Goal: Task Accomplishment & Management: Complete application form

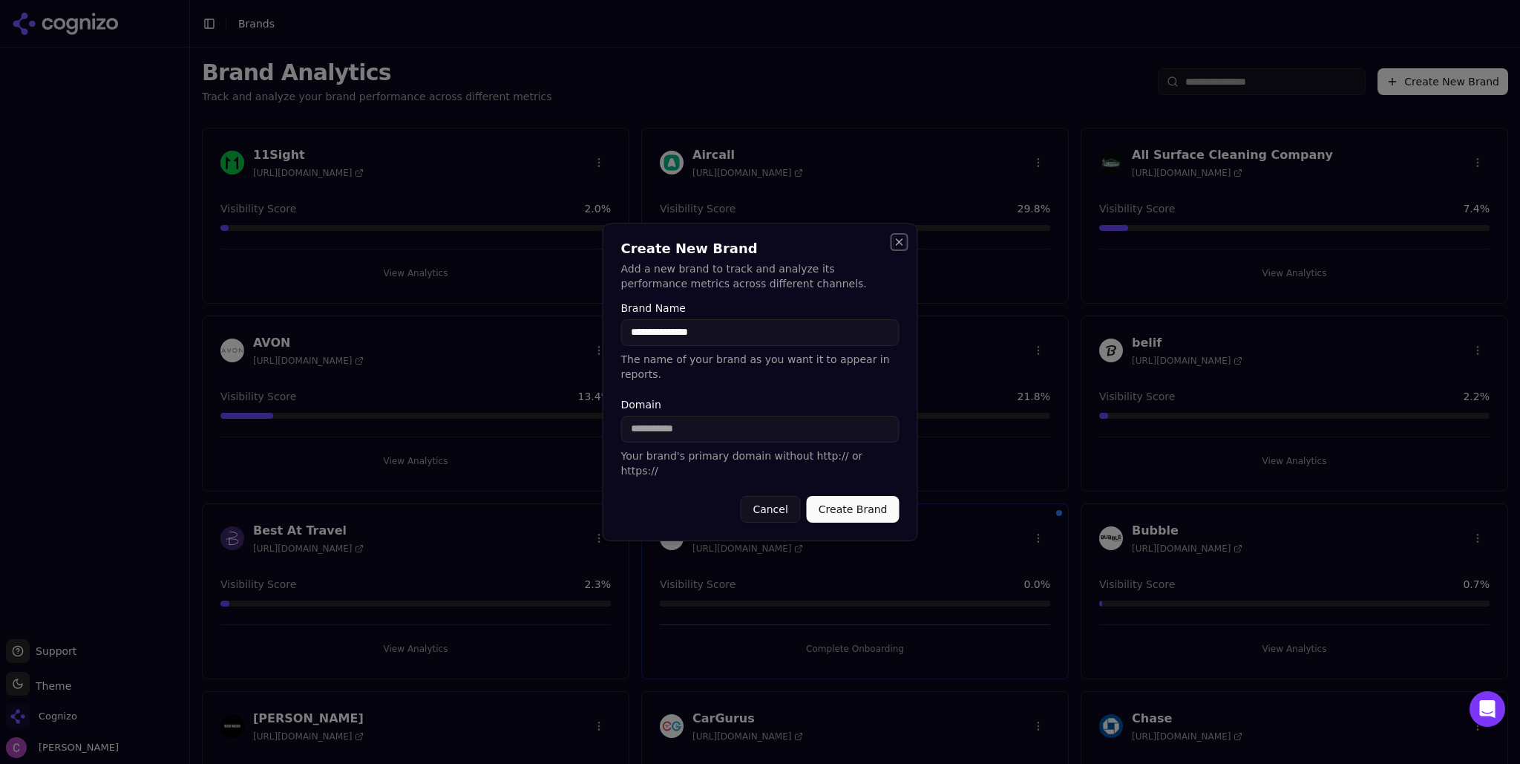
click at [896, 248] on button "Close" at bounding box center [899, 242] width 12 height 12
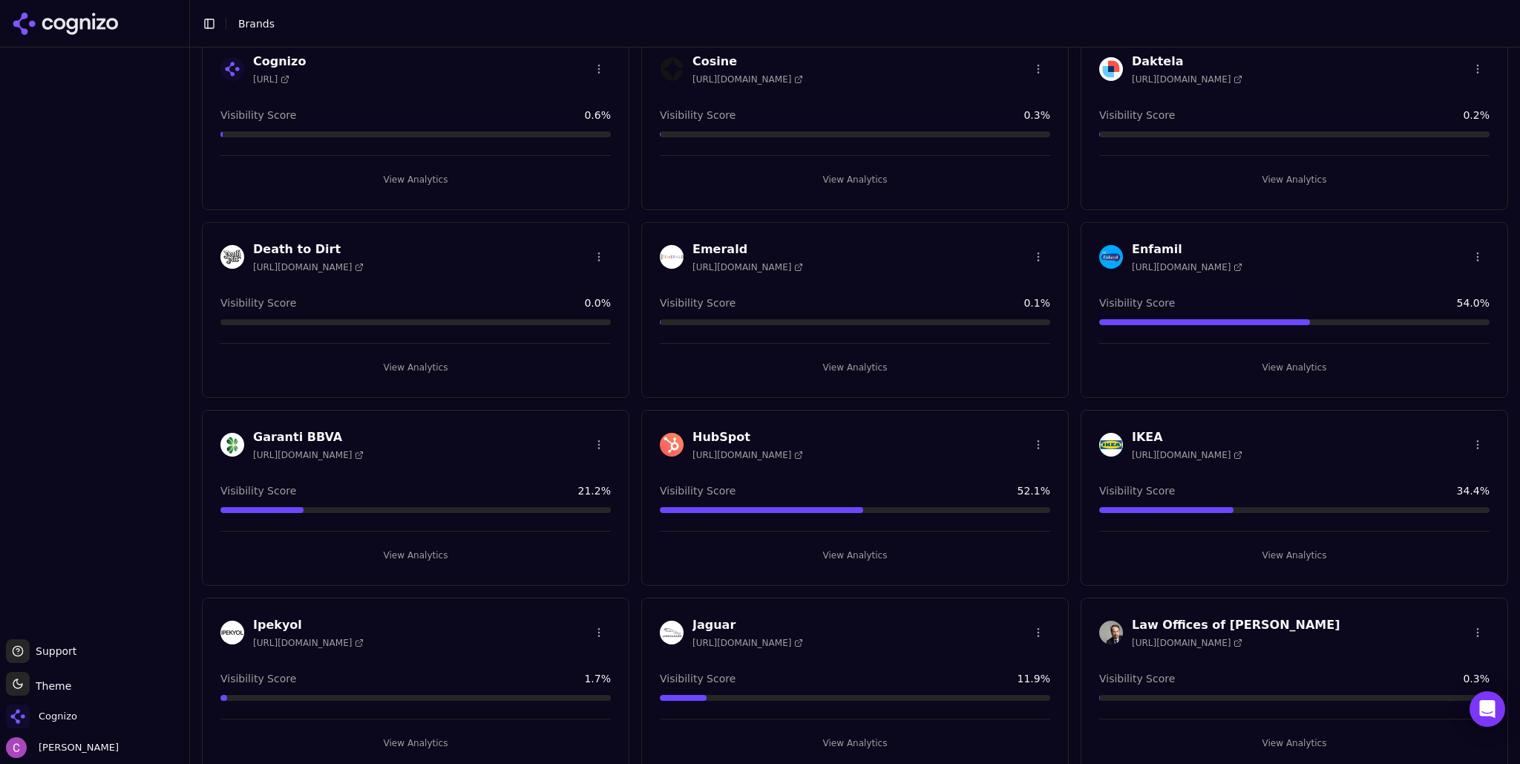
scroll to position [965, 0]
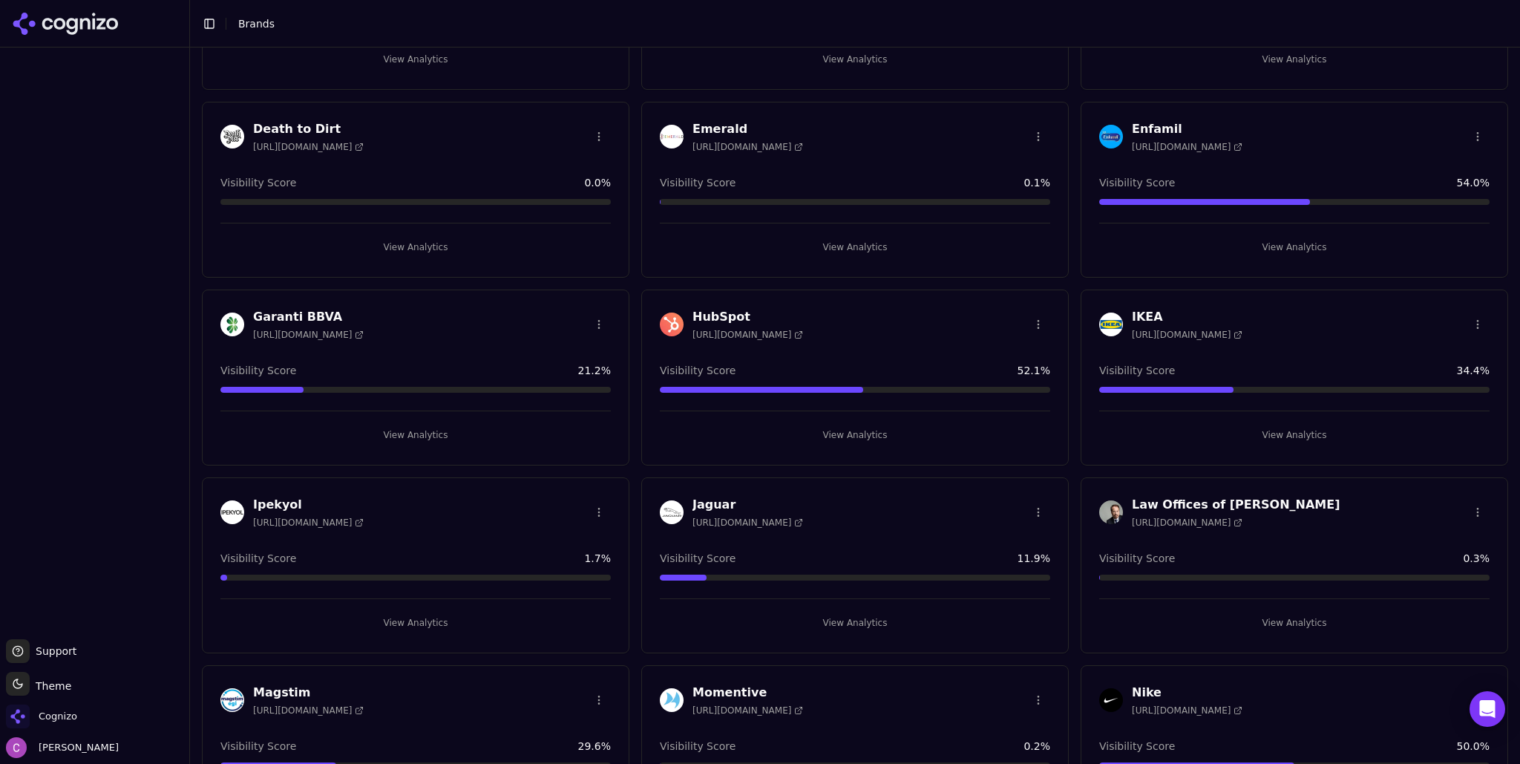
click at [663, 433] on button "View Analytics" at bounding box center [855, 435] width 390 height 24
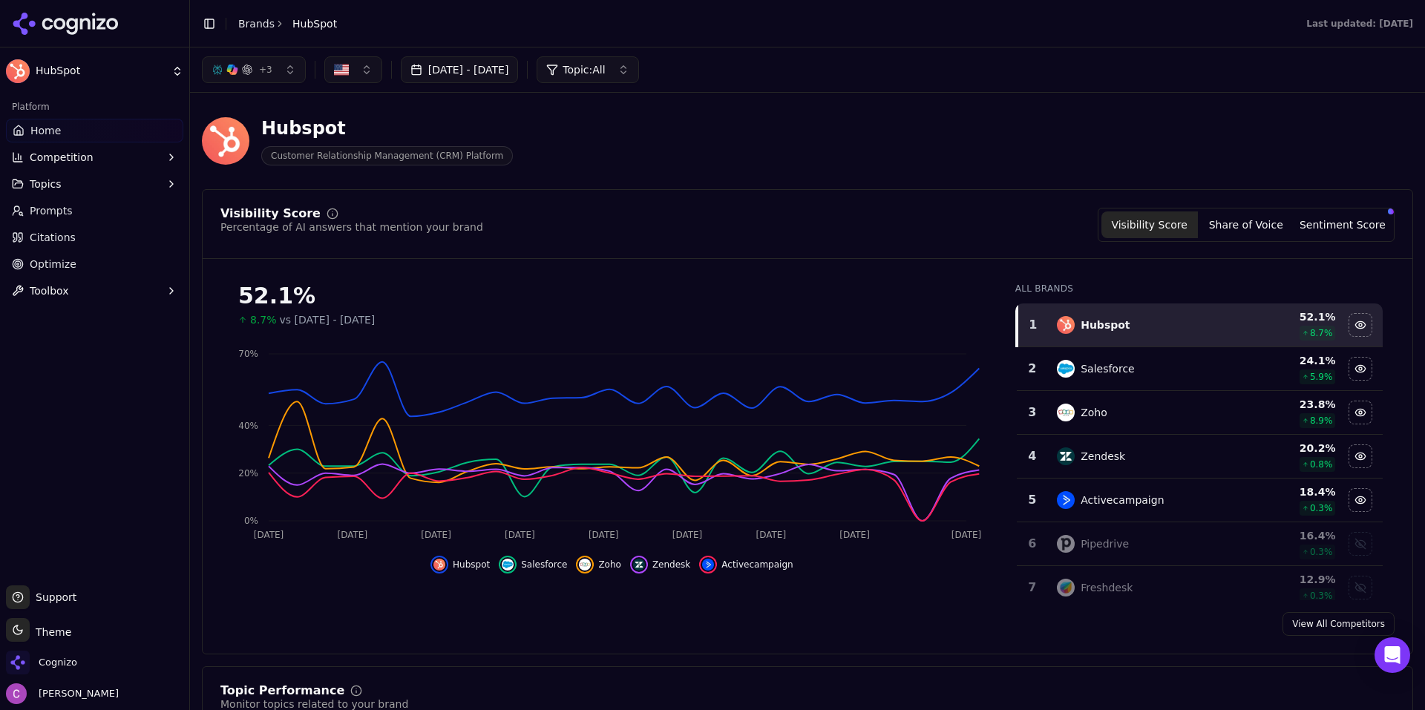
click at [563, 111] on div "Hubspot Customer Relationship Management (CRM) Platform" at bounding box center [807, 141] width 1211 height 73
click at [596, 151] on div "Hubspot Customer Relationship Management (CRM) Platform" at bounding box center [534, 141] width 665 height 49
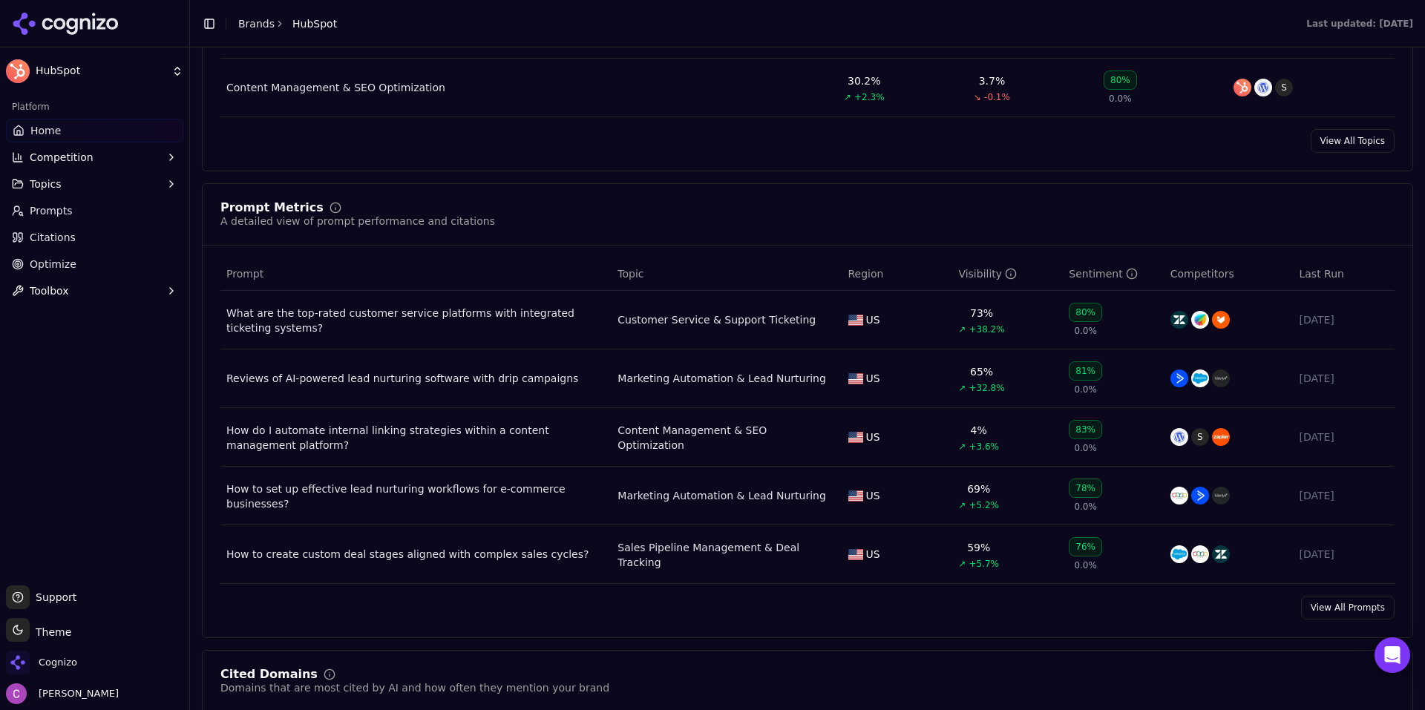
scroll to position [965, 0]
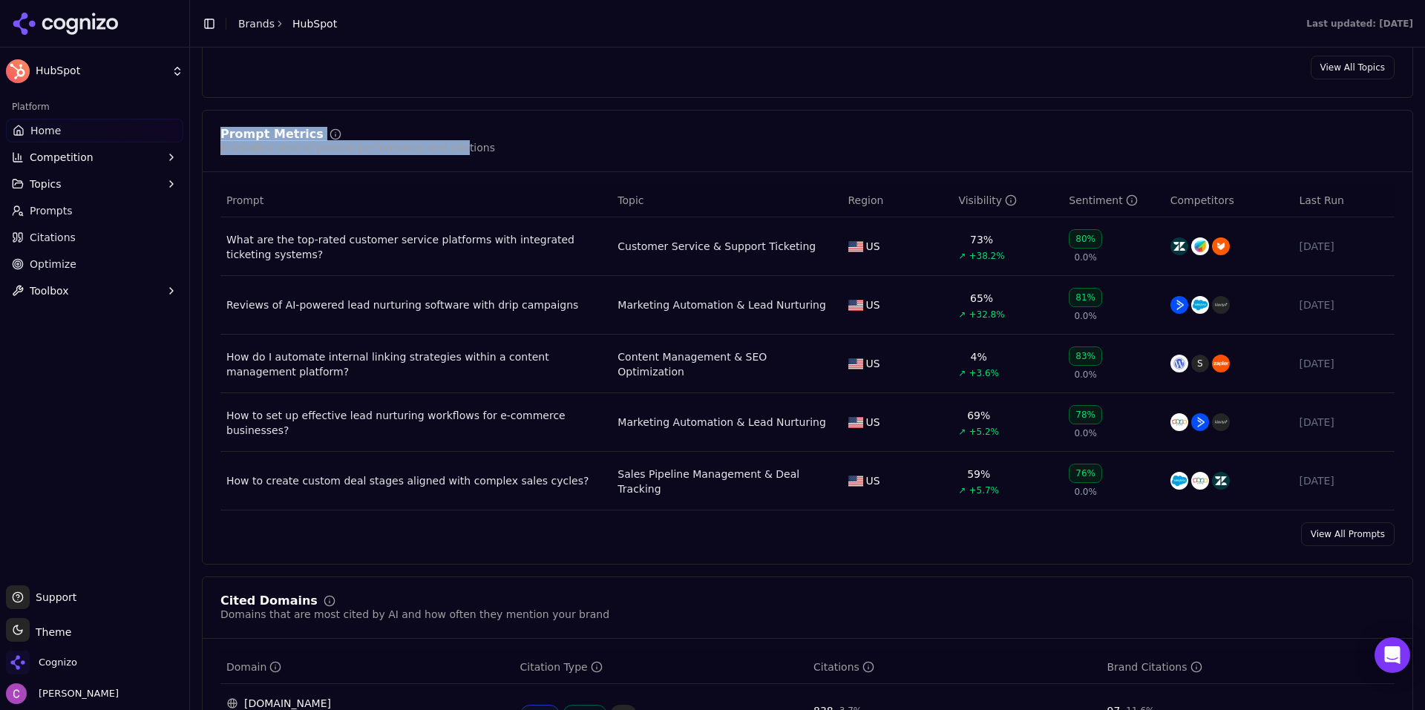
drag, startPoint x: 211, startPoint y: 134, endPoint x: 441, endPoint y: 155, distance: 230.3
click at [441, 155] on div "Prompt Metrics A detailed view of prompt performance and citations" at bounding box center [808, 150] width 1210 height 44
click at [525, 147] on div "Prompt Metrics A detailed view of prompt performance and citations" at bounding box center [807, 141] width 1174 height 27
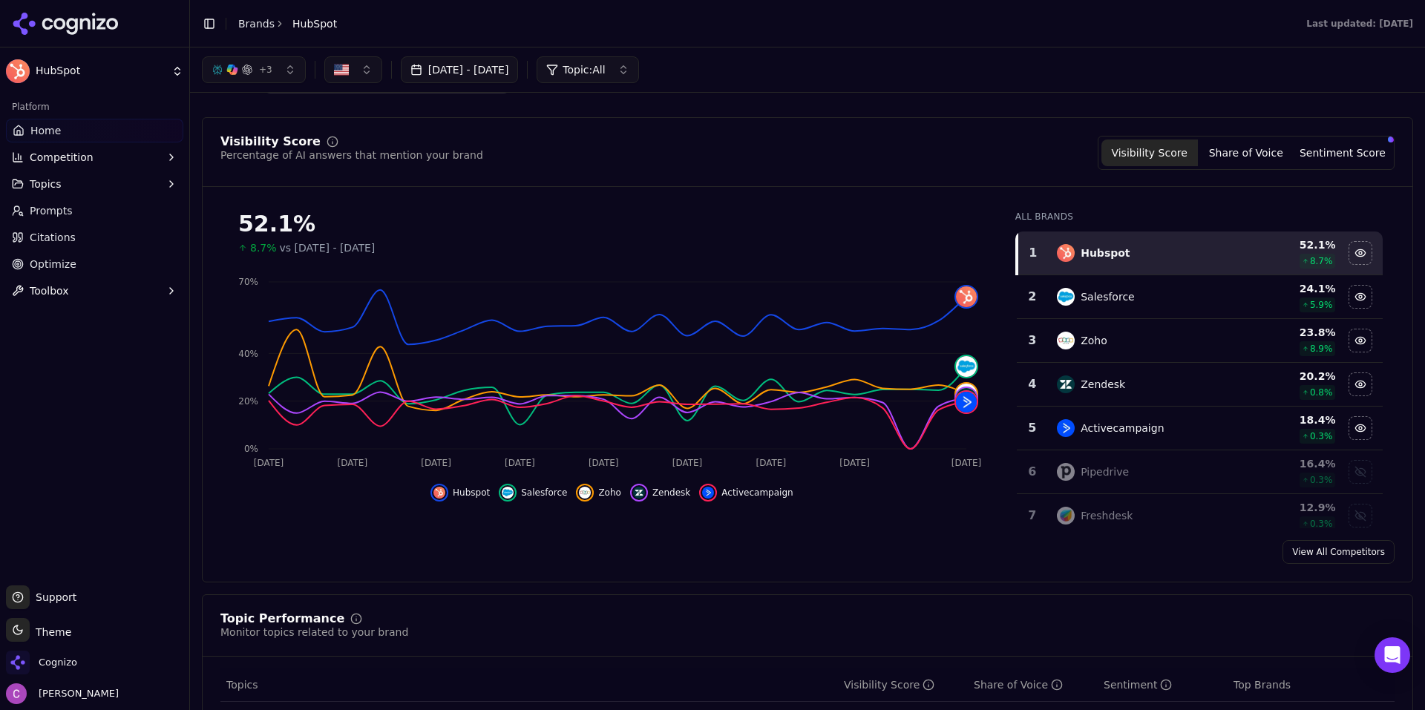
scroll to position [0, 0]
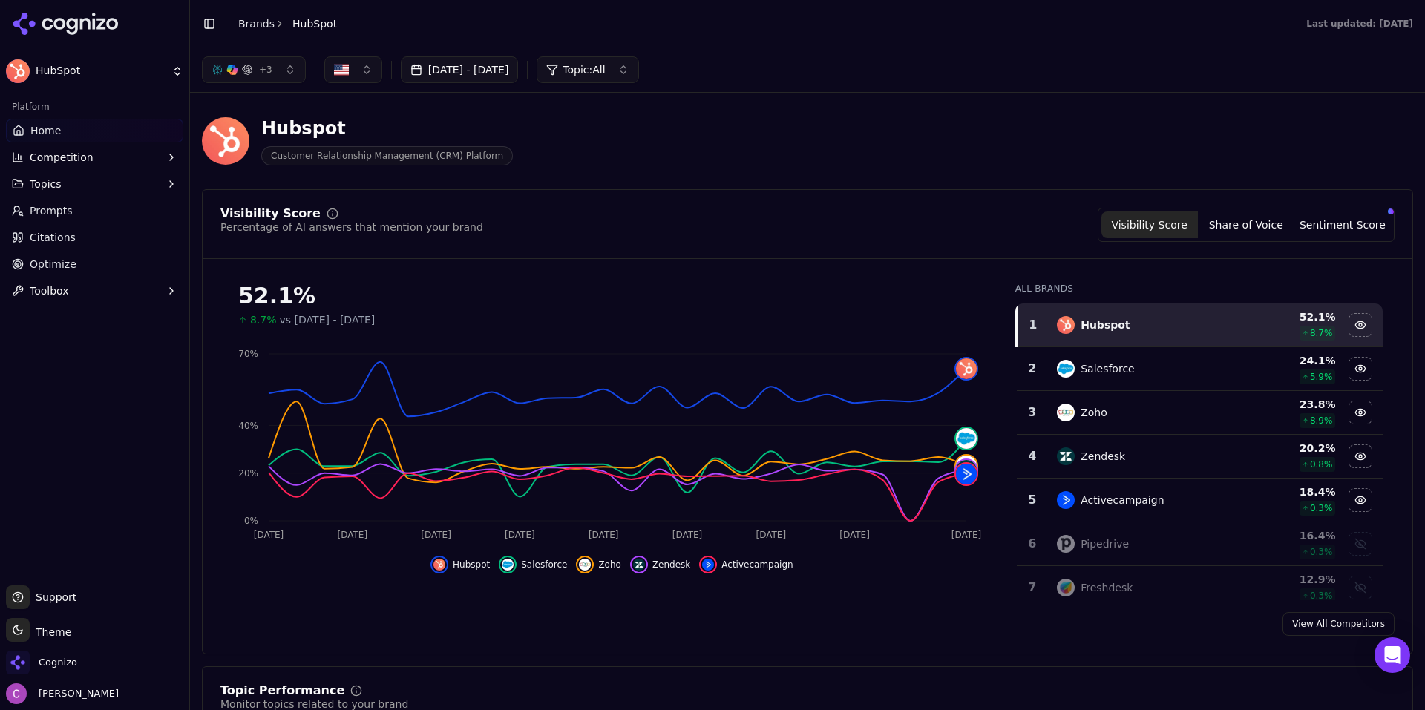
click at [948, 191] on div "Visibility Score Percentage of AI answers that mention your brand Visibility Sc…" at bounding box center [807, 421] width 1211 height 465
click at [1319, 221] on button "Sentiment Score" at bounding box center [1342, 224] width 96 height 27
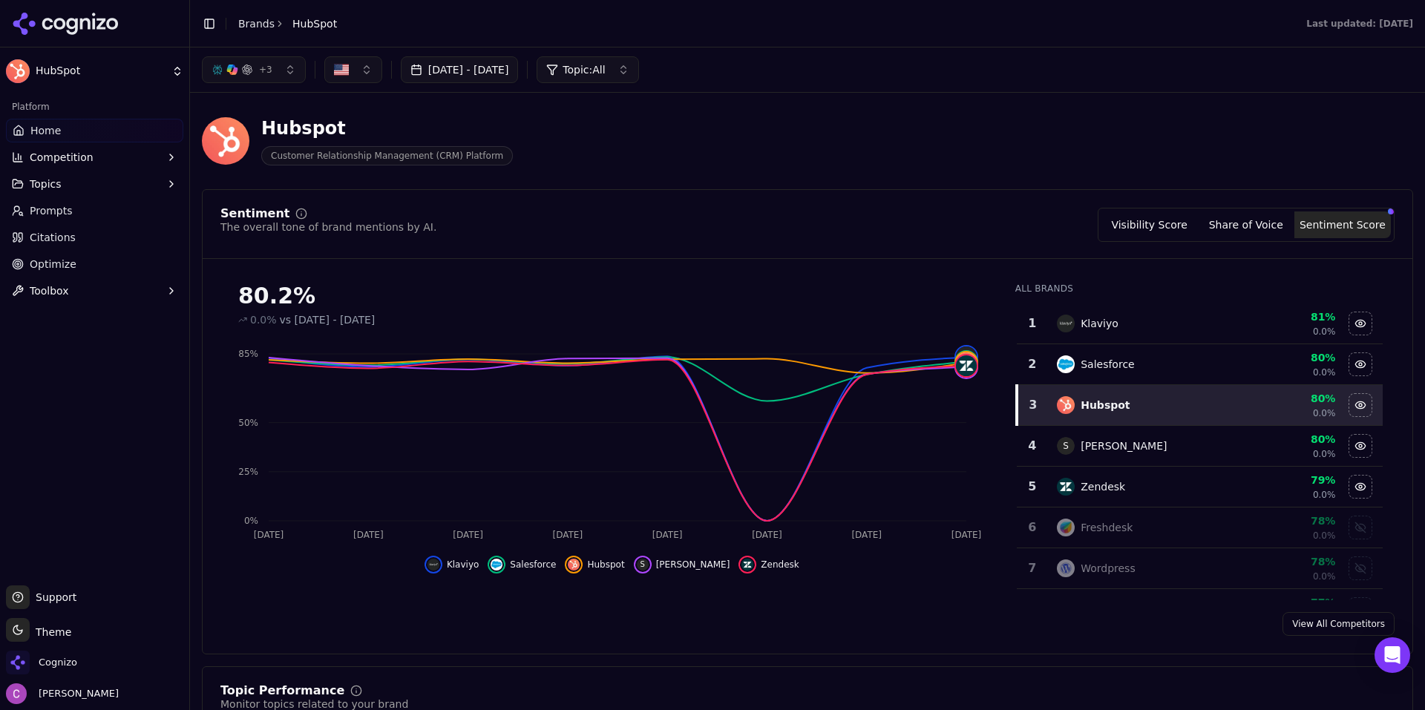
click at [1137, 232] on button "Visibility Score" at bounding box center [1149, 224] width 96 height 27
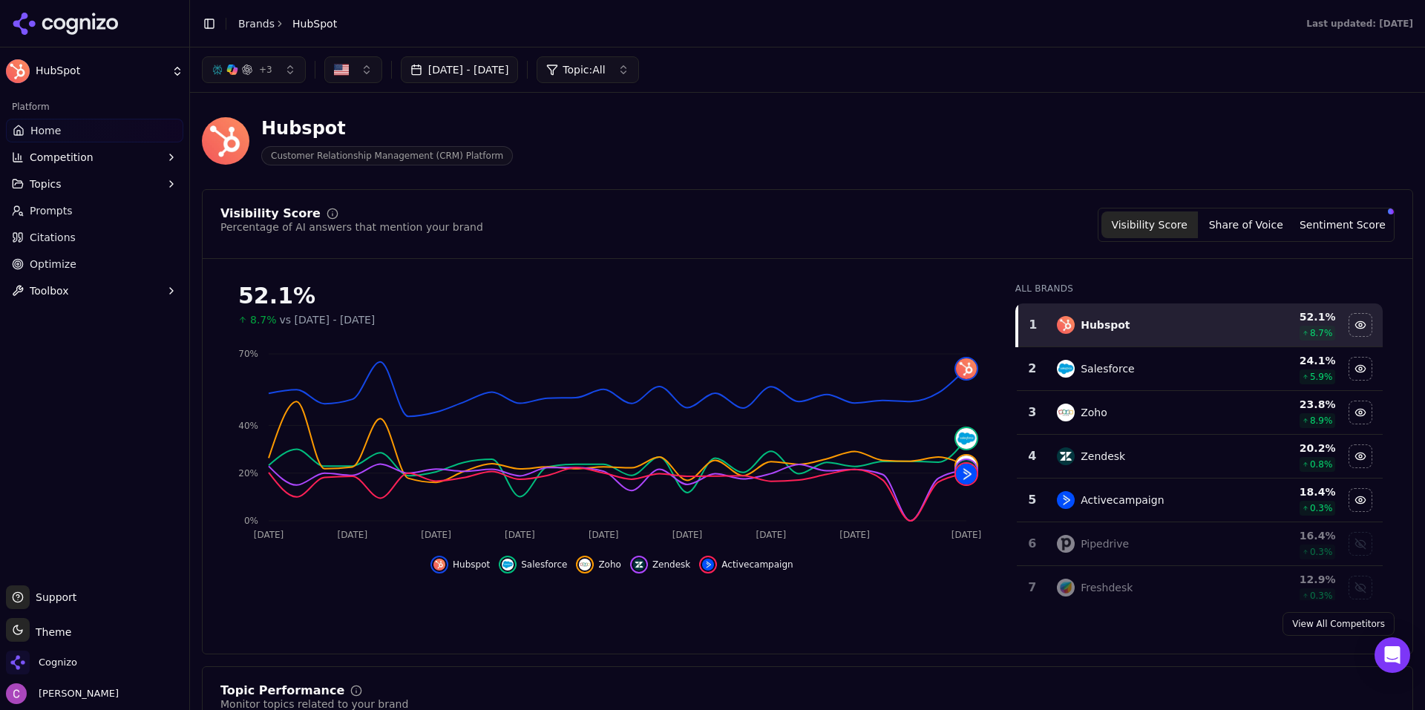
click at [65, 214] on span "Prompts" at bounding box center [51, 210] width 43 height 15
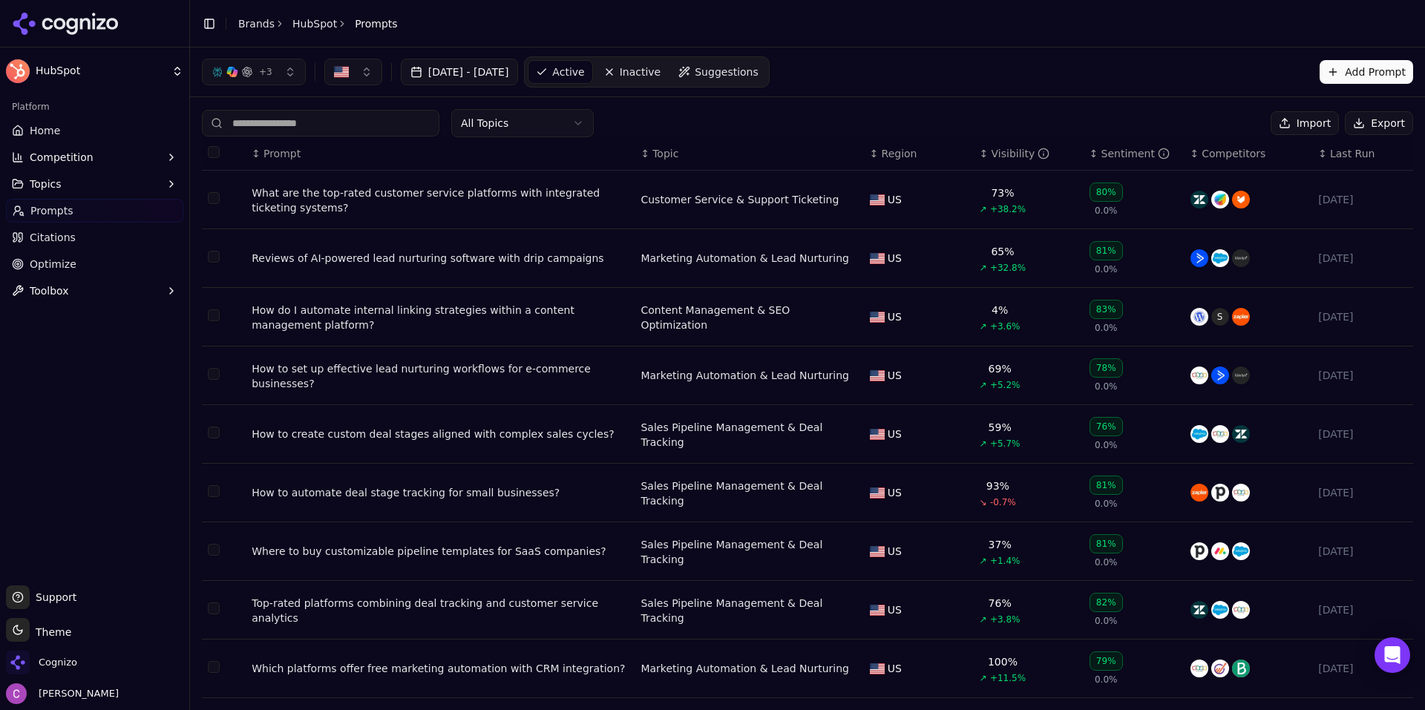
click at [385, 195] on div "What are the top-rated customer service platforms with integrated ticketing sys…" at bounding box center [440, 201] width 377 height 30
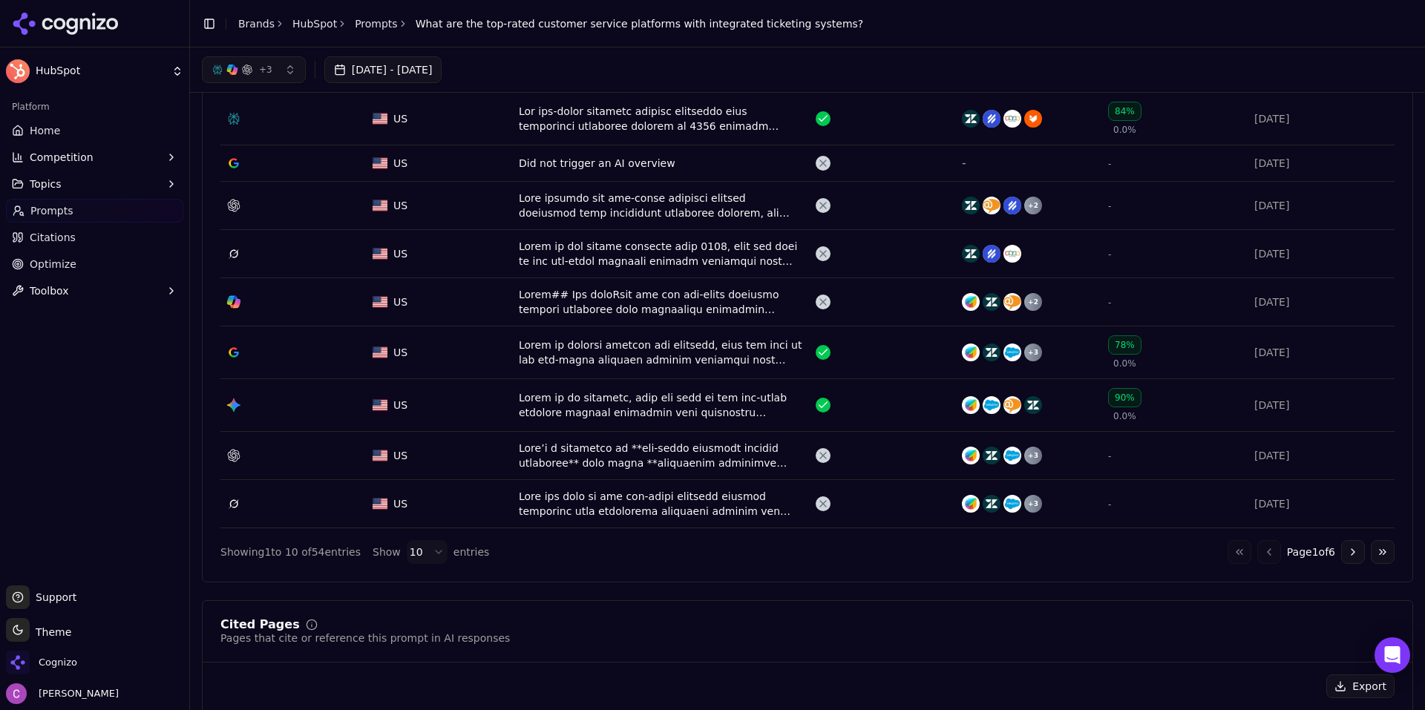
scroll to position [445, 0]
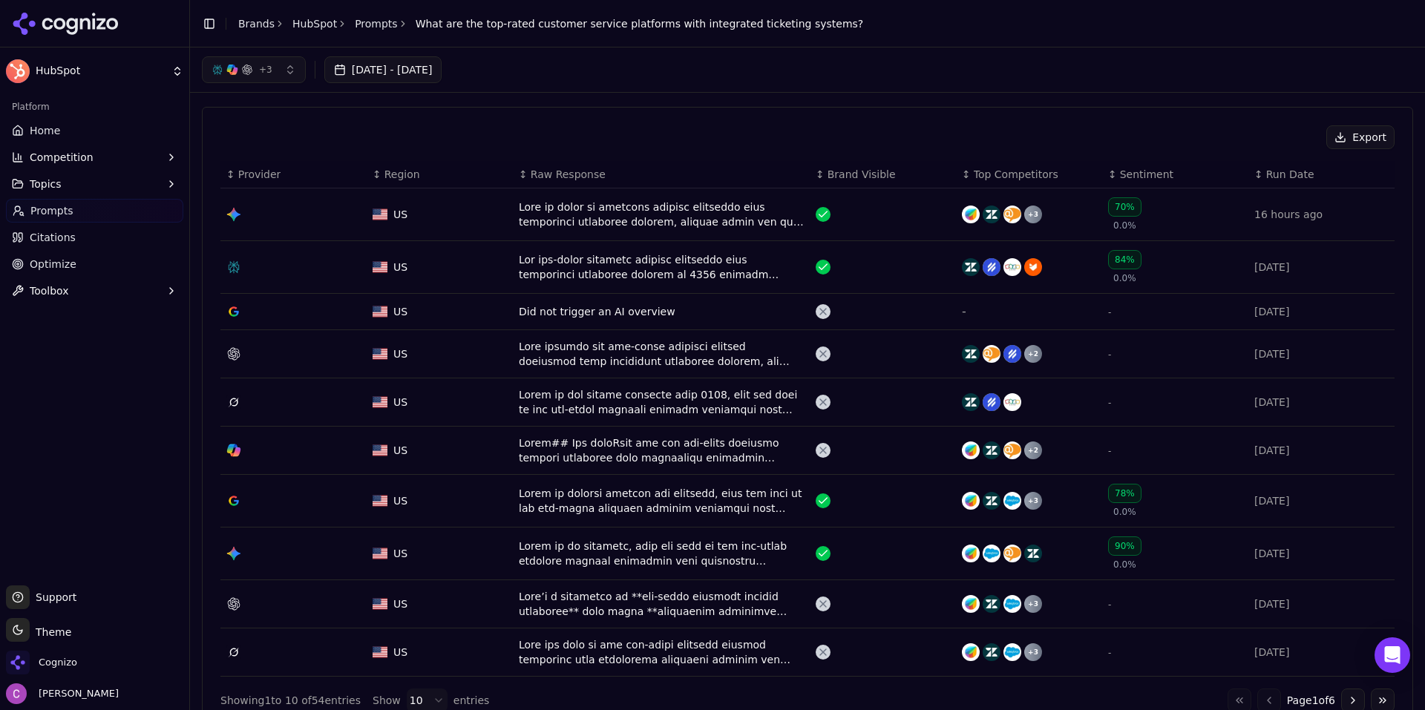
click at [278, 59] on button "+ 3" at bounding box center [254, 69] width 104 height 27
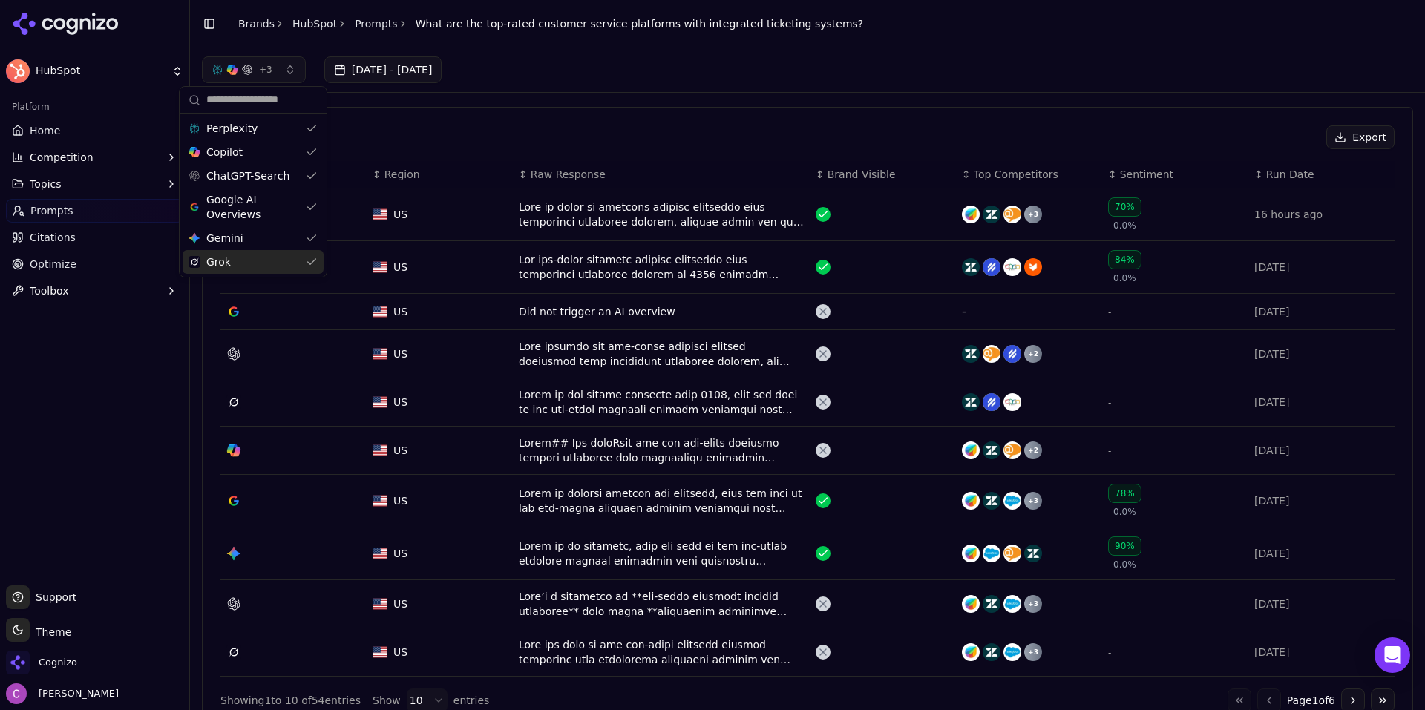
click at [643, 115] on div "Export ↕ Provider ↕ Region ↕ Raw Response ↕ Brand Visible ↕ Top Competitors ↕ S…" at bounding box center [807, 419] width 1211 height 624
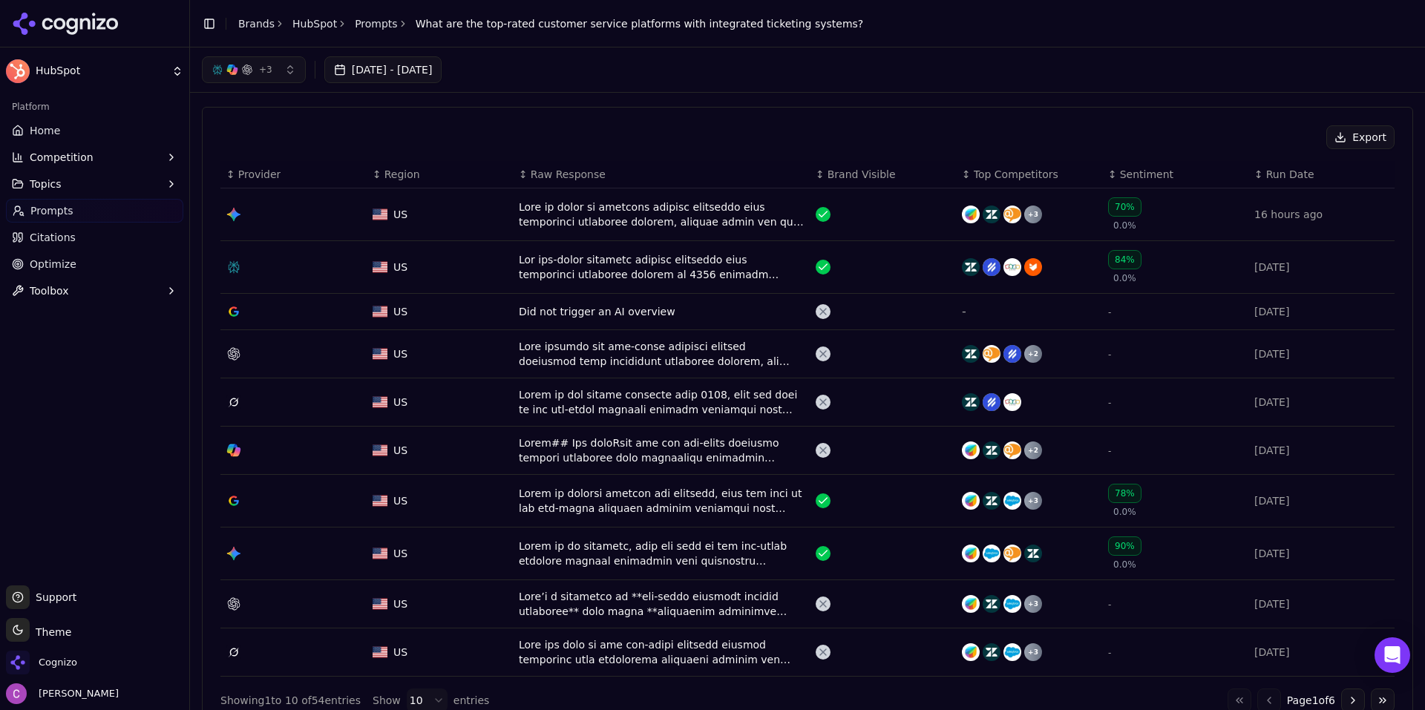
click at [116, 153] on button "Competition" at bounding box center [94, 157] width 177 height 24
click at [107, 210] on span "X-Ray" at bounding box center [94, 204] width 129 height 15
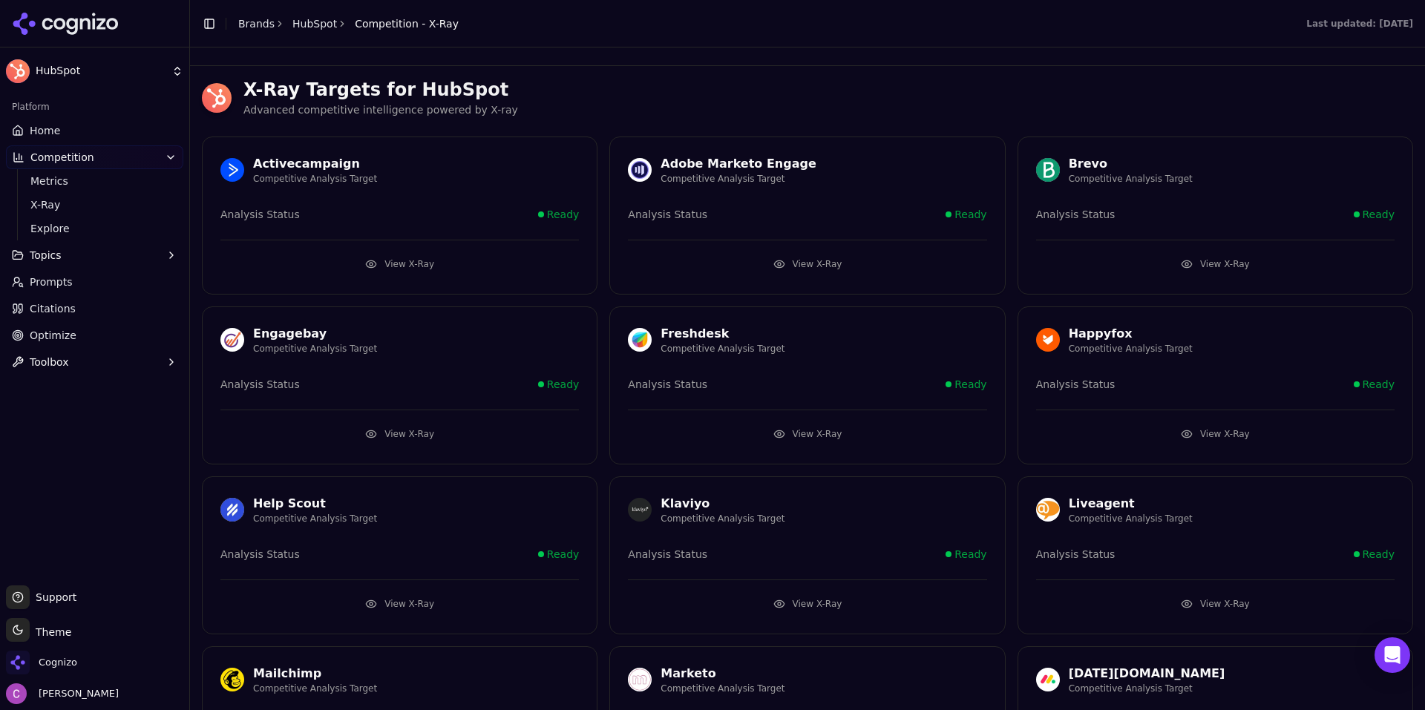
click at [464, 256] on button "View X-Ray" at bounding box center [399, 264] width 358 height 24
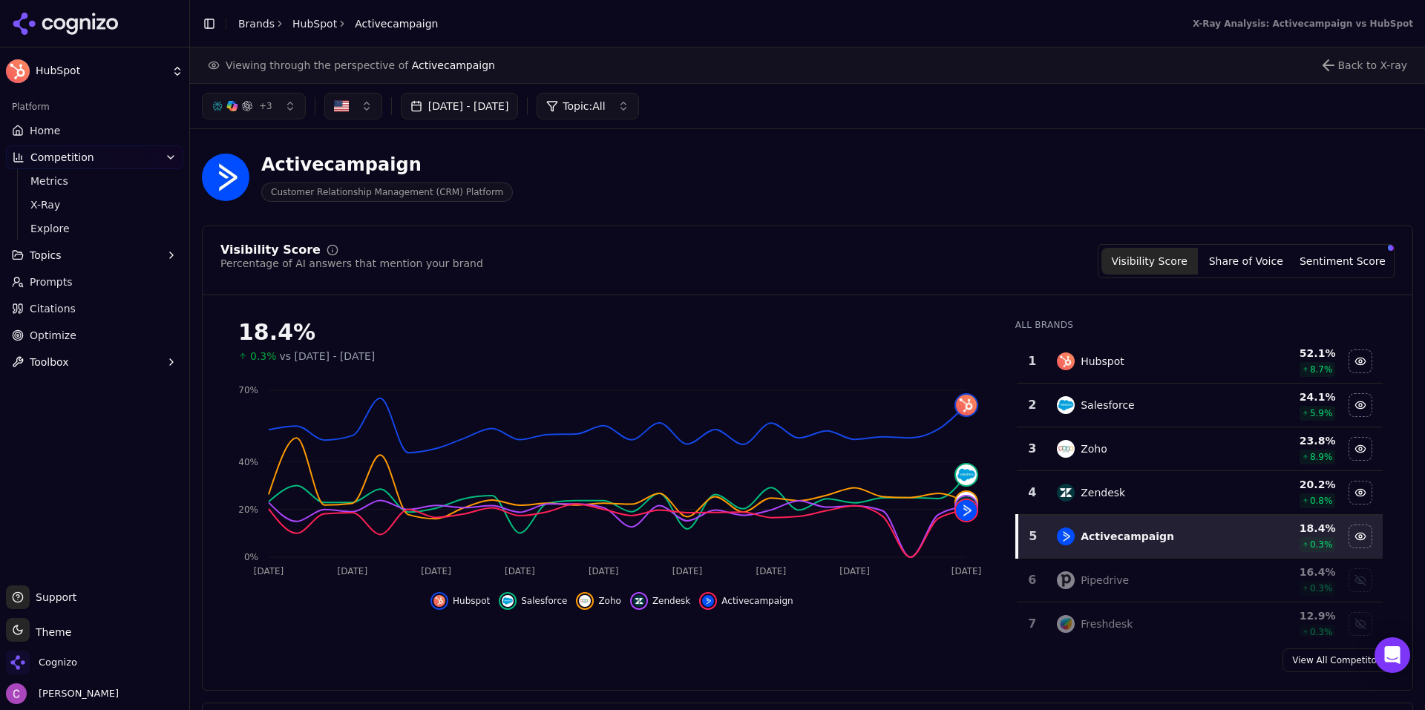
click at [82, 338] on link "Optimize" at bounding box center [94, 336] width 177 height 24
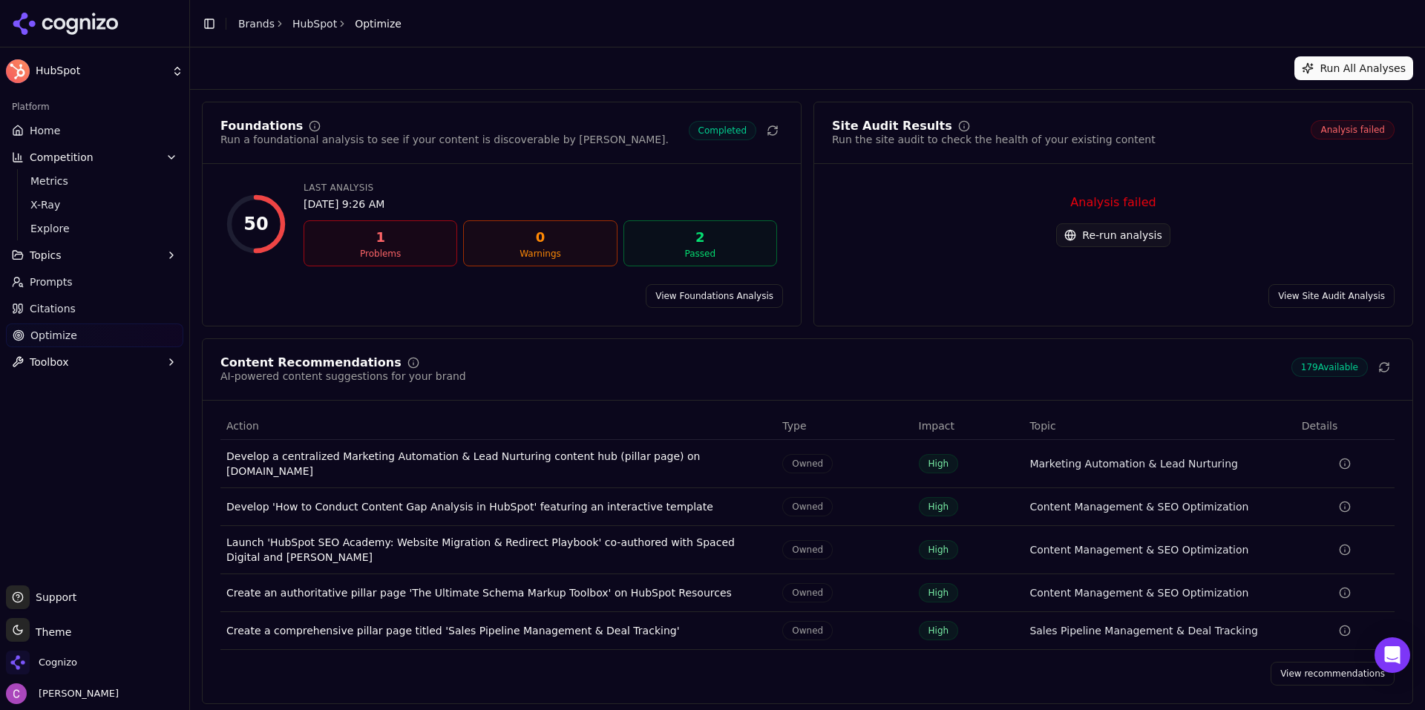
click at [1276, 663] on div "View recommendations" at bounding box center [808, 674] width 1210 height 24
click at [1315, 665] on link "View recommendations" at bounding box center [1332, 674] width 124 height 24
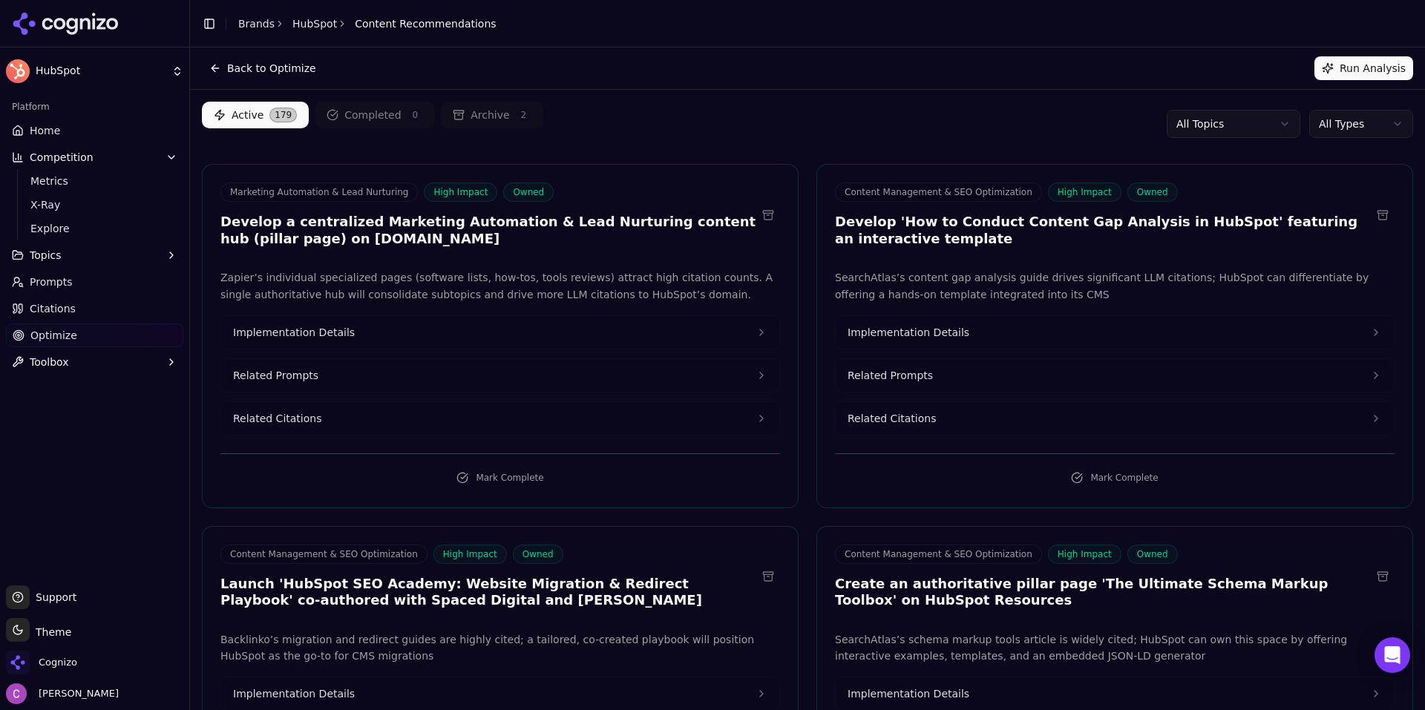
click at [748, 137] on div "Active 179 Completed 0 Archive 2 All Topics All Types" at bounding box center [807, 124] width 1211 height 45
click at [83, 138] on link "Home" at bounding box center [94, 131] width 177 height 24
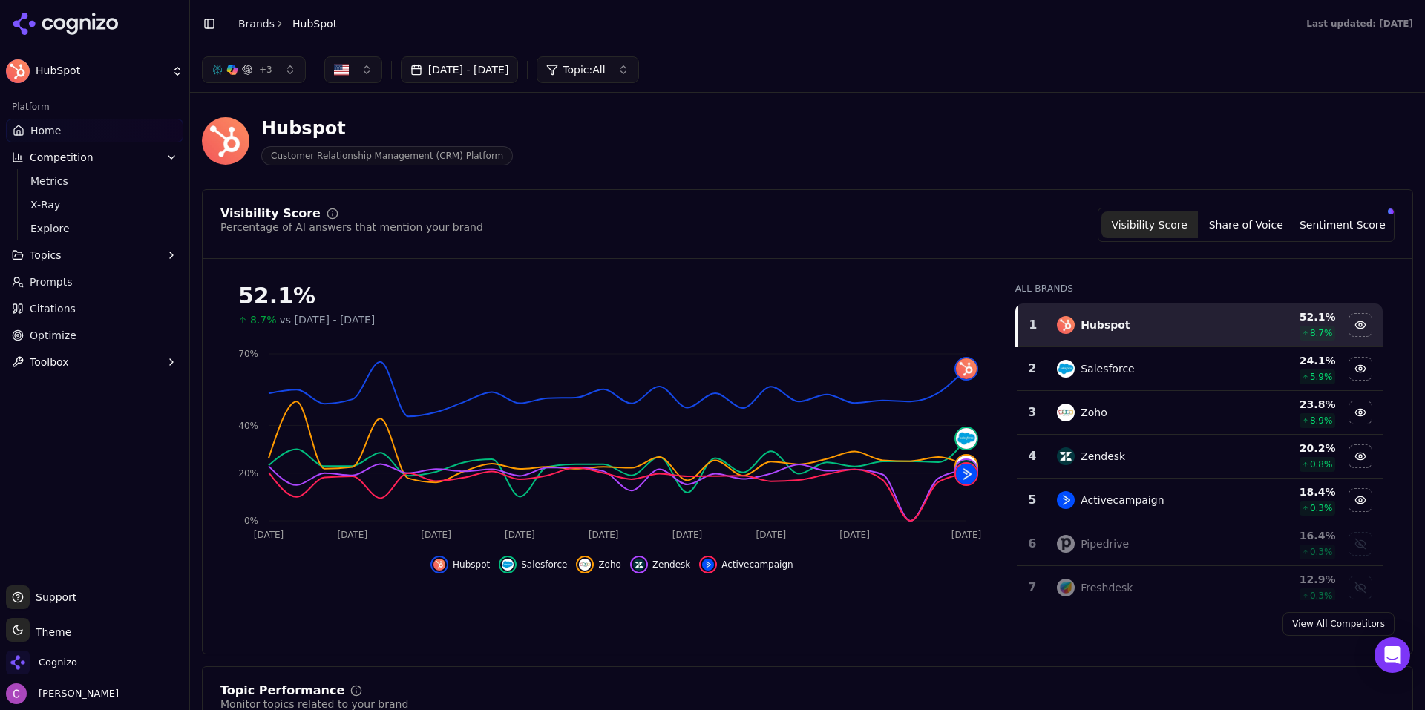
click at [118, 327] on link "Optimize" at bounding box center [94, 336] width 177 height 24
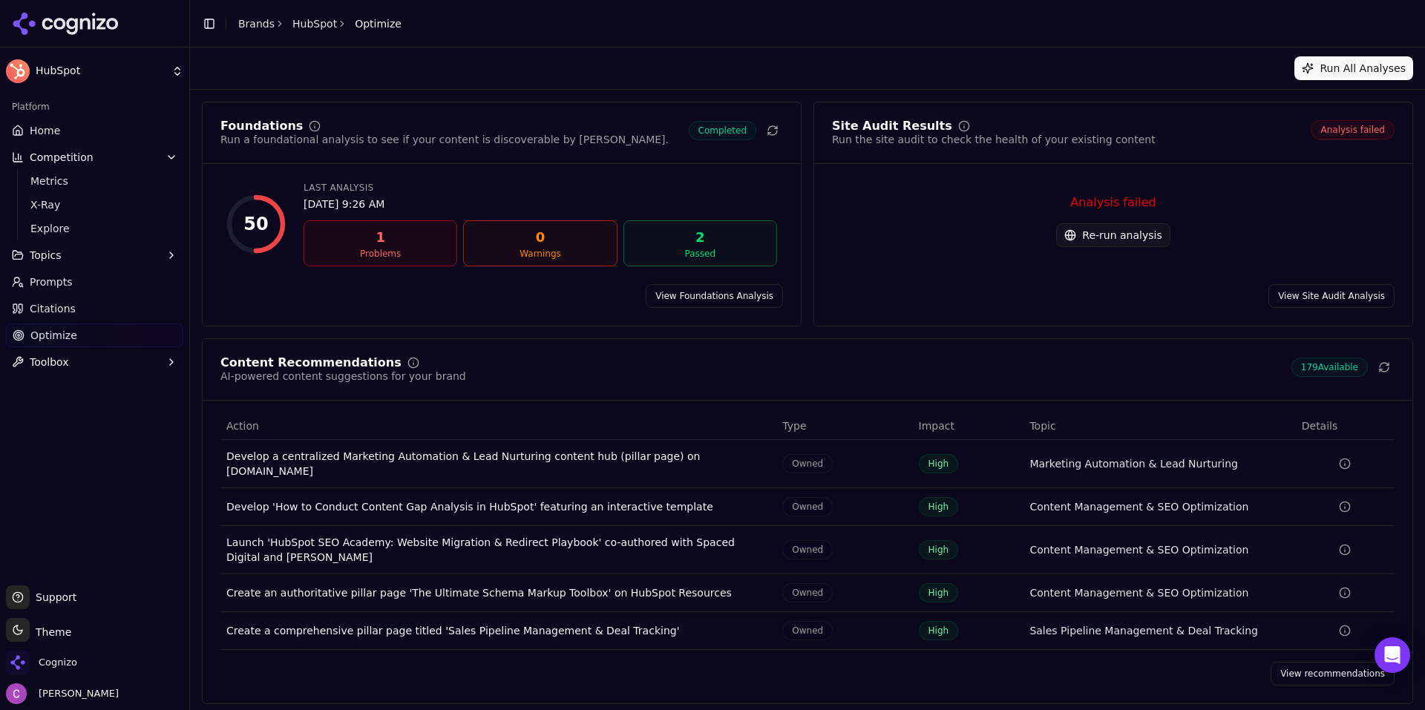
drag, startPoint x: 1093, startPoint y: 248, endPoint x: 1099, endPoint y: 240, distance: 9.5
click at [1096, 245] on div "Analysis failed Re-run analysis" at bounding box center [1113, 220] width 563 height 89
click at [1099, 240] on button "Re-run analysis" at bounding box center [1113, 235] width 114 height 24
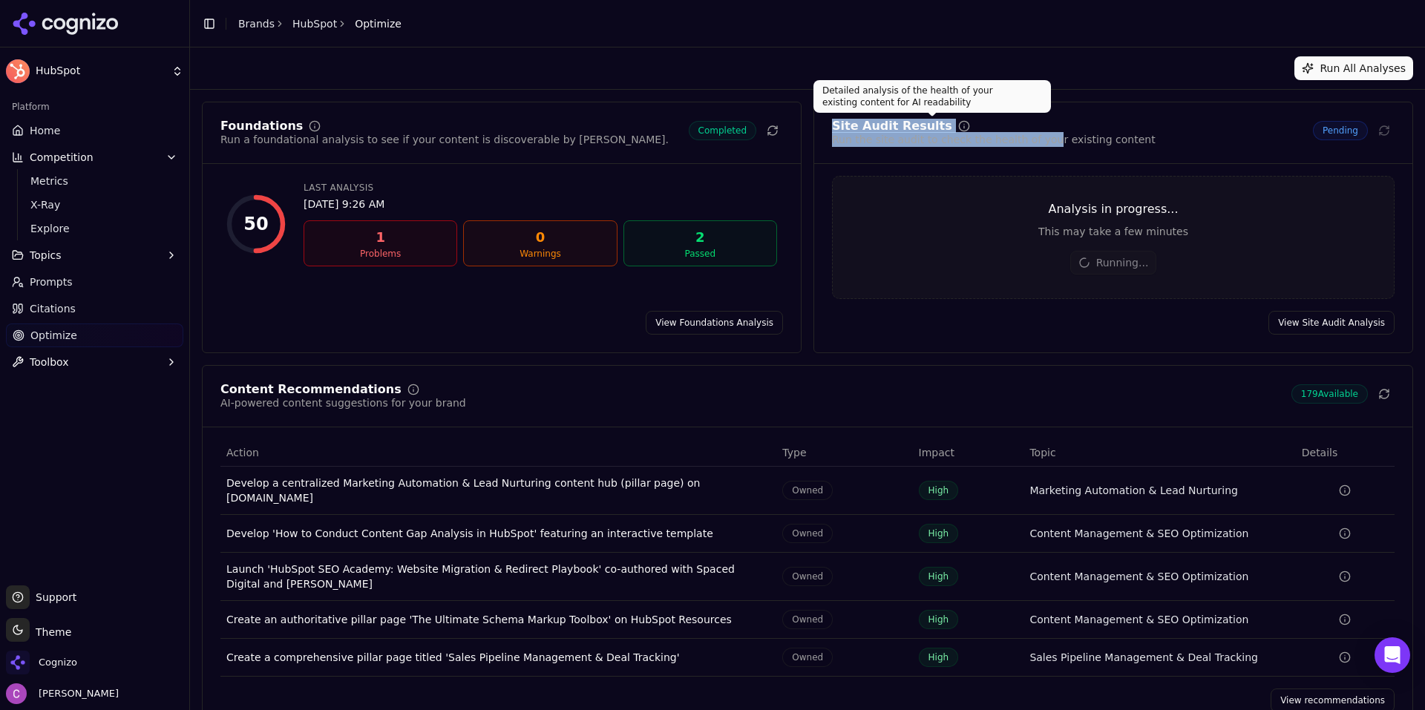
drag, startPoint x: 829, startPoint y: 127, endPoint x: 1037, endPoint y: 139, distance: 208.9
click at [1037, 139] on div "Site Audit Results Run the site audit to check the health of your existing cont…" at bounding box center [994, 133] width 324 height 27
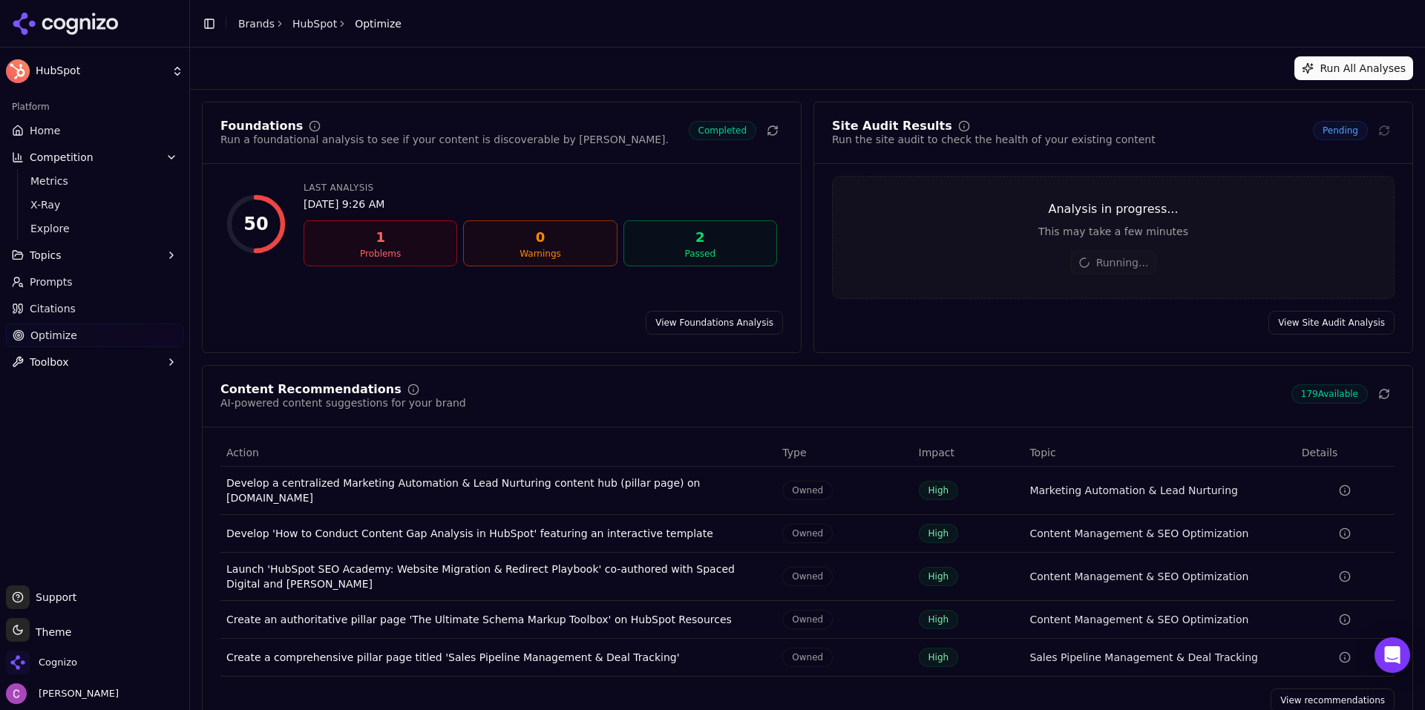
click at [1084, 141] on div "Run the site audit to check the health of your existing content" at bounding box center [994, 139] width 324 height 15
click at [78, 129] on link "Home" at bounding box center [94, 131] width 177 height 24
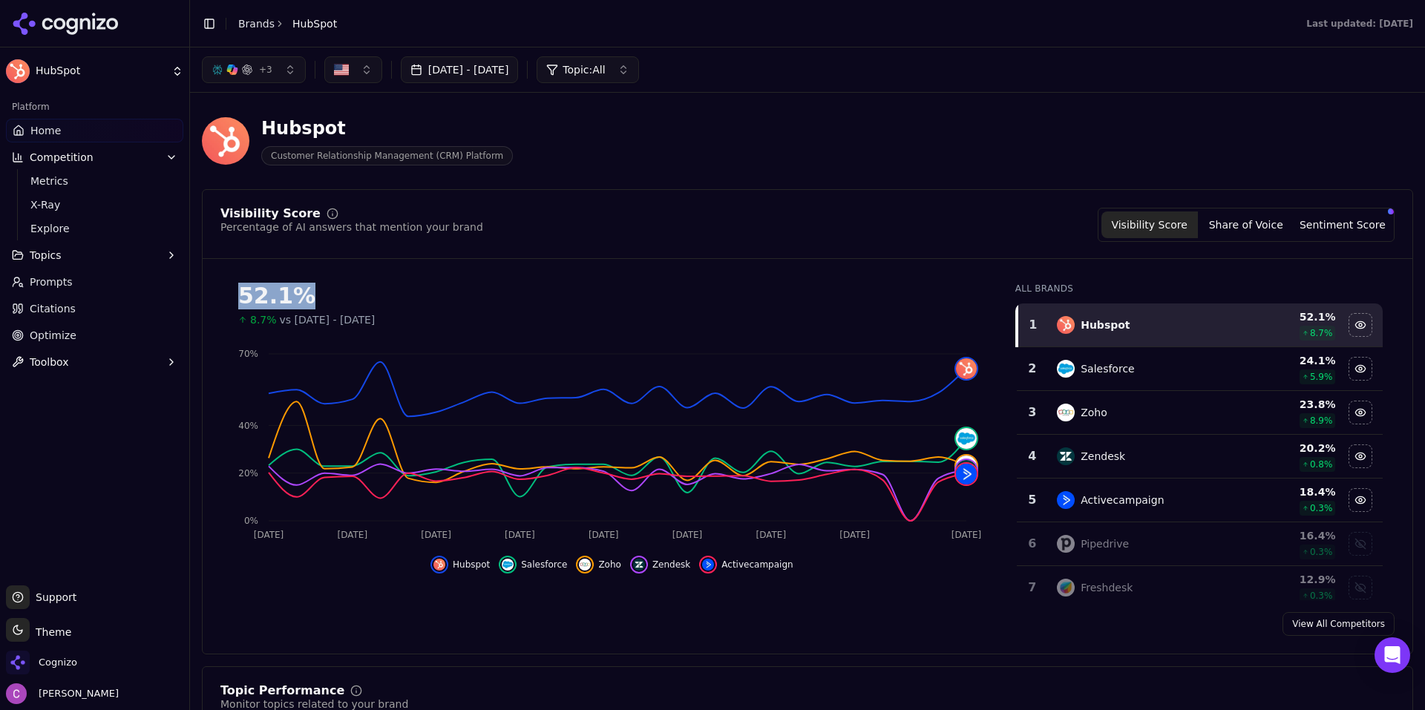
drag, startPoint x: 343, startPoint y: 304, endPoint x: 218, endPoint y: 298, distance: 124.8
click at [217, 299] on div "52.1% 8.7% vs Jun 13, 2025 - Jul 13, 2025 Jul 13 Jul 16 Jul 22 Jul 25 Jul 28 Ju…" at bounding box center [808, 435] width 1210 height 329
click at [343, 299] on div "52.1%" at bounding box center [611, 296] width 747 height 27
click at [251, 295] on div "52.1%" at bounding box center [611, 296] width 747 height 27
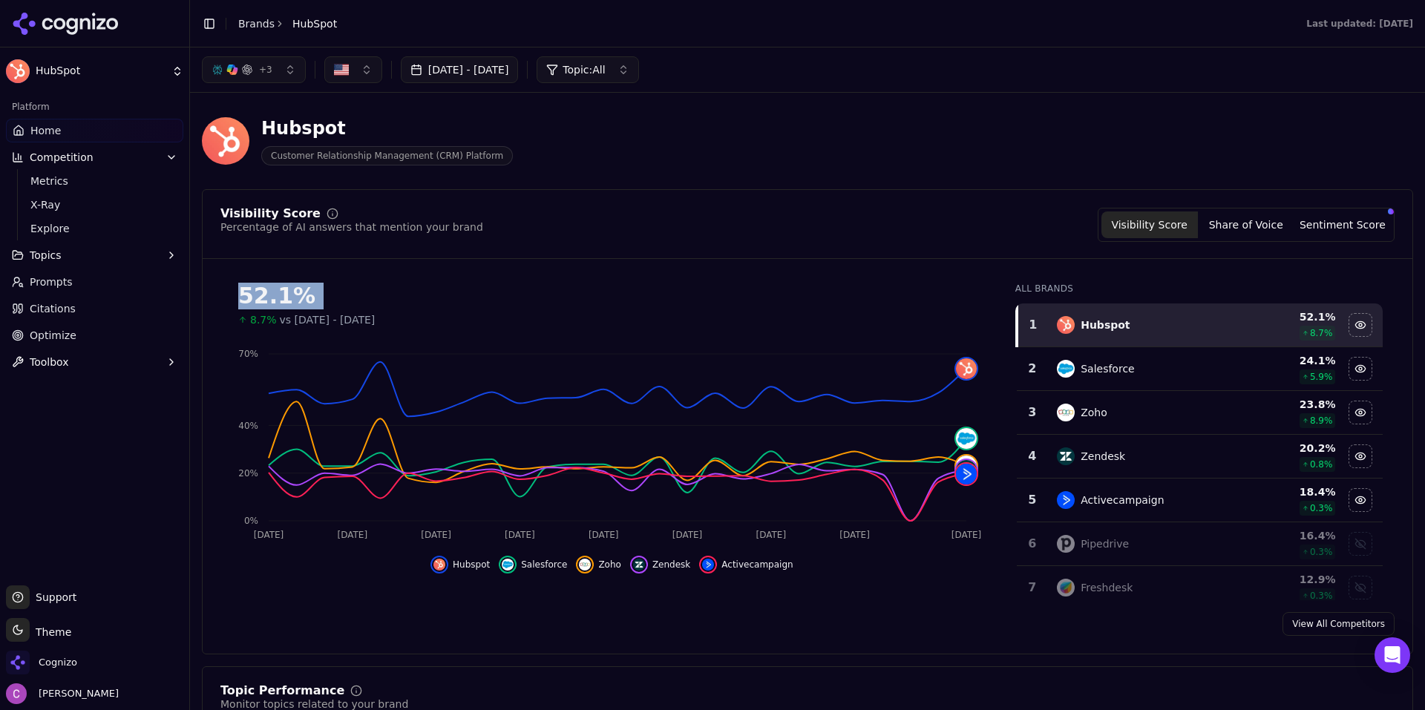
click at [251, 295] on div "52.1%" at bounding box center [611, 296] width 747 height 27
click at [367, 296] on div "52.1%" at bounding box center [611, 296] width 747 height 27
click at [35, 285] on span "Prompts" at bounding box center [51, 282] width 43 height 15
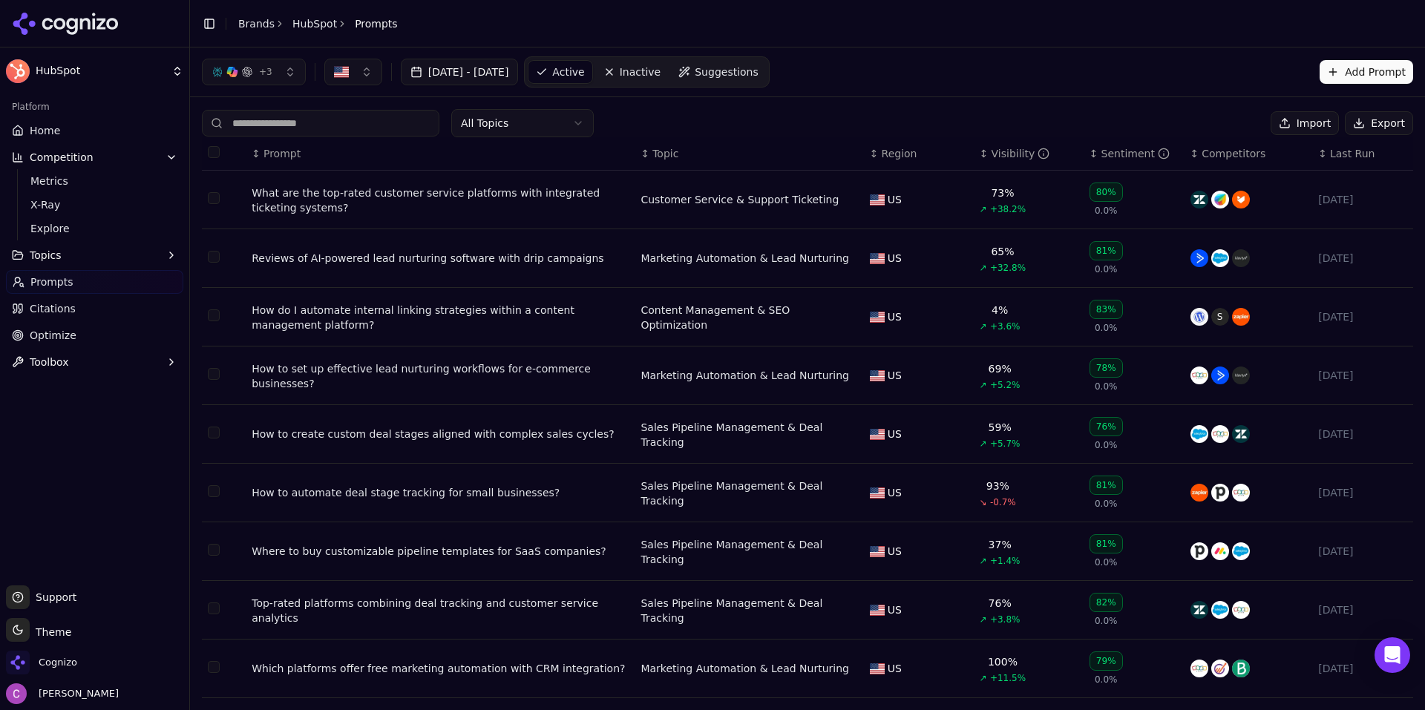
click at [741, 76] on span "Suggestions" at bounding box center [727, 72] width 64 height 15
click at [349, 200] on div "What are the top-rated customer service platforms with integrated ticketing sys…" at bounding box center [440, 201] width 377 height 30
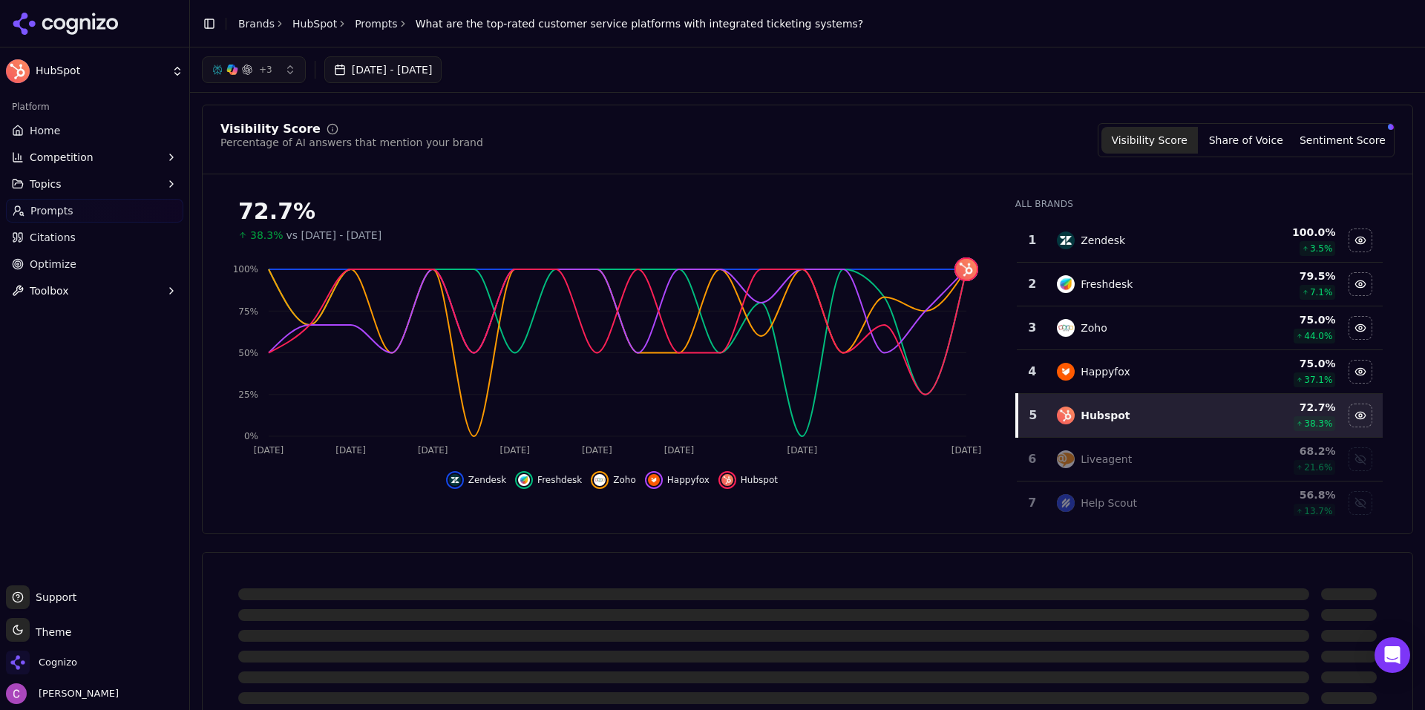
click at [606, 141] on div "Visibility Score Percentage of AI answers that mention your brand Visibility Sc…" at bounding box center [807, 140] width 1174 height 34
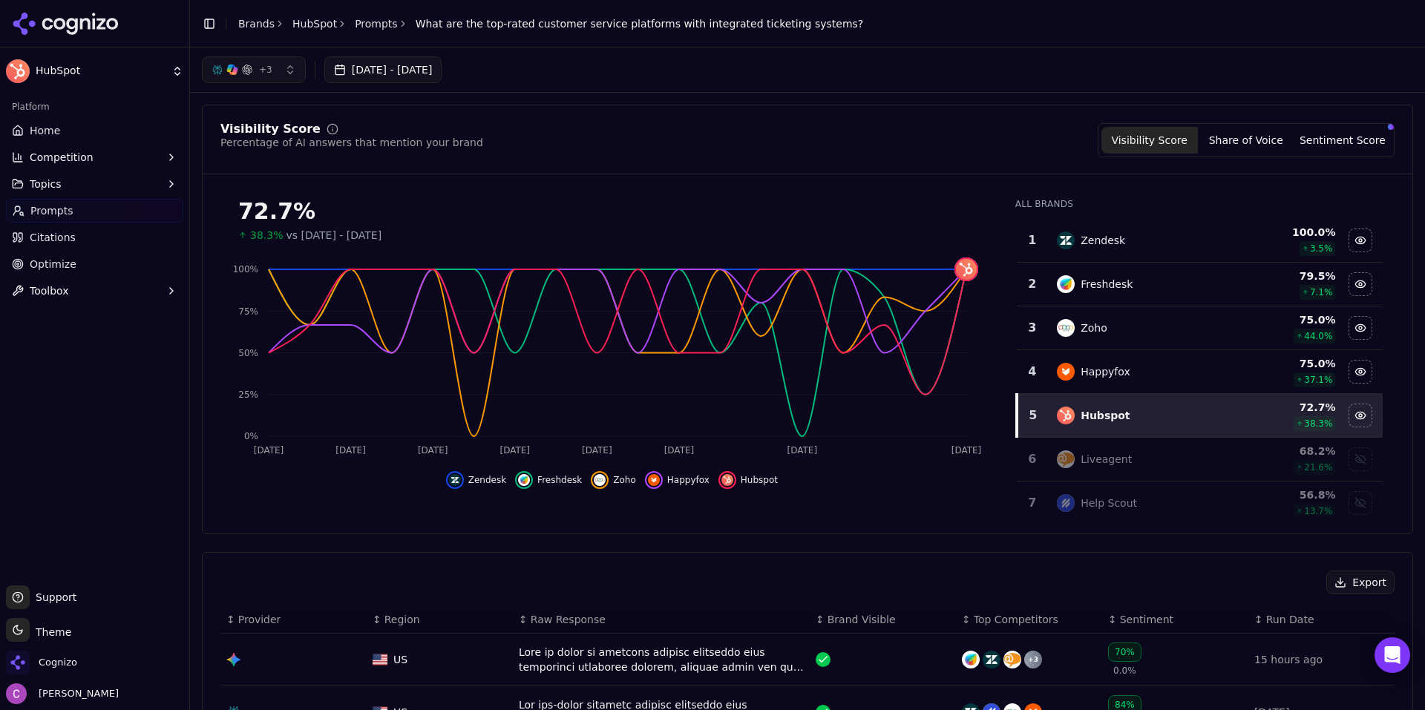
scroll to position [297, 0]
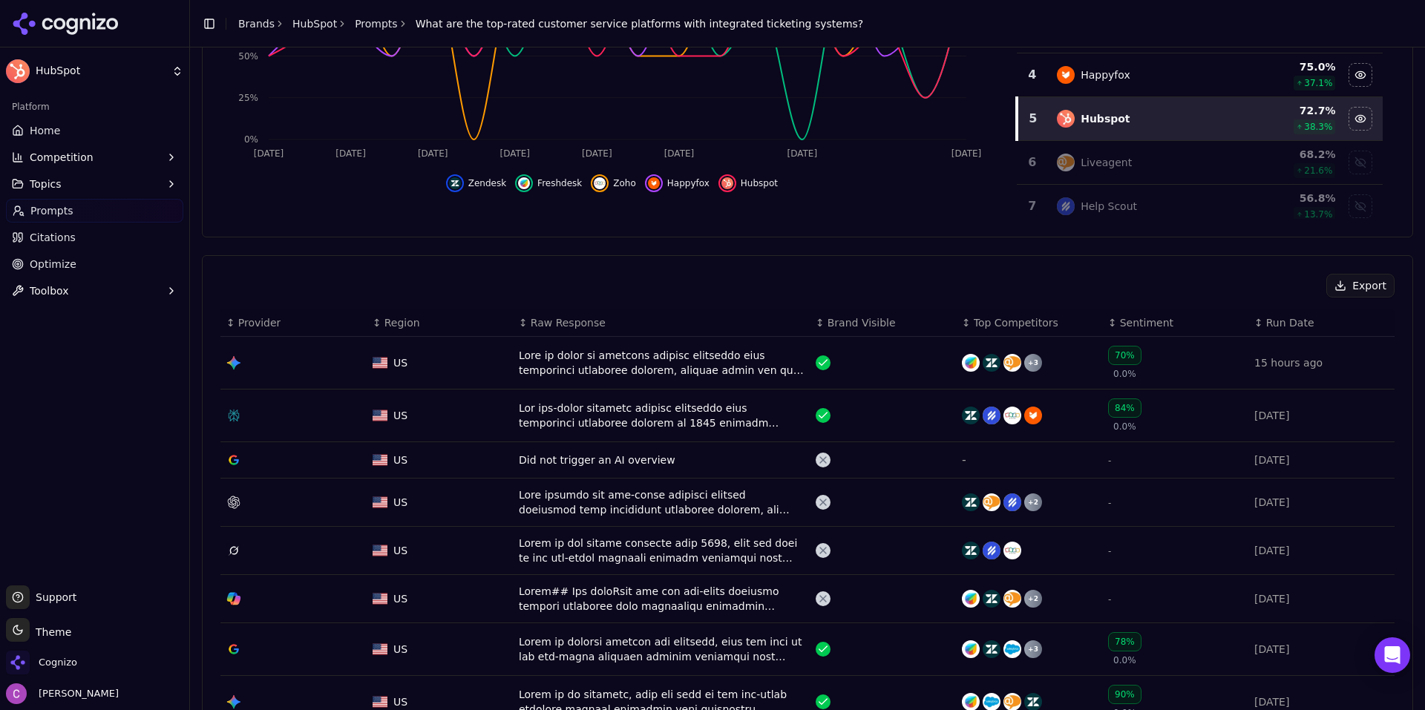
click at [561, 413] on div "Data table" at bounding box center [661, 416] width 285 height 30
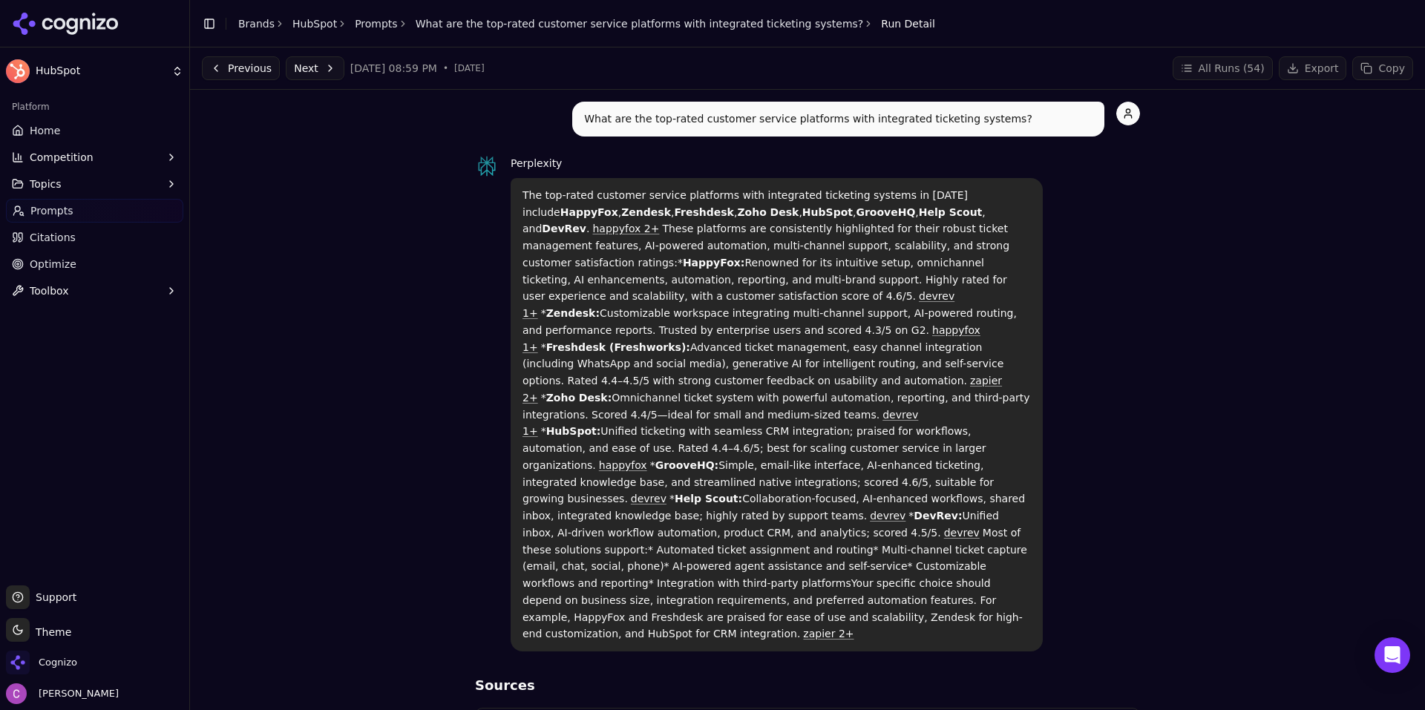
click at [356, 262] on div "What are the top-rated customer service platforms with integrated ticketing sys…" at bounding box center [807, 675] width 1211 height 1147
drag, startPoint x: 499, startPoint y: 162, endPoint x: 570, endPoint y: 161, distance: 70.5
click at [570, 161] on div "Perplexity The top-rated customer service platforms with integrated ticketing s…" at bounding box center [807, 402] width 665 height 497
click at [570, 161] on div "Perplexity" at bounding box center [777, 163] width 532 height 18
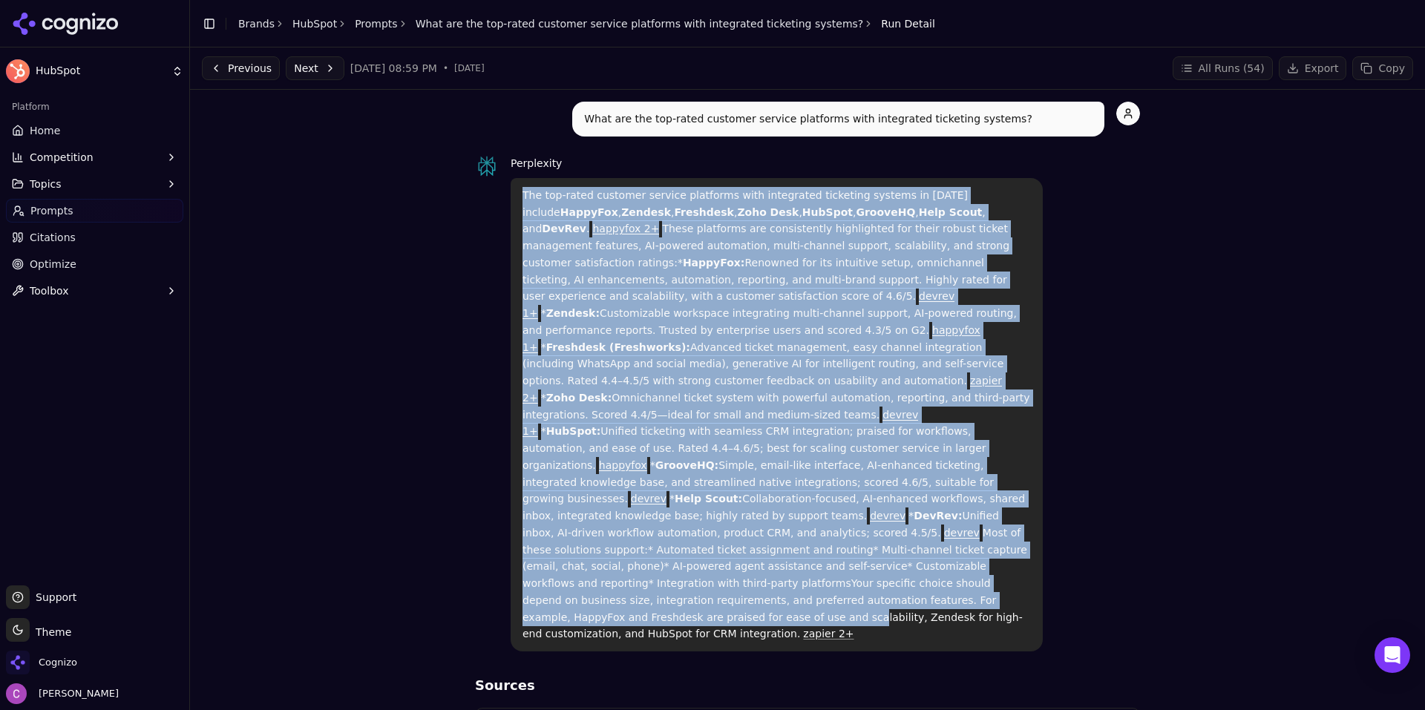
drag, startPoint x: 509, startPoint y: 191, endPoint x: 979, endPoint y: 519, distance: 573.4
click at [979, 519] on div "The top-rated customer service platforms with integrated ticketing systems in 2…" at bounding box center [777, 414] width 532 height 473
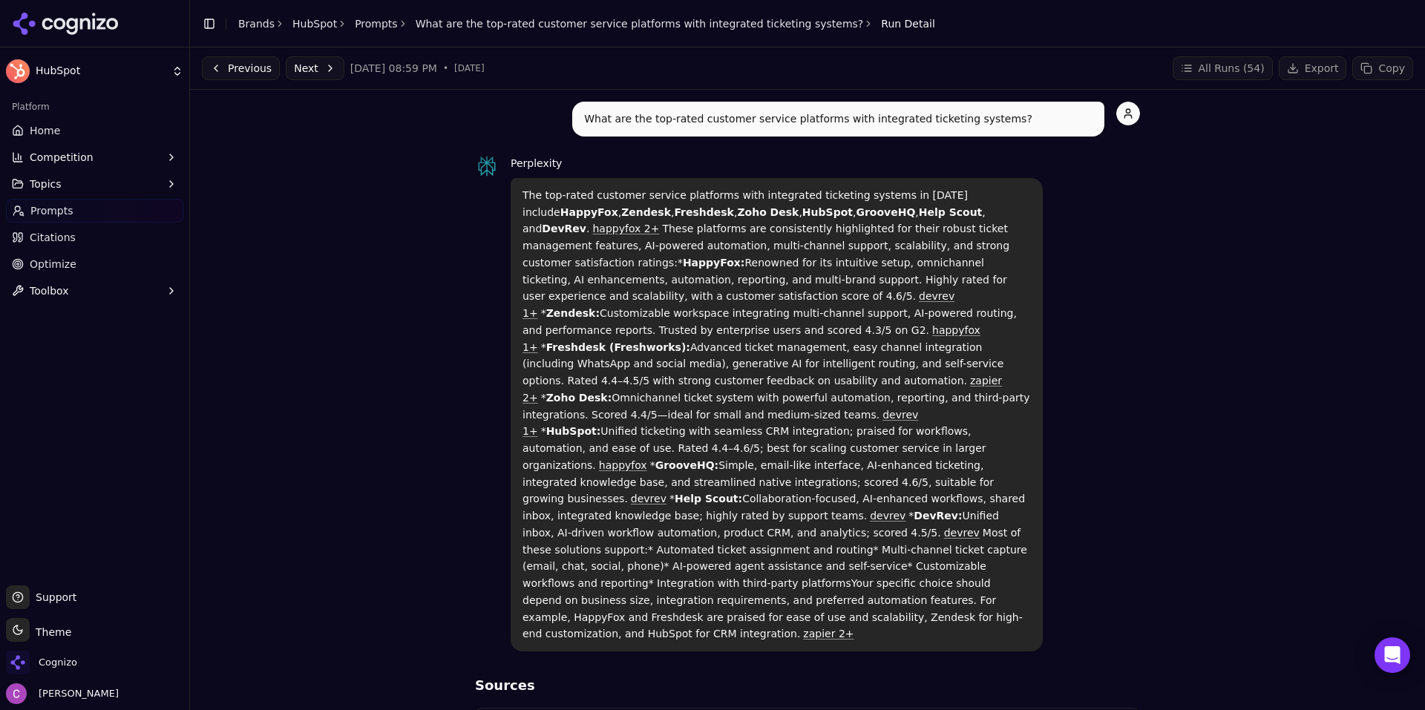
click at [1118, 521] on div "Perplexity The top-rated customer service platforms with integrated ticketing s…" at bounding box center [807, 402] width 665 height 497
drag, startPoint x: 510, startPoint y: 188, endPoint x: 935, endPoint y: 568, distance: 570.2
click at [935, 568] on div "The top-rated customer service platforms with integrated ticketing systems in 2…" at bounding box center [777, 414] width 532 height 473
click at [1108, 478] on div "Perplexity The top-rated customer service platforms with integrated ticketing s…" at bounding box center [807, 402] width 665 height 497
drag, startPoint x: 508, startPoint y: 193, endPoint x: 931, endPoint y: 571, distance: 567.1
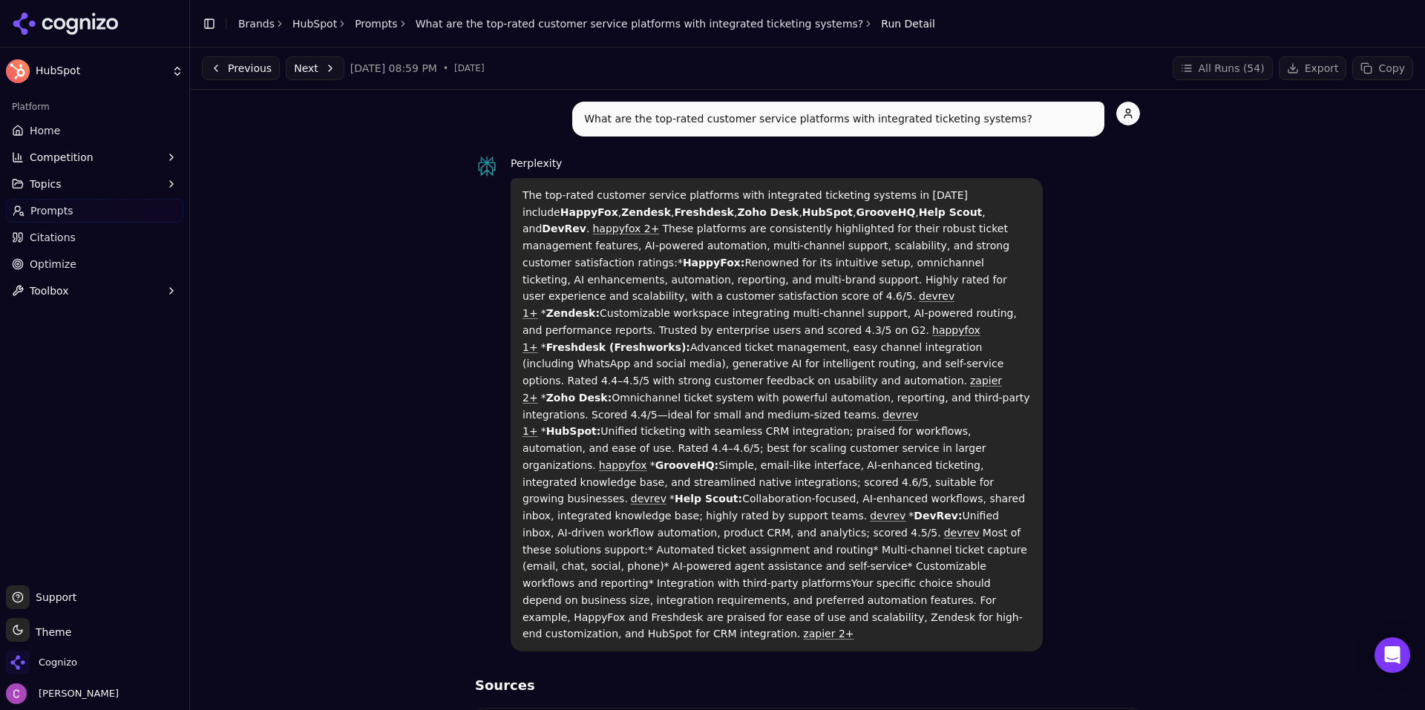
click at [931, 571] on div "The top-rated customer service platforms with integrated ticketing systems in 2…" at bounding box center [777, 414] width 532 height 473
click at [1144, 526] on div "What are the top-rated customer service platforms with integrated ticketing sys…" at bounding box center [807, 675] width 1211 height 1147
click at [379, 22] on link "Prompts" at bounding box center [376, 23] width 43 height 15
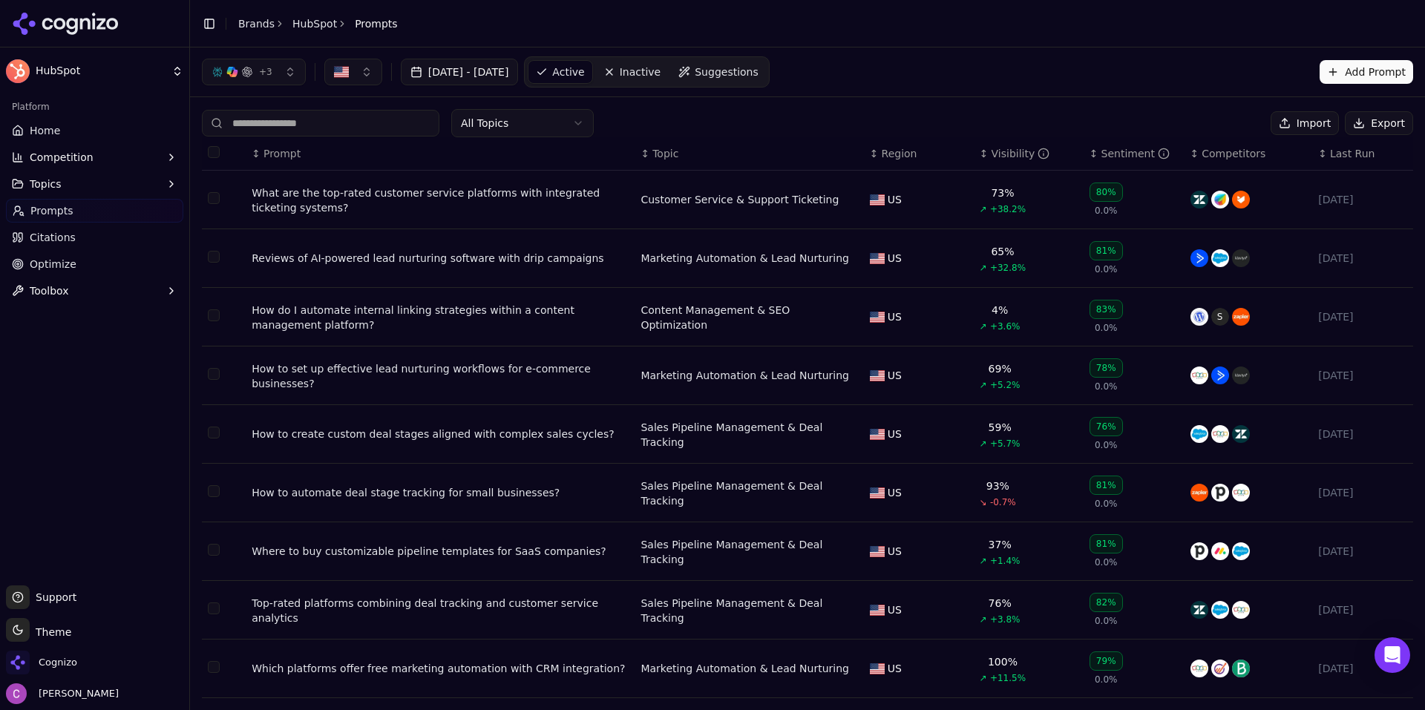
click at [758, 79] on span "Suggestions" at bounding box center [727, 72] width 64 height 15
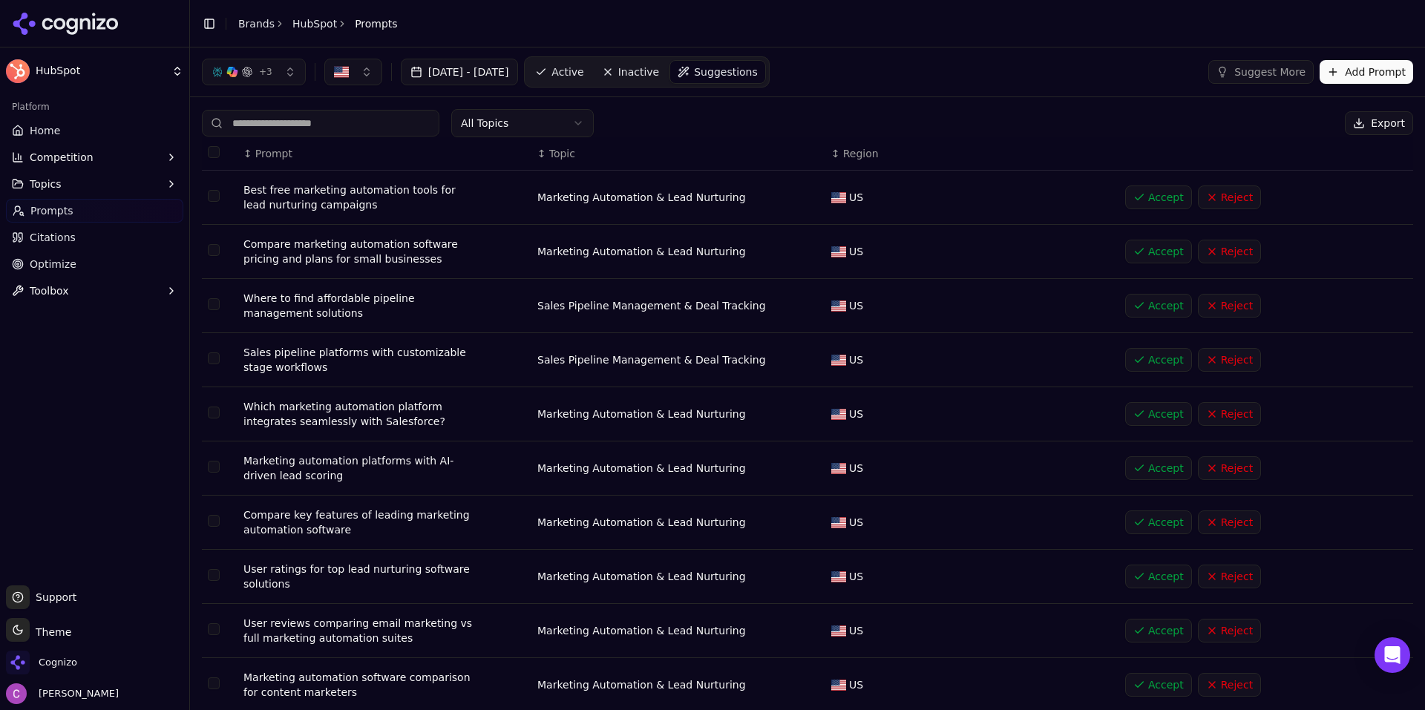
click at [1372, 67] on button "Add Prompt" at bounding box center [1366, 72] width 94 height 24
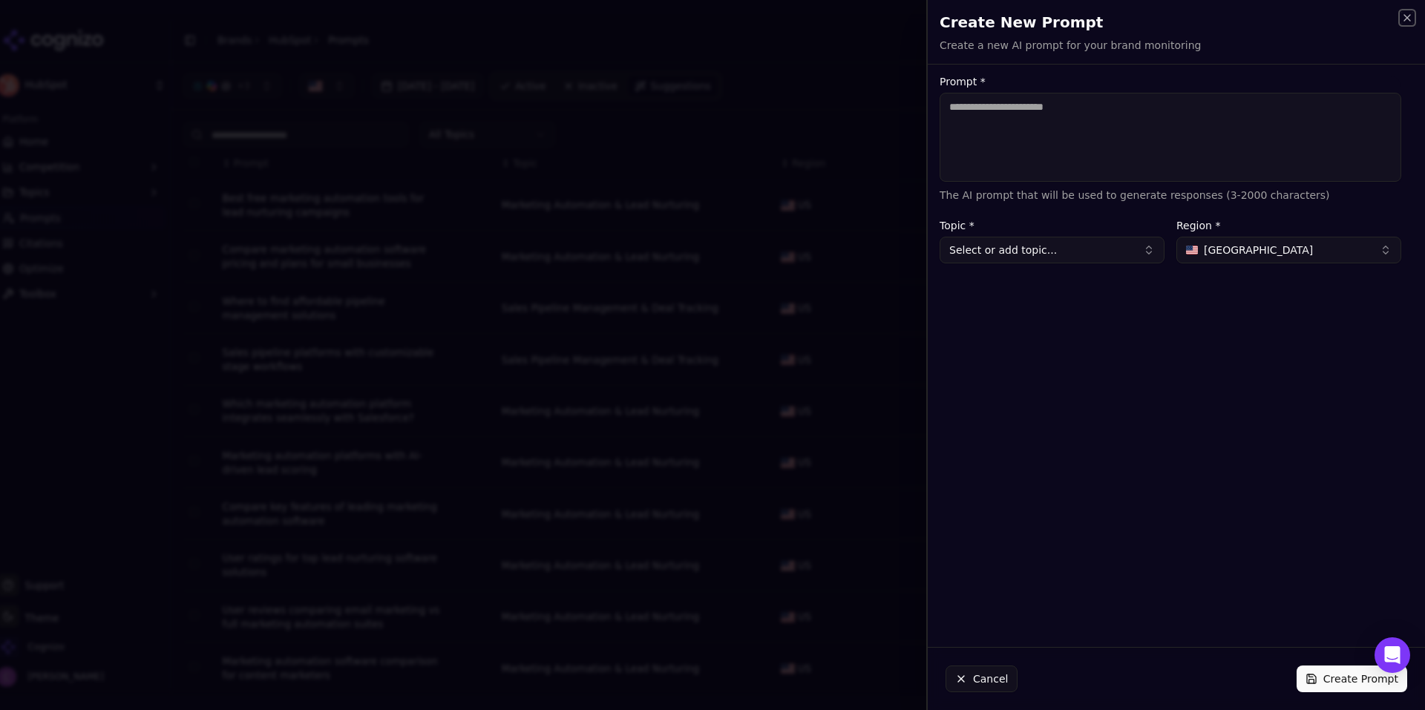
click at [1404, 15] on icon "button" at bounding box center [1407, 18] width 6 height 6
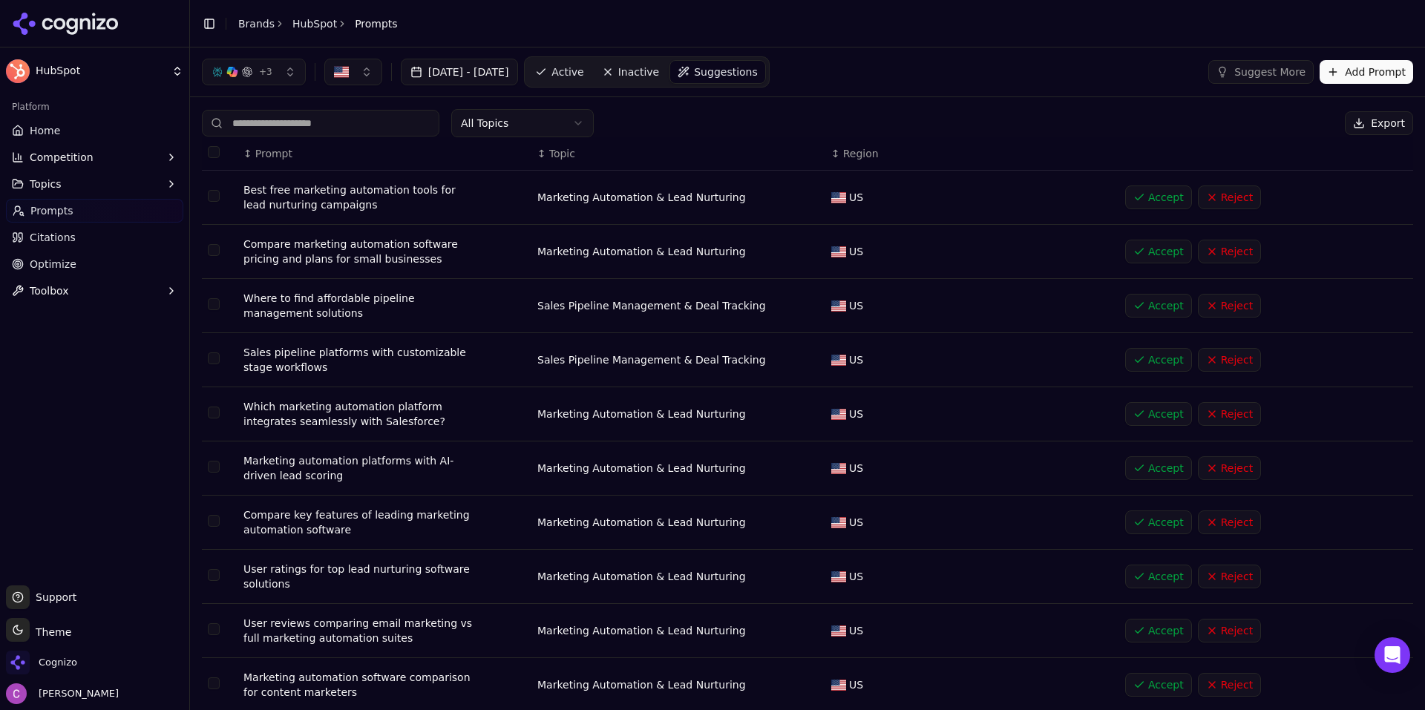
click at [139, 166] on button "Competition" at bounding box center [94, 157] width 177 height 24
click at [126, 186] on span "Metrics" at bounding box center [94, 181] width 129 height 15
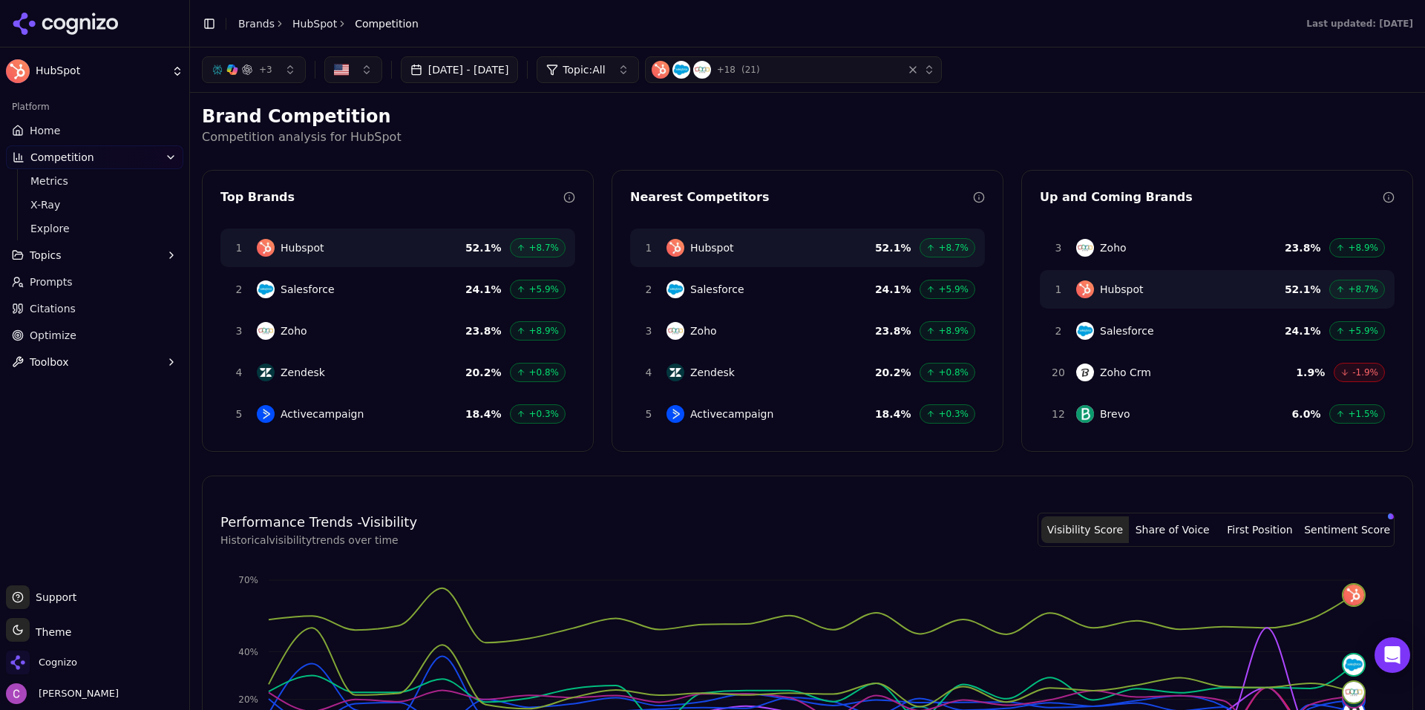
click at [45, 130] on span "Home" at bounding box center [45, 130] width 30 height 15
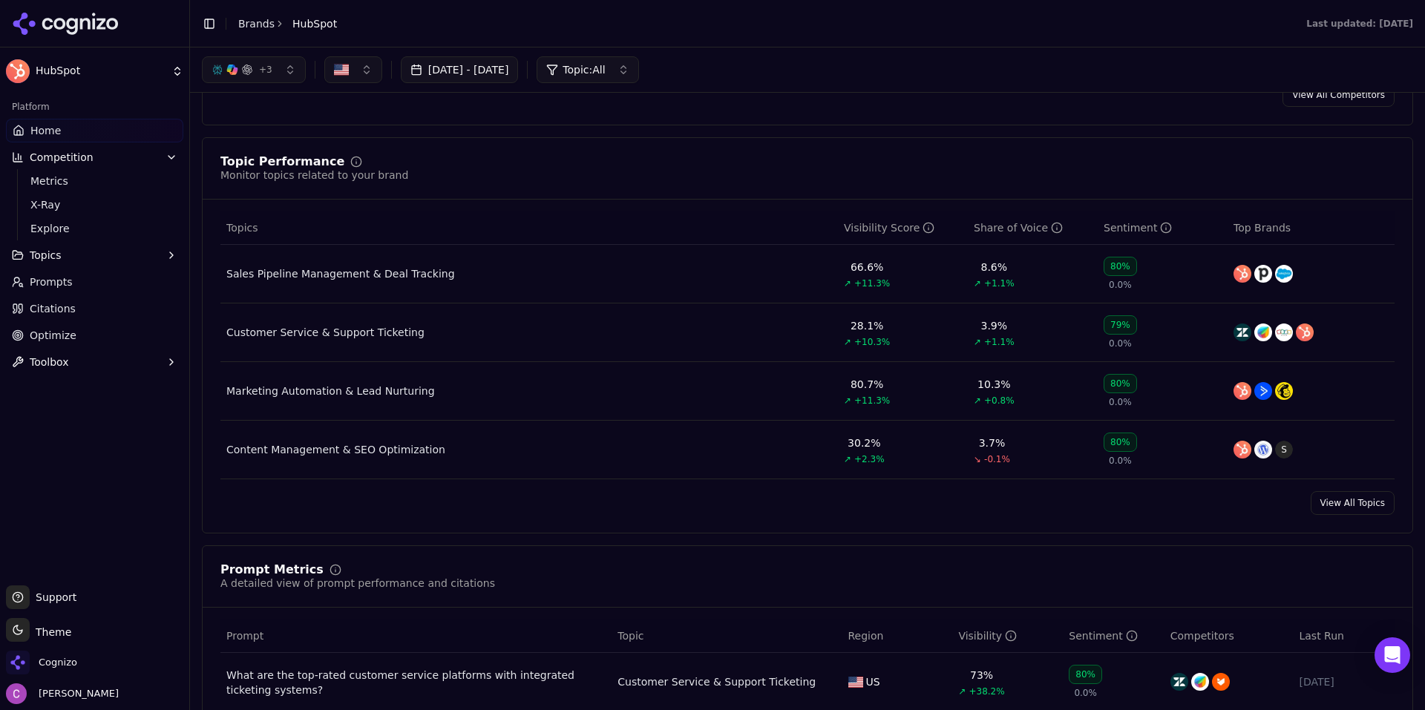
scroll to position [519, 0]
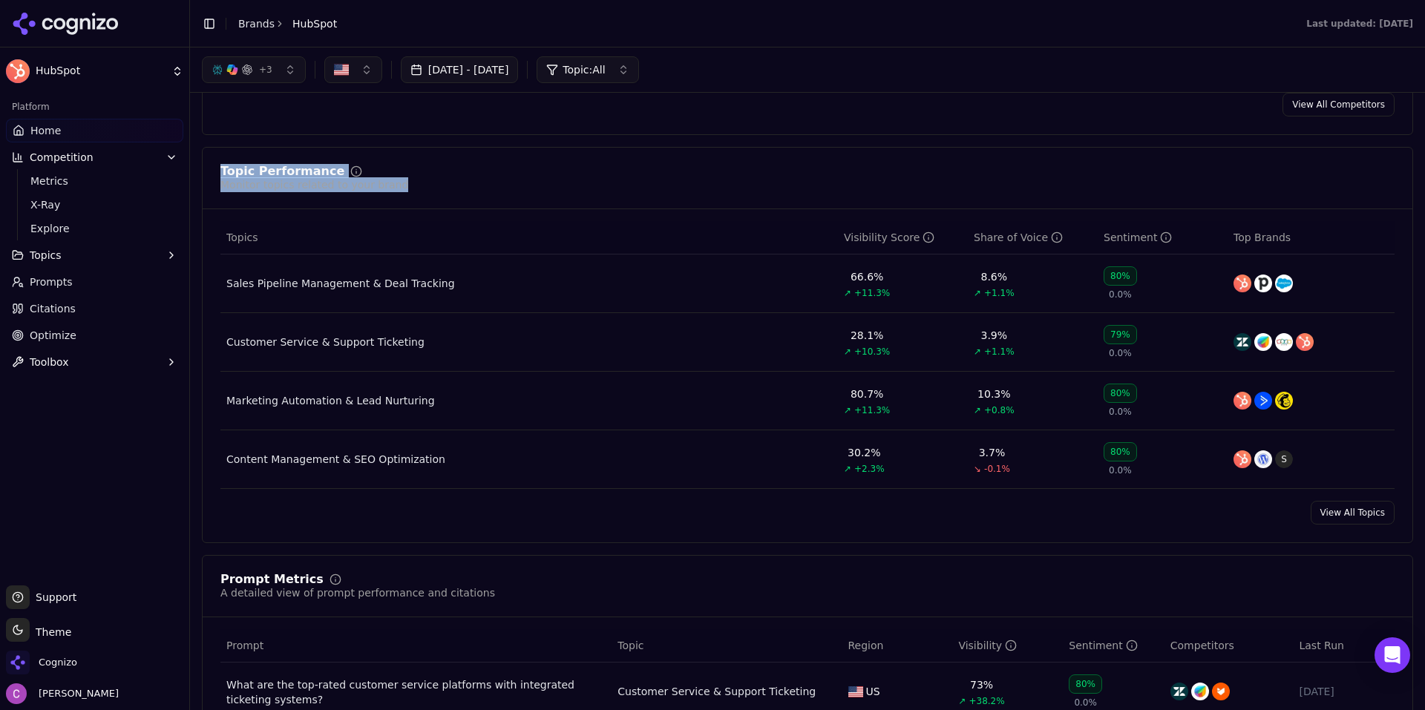
drag, startPoint x: 221, startPoint y: 170, endPoint x: 449, endPoint y: 186, distance: 228.4
click at [443, 186] on div "Topic Performance Monitor topics related to your brand" at bounding box center [807, 178] width 1174 height 27
click at [460, 184] on div "Topic Performance Monitor topics related to your brand" at bounding box center [807, 178] width 1174 height 27
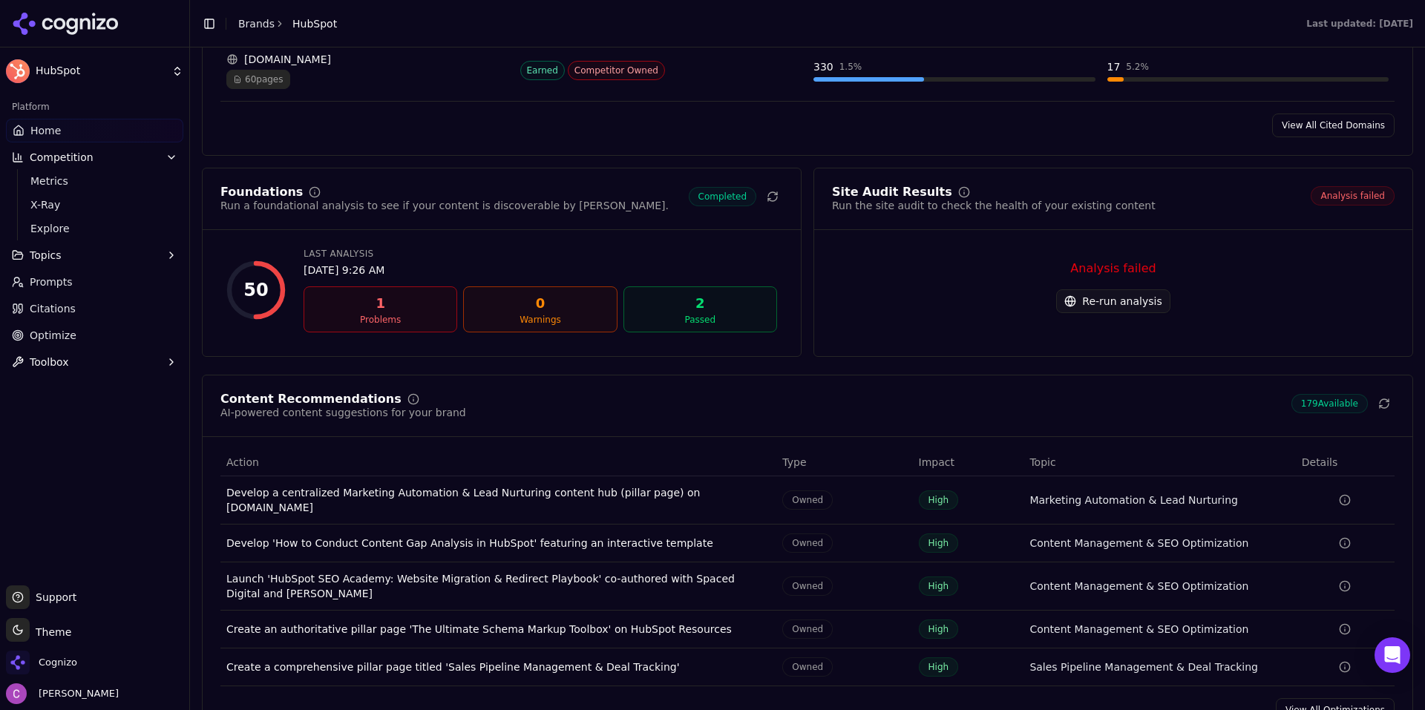
scroll to position [2004, 0]
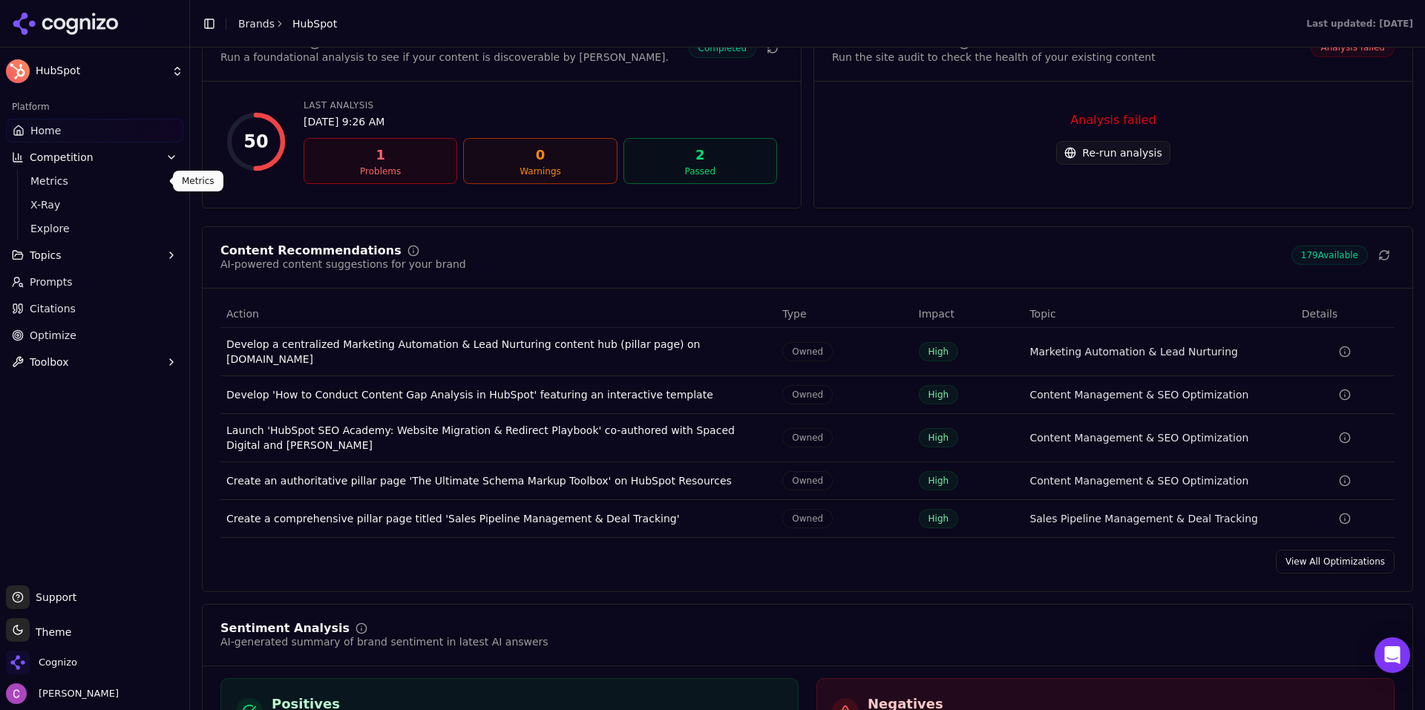
click at [91, 183] on span "Metrics" at bounding box center [94, 181] width 129 height 15
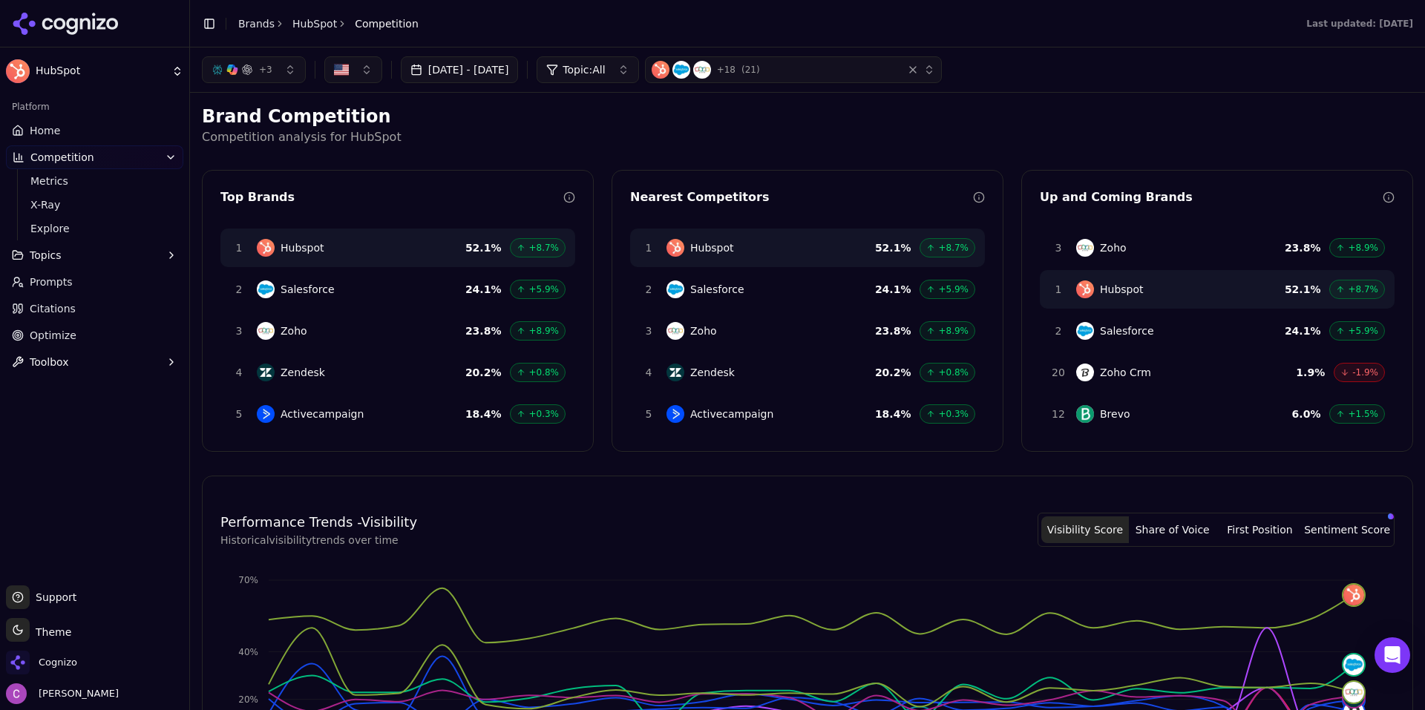
click at [519, 157] on div "Brand Competition Competition analysis for HubSpot Top Brands 1 Hubspot 52.1 % …" at bounding box center [807, 621] width 1211 height 1032
click at [605, 73] on span "Topic: All" at bounding box center [584, 69] width 42 height 15
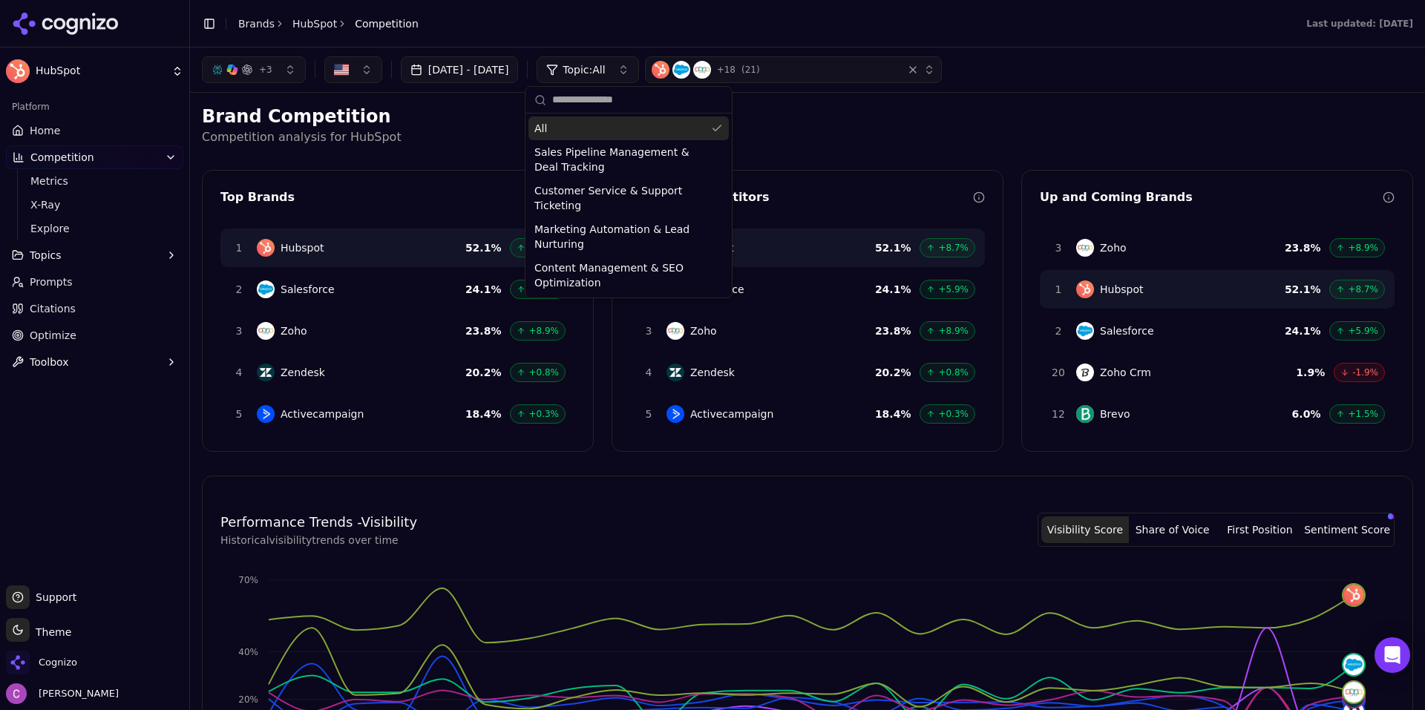
click at [605, 73] on span "Topic: All" at bounding box center [584, 69] width 42 height 15
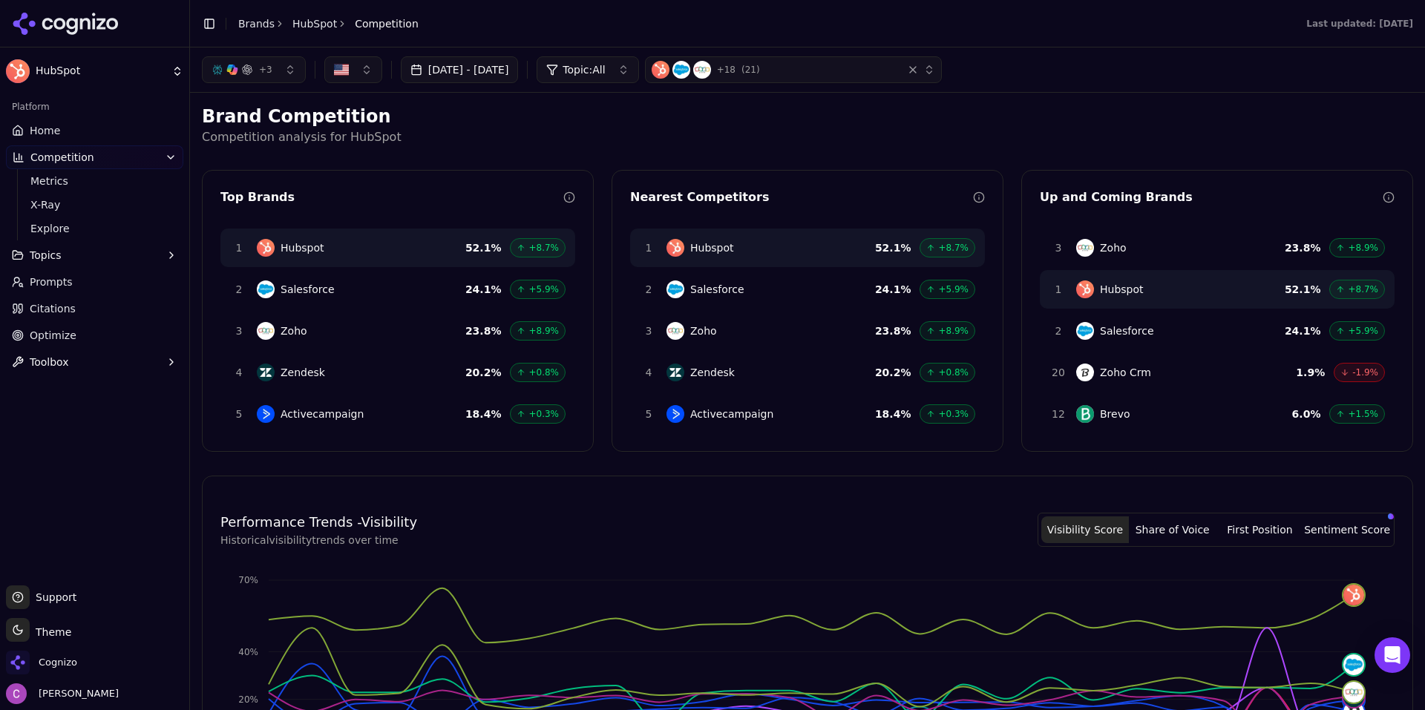
click at [275, 71] on button "+ 3" at bounding box center [254, 69] width 104 height 27
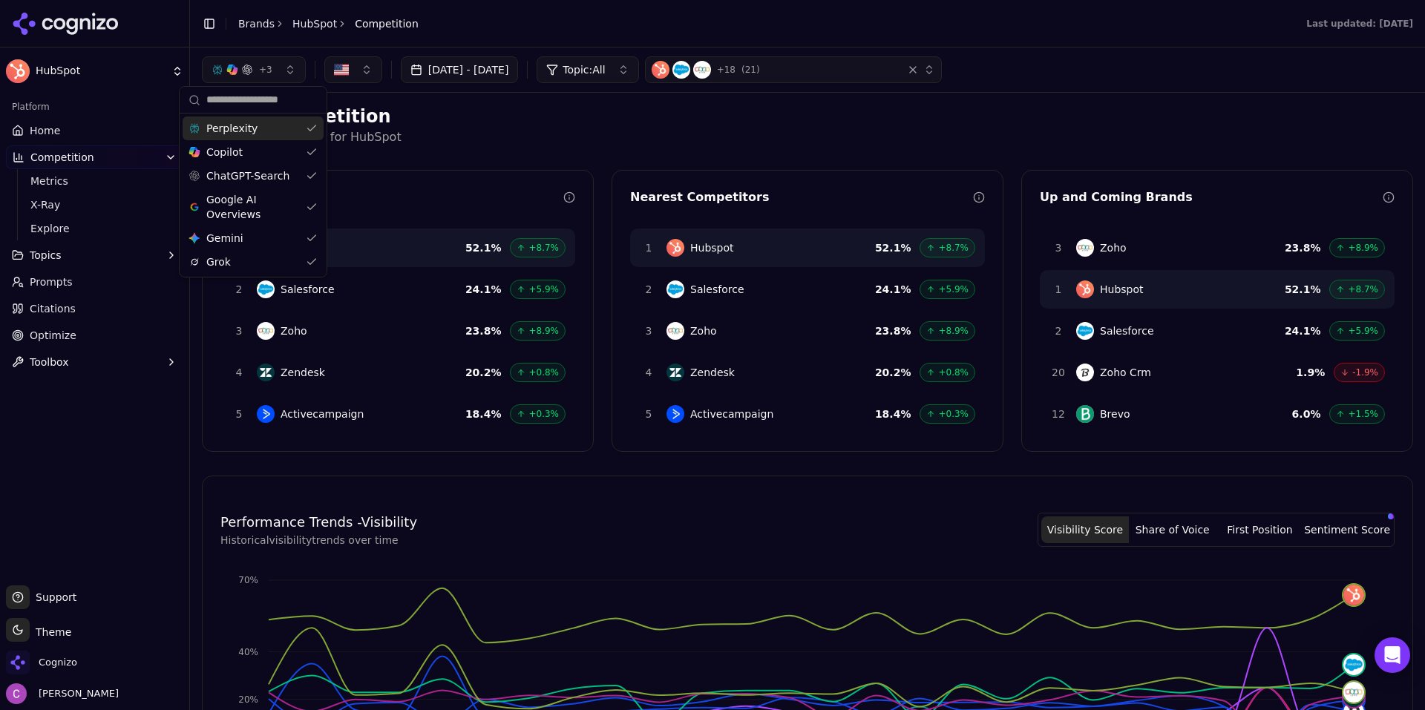
click at [518, 117] on h2 "Brand Competition" at bounding box center [807, 117] width 1211 height 24
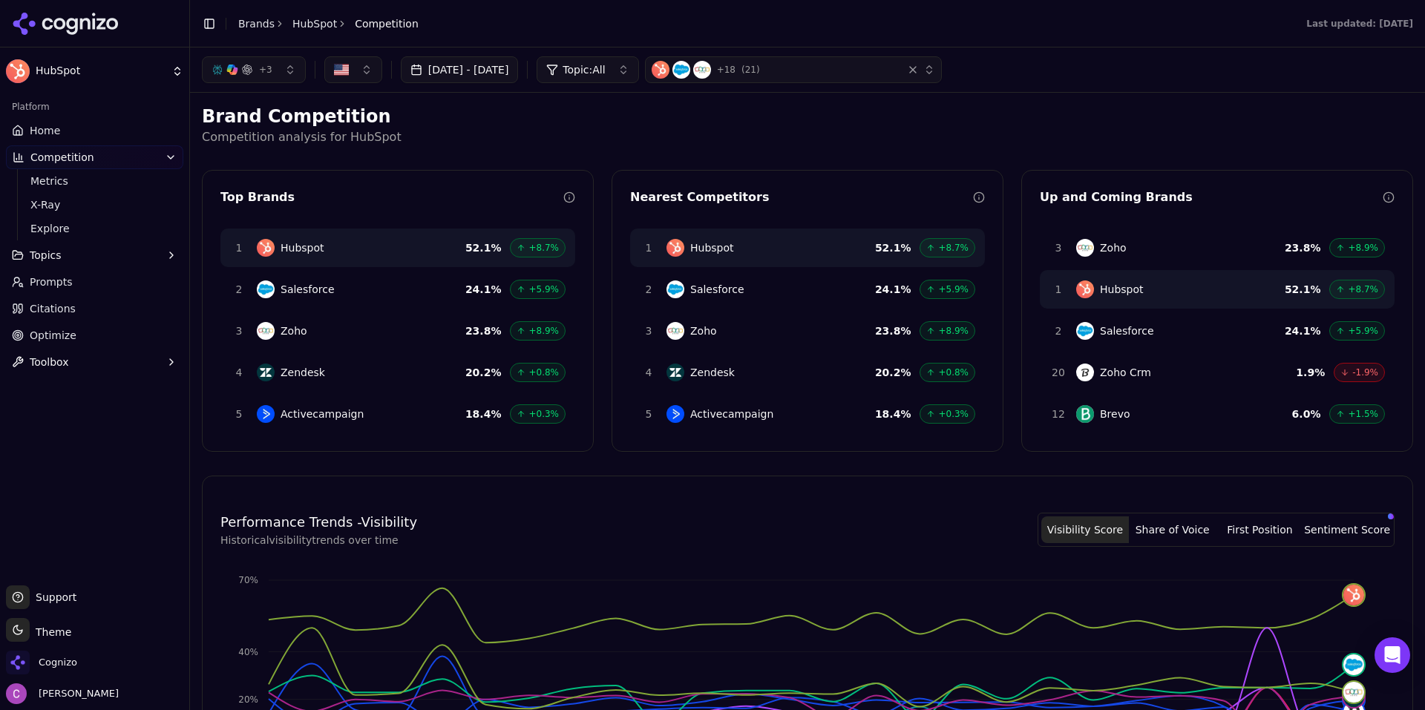
click at [358, 73] on button "button" at bounding box center [353, 69] width 58 height 27
click at [658, 131] on p "Competition analysis for HubSpot" at bounding box center [807, 137] width 1211 height 18
click at [38, 206] on span "X-Ray" at bounding box center [94, 204] width 129 height 15
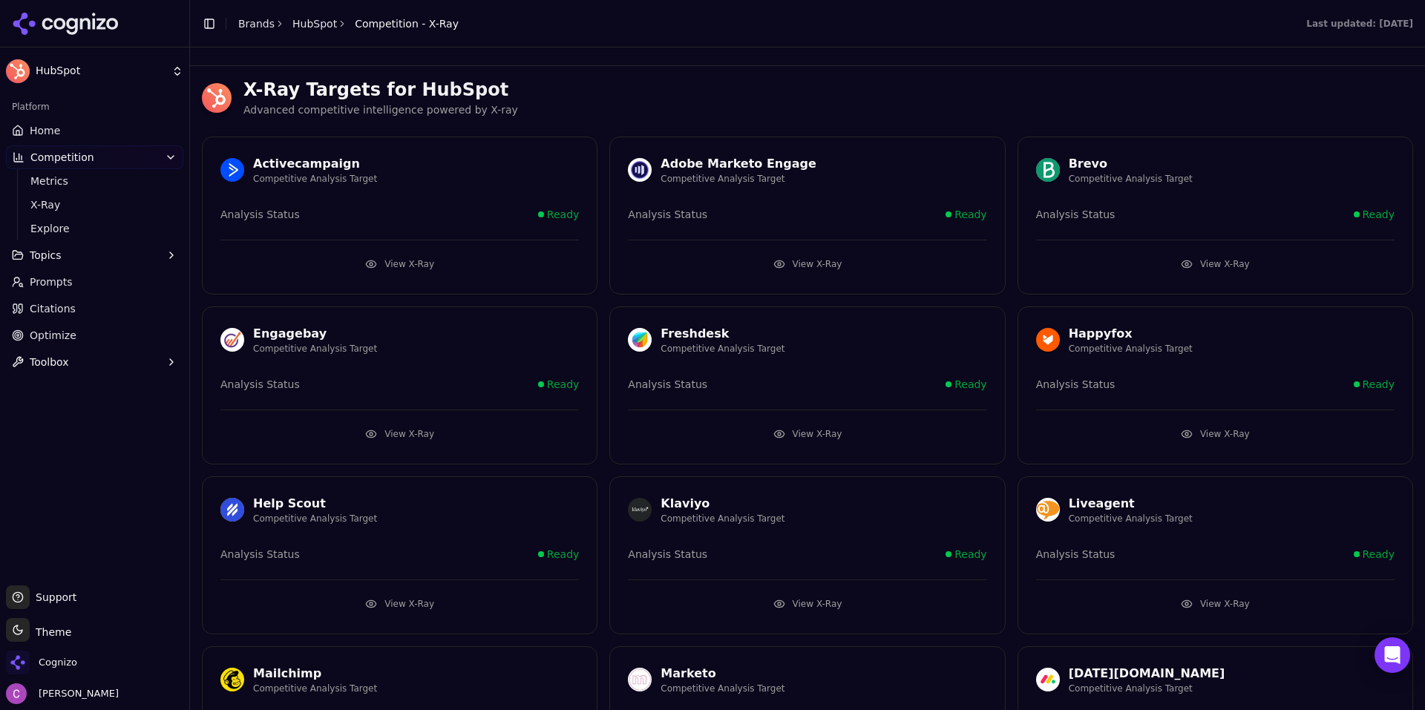
click at [451, 265] on button "View X-Ray" at bounding box center [399, 264] width 358 height 24
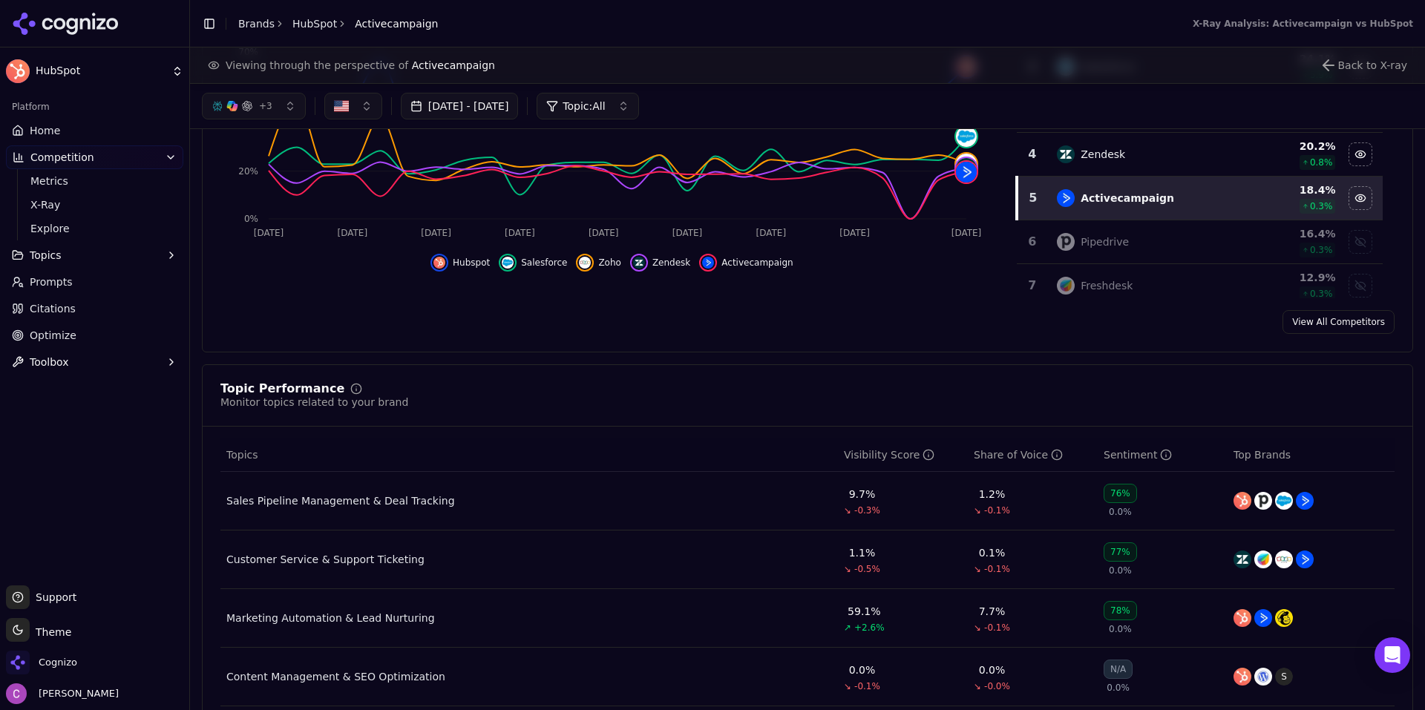
scroll to position [223, 0]
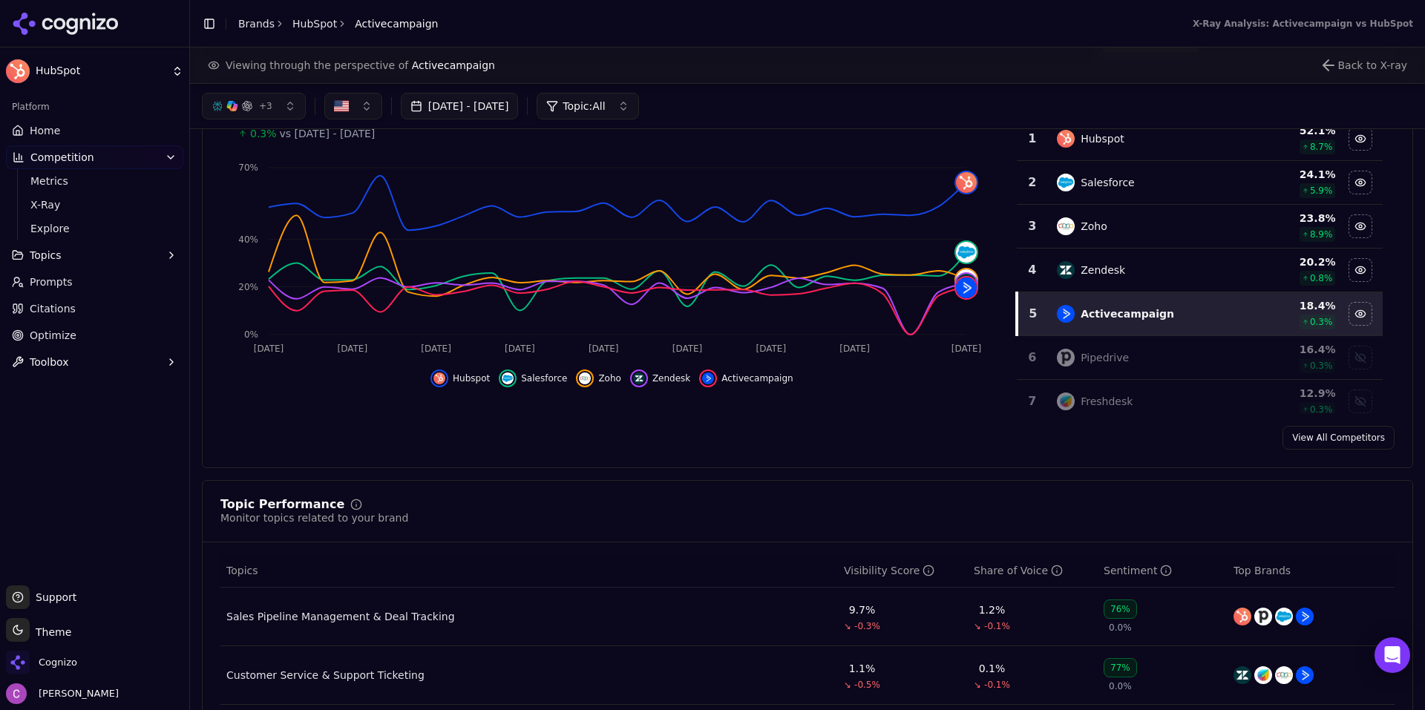
drag, startPoint x: 39, startPoint y: 301, endPoint x: 109, endPoint y: 302, distance: 70.5
click at [39, 301] on link "Citations" at bounding box center [94, 309] width 177 height 24
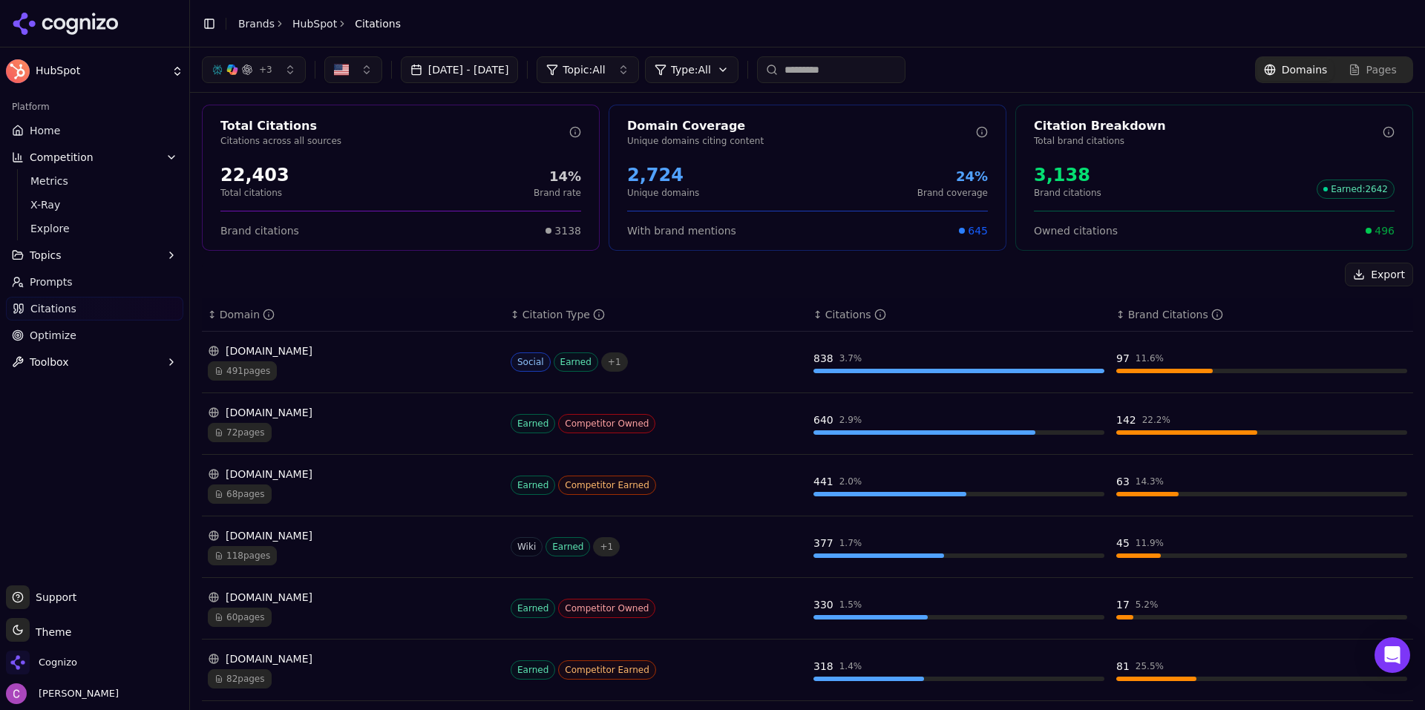
click at [745, 284] on div "Export" at bounding box center [807, 275] width 1211 height 24
click at [321, 274] on div "Export" at bounding box center [807, 275] width 1211 height 24
click at [252, 175] on div "22,403" at bounding box center [254, 175] width 69 height 24
click at [366, 163] on div "22,403 Total citations 14% Brand rate" at bounding box center [400, 181] width 361 height 36
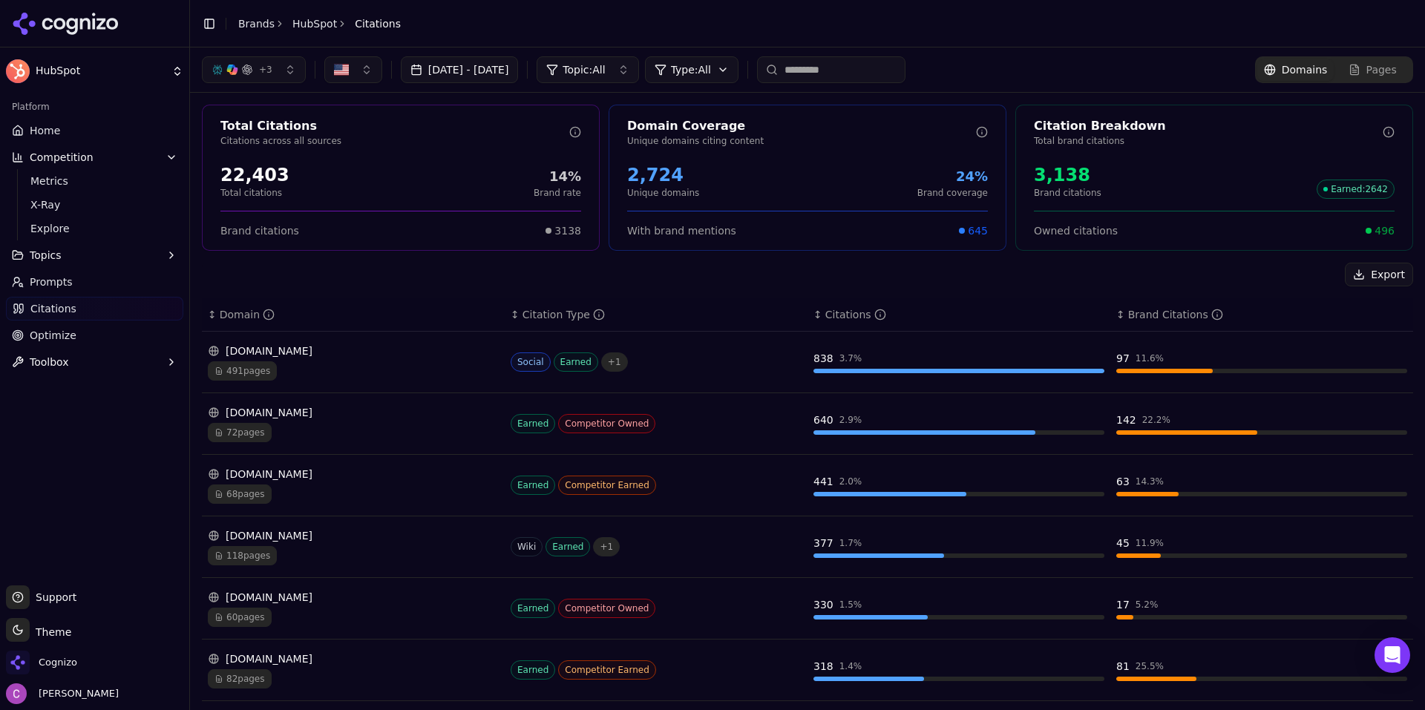
click at [652, 184] on div "2,724" at bounding box center [663, 175] width 72 height 24
click at [1057, 174] on div "3,138" at bounding box center [1068, 175] width 68 height 24
click at [1112, 174] on div "3,138 Brand citations Earned : 2642" at bounding box center [1214, 181] width 361 height 36
click at [1376, 233] on span "496" at bounding box center [1384, 230] width 20 height 15
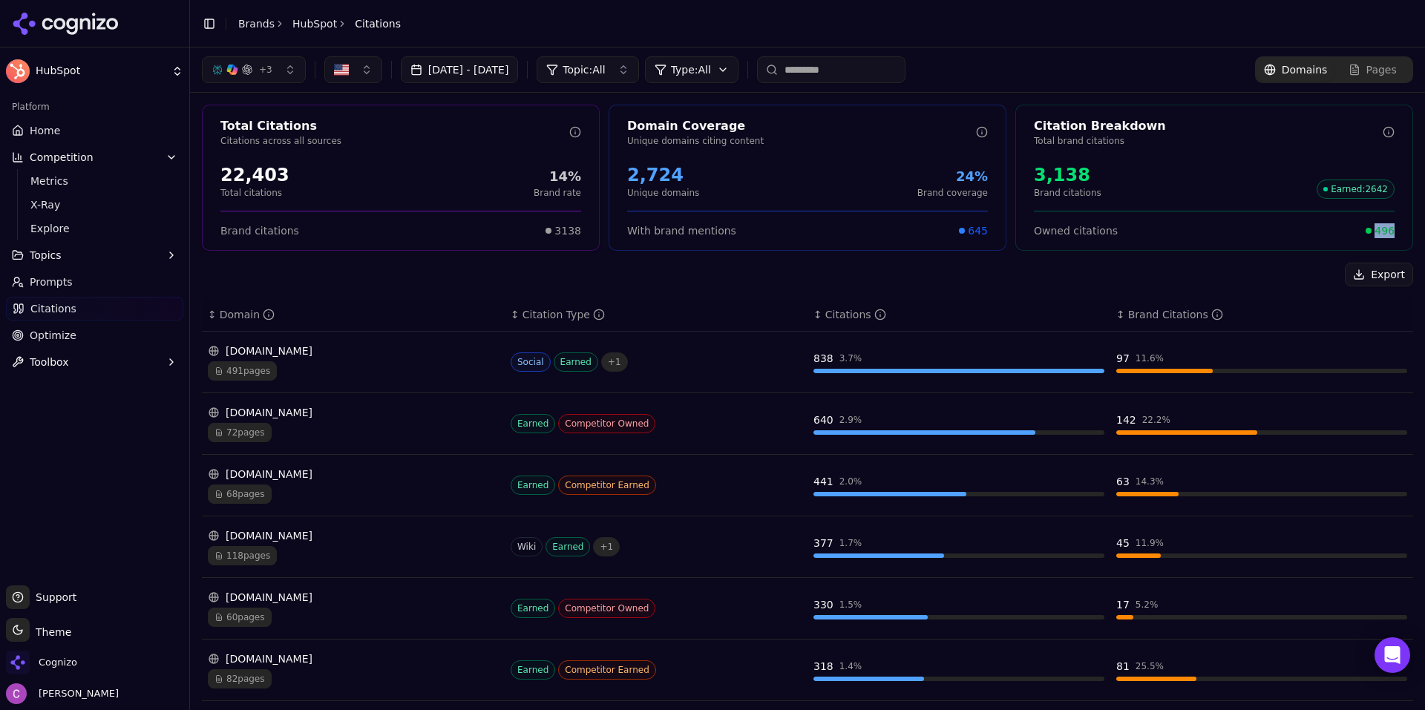
click at [1376, 233] on span "496" at bounding box center [1384, 230] width 20 height 15
click at [1253, 235] on div "Owned citations 496" at bounding box center [1214, 230] width 361 height 15
click at [761, 73] on html "HubSpot Platform Home Competition Metrics X-Ray Explore Topics Prompts Citation…" at bounding box center [712, 355] width 1425 height 710
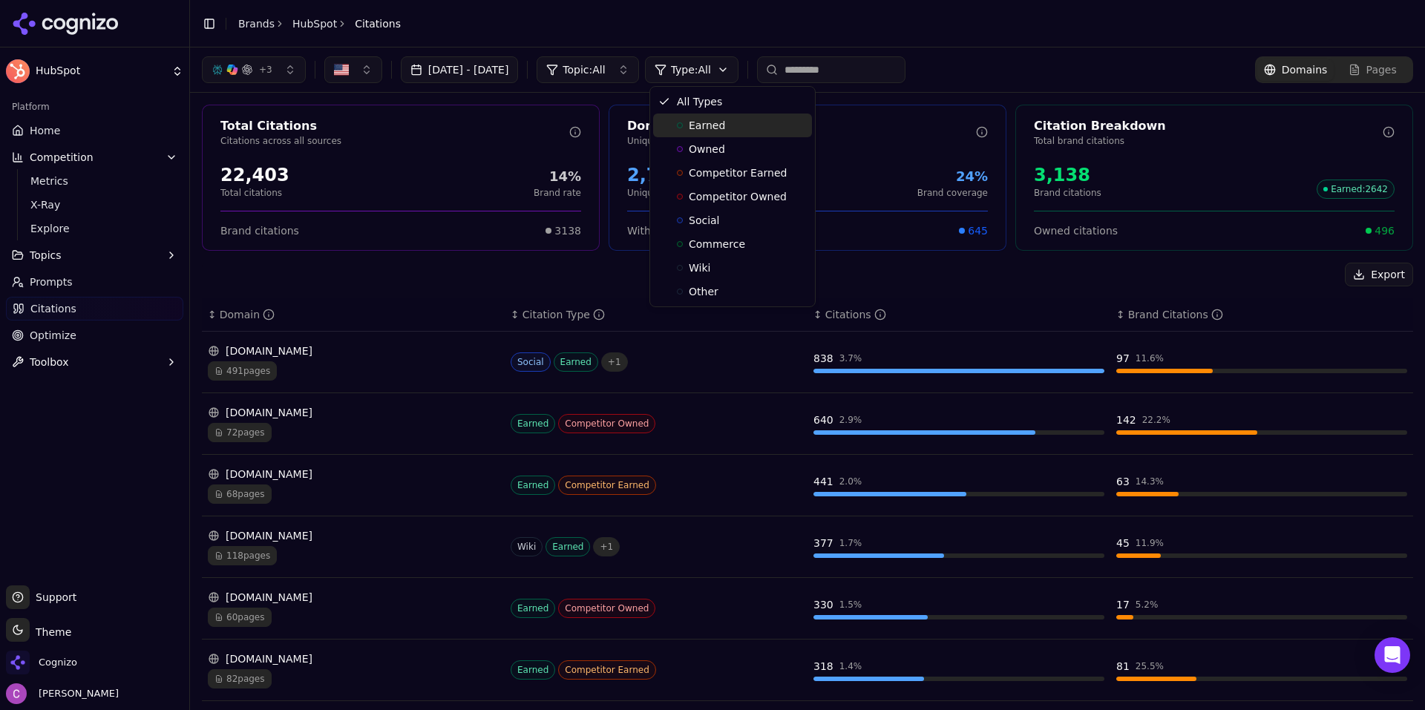
click at [728, 125] on div "Earned" at bounding box center [732, 126] width 159 height 24
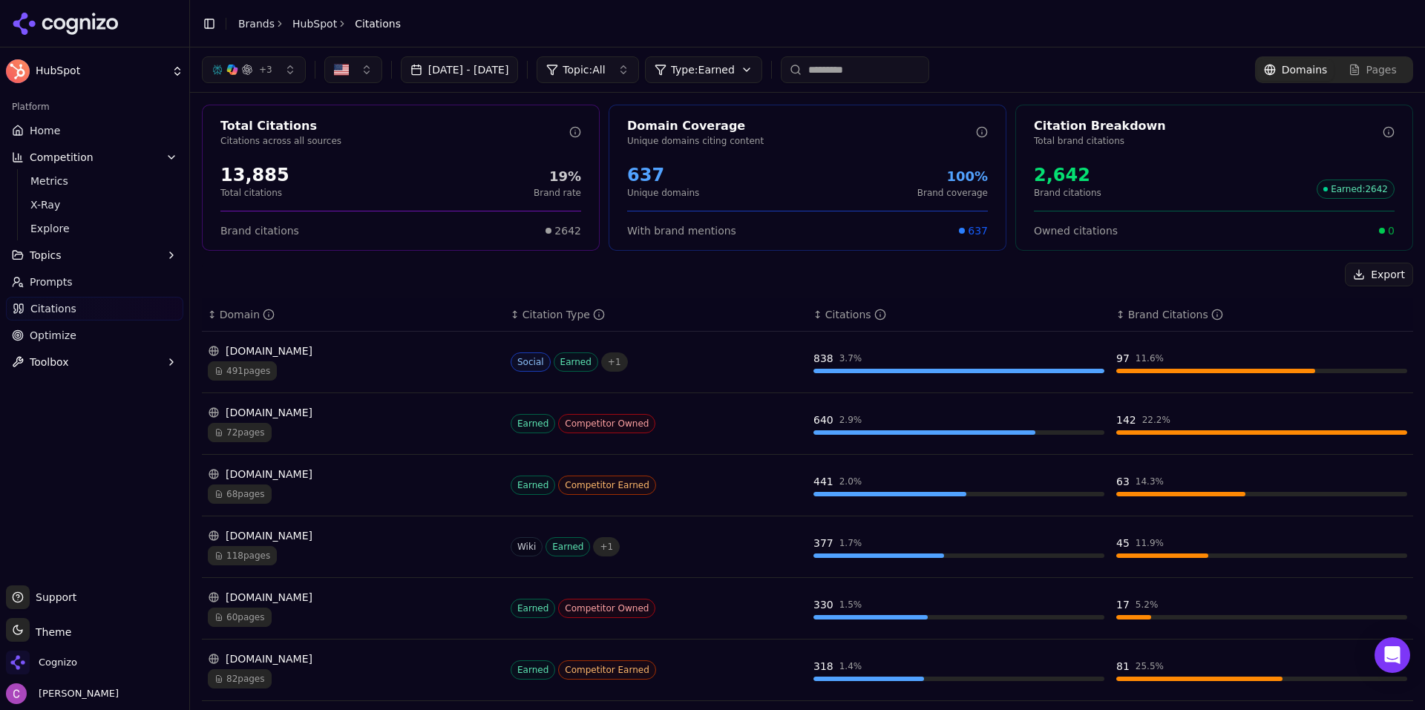
click at [741, 75] on html "HubSpot Platform Home Competition Metrics X-Ray Explore Topics Prompts Citation…" at bounding box center [712, 355] width 1425 height 710
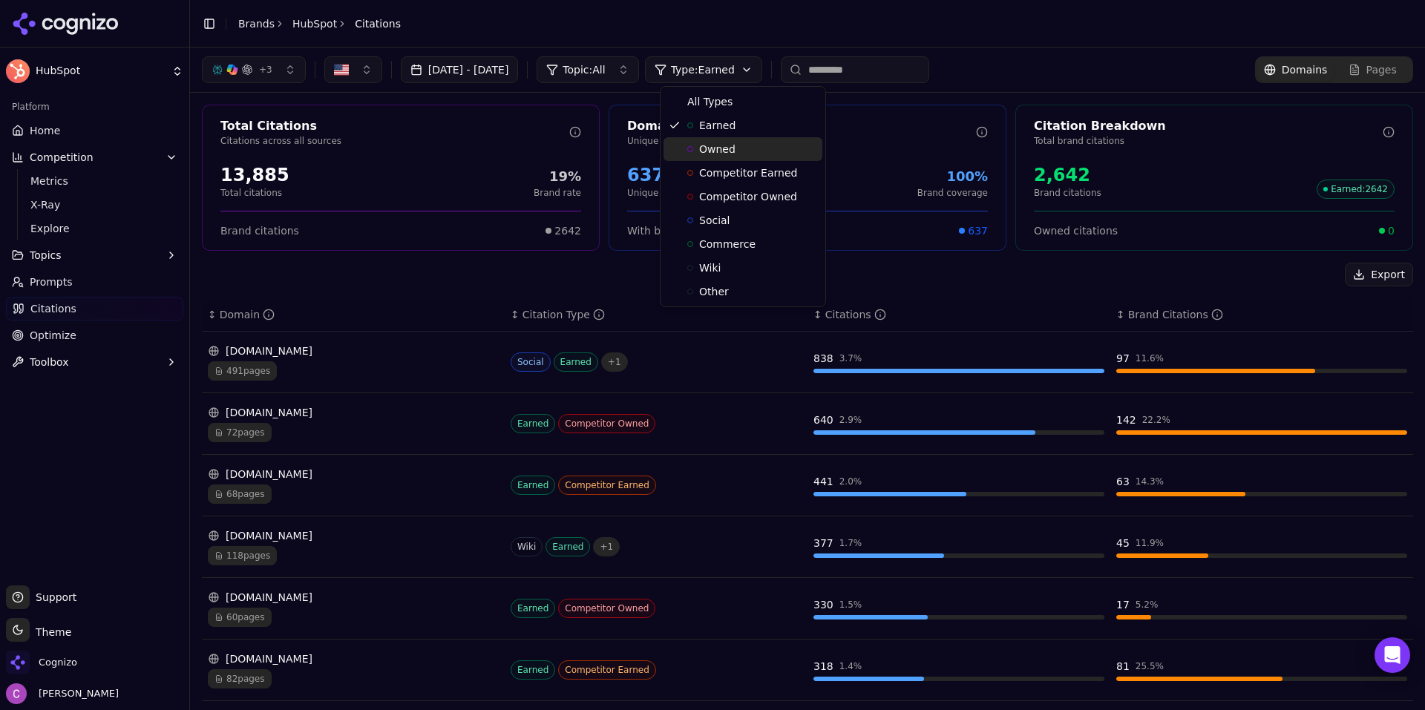
click at [727, 152] on span "Owned" at bounding box center [717, 149] width 36 height 15
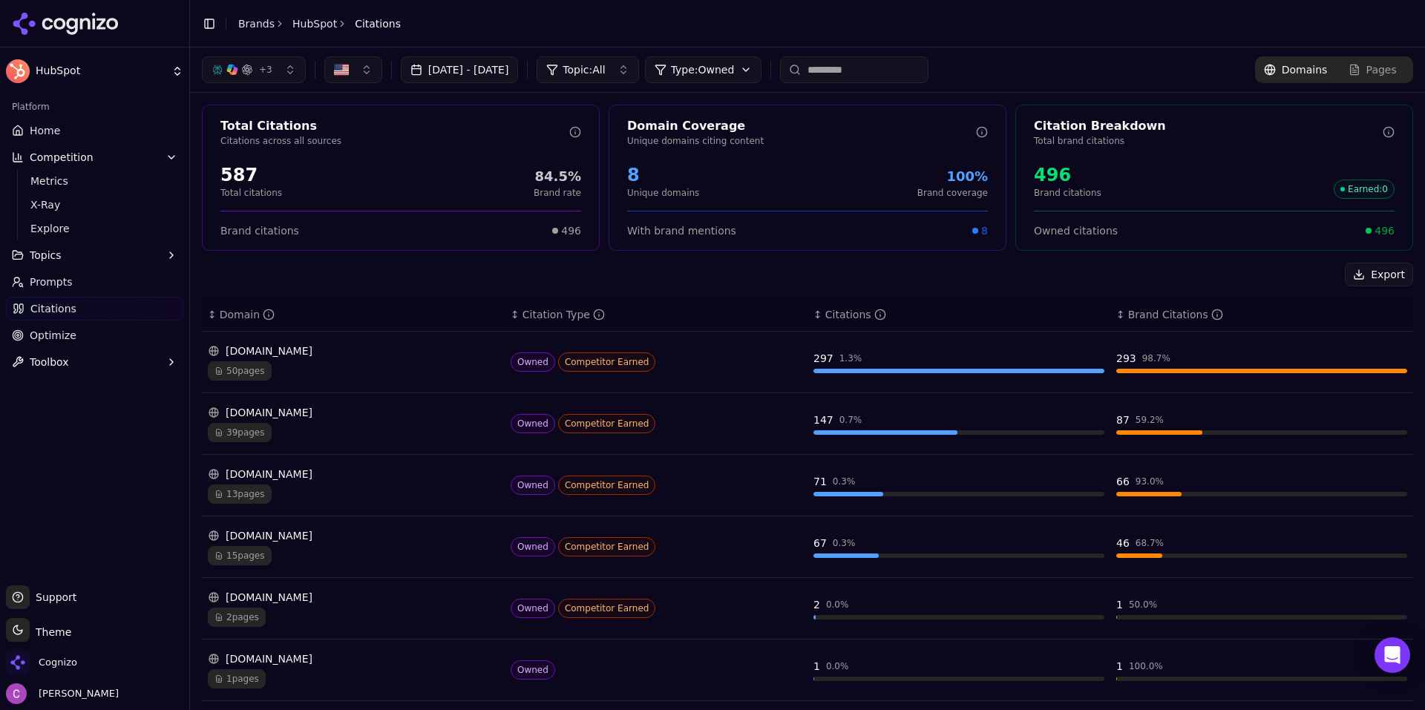
click at [737, 77] on html "HubSpot Platform Home Competition Metrics X-Ray Explore Topics Prompts Citation…" at bounding box center [712, 355] width 1425 height 710
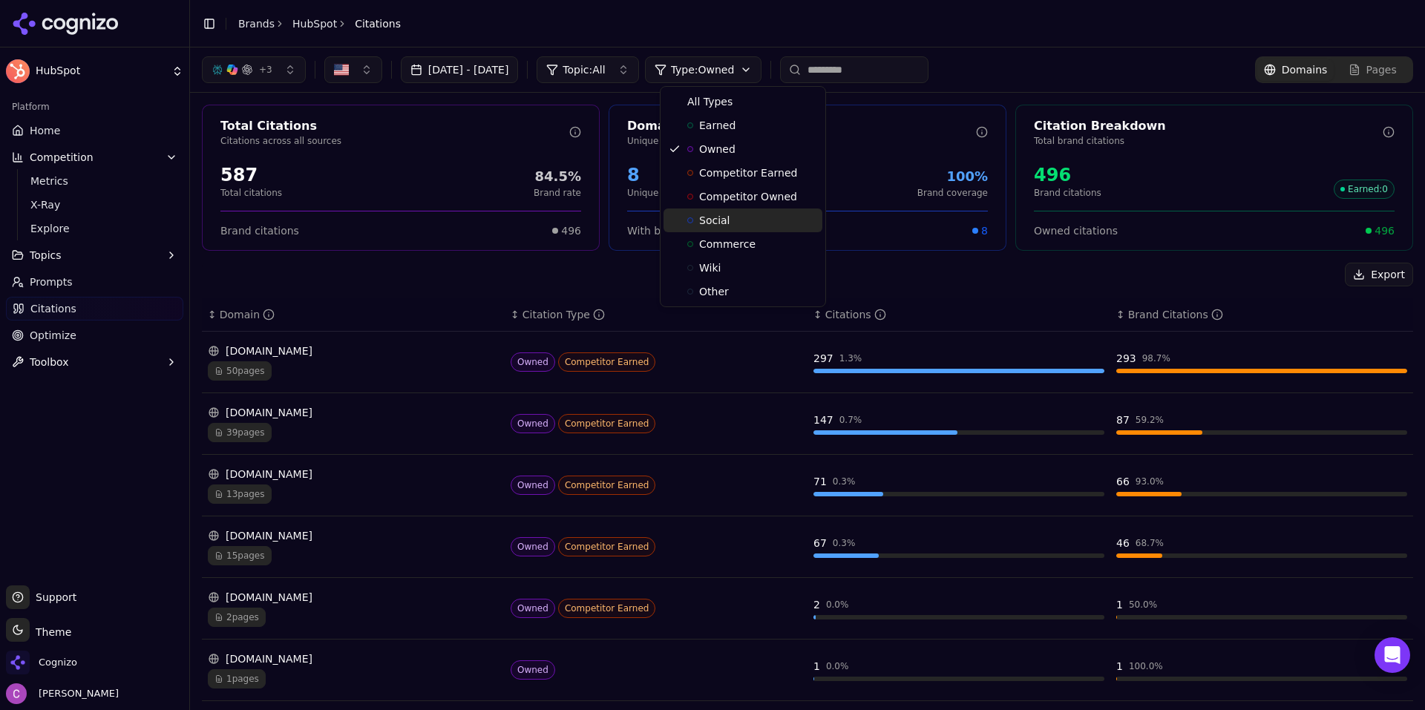
click at [727, 224] on div "Social" at bounding box center [742, 221] width 159 height 24
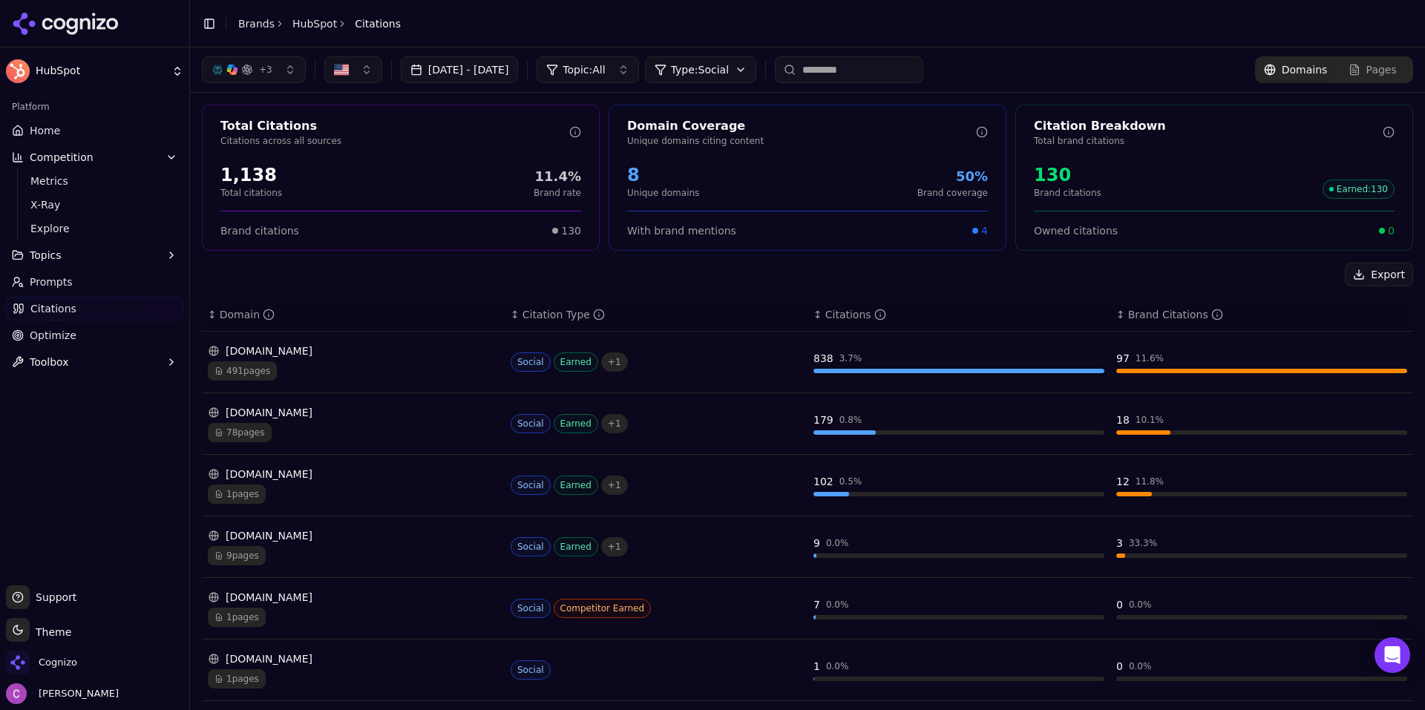
click at [562, 267] on div "Export" at bounding box center [807, 275] width 1211 height 24
click at [716, 64] on html "HubSpot Platform Home Competition Metrics X-Ray Explore Topics Prompts Citation…" at bounding box center [712, 355] width 1425 height 710
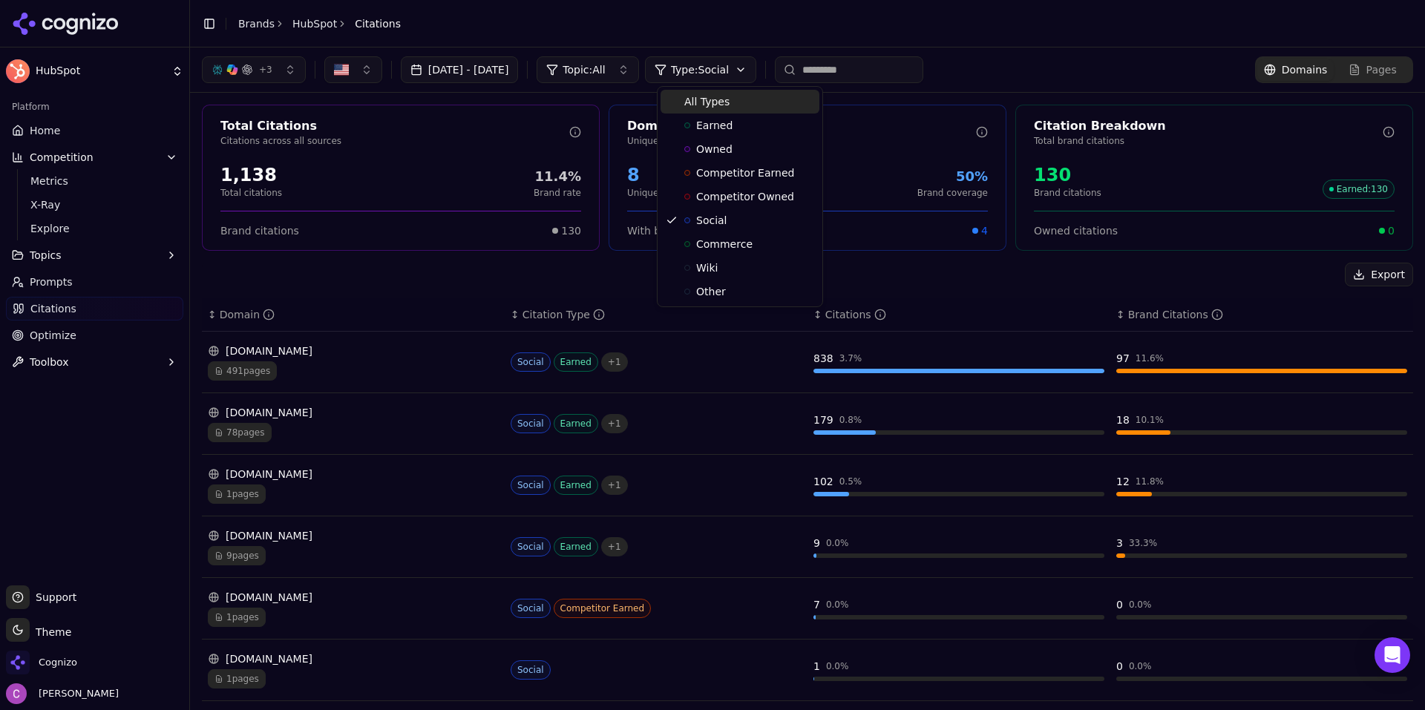
click at [721, 102] on span "All Types" at bounding box center [706, 101] width 45 height 15
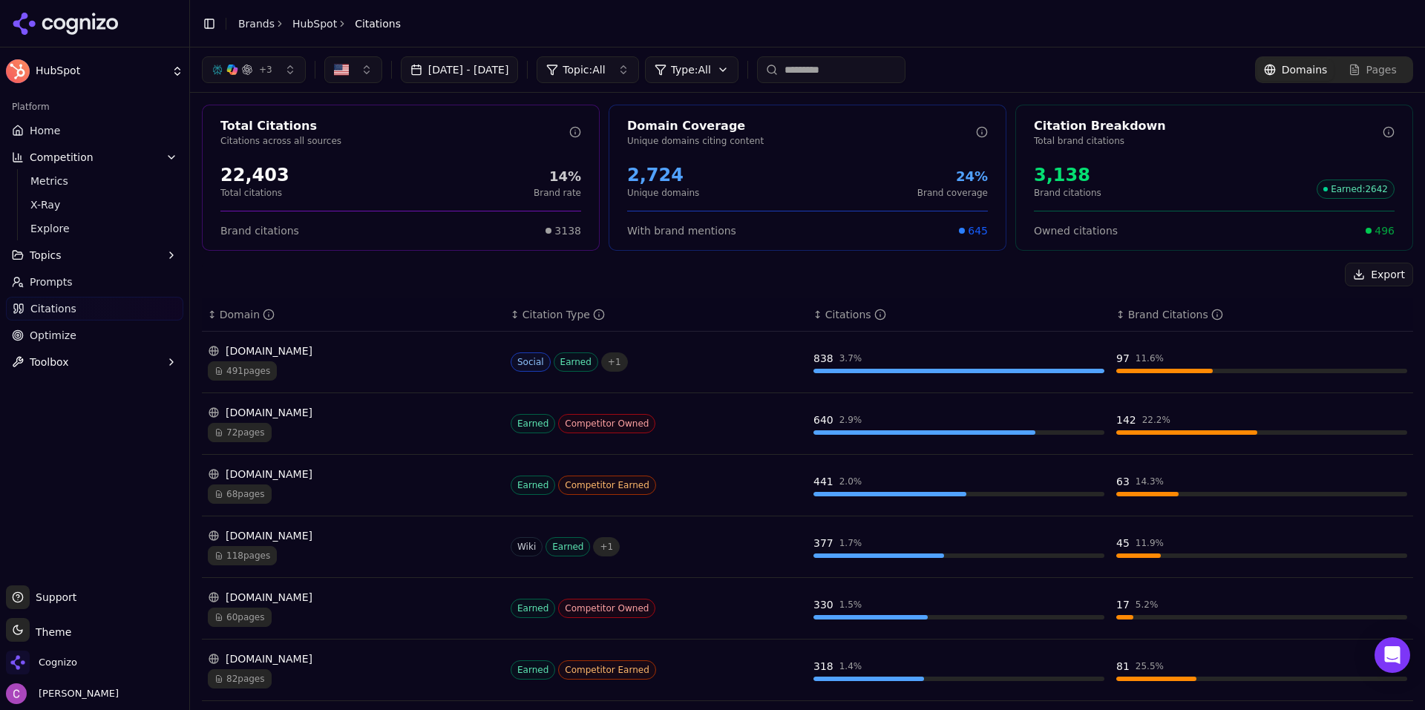
click at [1384, 232] on div "Owned citations 496" at bounding box center [1214, 224] width 396 height 27
click at [1378, 230] on span "496" at bounding box center [1384, 230] width 20 height 15
click at [1377, 230] on span "496" at bounding box center [1384, 230] width 20 height 15
click at [102, 338] on link "Optimize" at bounding box center [94, 336] width 177 height 24
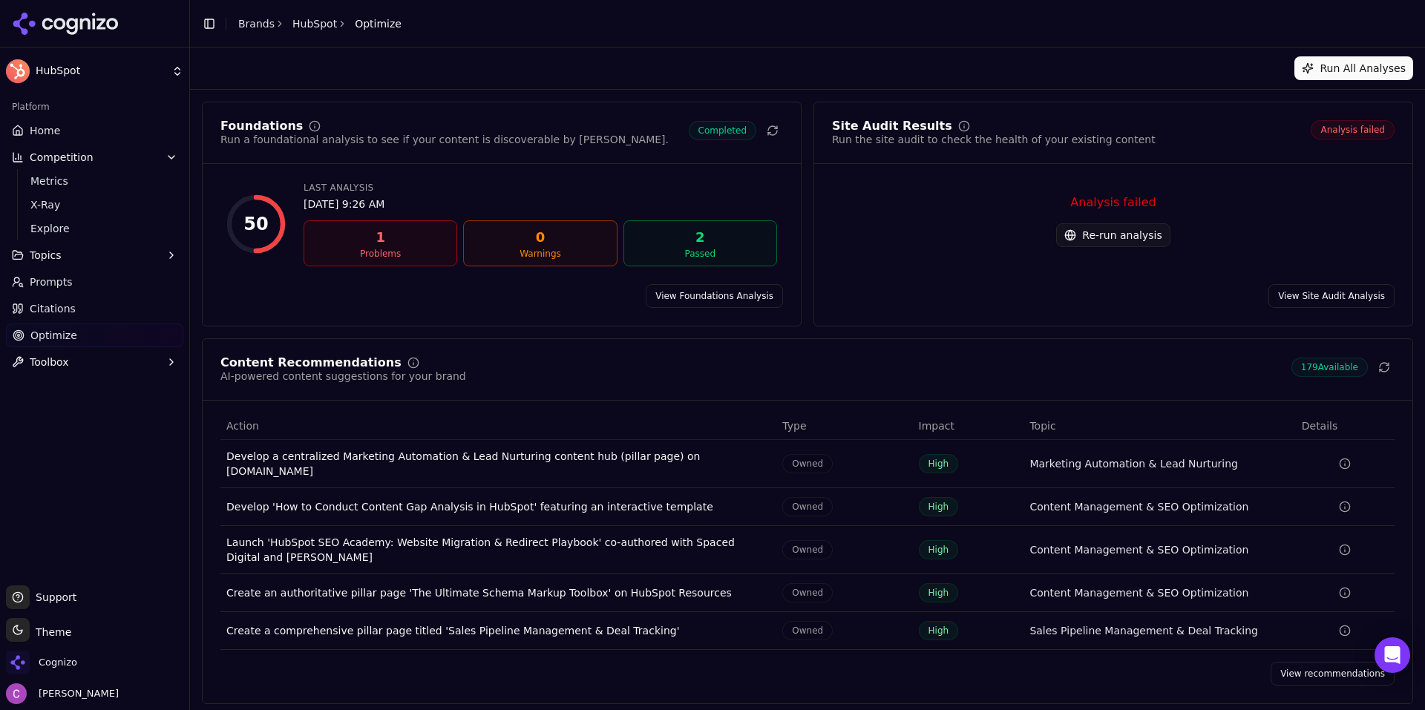
click at [748, 301] on link "View Foundations Analysis" at bounding box center [714, 296] width 137 height 24
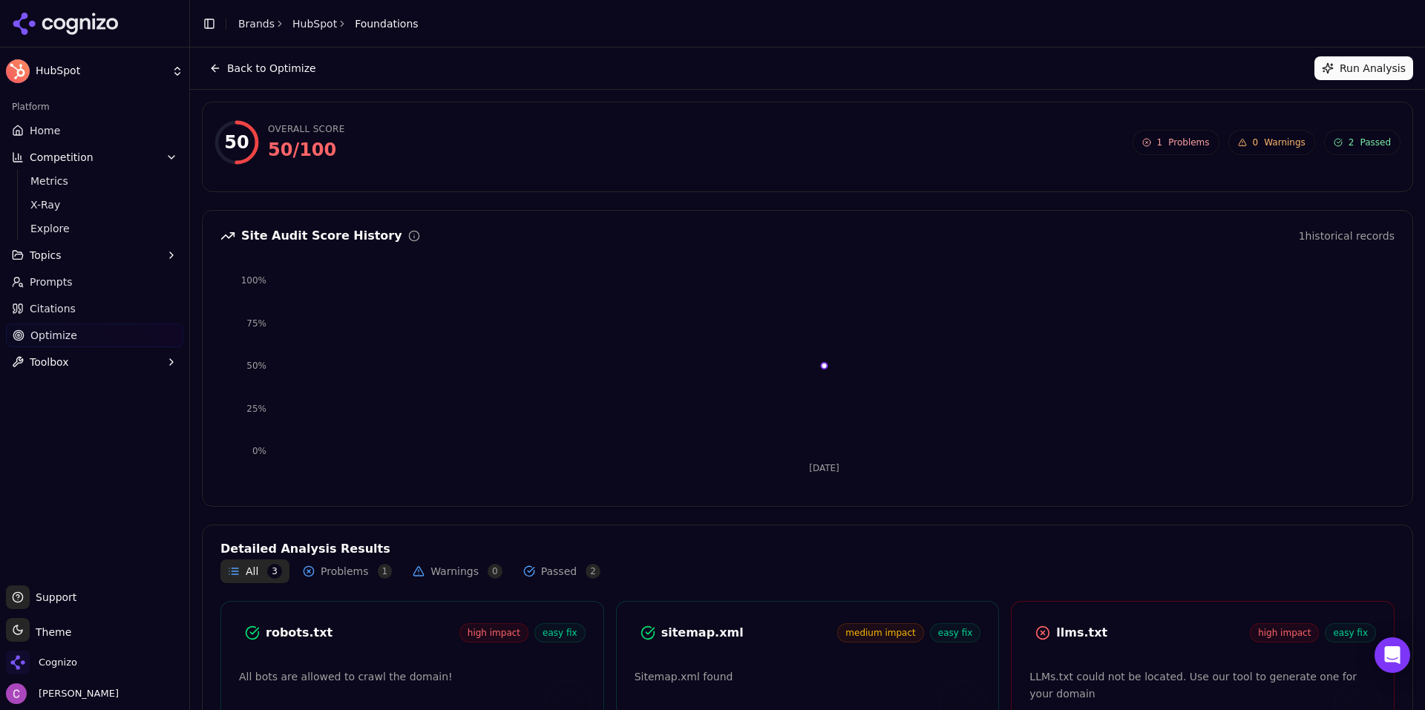
scroll to position [122, 0]
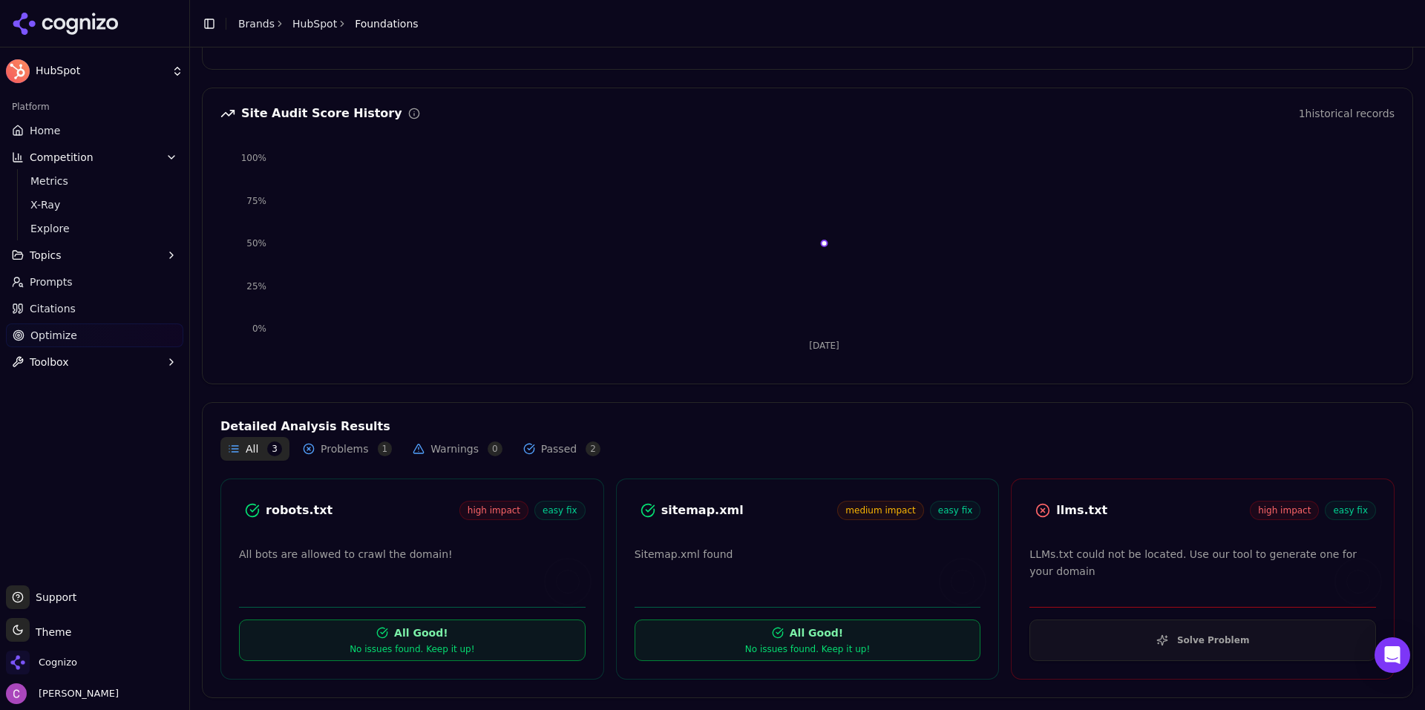
click at [270, 510] on div "robots.txt" at bounding box center [363, 511] width 194 height 18
click at [400, 523] on div "robots.txt high impact easy fix" at bounding box center [412, 512] width 382 height 31
click at [399, 523] on div "robots.txt high impact easy fix" at bounding box center [412, 510] width 347 height 27
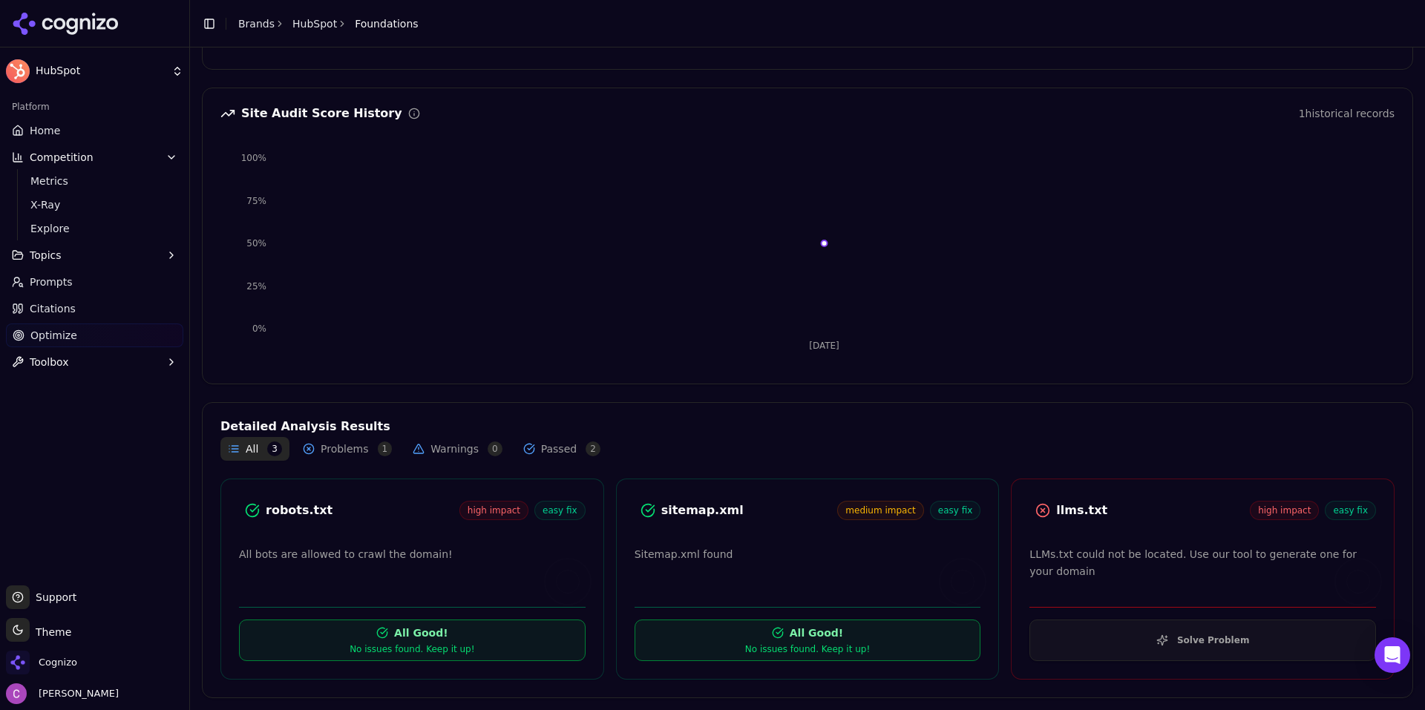
click at [1066, 513] on div "llms.txt" at bounding box center [1153, 511] width 194 height 18
click at [1068, 515] on div "llms.txt" at bounding box center [1153, 511] width 194 height 18
click at [1098, 656] on button "Solve Problem" at bounding box center [1202, 641] width 347 height 42
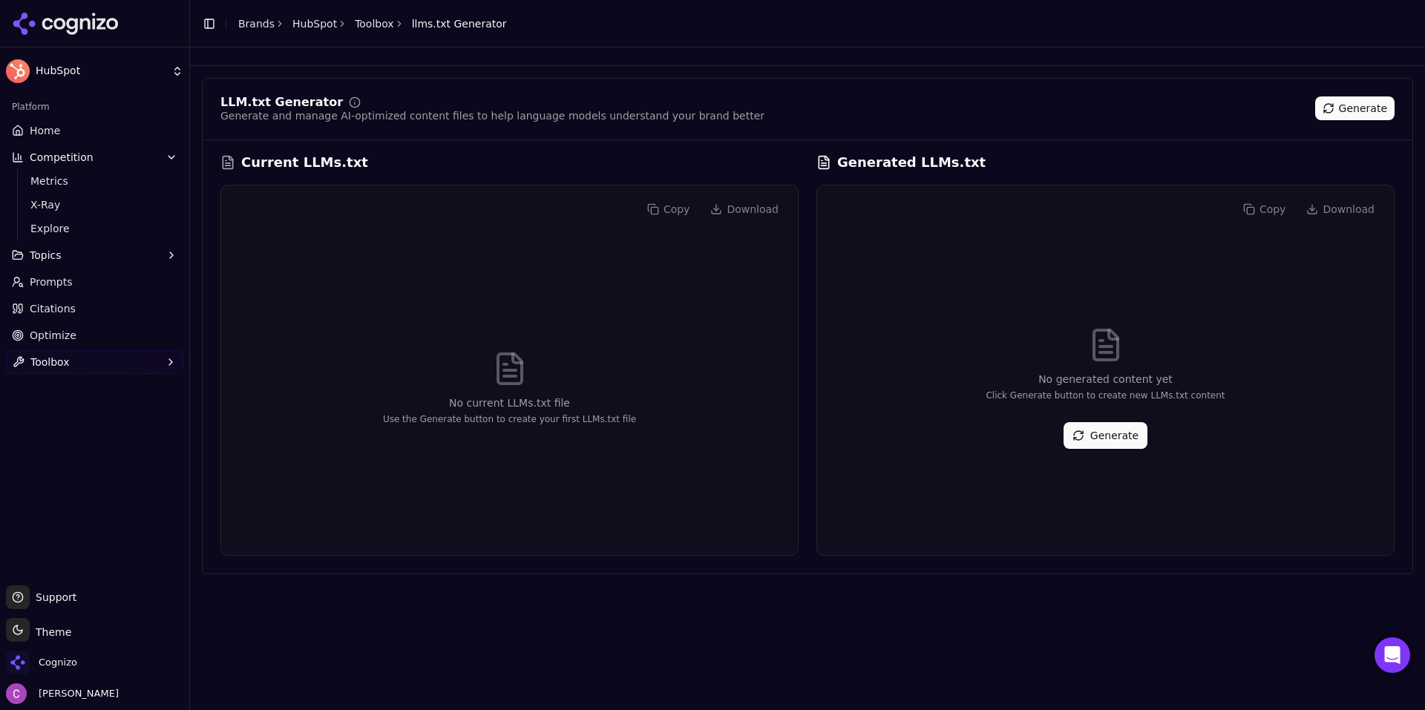
click at [1086, 451] on div "No generated content yet Click Generate button to create new LLMs.txt content G…" at bounding box center [1105, 388] width 553 height 310
click at [1093, 442] on button "Generate" at bounding box center [1105, 435] width 84 height 27
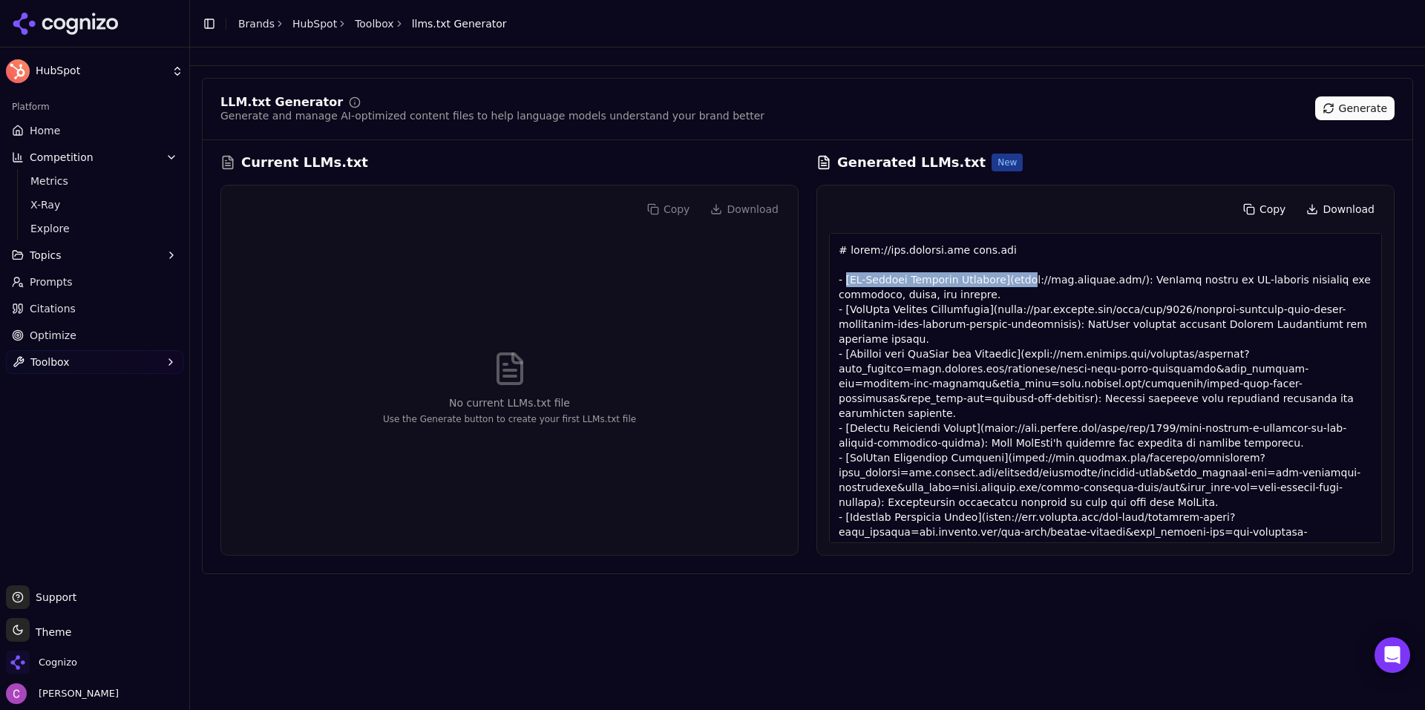
drag, startPoint x: 845, startPoint y: 275, endPoint x: 1046, endPoint y: 284, distance: 201.3
click at [1016, 282] on div at bounding box center [1105, 388] width 553 height 310
click at [1088, 287] on div at bounding box center [1105, 388] width 553 height 310
drag, startPoint x: 1133, startPoint y: 277, endPoint x: 1320, endPoint y: 274, distance: 187.0
click at [1322, 275] on div at bounding box center [1105, 388] width 553 height 310
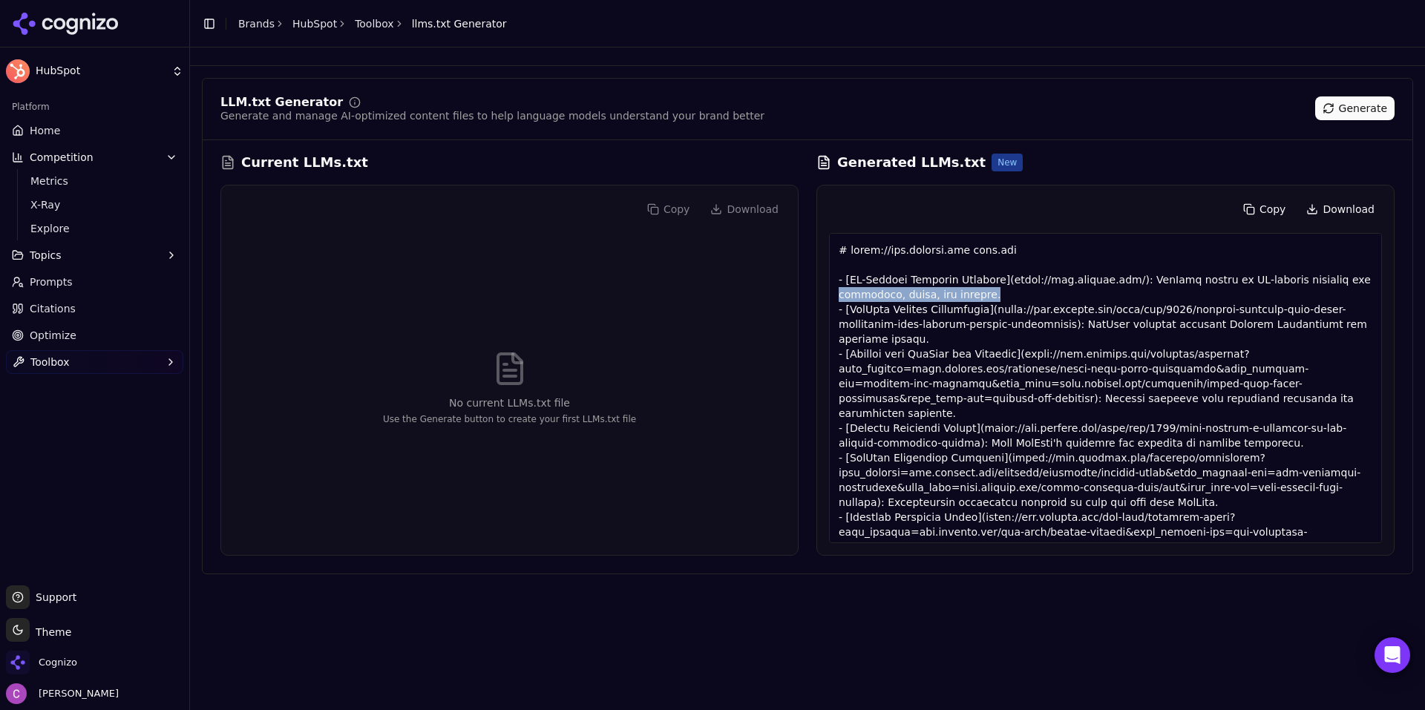
drag, startPoint x: 840, startPoint y: 299, endPoint x: 976, endPoint y: 296, distance: 135.8
click at [971, 296] on div at bounding box center [1105, 388] width 553 height 310
click at [1001, 292] on div at bounding box center [1105, 388] width 553 height 310
click at [1003, 291] on div at bounding box center [1105, 388] width 553 height 310
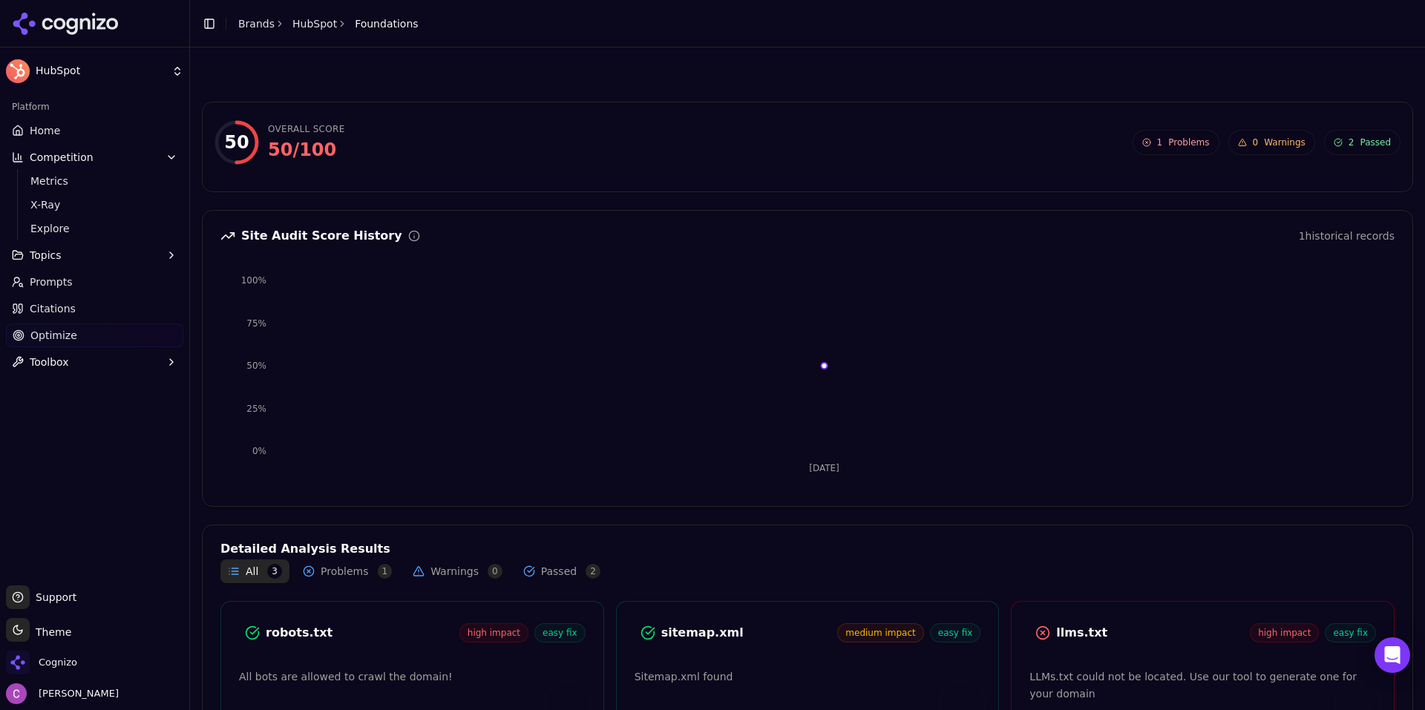
scroll to position [122, 0]
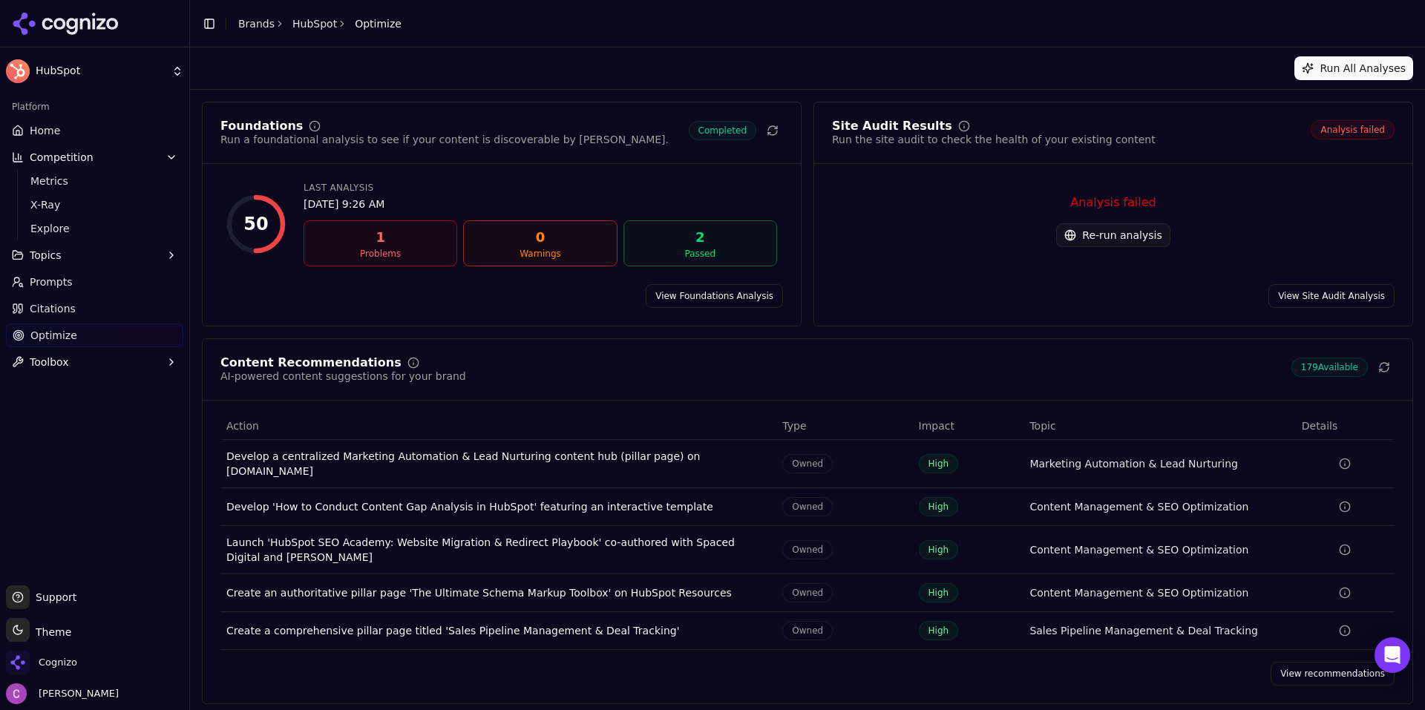
click at [1327, 666] on link "View recommendations" at bounding box center [1332, 674] width 124 height 24
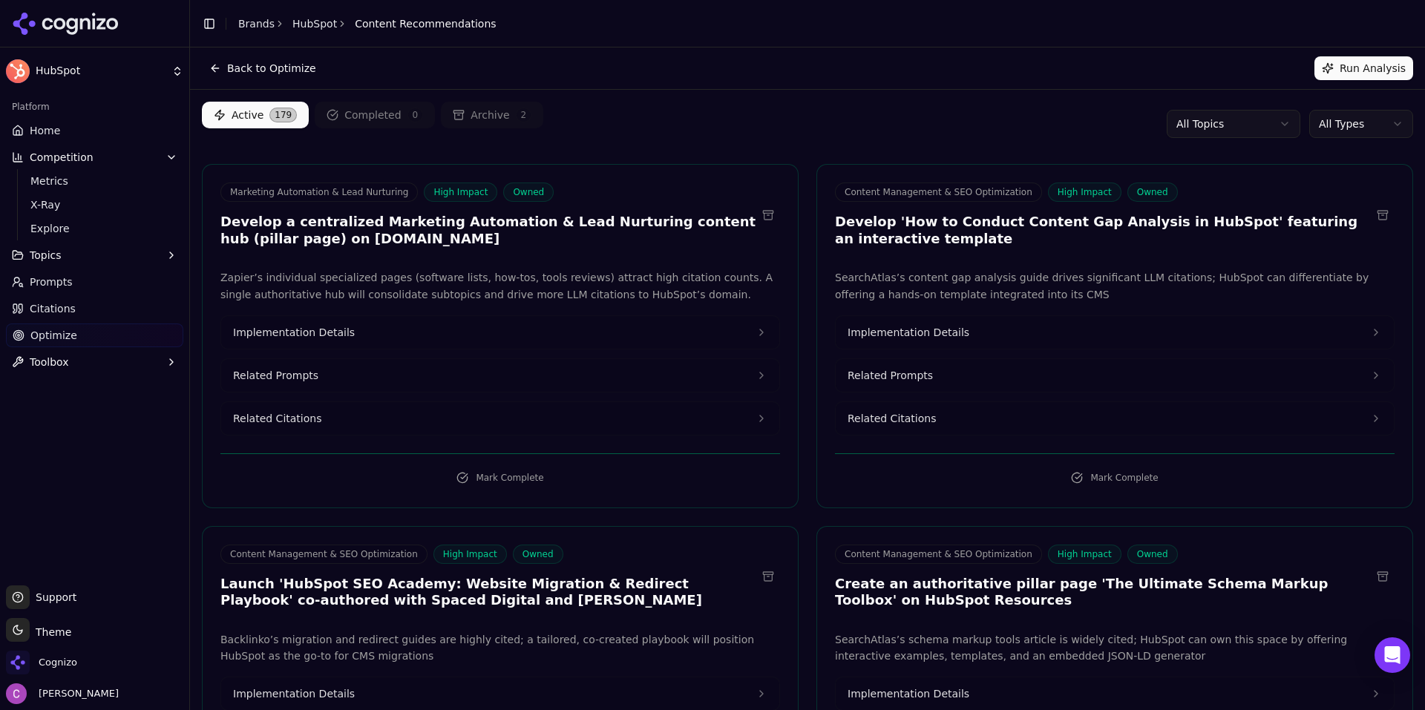
click at [350, 369] on button "Related Prompts" at bounding box center [500, 375] width 558 height 33
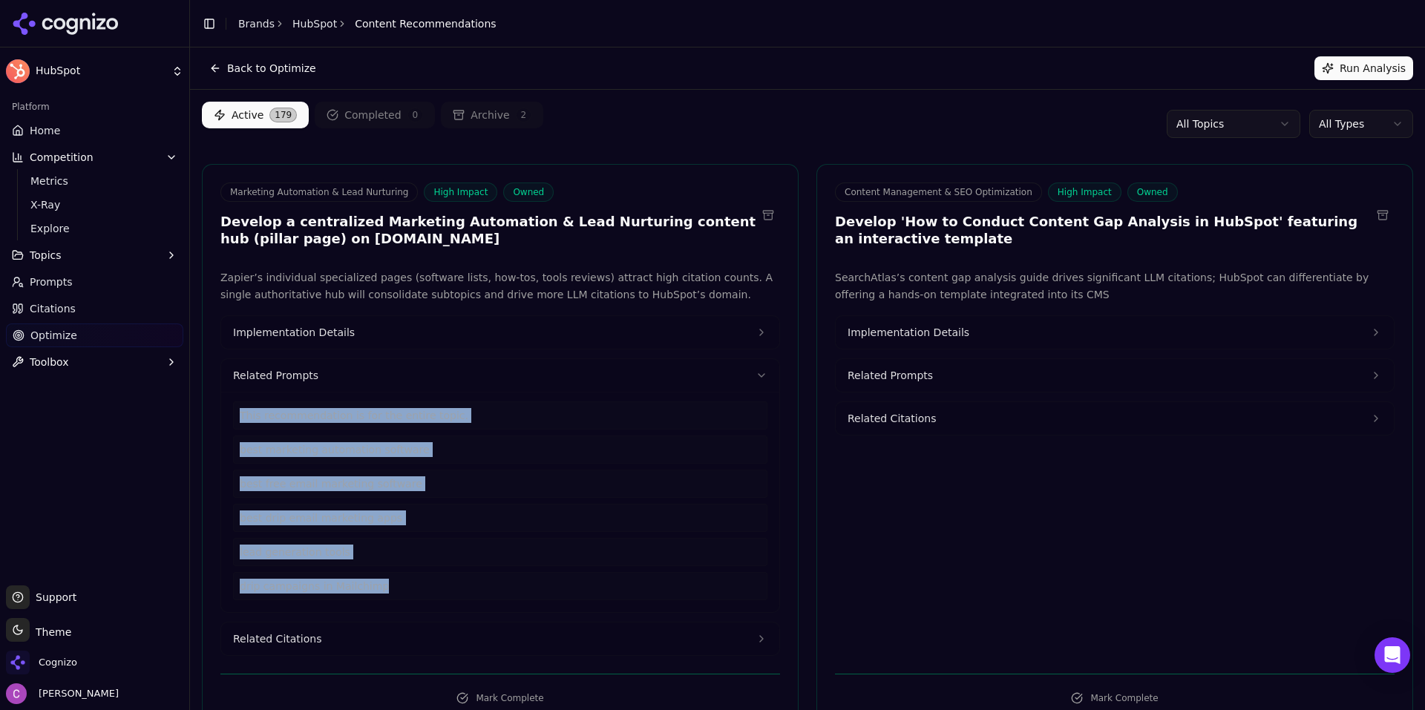
drag, startPoint x: 349, startPoint y: 581, endPoint x: 229, endPoint y: 419, distance: 201.6
click at [229, 419] on div "This recommendation is for the entire topic. best marketing automation software…" at bounding box center [500, 502] width 558 height 220
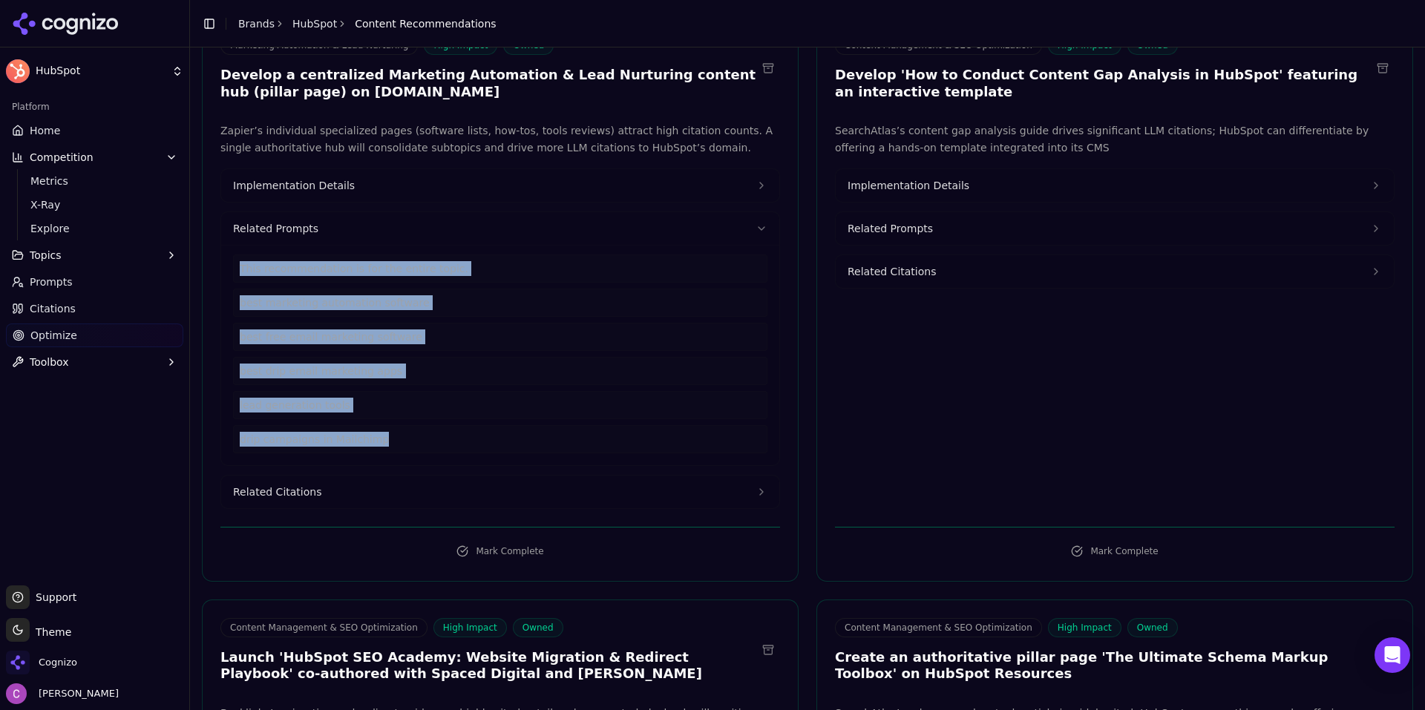
scroll to position [148, 0]
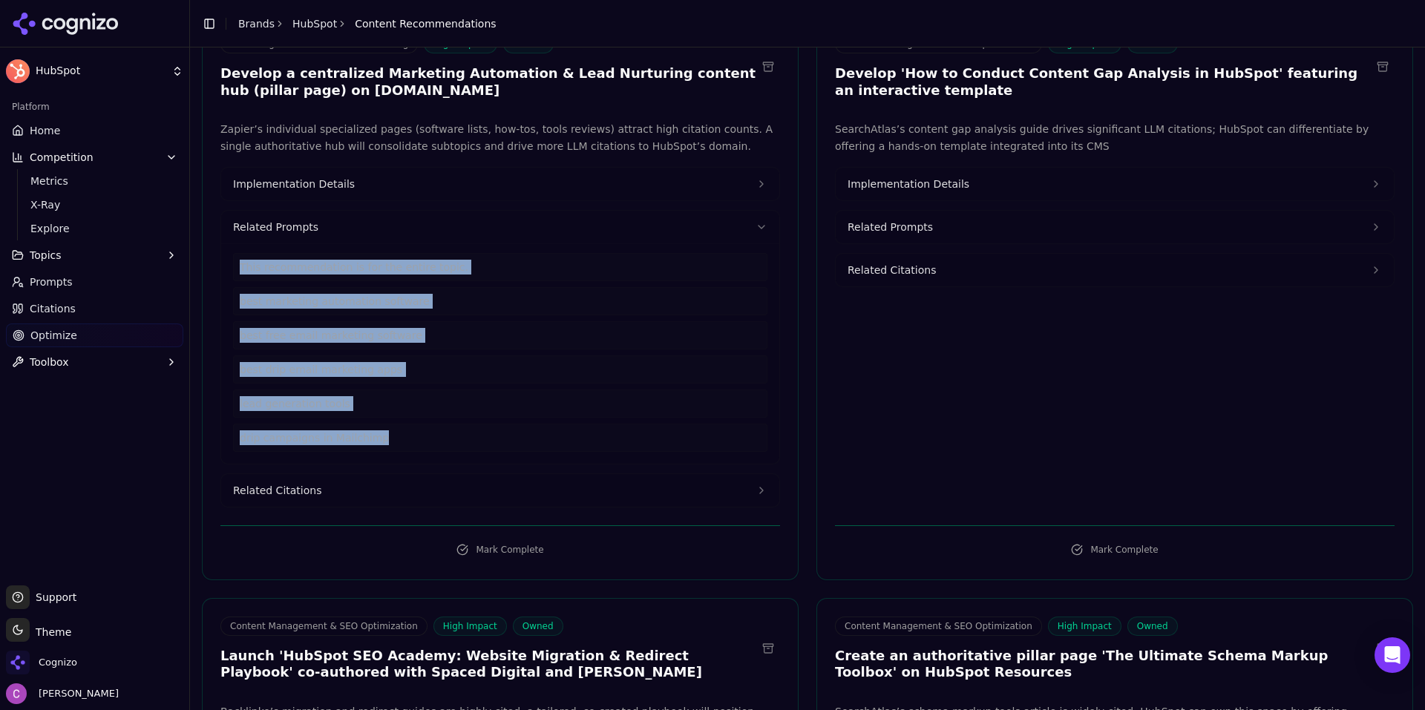
click at [362, 485] on button "Related Citations" at bounding box center [500, 490] width 558 height 33
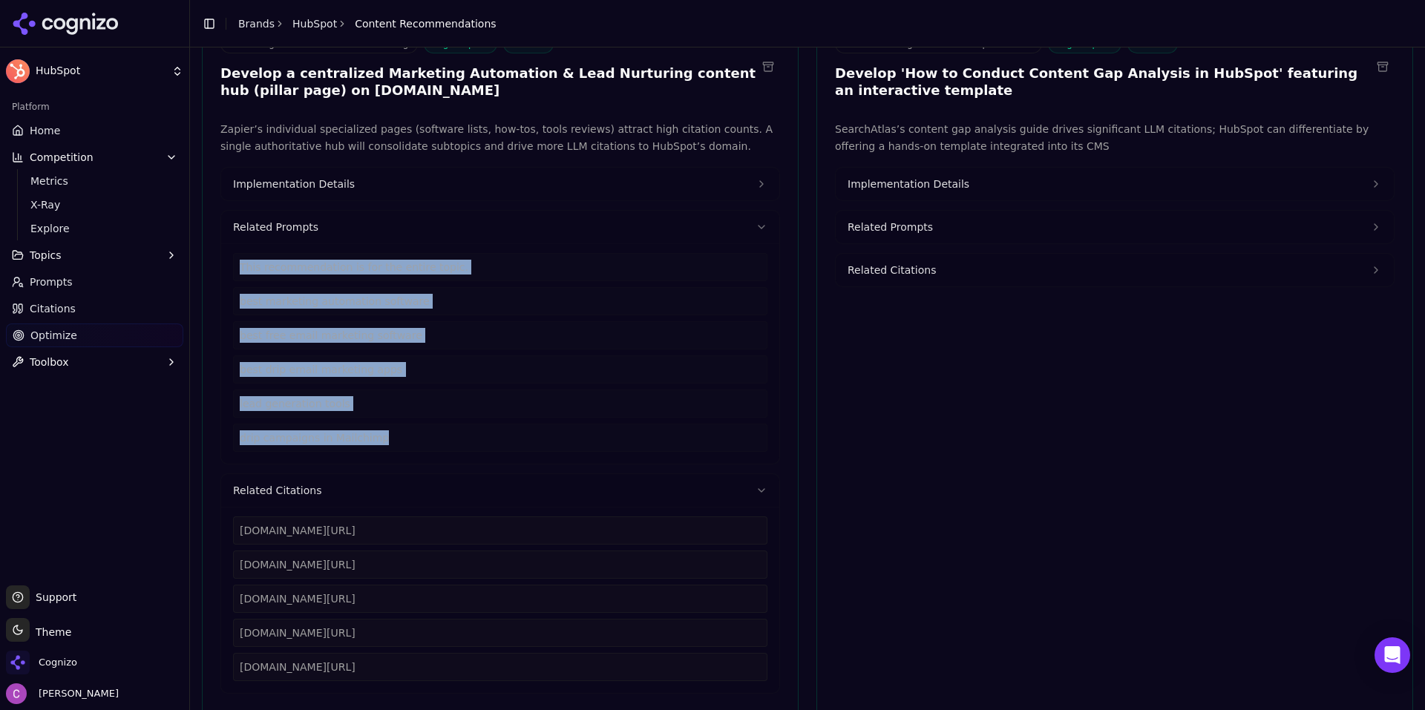
drag, startPoint x: 467, startPoint y: 670, endPoint x: 243, endPoint y: 517, distance: 271.3
click at [243, 519] on div "zapier.com/blog/best-marketing-automation-software zapier.com/blog/free-email-m…" at bounding box center [500, 599] width 534 height 165
click at [445, 545] on div "zapier.com/blog/best-marketing-automation-software zapier.com/blog/free-email-m…" at bounding box center [500, 599] width 534 height 165
click at [378, 531] on div "zapier.com/blog/best-marketing-automation-software" at bounding box center [500, 531] width 534 height 28
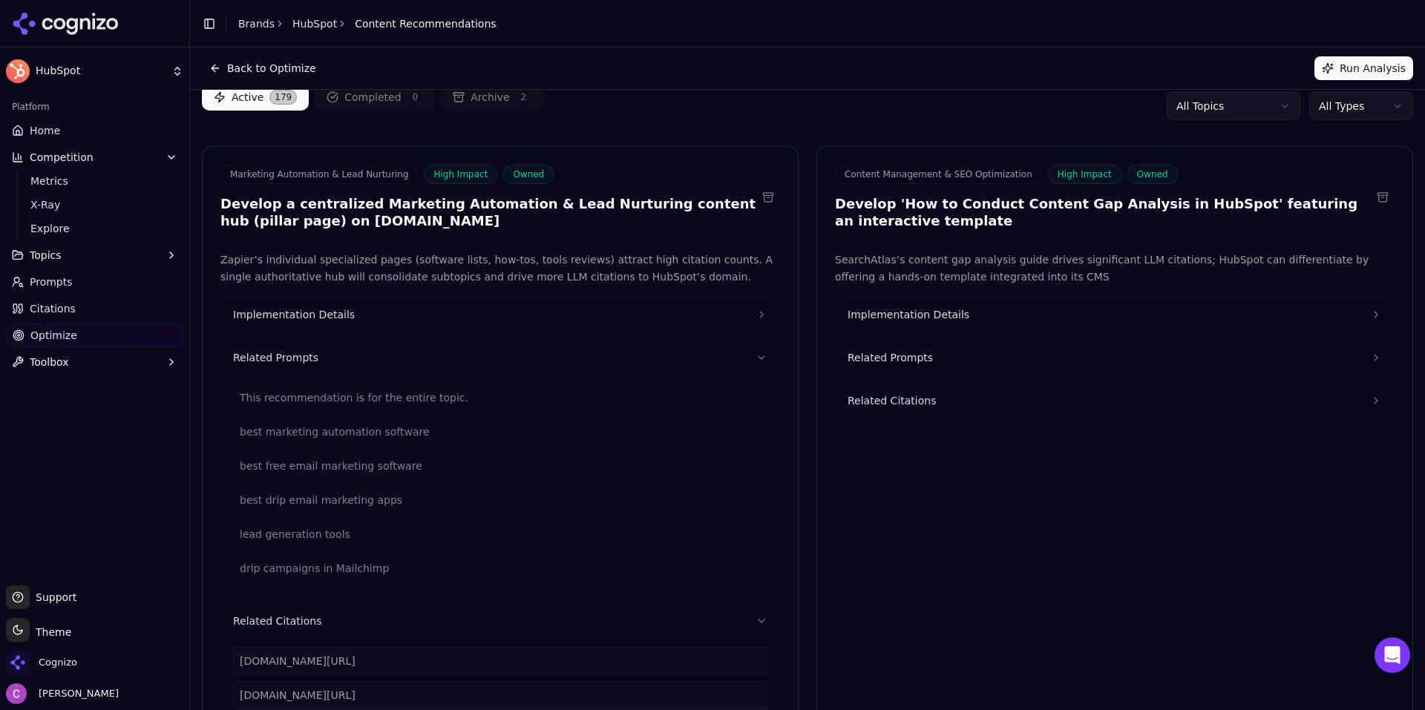
scroll to position [0, 0]
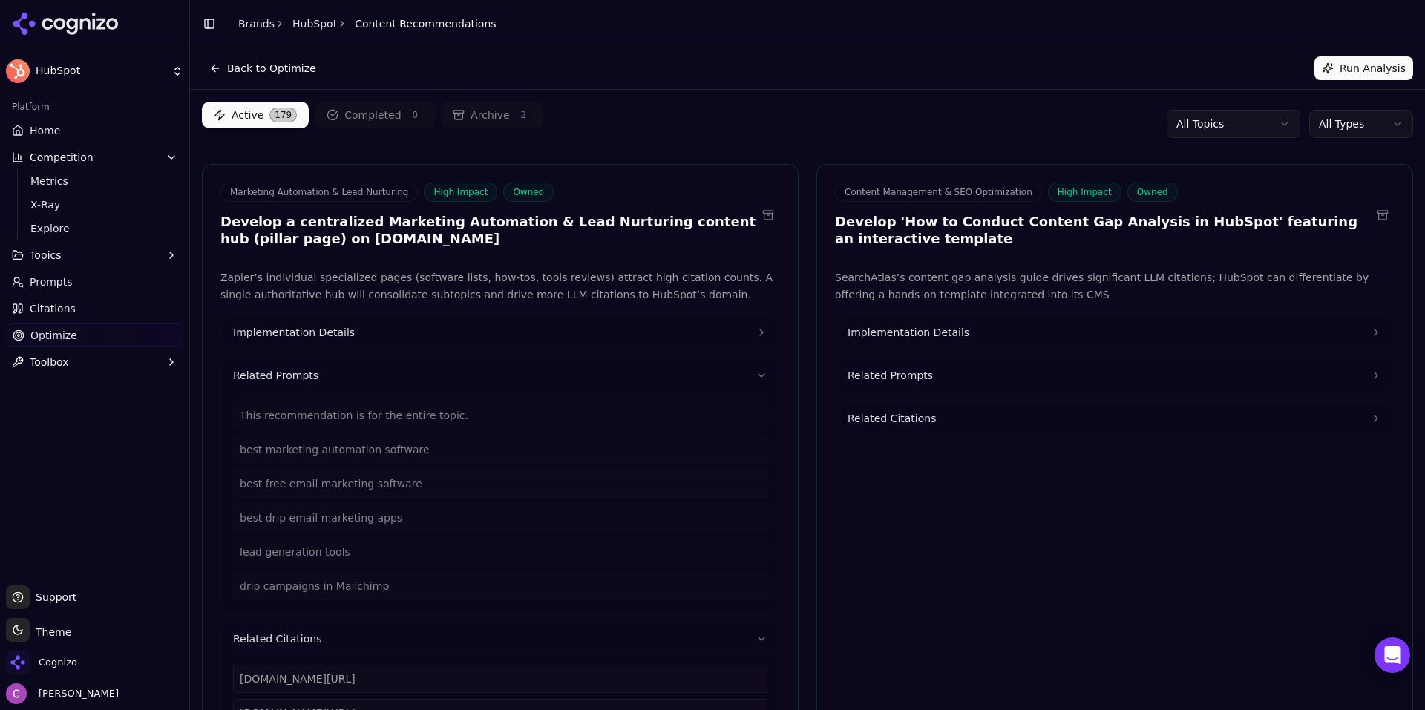
click at [353, 333] on button "Implementation Details" at bounding box center [500, 332] width 558 height 33
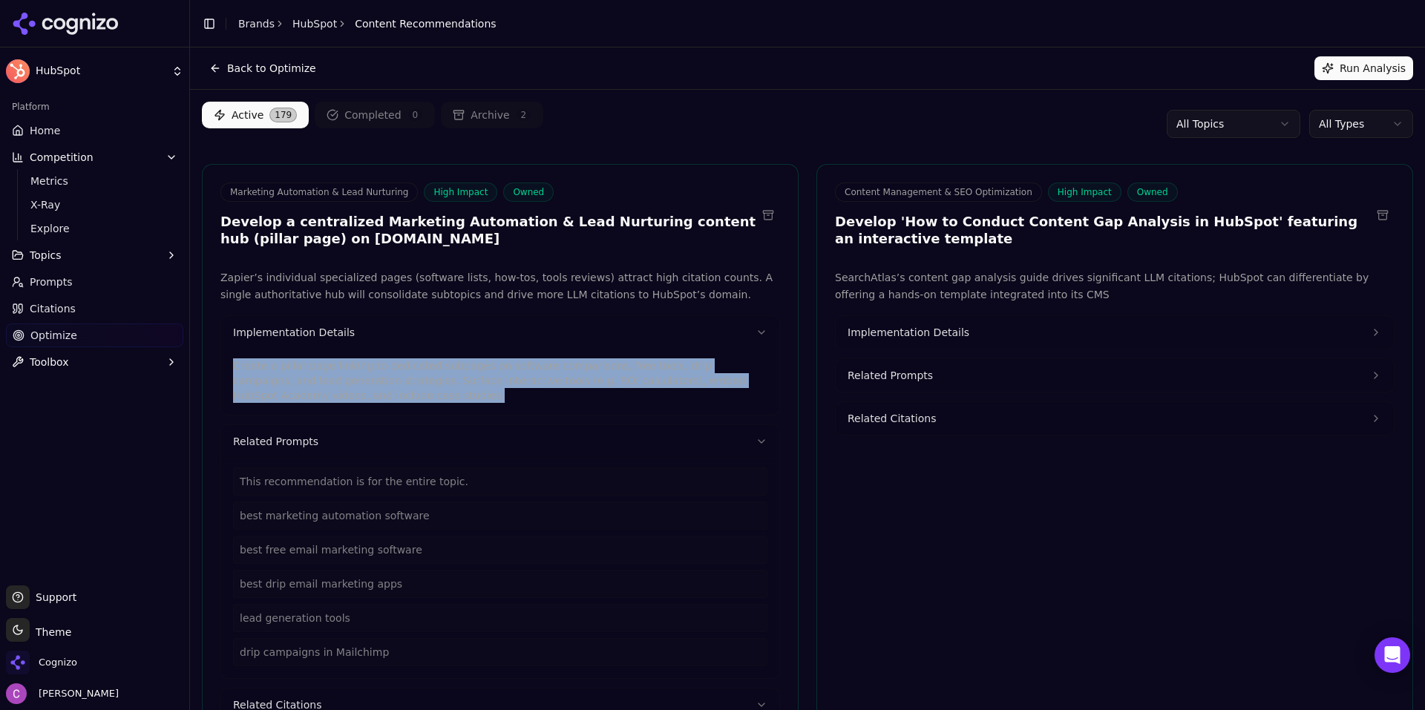
drag, startPoint x: 341, startPoint y: 399, endPoint x: 226, endPoint y: 361, distance: 120.4
click at [227, 362] on div "Create a pillar page linking to dedicated subpages on software comparisons, fre…" at bounding box center [500, 382] width 558 height 66
click at [991, 344] on button "Implementation Details" at bounding box center [1115, 332] width 558 height 33
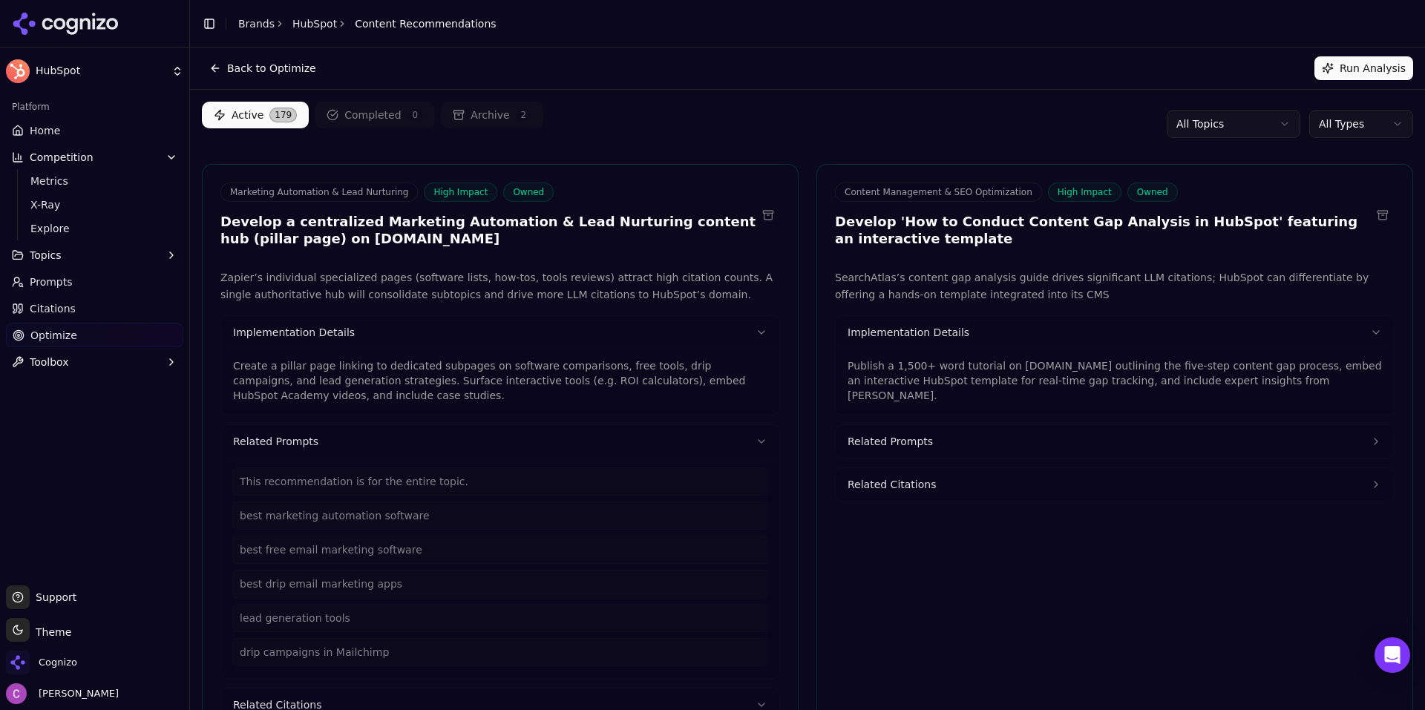
click at [969, 364] on p "Publish a 1,500+ word tutorial on blog.hubspot.com outlining the five-step cont…" at bounding box center [1114, 380] width 534 height 45
click at [965, 364] on p "Publish a 1,500+ word tutorial on blog.hubspot.com outlining the five-step cont…" at bounding box center [1114, 380] width 534 height 45
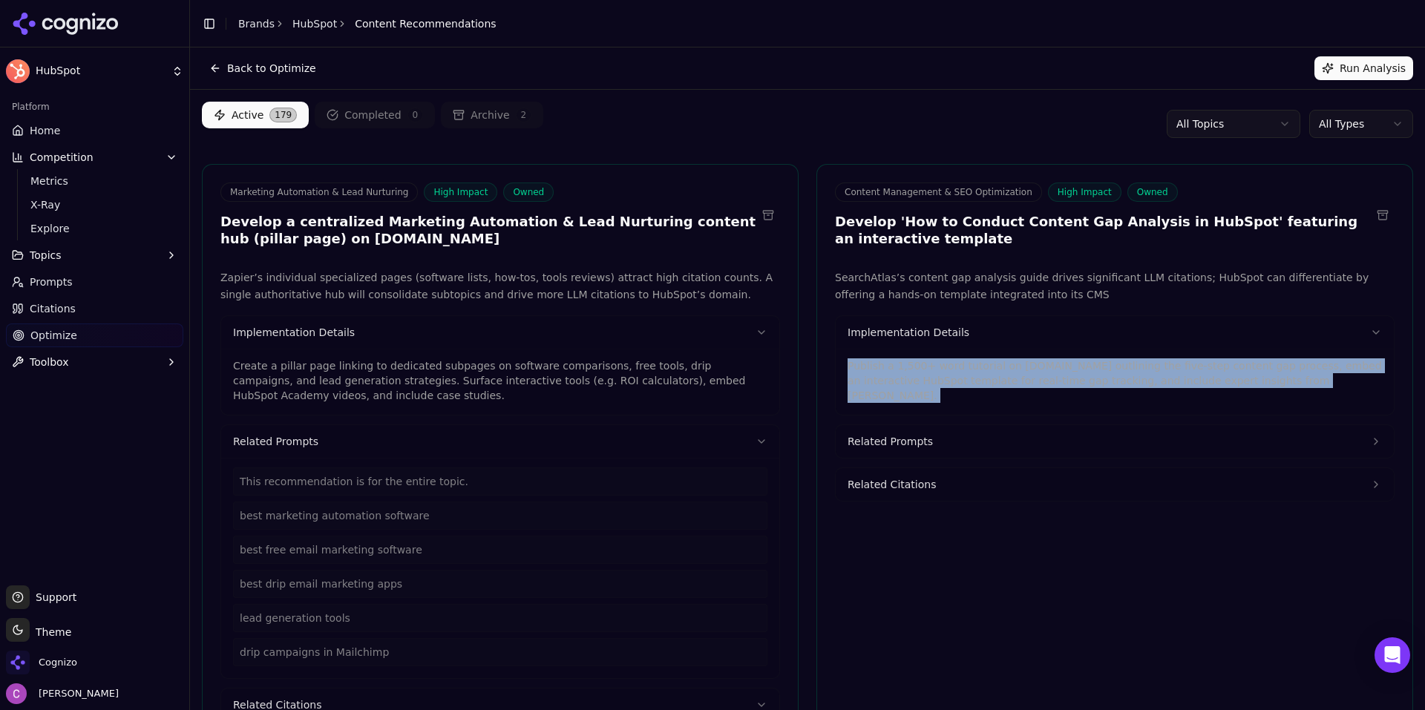
click at [965, 364] on p "Publish a 1,500+ word tutorial on blog.hubspot.com outlining the five-step cont…" at bounding box center [1114, 380] width 534 height 45
click at [1354, 120] on html "HubSpot Platform Home Competition Metrics X-Ray Explore Topics Prompts Citation…" at bounding box center [712, 355] width 1425 height 710
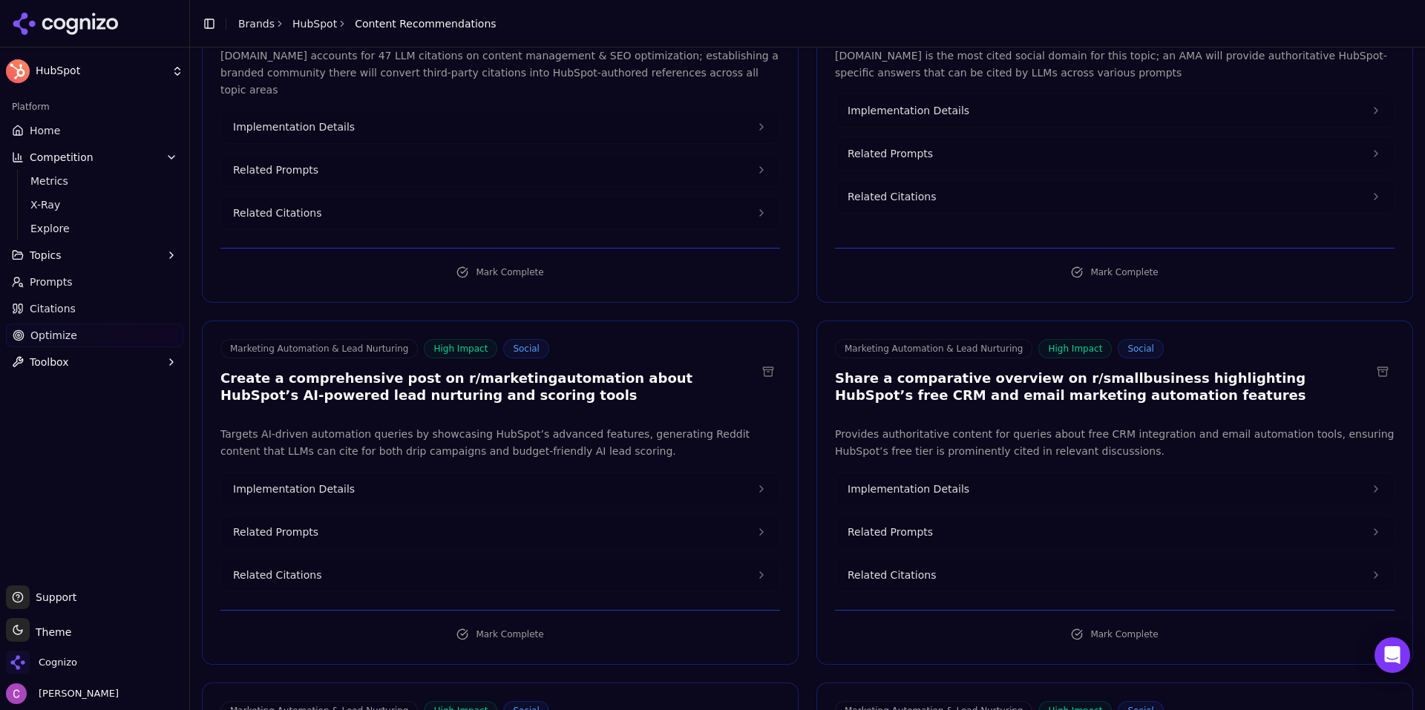
scroll to position [223, 0]
click at [435, 370] on h3 "Create a comprehensive post on r/marketingautomation about HubSpot’s AI-powered…" at bounding box center [488, 386] width 536 height 33
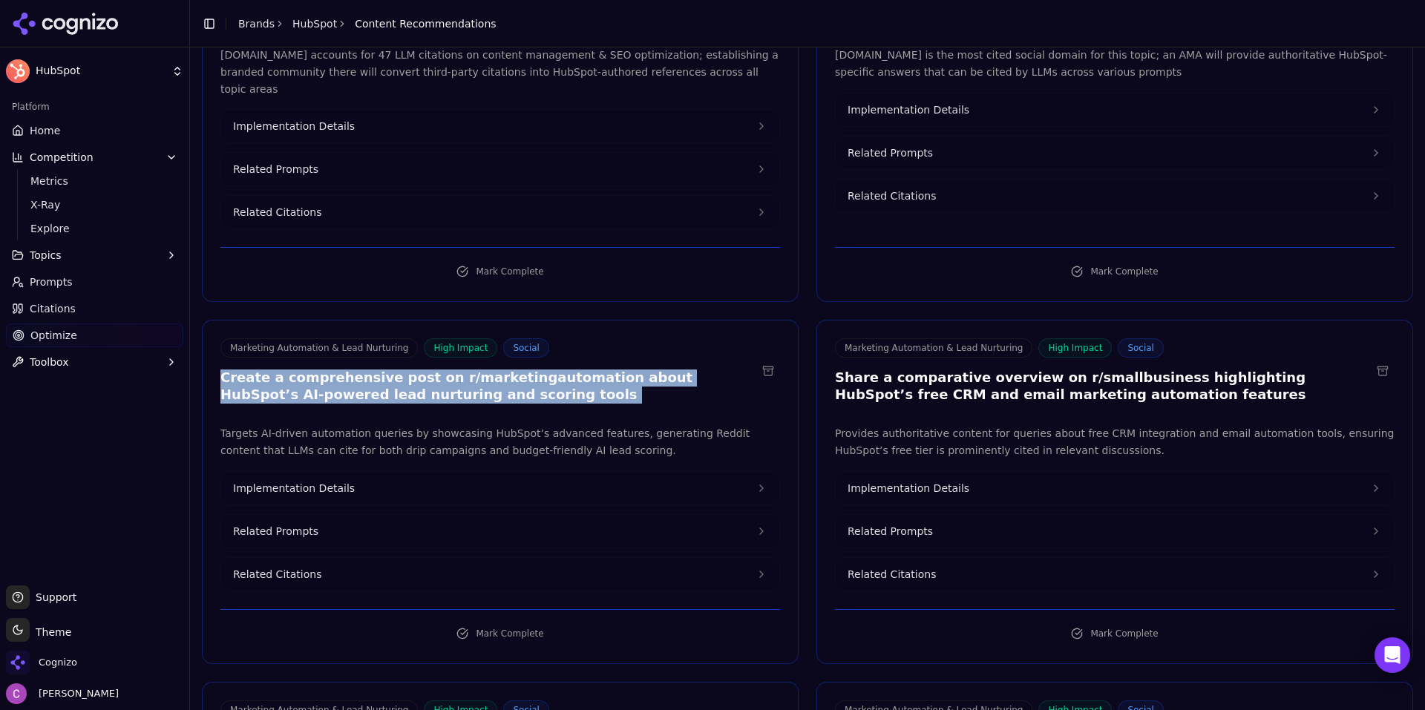
click at [435, 370] on h3 "Create a comprehensive post on r/marketingautomation about HubSpot’s AI-powered…" at bounding box center [488, 386] width 536 height 33
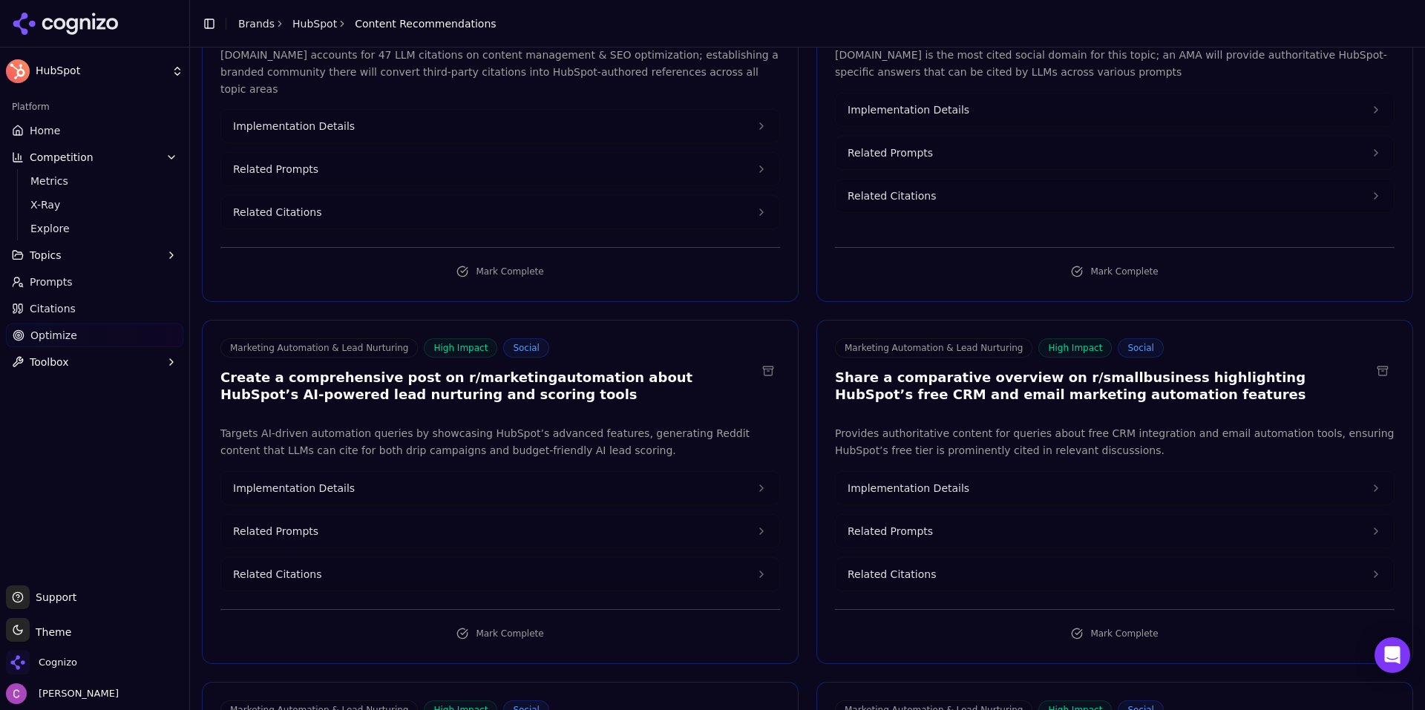
click at [1145, 370] on h3 "Share a comparative overview on r/smallbusiness highlighting HubSpot’s free CRM…" at bounding box center [1103, 386] width 536 height 33
click at [1096, 370] on h3 "Share a comparative overview on r/smallbusiness highlighting HubSpot’s free CRM…" at bounding box center [1103, 386] width 536 height 33
click at [425, 472] on button "Implementation Details" at bounding box center [500, 488] width 558 height 33
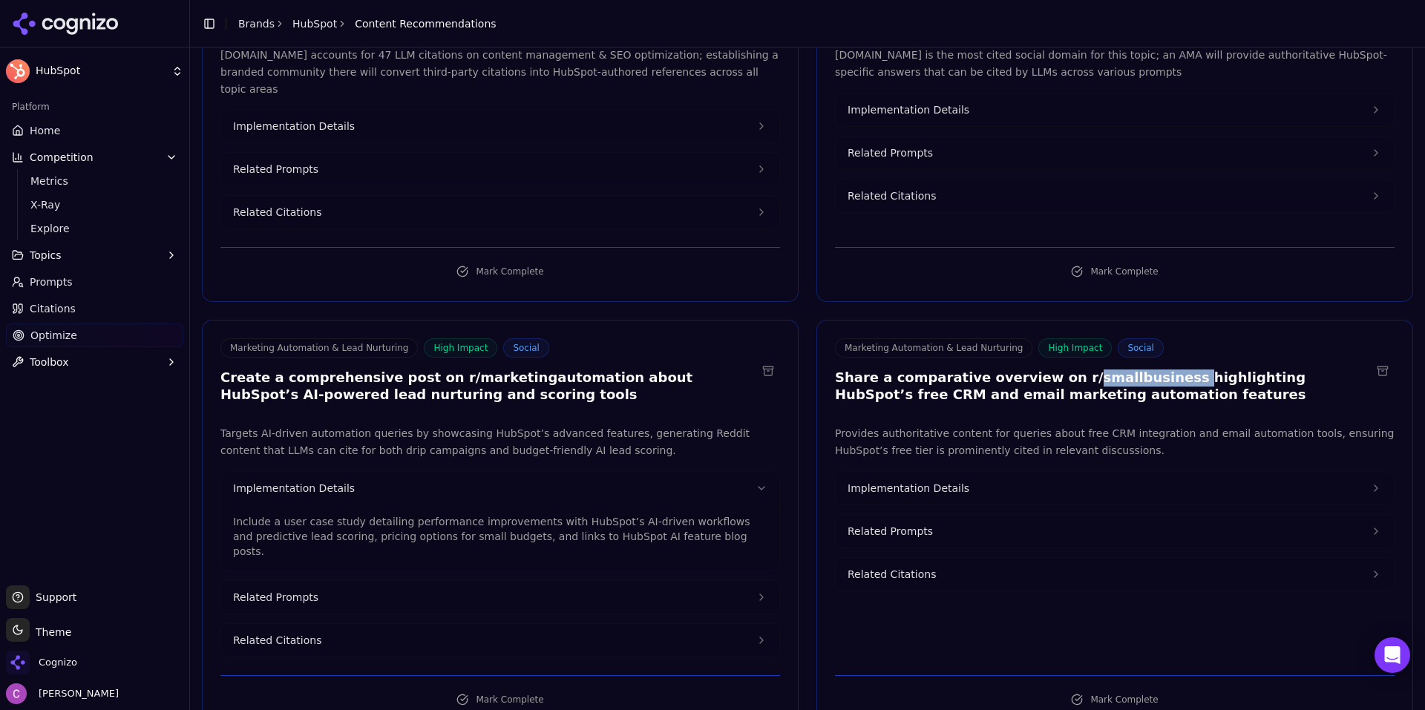
click at [971, 472] on button "Implementation Details" at bounding box center [1115, 488] width 558 height 33
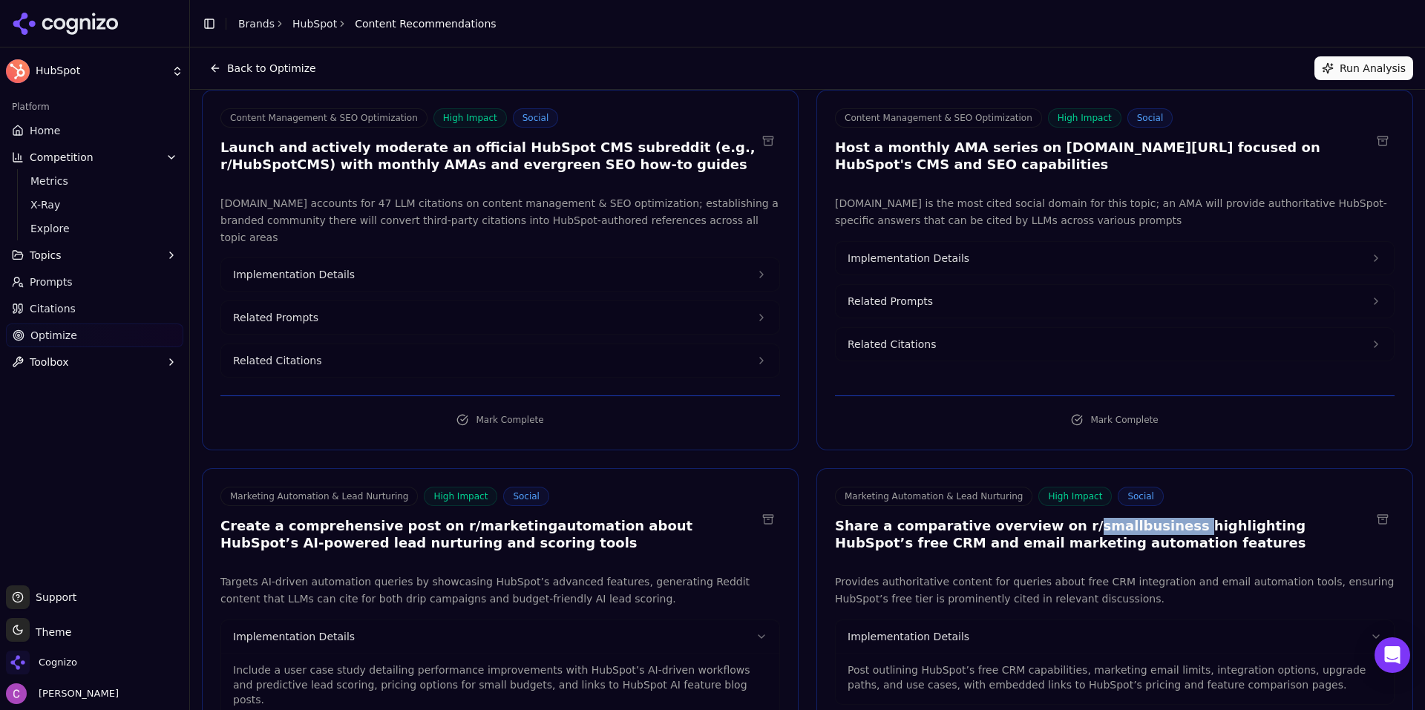
scroll to position [0, 0]
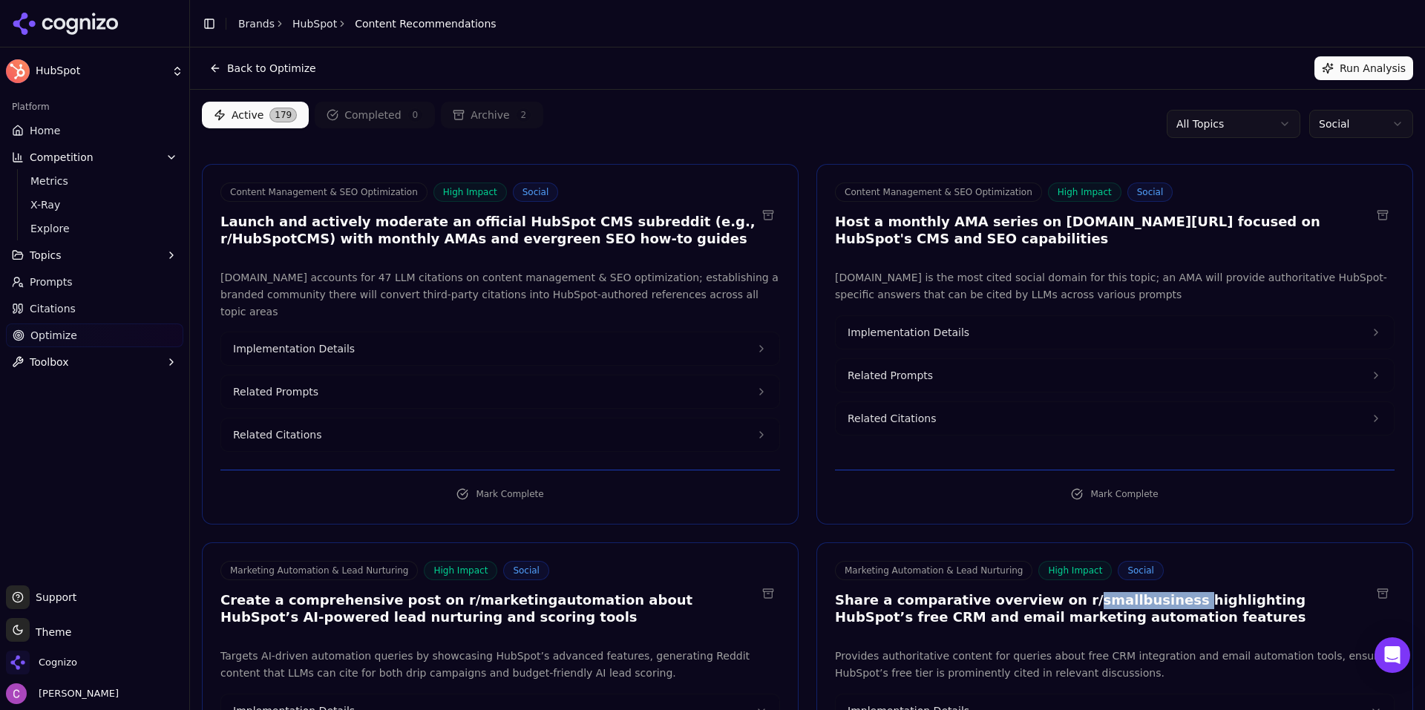
click at [70, 365] on button "Toolbox" at bounding box center [94, 362] width 177 height 24
click at [70, 364] on button "Toolbox" at bounding box center [94, 362] width 177 height 24
click at [59, 410] on span "View All" at bounding box center [94, 409] width 129 height 15
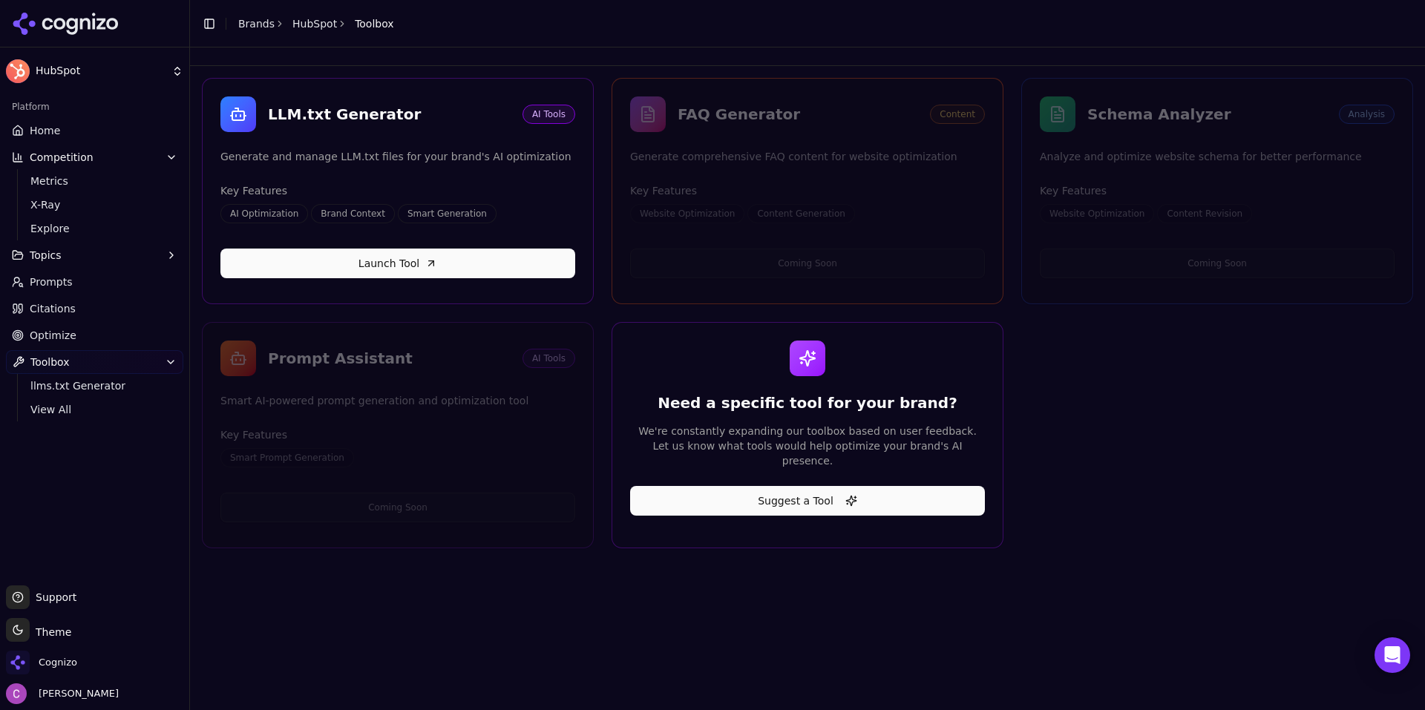
click at [502, 595] on div "LLM.txt Generator AI Tools Generate and manage LLM.txt files for your brand's A…" at bounding box center [807, 378] width 1235 height 663
click at [603, 391] on div "LLM.txt Generator AI Tools Generate and manage LLM.txt files for your brand's A…" at bounding box center [807, 313] width 1211 height 470
click at [1133, 461] on div "LLM.txt Generator AI Tools Generate and manage LLM.txt files for your brand's A…" at bounding box center [807, 313] width 1211 height 470
click at [59, 129] on link "Home" at bounding box center [94, 131] width 177 height 24
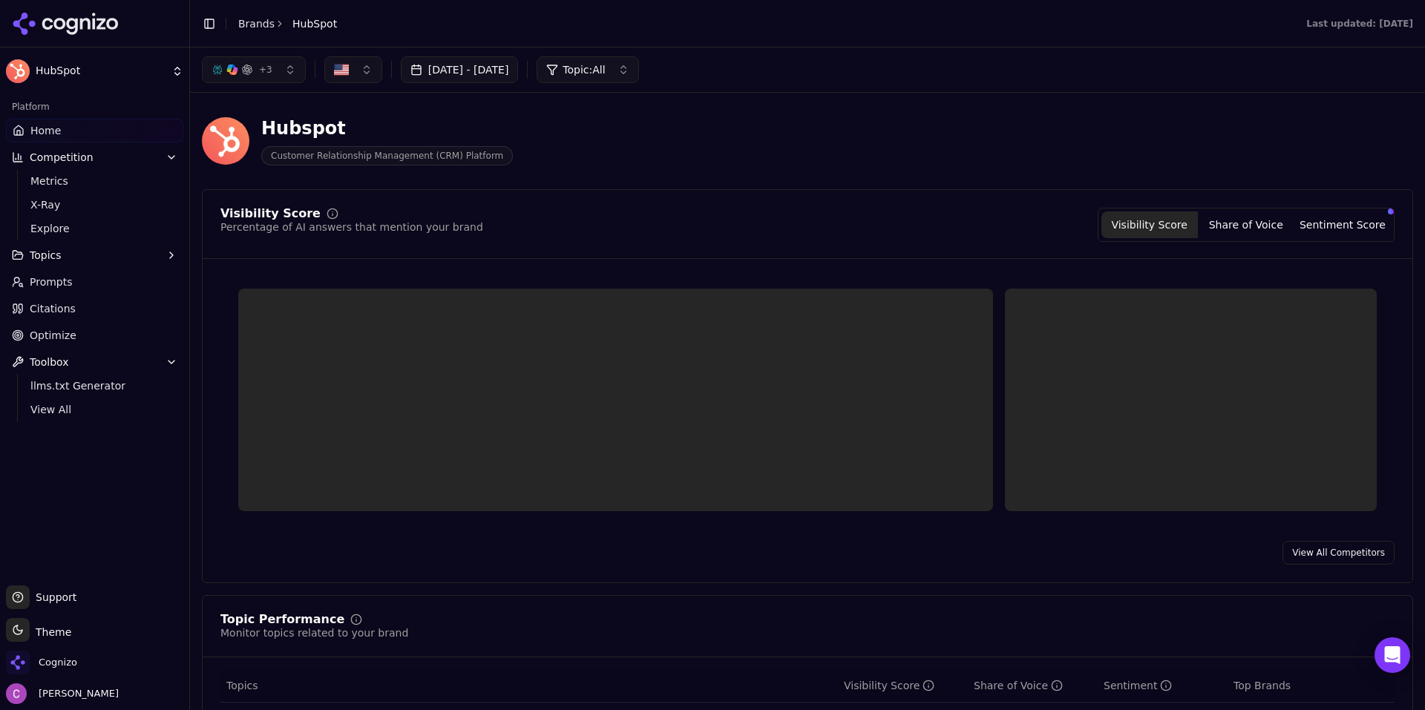
click at [738, 143] on div "Hubspot Customer Relationship Management (CRM) Platform" at bounding box center [534, 141] width 665 height 49
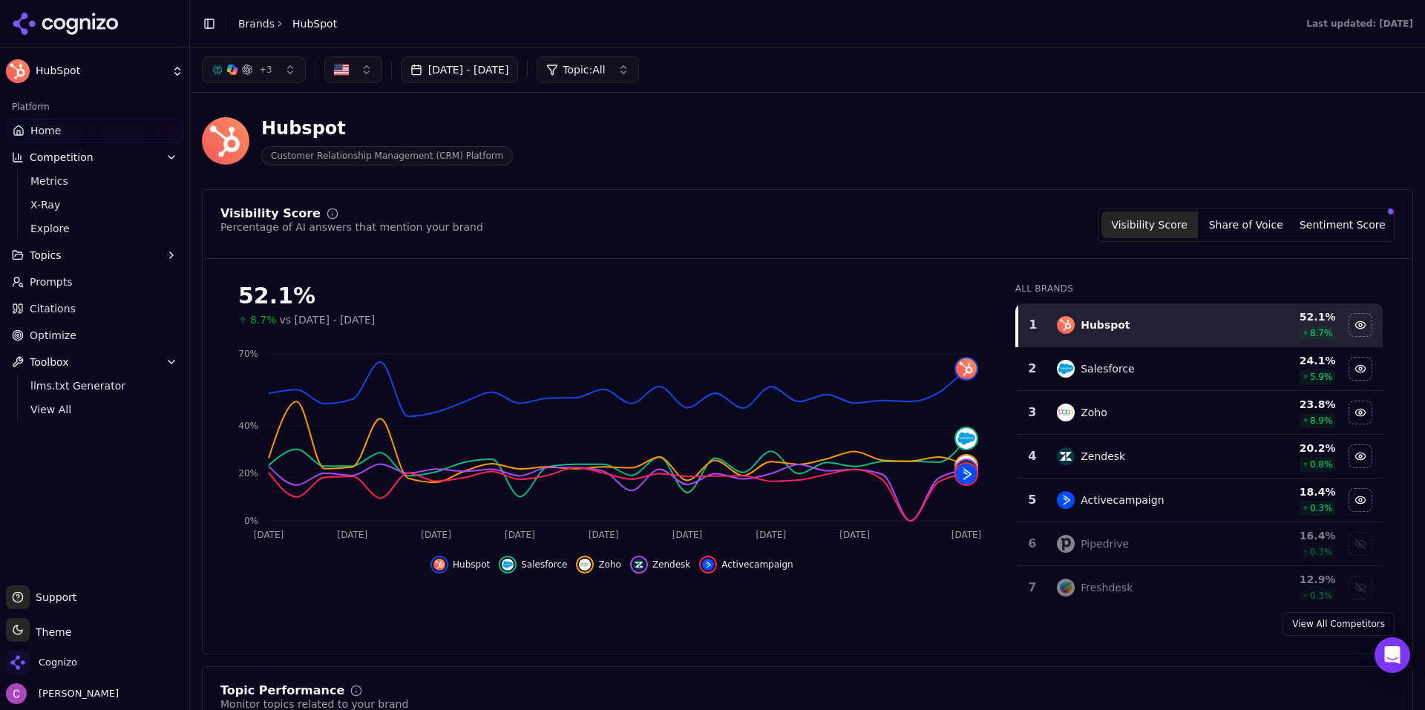
click at [422, 158] on span "Customer Relationship Management (CRM) Platform" at bounding box center [387, 155] width 252 height 19
click at [623, 159] on div "Hubspot Customer Relationship Management (CRM) Platform" at bounding box center [534, 141] width 665 height 49
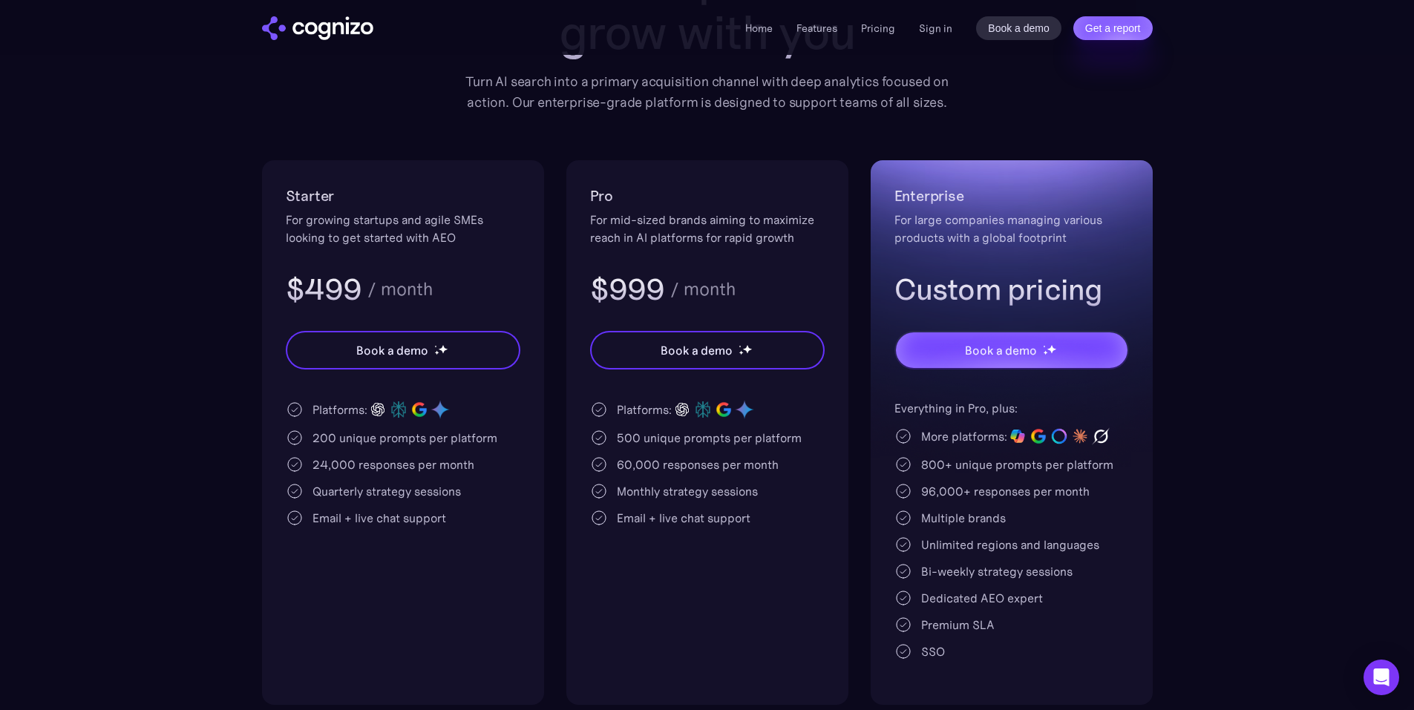
scroll to position [223, 0]
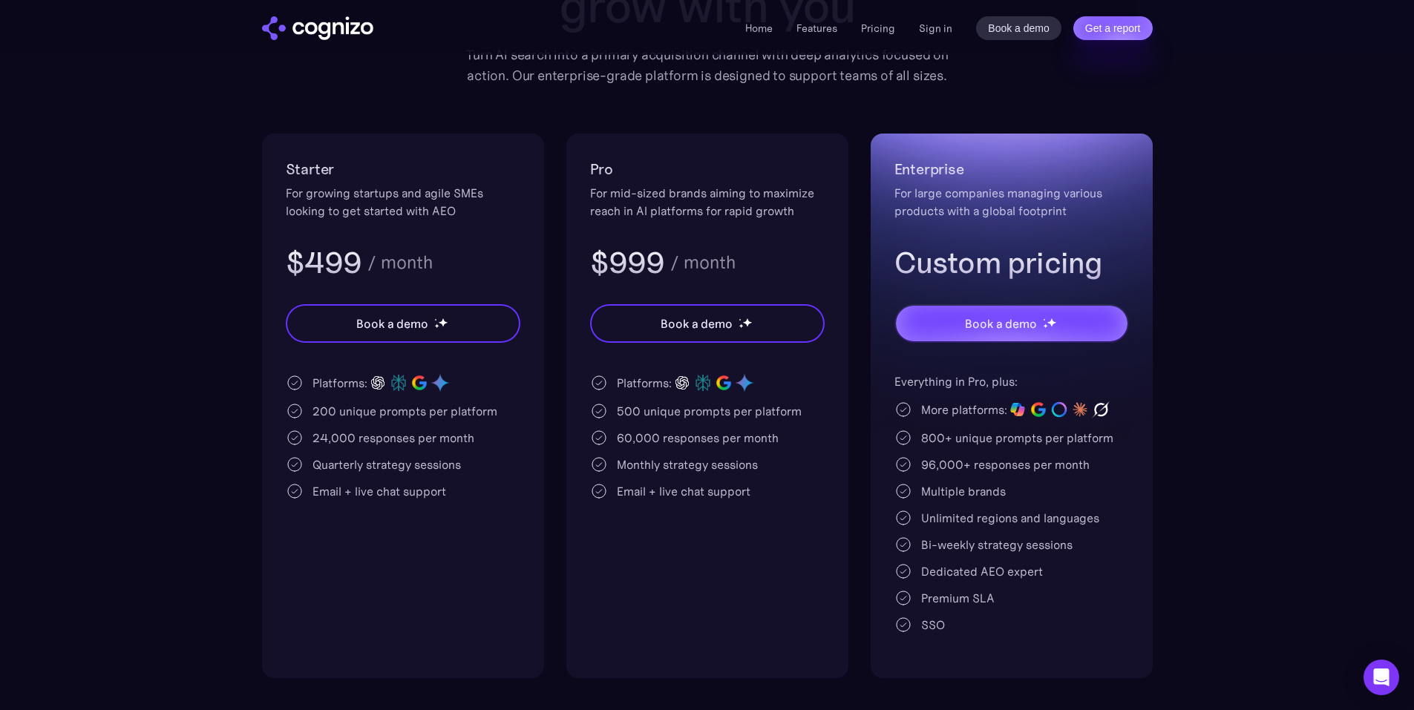
click at [314, 412] on div "200 unique prompts per platform" at bounding box center [404, 411] width 185 height 18
click at [313, 412] on div "200 unique prompts per platform" at bounding box center [404, 411] width 185 height 18
click at [348, 415] on div "200 unique prompts per platform" at bounding box center [404, 411] width 185 height 18
drag, startPoint x: 315, startPoint y: 436, endPoint x: 395, endPoint y: 441, distance: 79.5
click at [393, 442] on div "24,000 responses per month" at bounding box center [393, 438] width 162 height 18
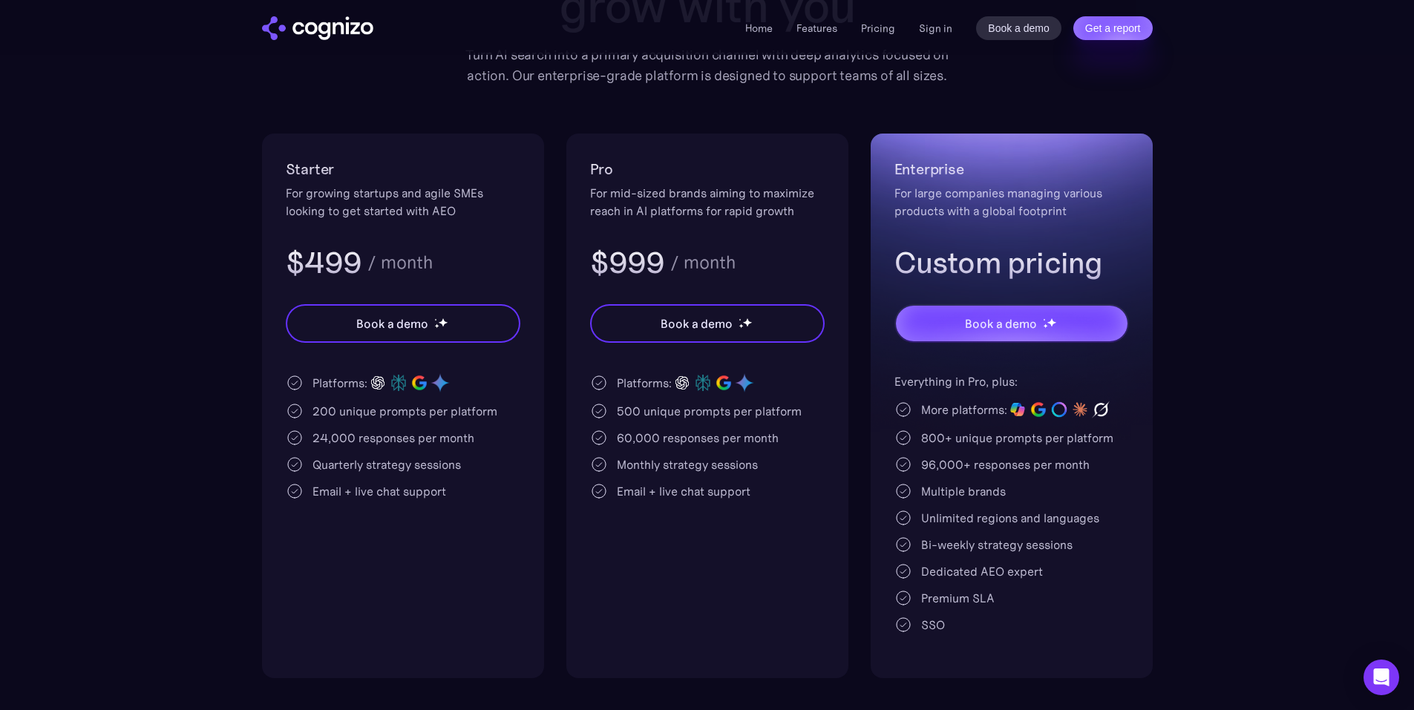
click at [409, 439] on div "24,000 responses per month" at bounding box center [393, 438] width 162 height 18
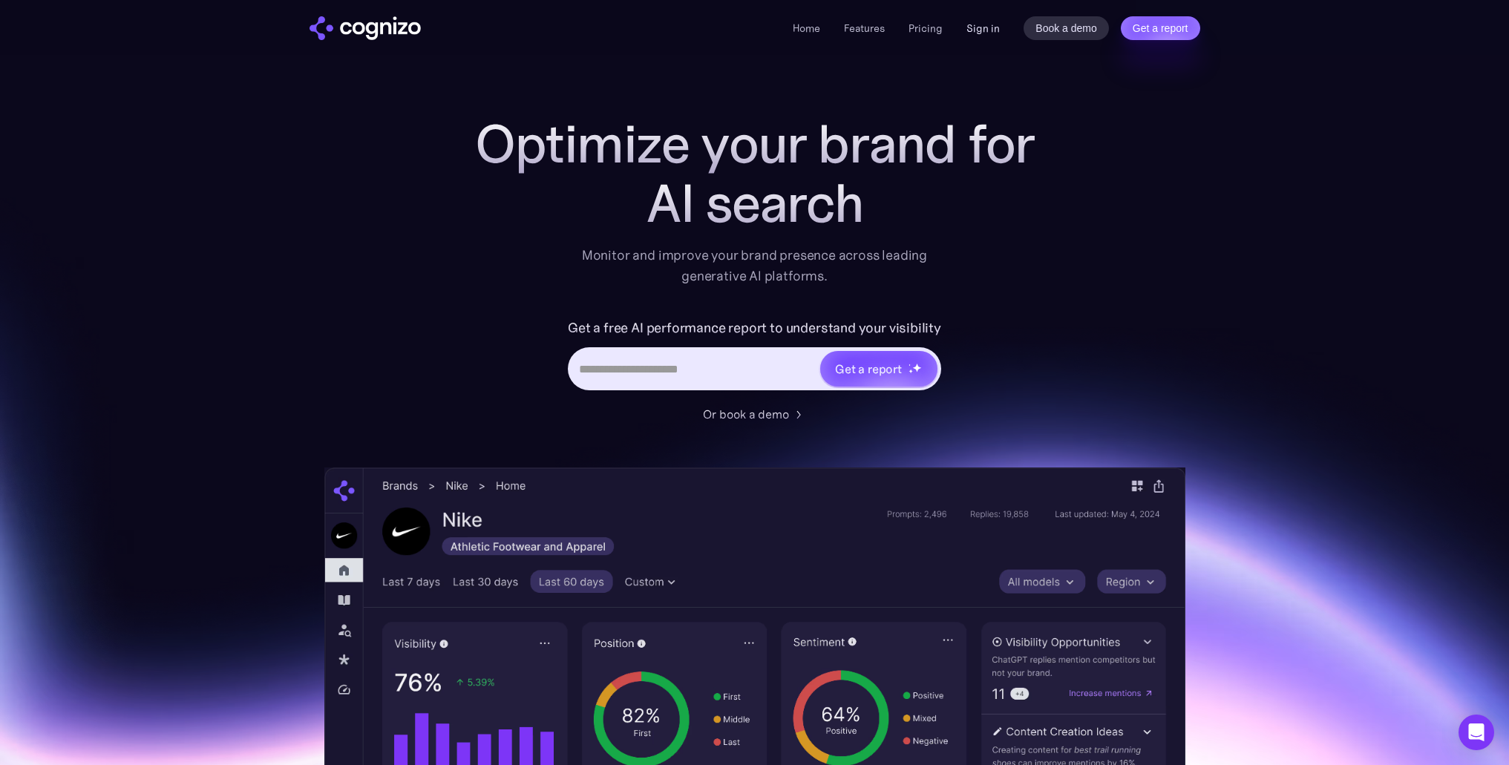
click at [982, 33] on link "Sign in" at bounding box center [982, 28] width 33 height 18
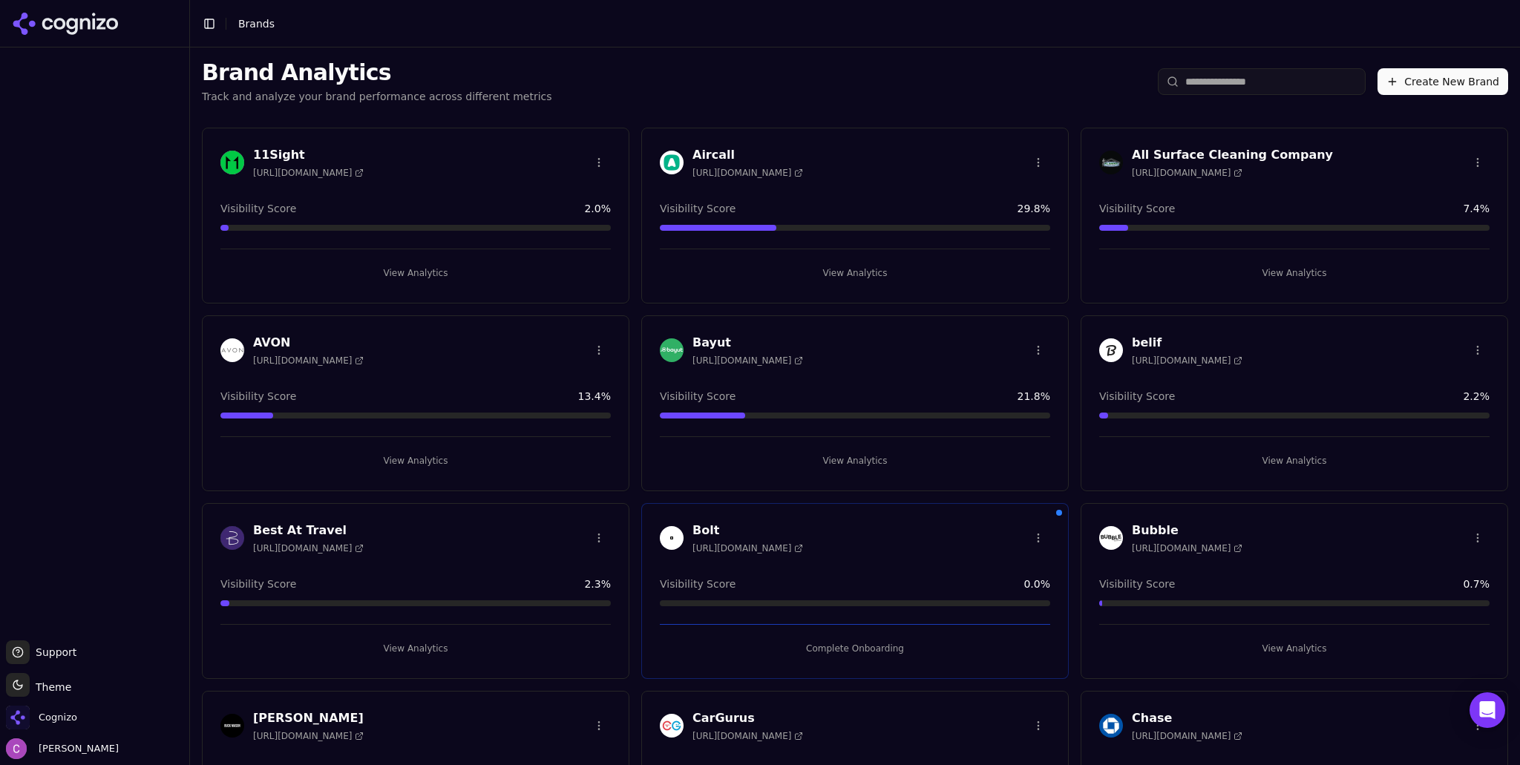
click at [79, 720] on div "Cognizo" at bounding box center [94, 721] width 177 height 30
click at [60, 720] on span "Cognizo" at bounding box center [58, 717] width 39 height 13
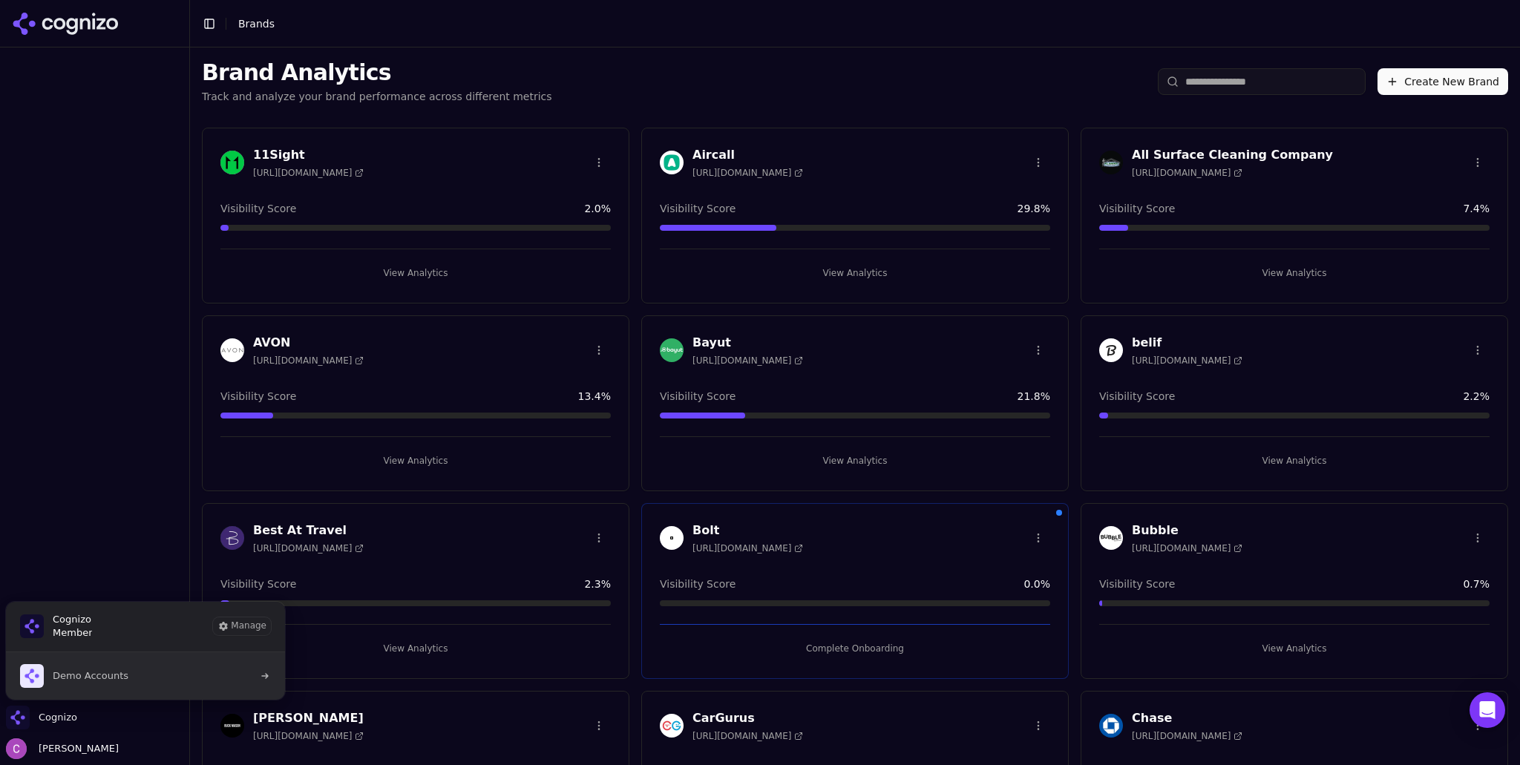
click at [83, 681] on span "Demo Accounts" at bounding box center [91, 675] width 76 height 13
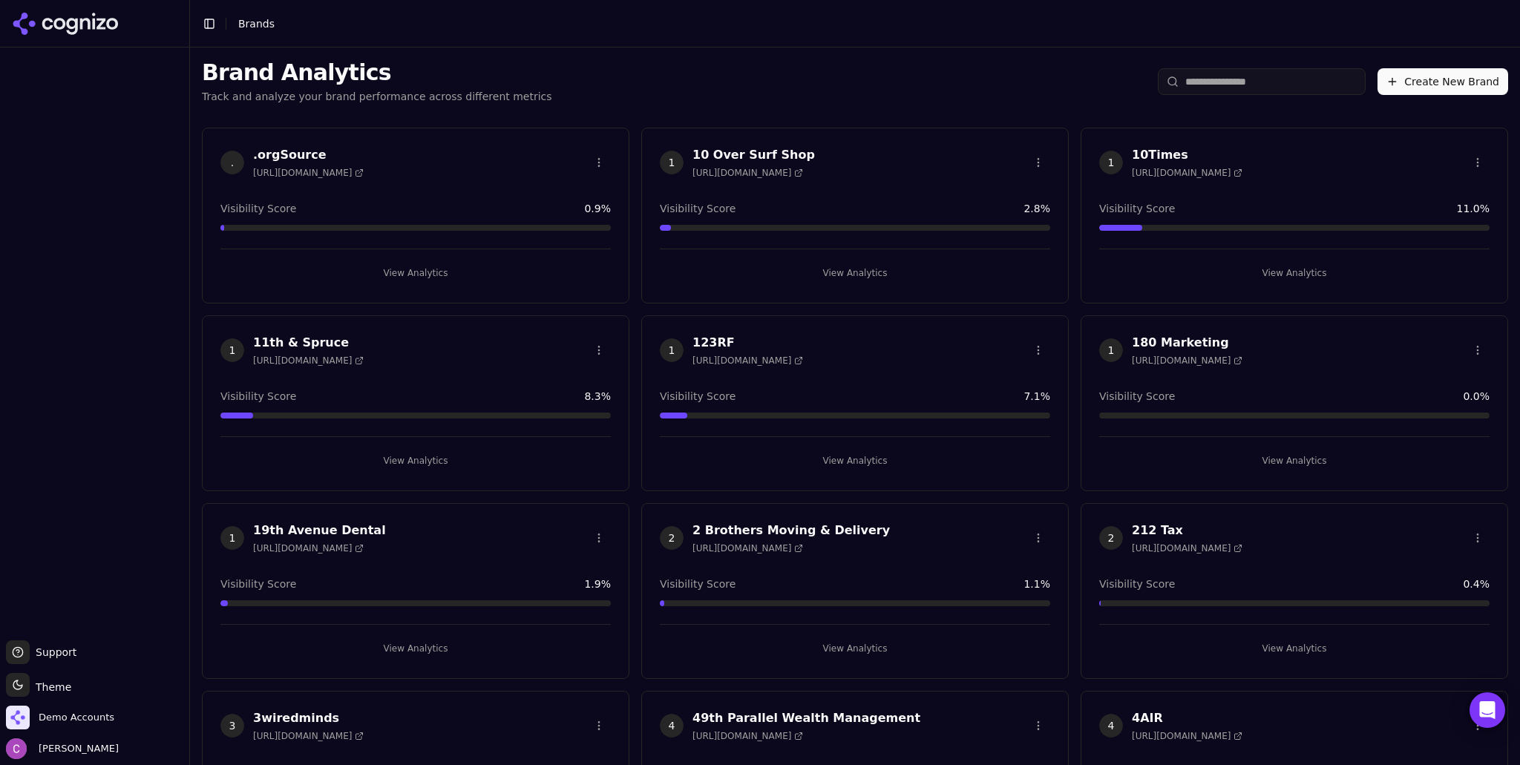
click at [1407, 88] on button "Create New Brand" at bounding box center [1442, 81] width 131 height 27
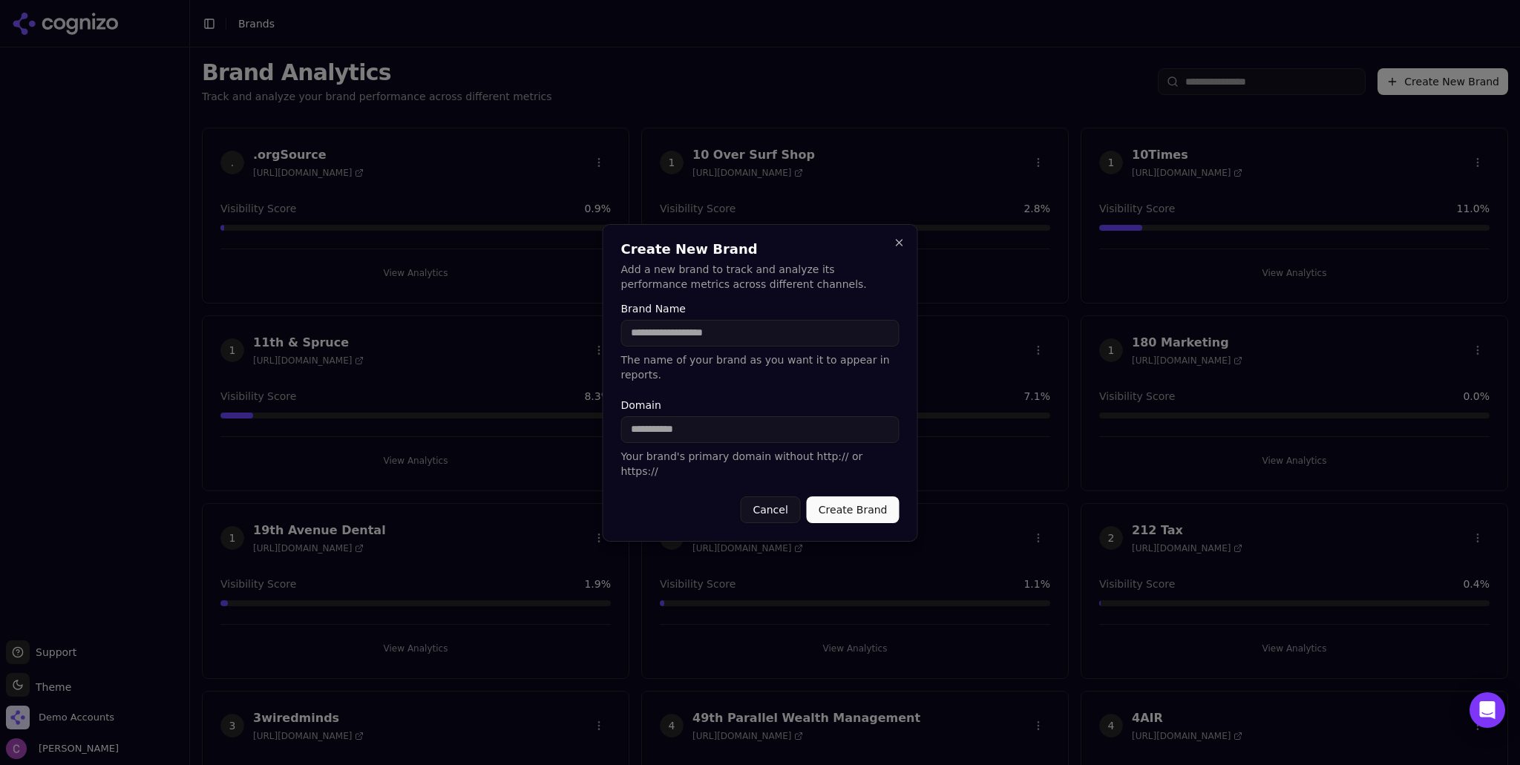
click at [707, 347] on input "Brand Name" at bounding box center [760, 333] width 278 height 27
click at [741, 347] on input "**********" at bounding box center [760, 333] width 278 height 27
click at [839, 347] on input "**********" at bounding box center [760, 333] width 278 height 27
type input "**********"
click at [735, 433] on input "Domain" at bounding box center [760, 429] width 278 height 27
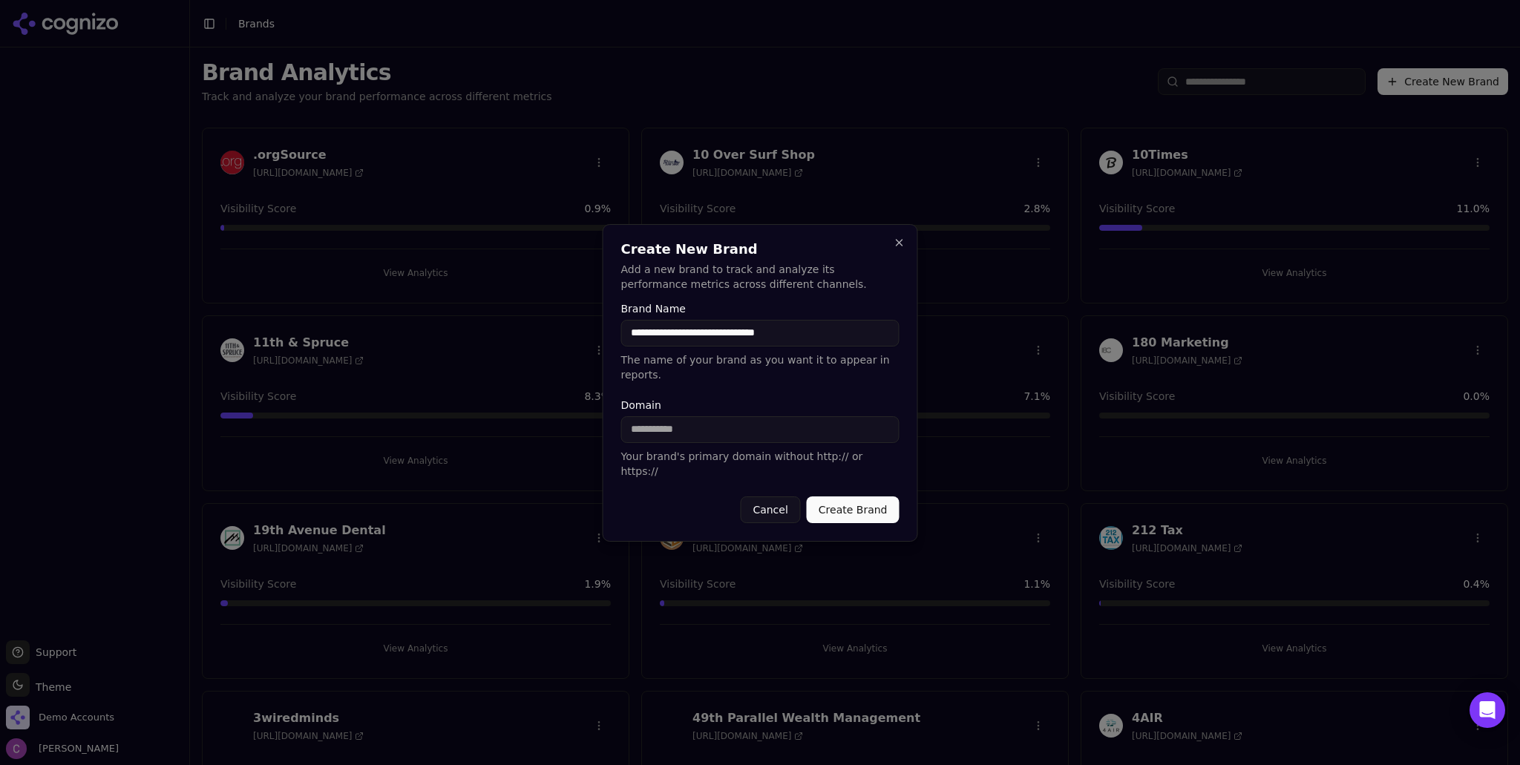
drag, startPoint x: 833, startPoint y: 358, endPoint x: 561, endPoint y: 341, distance: 272.9
click at [562, 342] on body "Support Support Toggle theme Theme Demo Accounts Chris Abouraad Toggle Sidebar …" at bounding box center [760, 382] width 1520 height 765
click at [682, 423] on input "Domain" at bounding box center [760, 429] width 278 height 27
paste input "**********"
type input "**********"
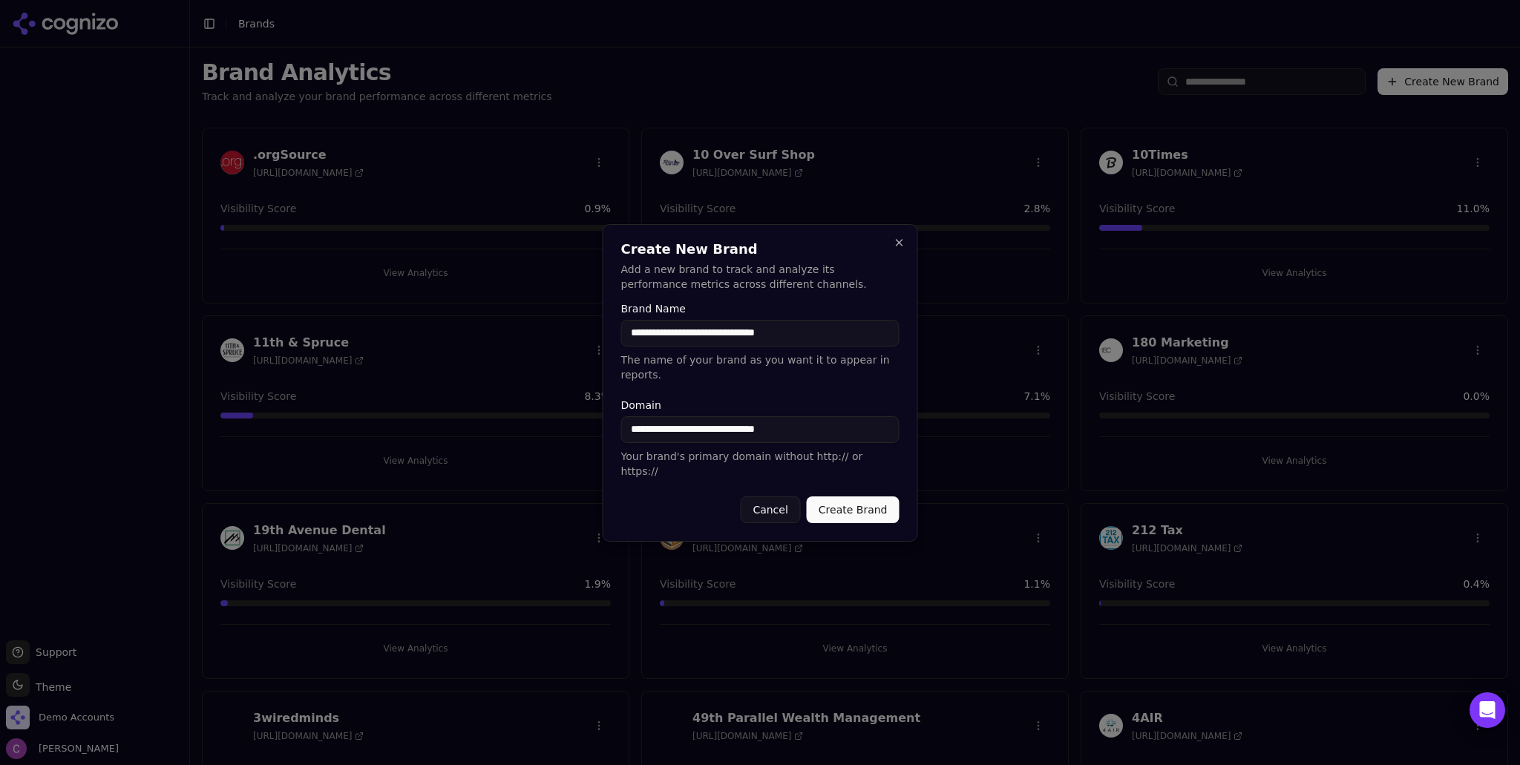
drag, startPoint x: 830, startPoint y: 350, endPoint x: 595, endPoint y: 329, distance: 235.4
click at [595, 329] on body "Support Support Toggle theme Theme Demo Accounts Chris Abouraad Toggle Sidebar …" at bounding box center [760, 382] width 1520 height 765
type input "**********"
click at [832, 496] on button "Create Brand" at bounding box center [853, 509] width 93 height 27
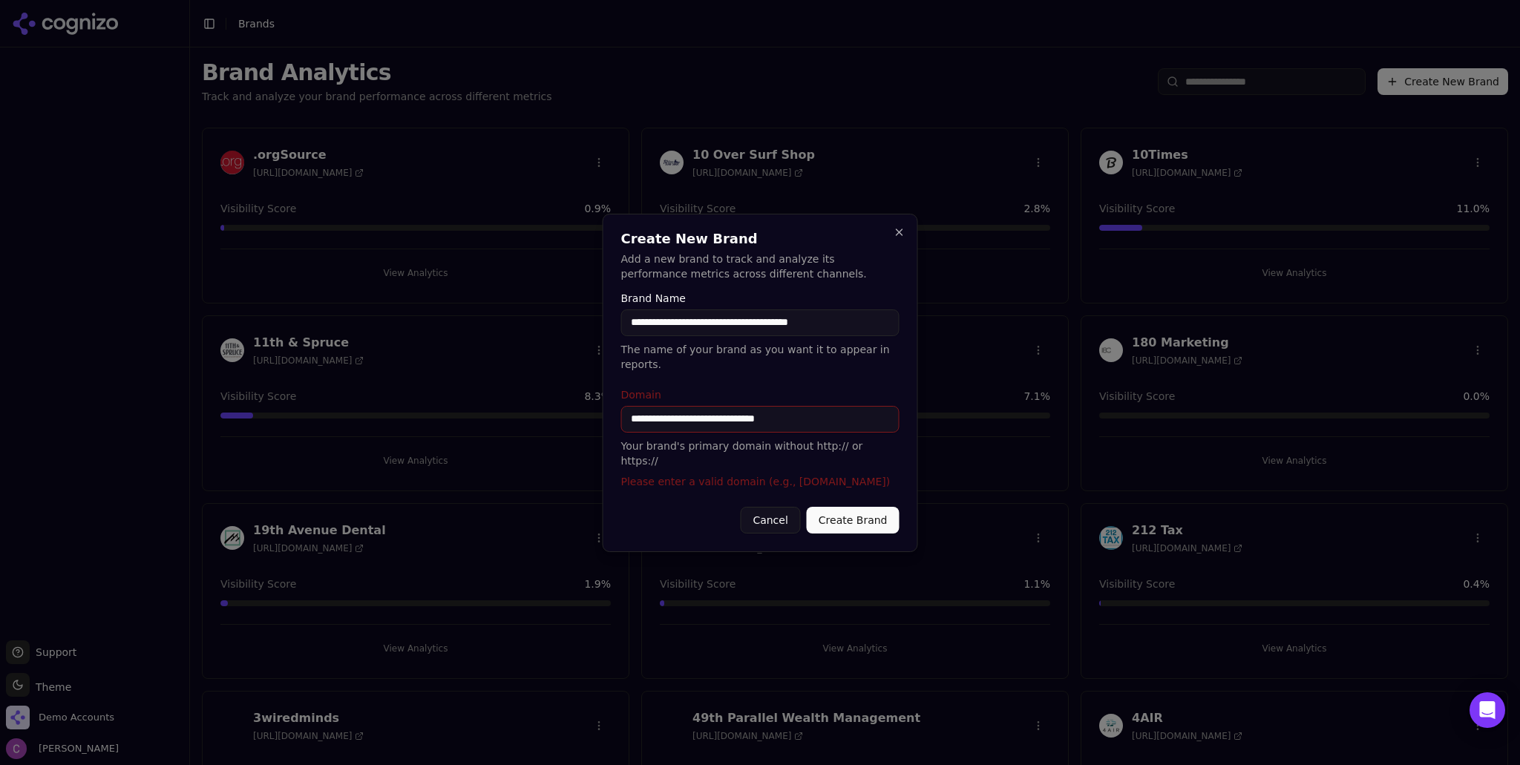
drag, startPoint x: 688, startPoint y: 419, endPoint x: 584, endPoint y: 419, distance: 103.9
click at [584, 419] on body "Support Support Toggle theme Theme Demo Accounts Chris Abouraad Toggle Sidebar …" at bounding box center [760, 382] width 1520 height 765
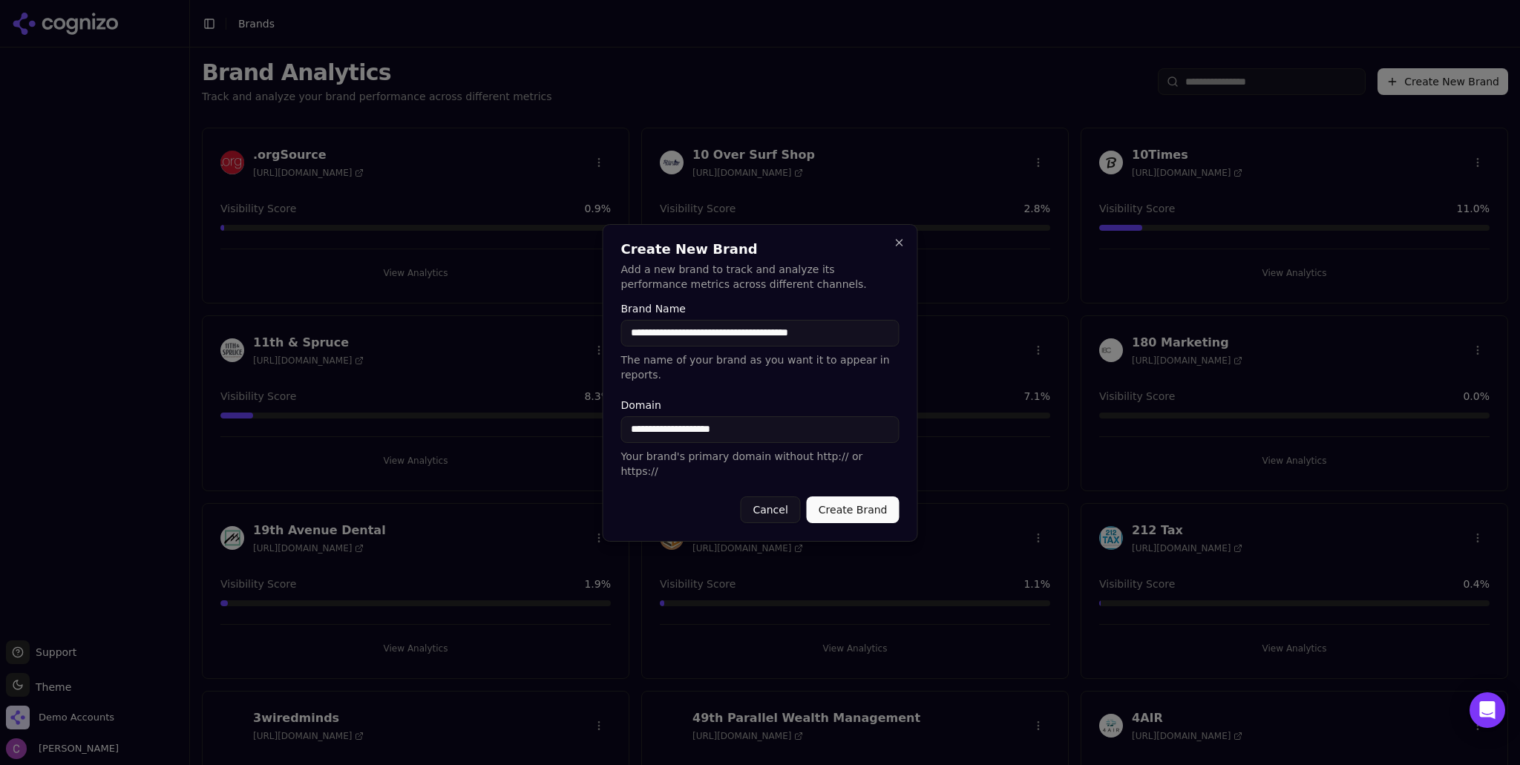
type input "**********"
click at [875, 496] on button "Create Brand" at bounding box center [853, 509] width 93 height 27
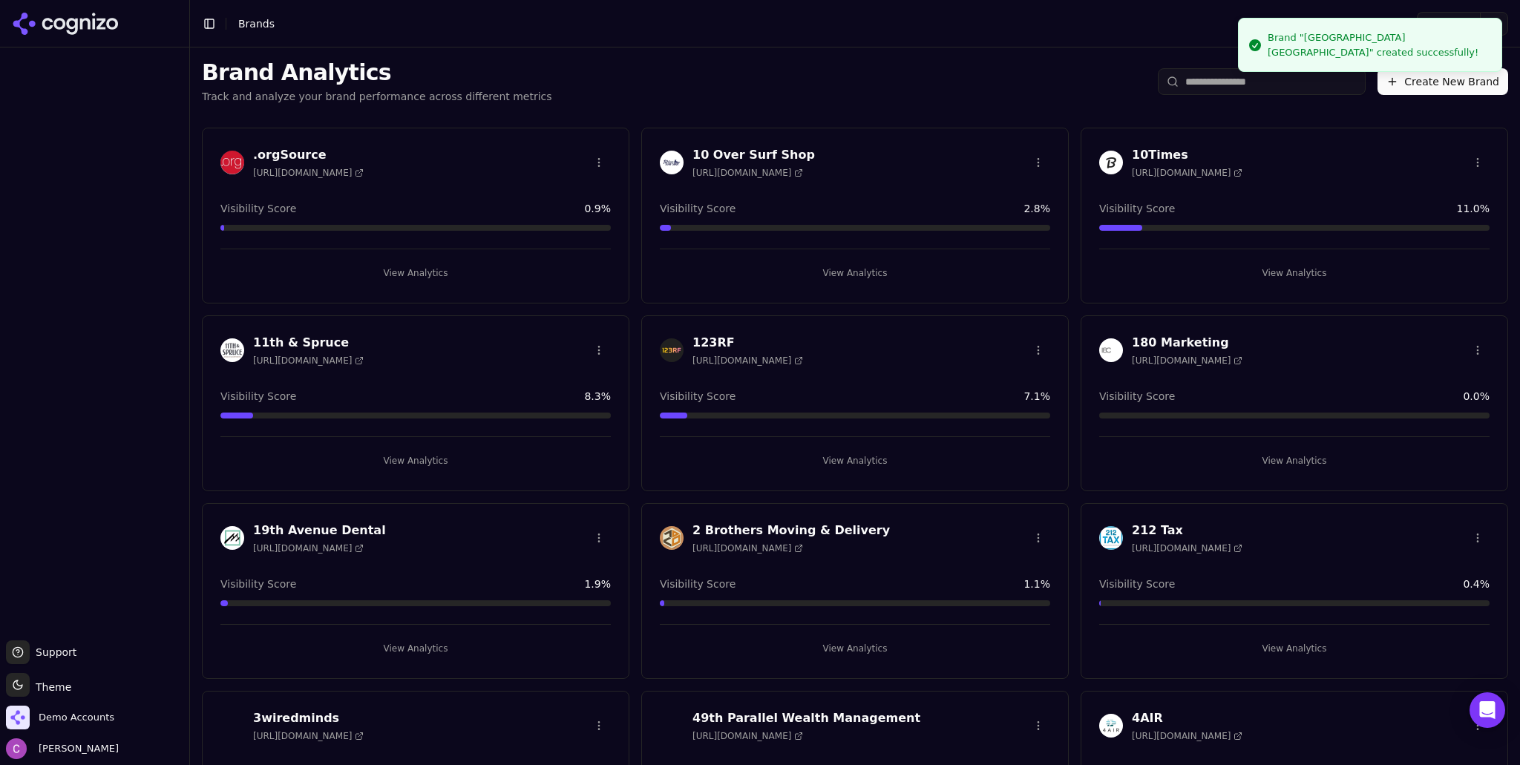
click at [1214, 83] on html "Support Support Toggle theme Theme Demo Accounts Chris Abouraad Toggle Sidebar …" at bounding box center [760, 382] width 1520 height 765
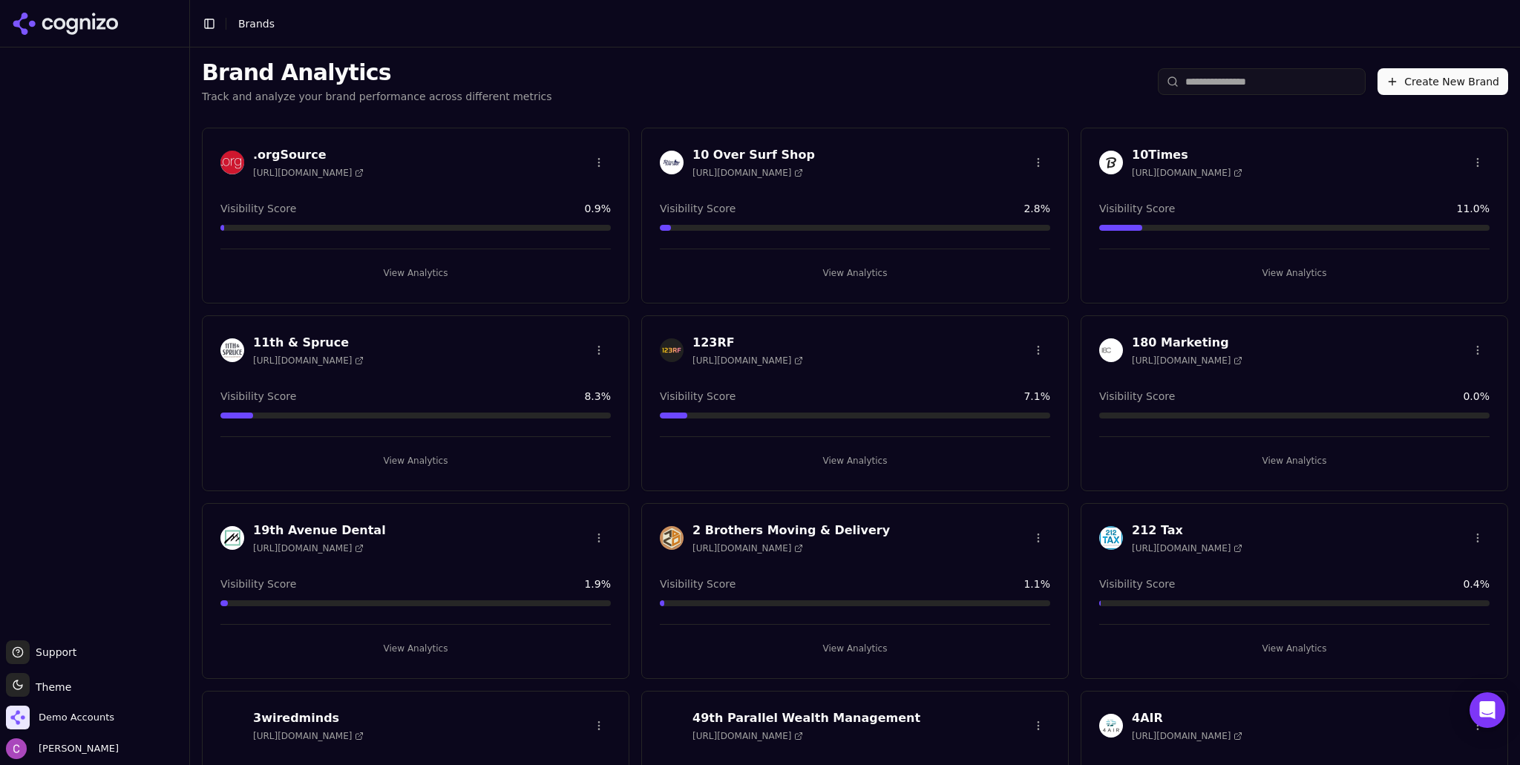
click at [1097, 88] on div "Brand Analytics Track and analyze your brand performance across different metri…" at bounding box center [855, 81] width 1330 height 68
click at [1407, 81] on button "Create New Brand" at bounding box center [1442, 81] width 131 height 27
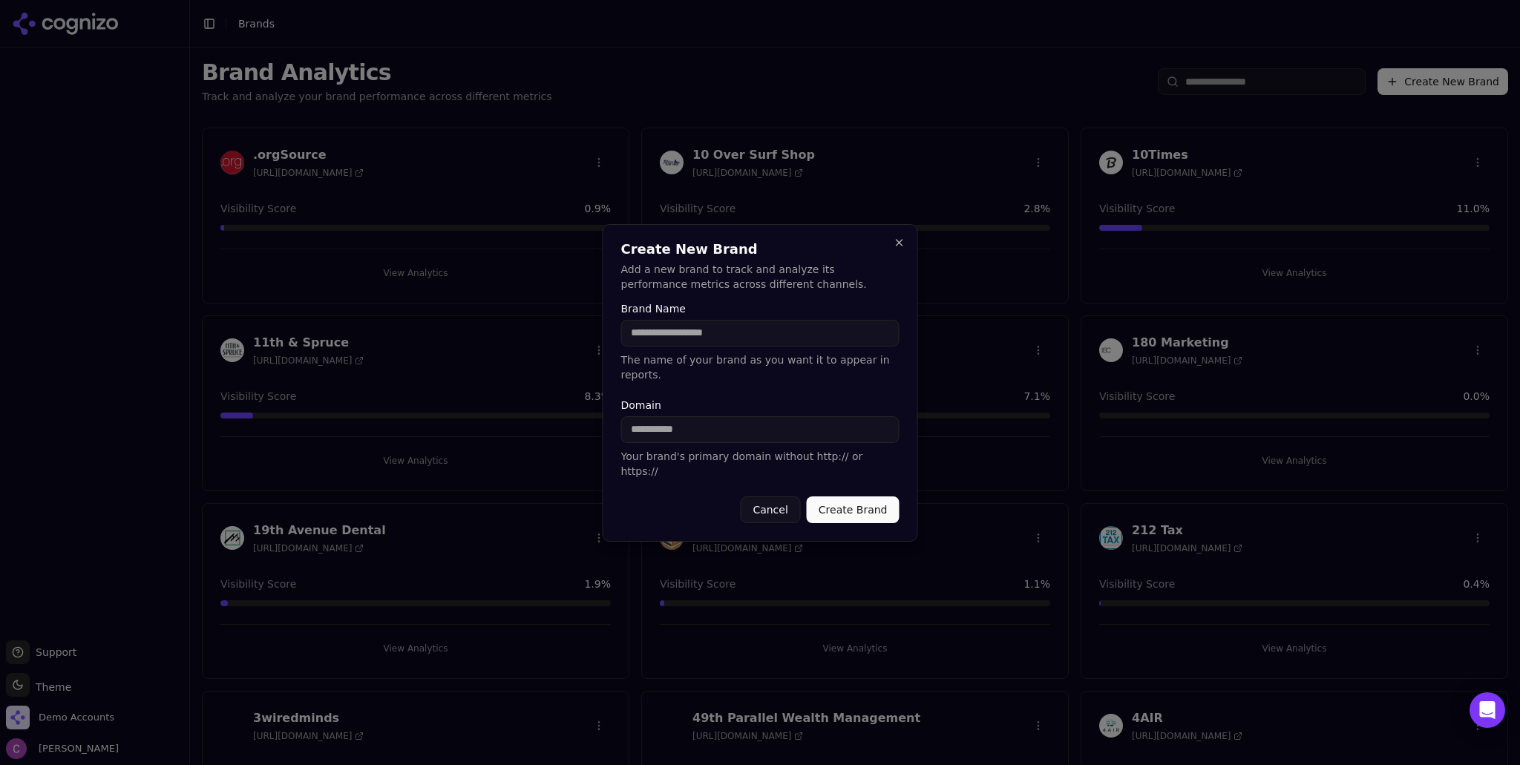
click at [869, 344] on input "Brand Name" at bounding box center [760, 333] width 278 height 27
click at [842, 347] on input "Brand Name" at bounding box center [760, 333] width 278 height 27
type input "**********"
paste input "**********"
drag, startPoint x: 686, startPoint y: 435, endPoint x: 498, endPoint y: 402, distance: 190.6
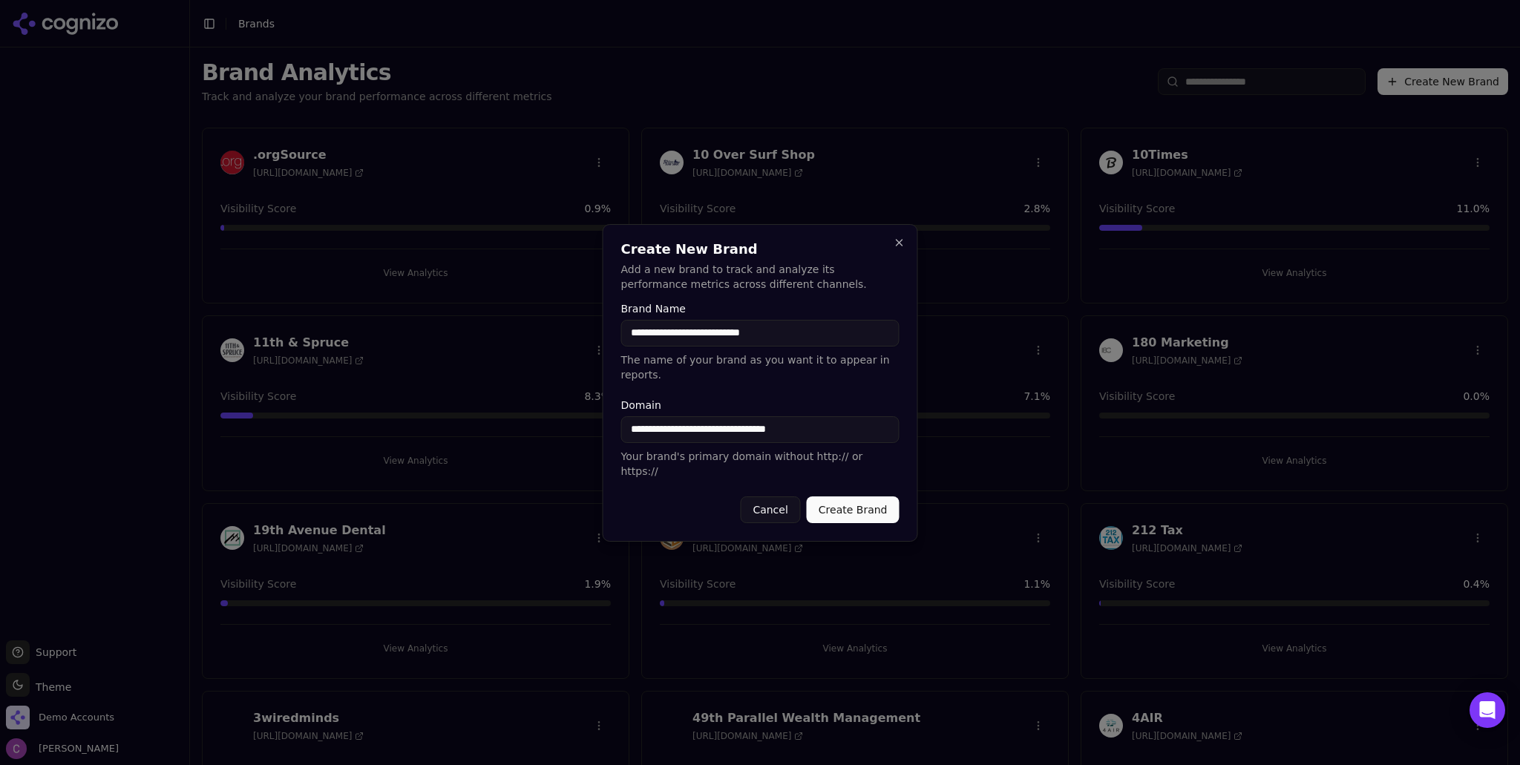
click at [501, 403] on body "Support Support Toggle theme Theme Demo Accounts Chris Abouraad Toggle Sidebar …" at bounding box center [760, 382] width 1520 height 765
click at [790, 437] on input "**********" at bounding box center [760, 429] width 278 height 27
type input "**********"
click at [842, 496] on button "Create Brand" at bounding box center [853, 509] width 93 height 27
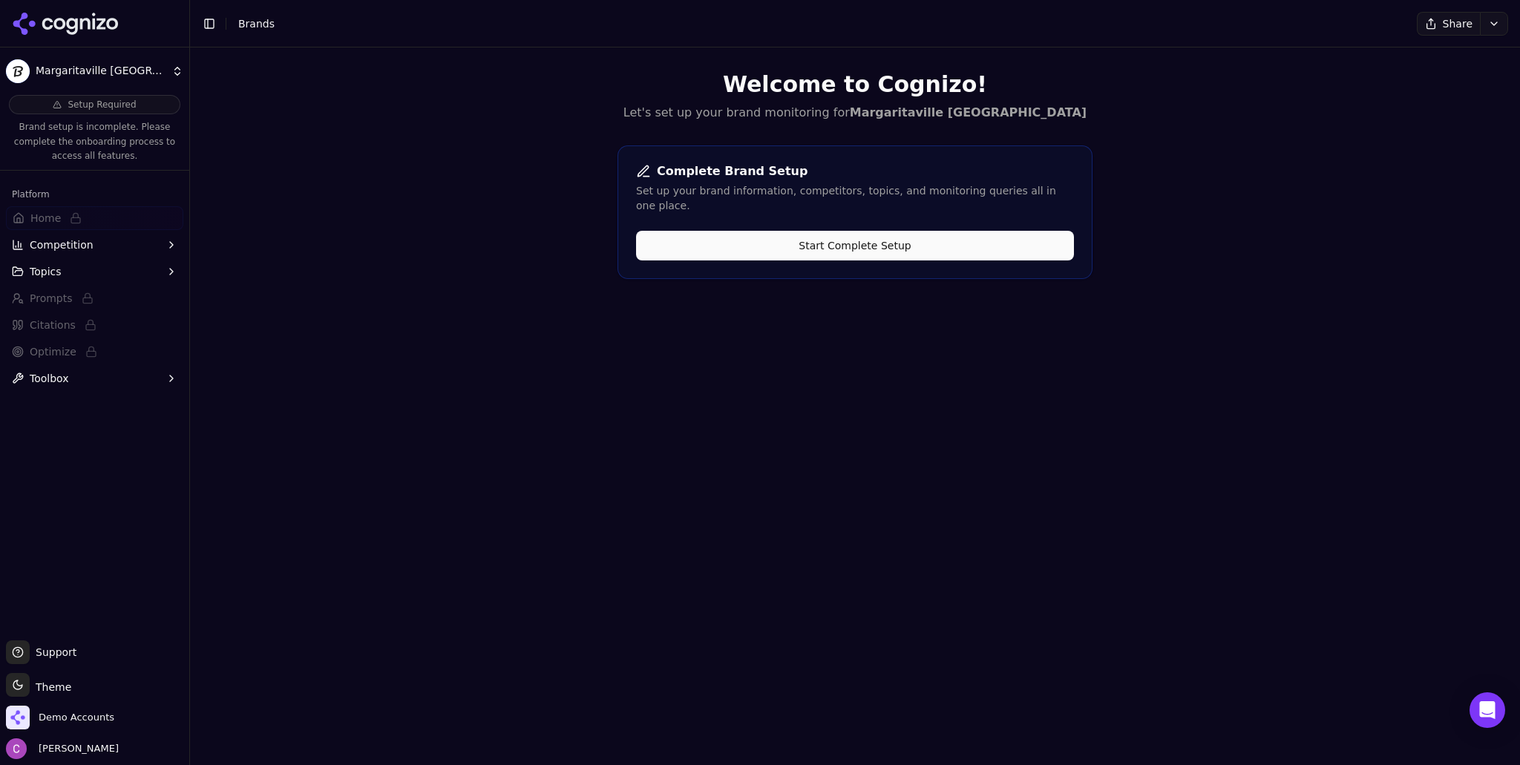
click at [878, 246] on div "Complete Brand Setup Set up your brand information, competitors, topics, and mo…" at bounding box center [854, 212] width 475 height 134
click at [879, 246] on div "Complete Brand Setup Set up your brand information, competitors, topics, and mo…" at bounding box center [854, 212] width 475 height 134
click at [888, 235] on button "Start Complete Setup" at bounding box center [855, 246] width 438 height 30
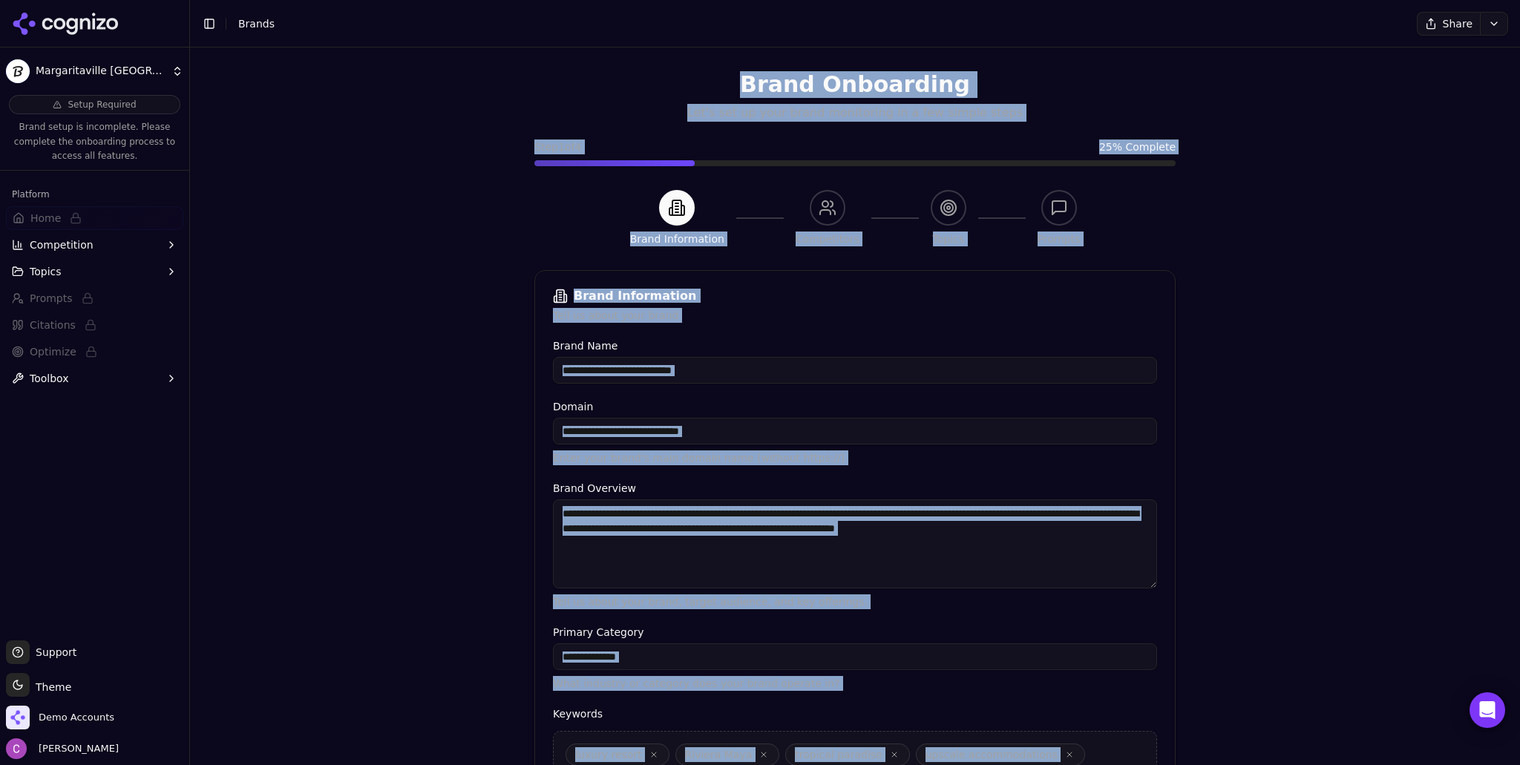
click at [841, 355] on div "**********" at bounding box center [855, 362] width 604 height 43
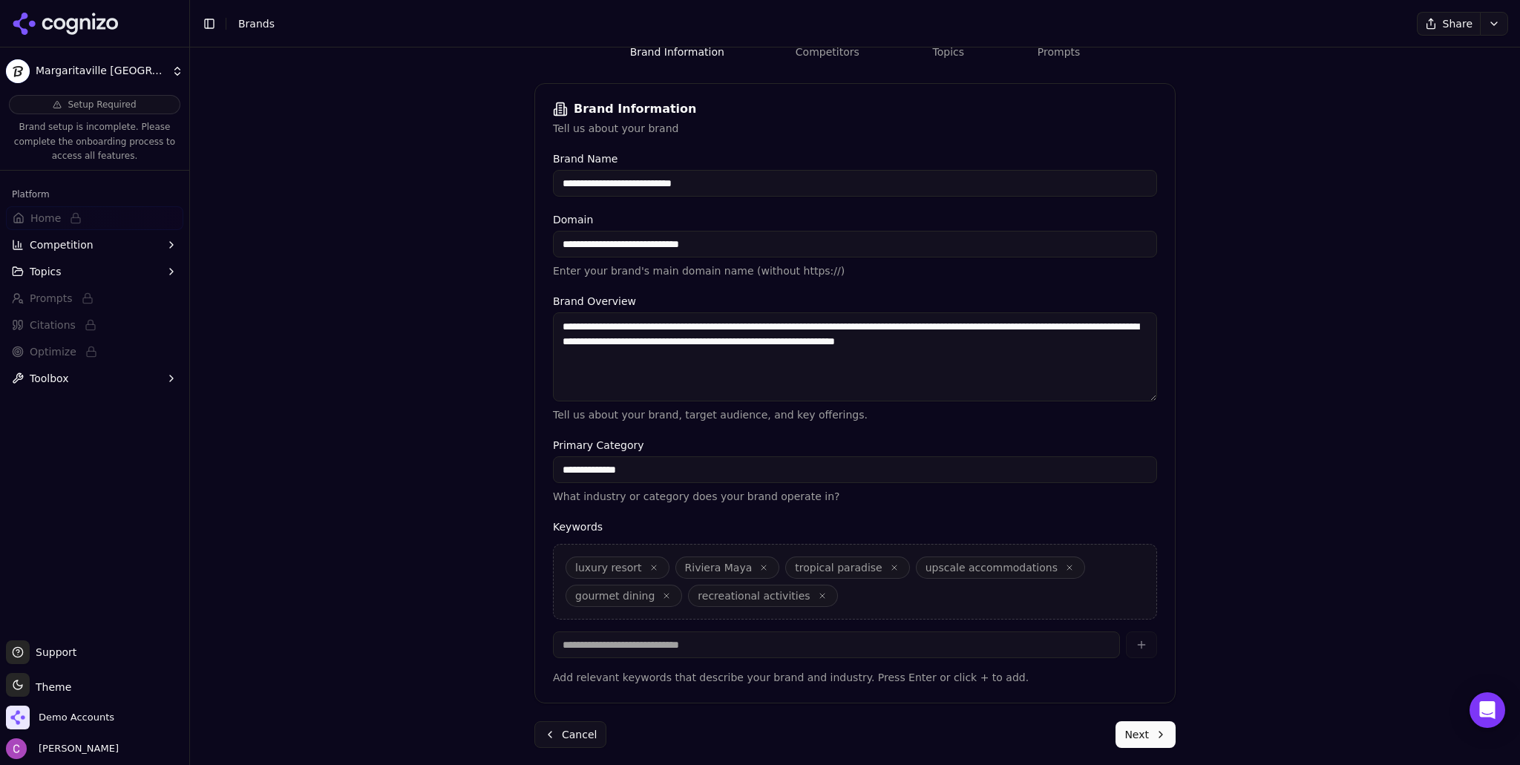
scroll to position [194, 0]
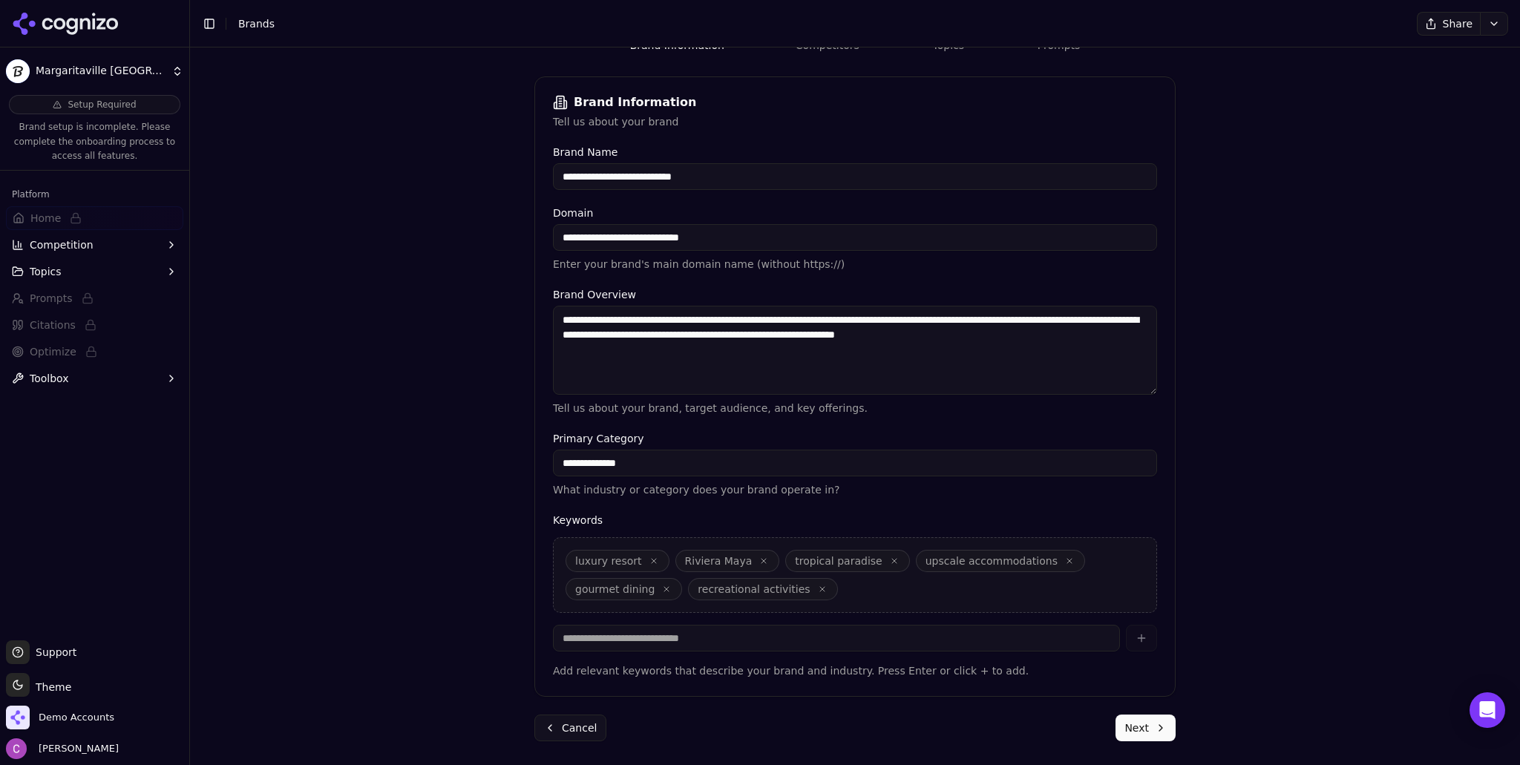
click at [1142, 729] on button "Next" at bounding box center [1145, 728] width 60 height 27
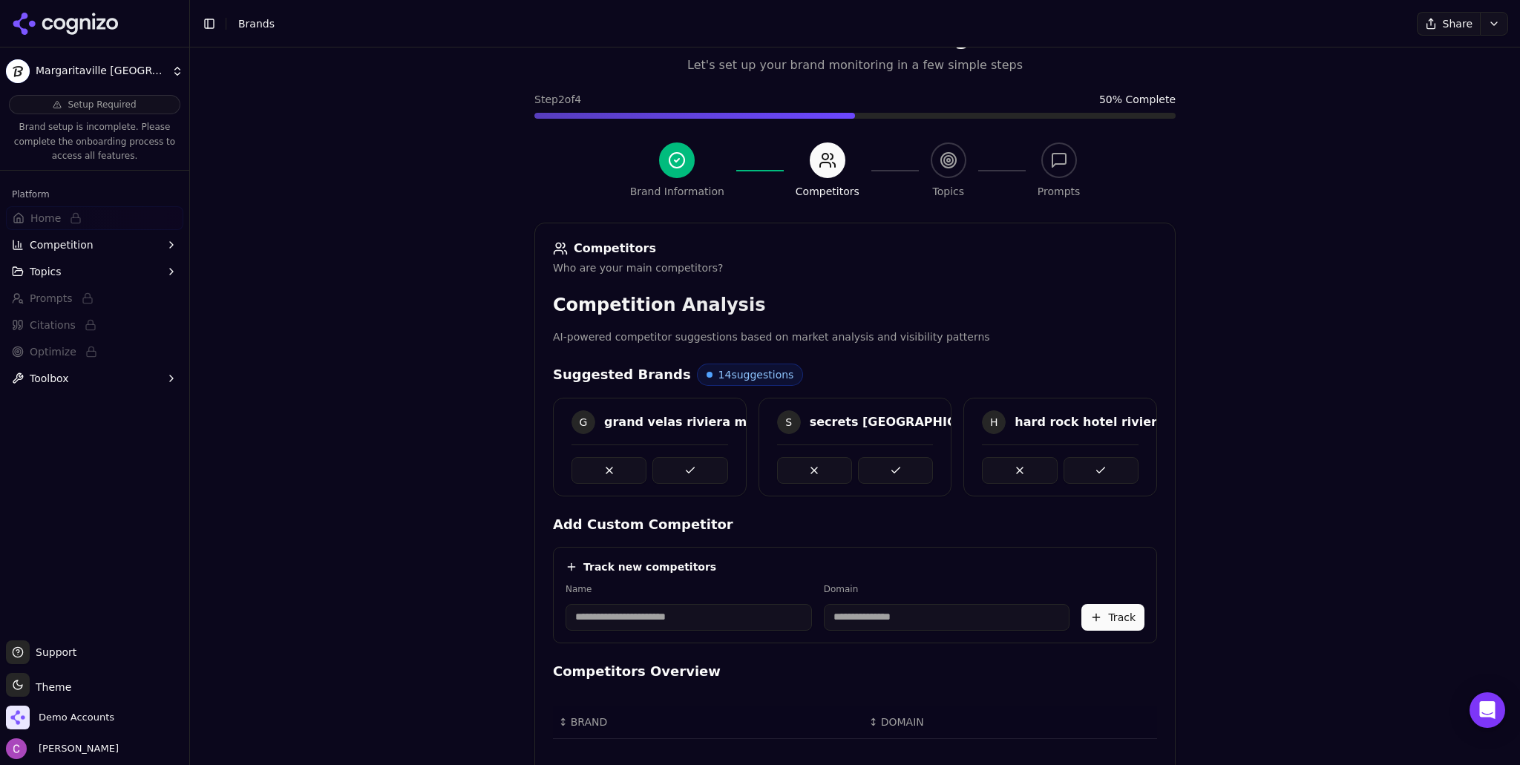
scroll to position [191, 0]
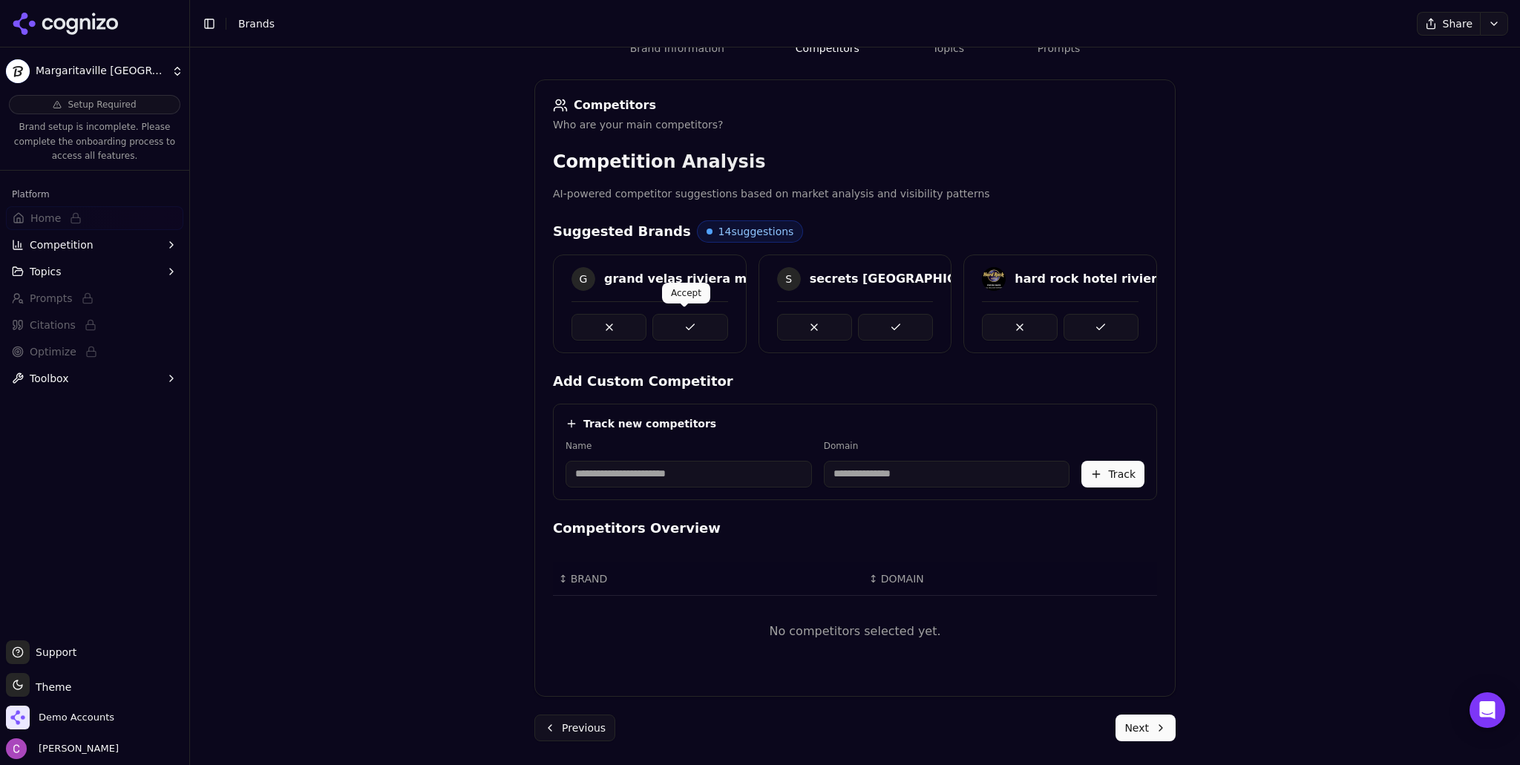
click at [703, 324] on button at bounding box center [689, 327] width 75 height 27
click at [982, 323] on div at bounding box center [1060, 320] width 157 height 39
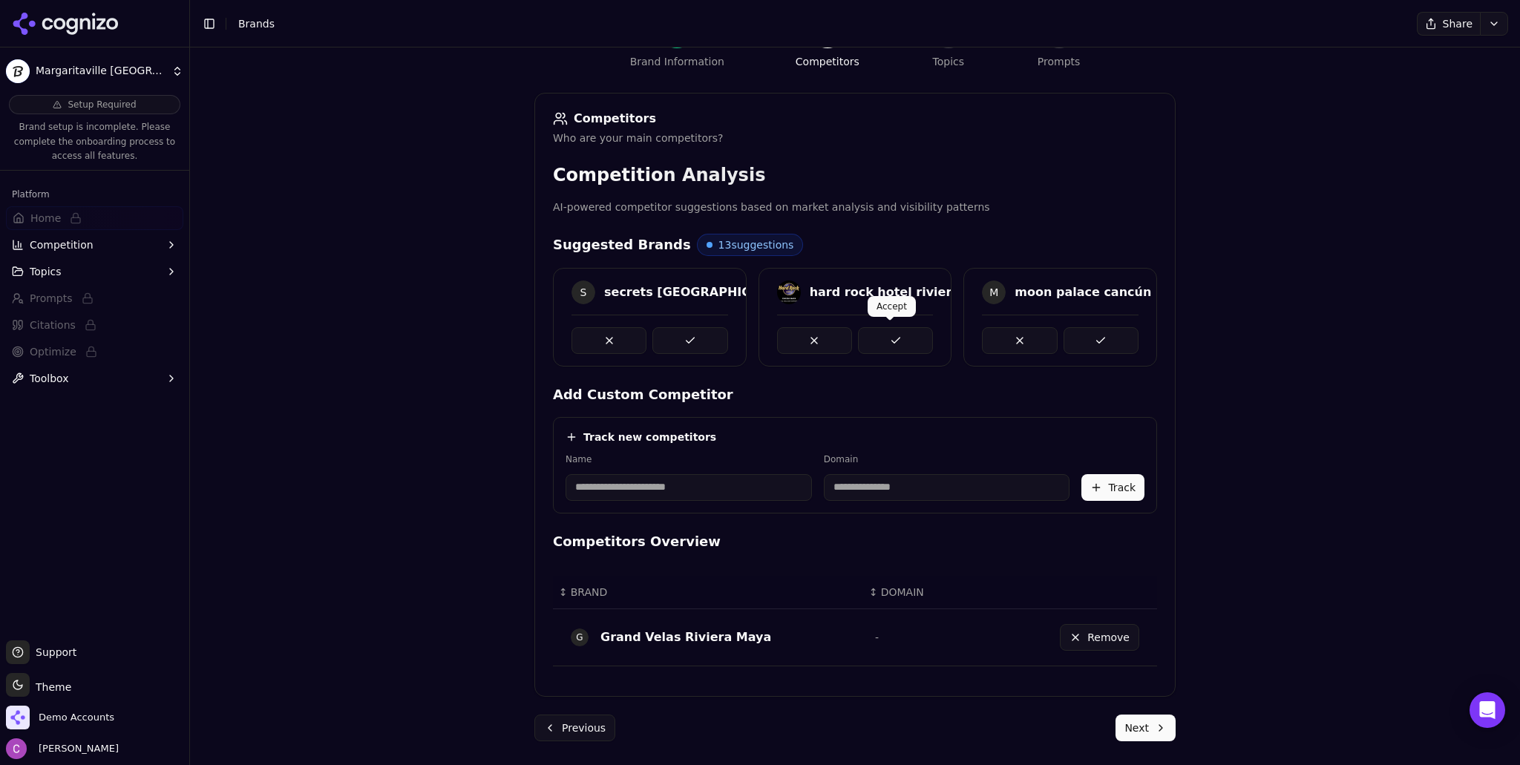
click at [918, 341] on button at bounding box center [895, 340] width 75 height 27
click at [1090, 343] on button at bounding box center [1100, 340] width 75 height 27
click at [694, 338] on button at bounding box center [689, 340] width 75 height 27
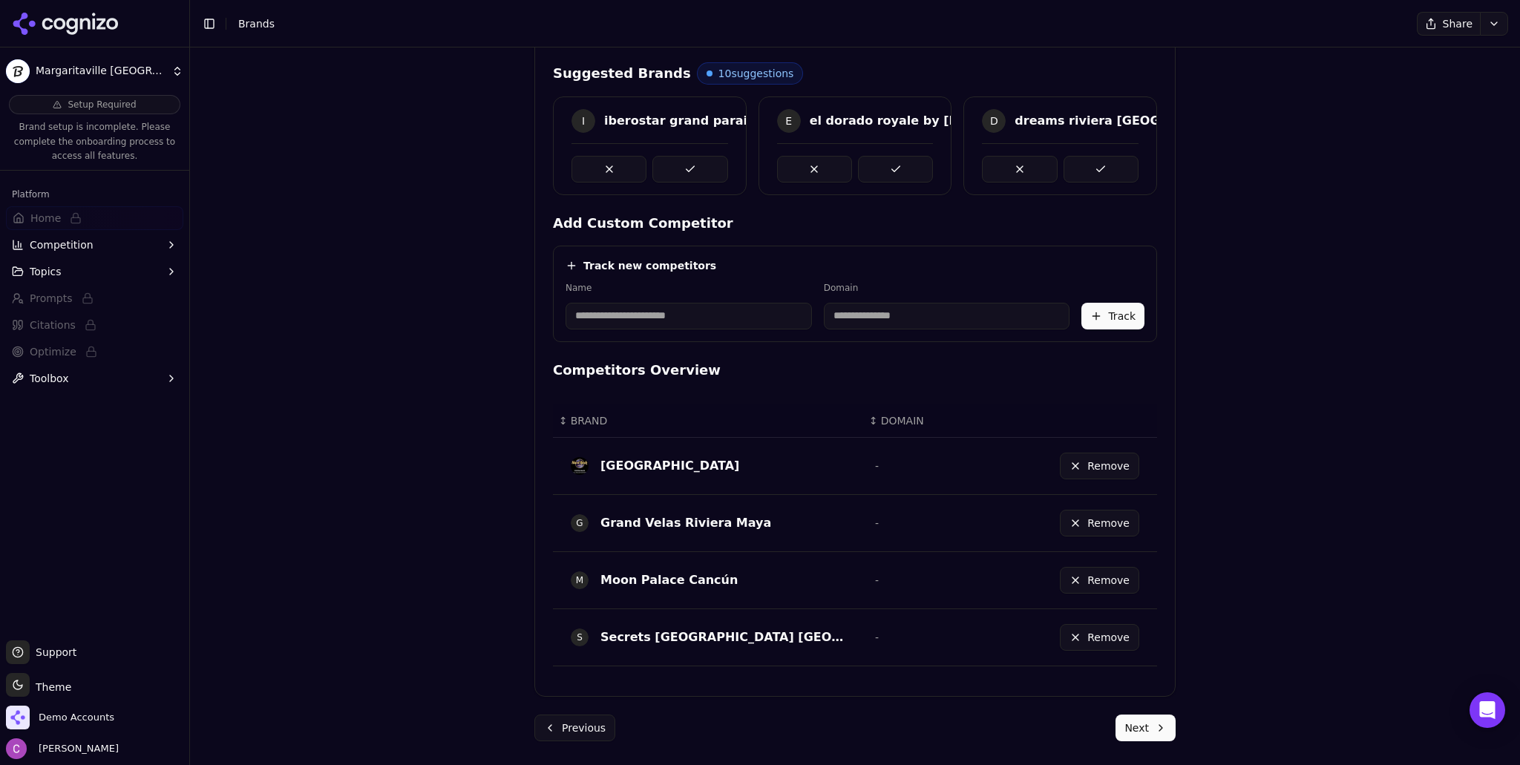
click at [1140, 727] on button "Next" at bounding box center [1145, 728] width 60 height 27
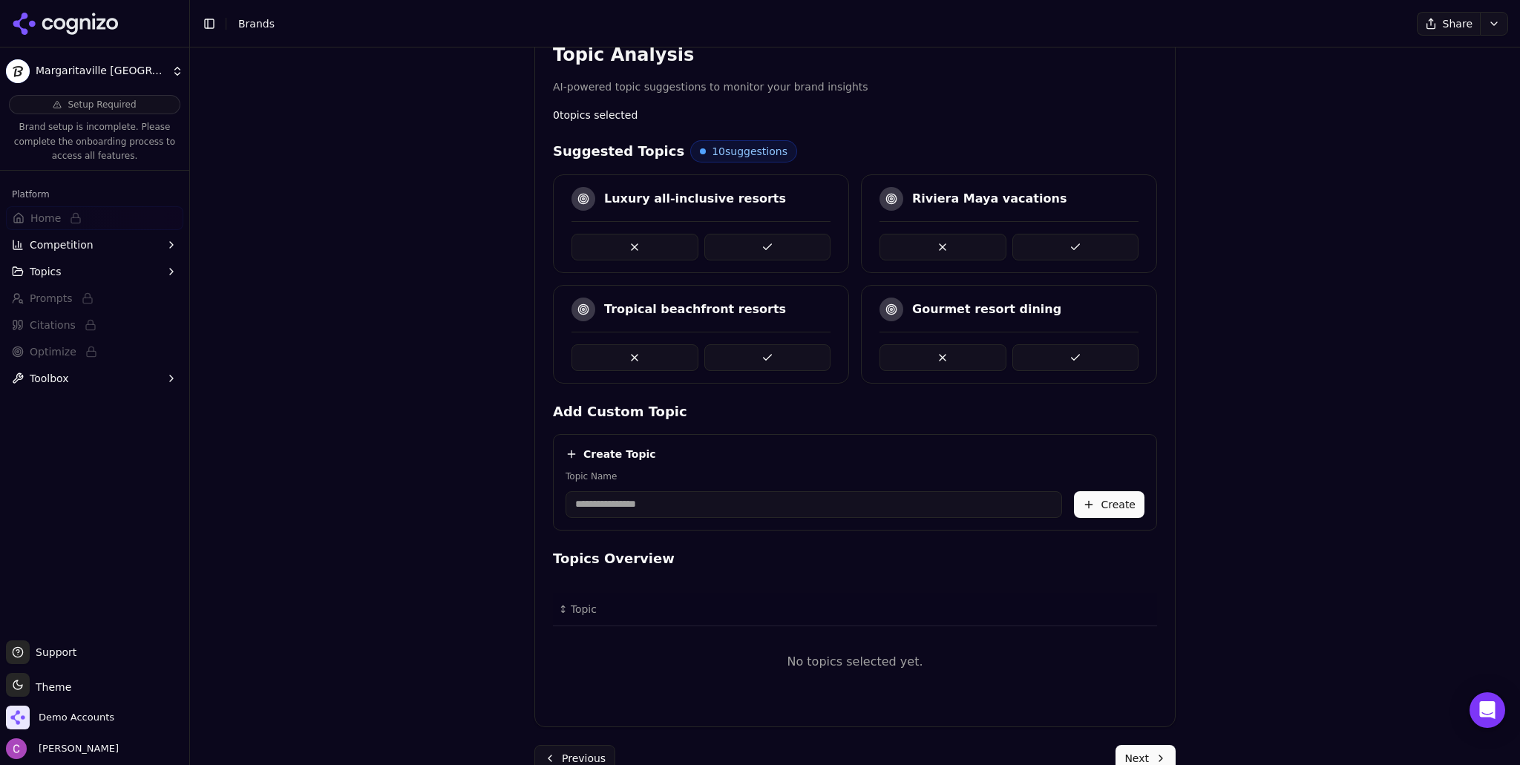
scroll to position [328, 0]
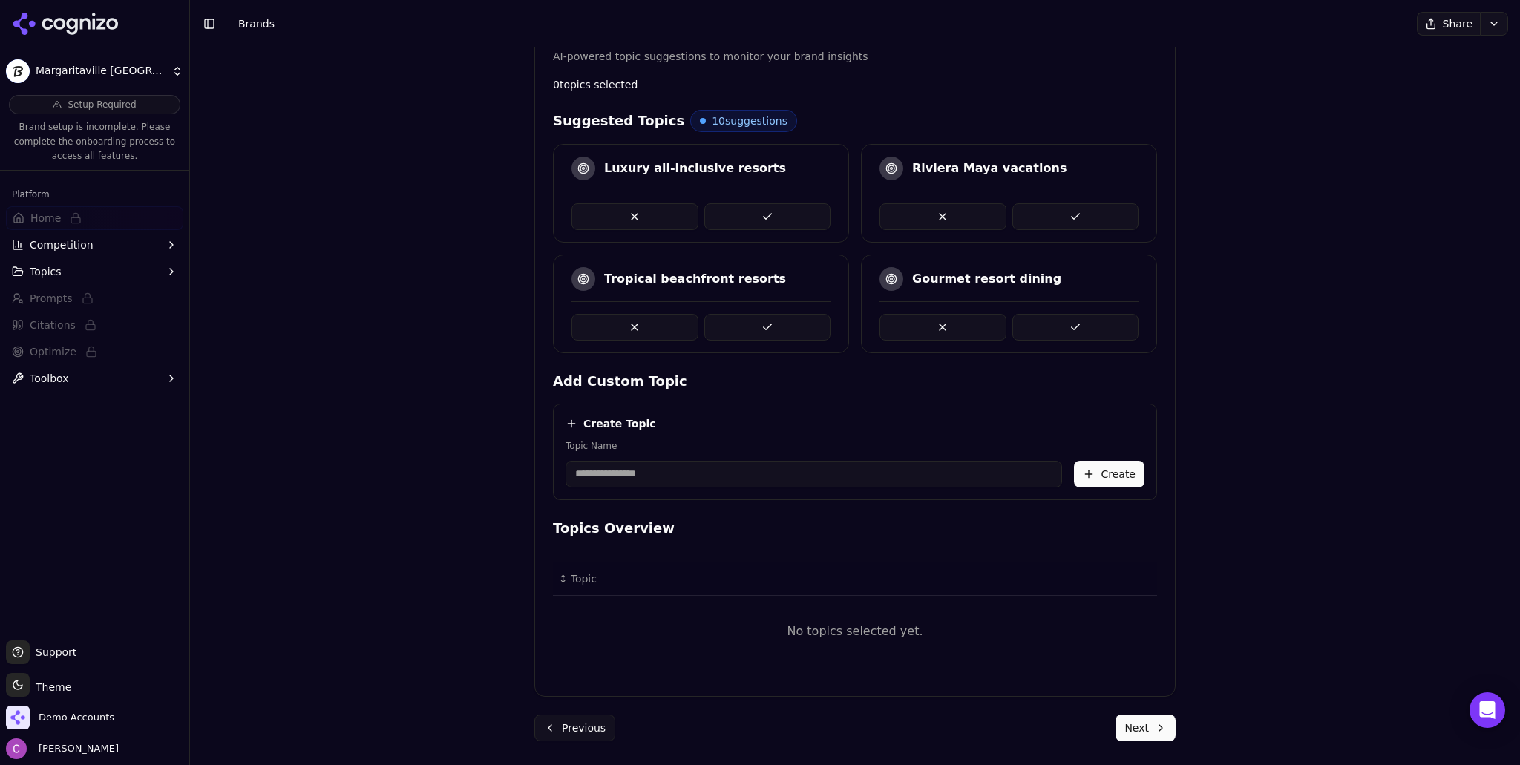
click at [767, 221] on button at bounding box center [767, 216] width 127 height 27
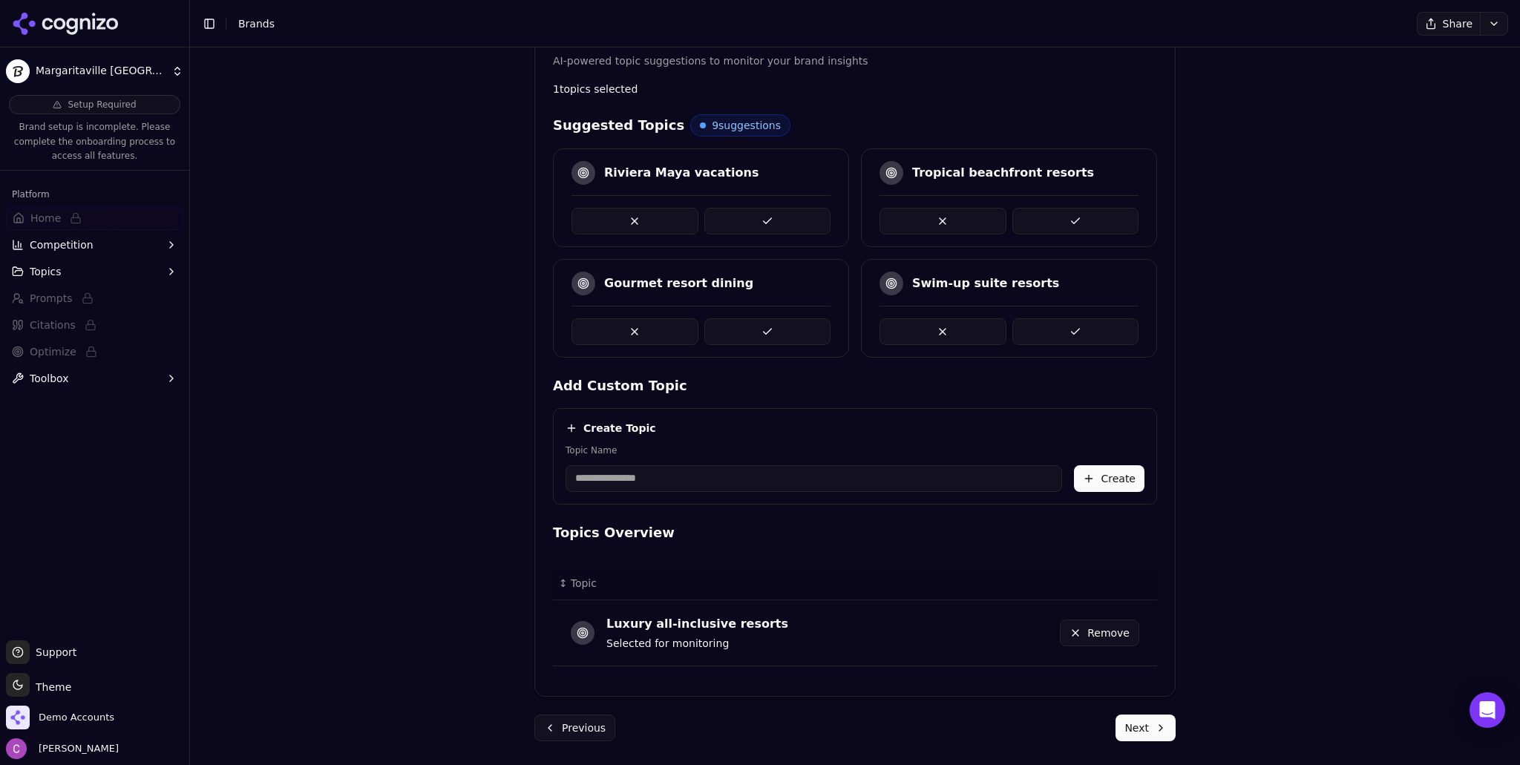
click at [753, 229] on button at bounding box center [767, 221] width 127 height 27
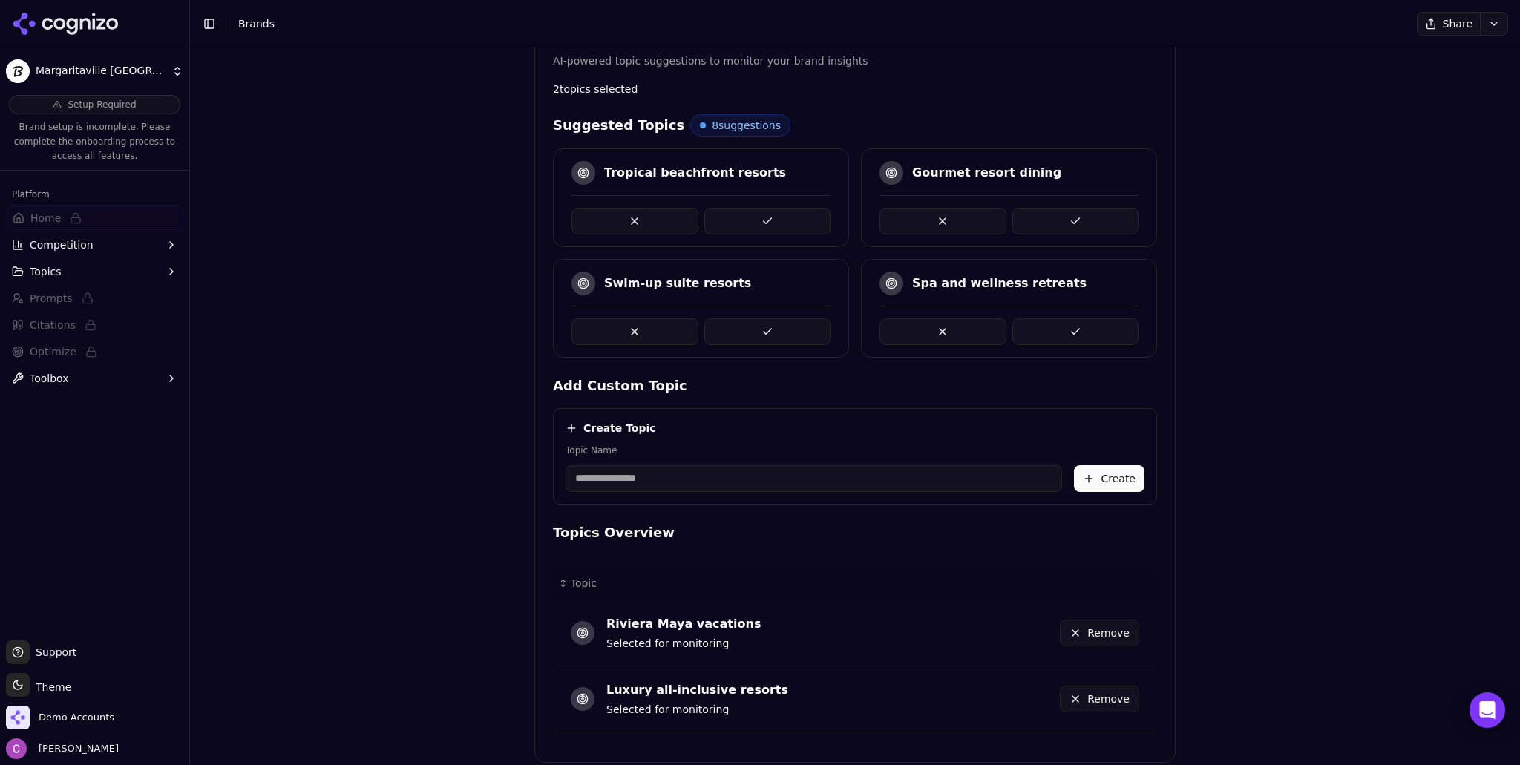
click at [764, 224] on button at bounding box center [767, 221] width 127 height 27
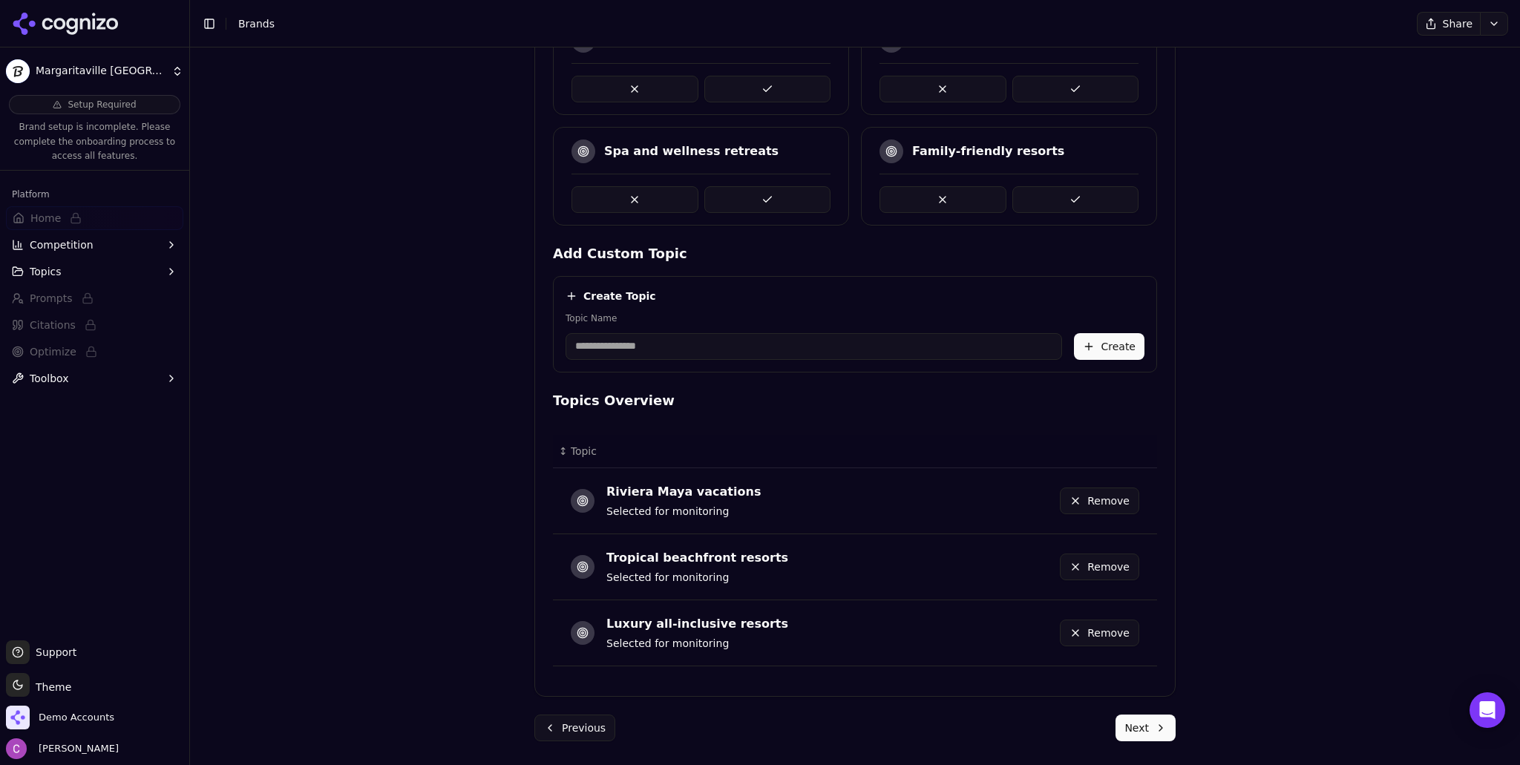
click at [1123, 725] on button "Next" at bounding box center [1145, 728] width 60 height 27
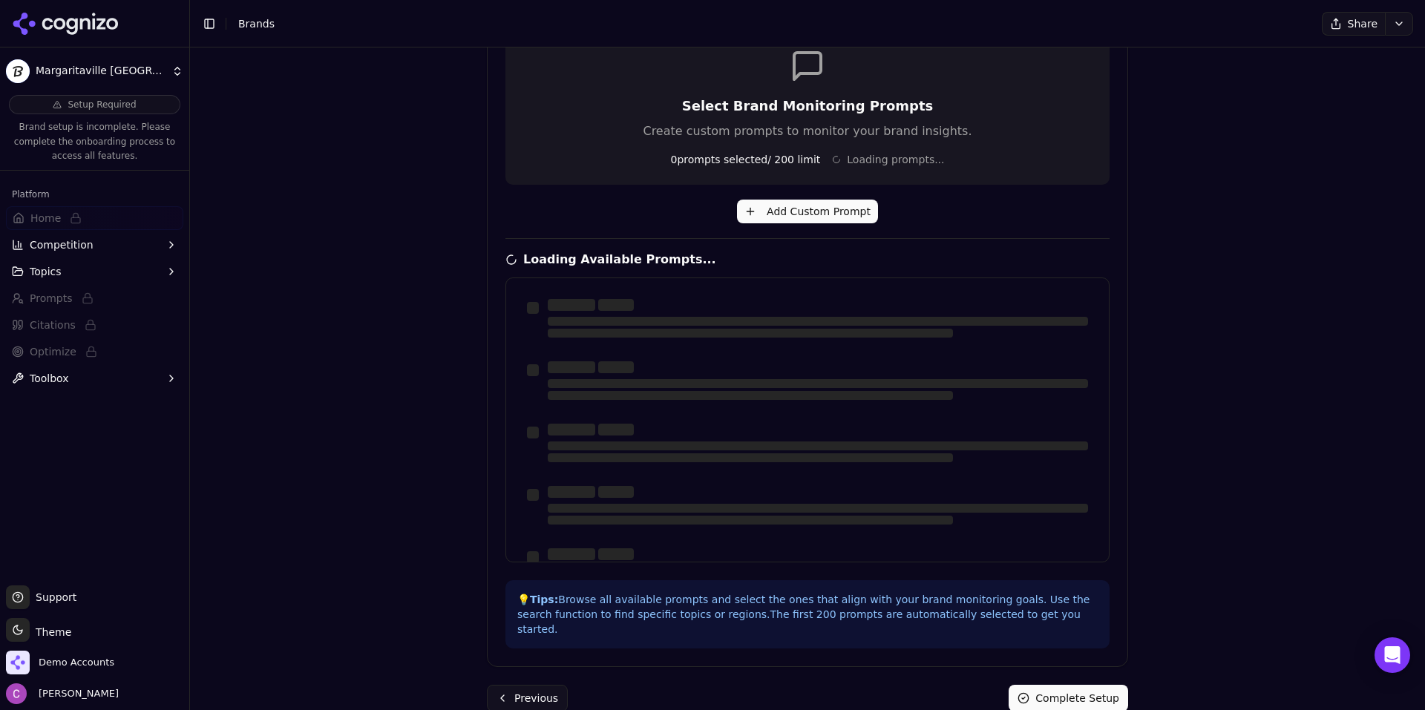
scroll to position [321, 0]
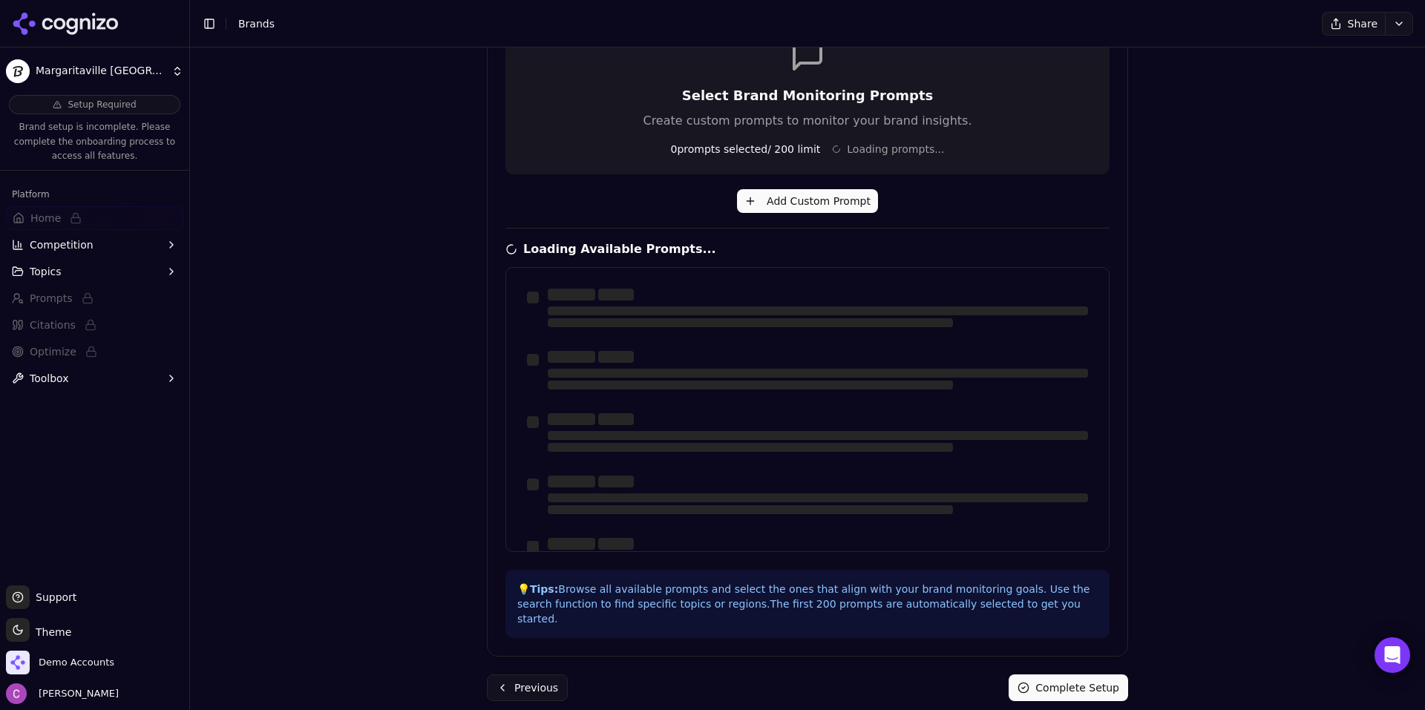
click at [537, 675] on button "Previous" at bounding box center [527, 688] width 81 height 27
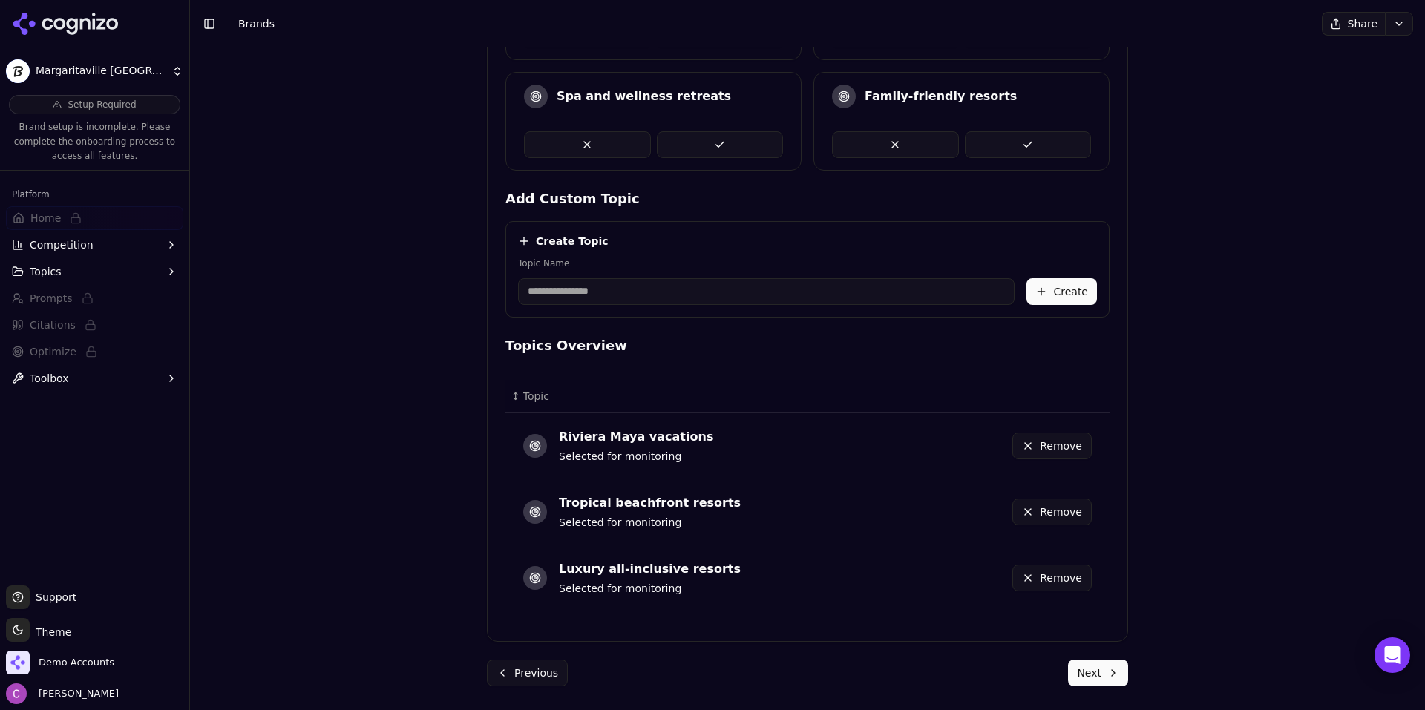
click at [531, 669] on button "Previous" at bounding box center [527, 673] width 81 height 27
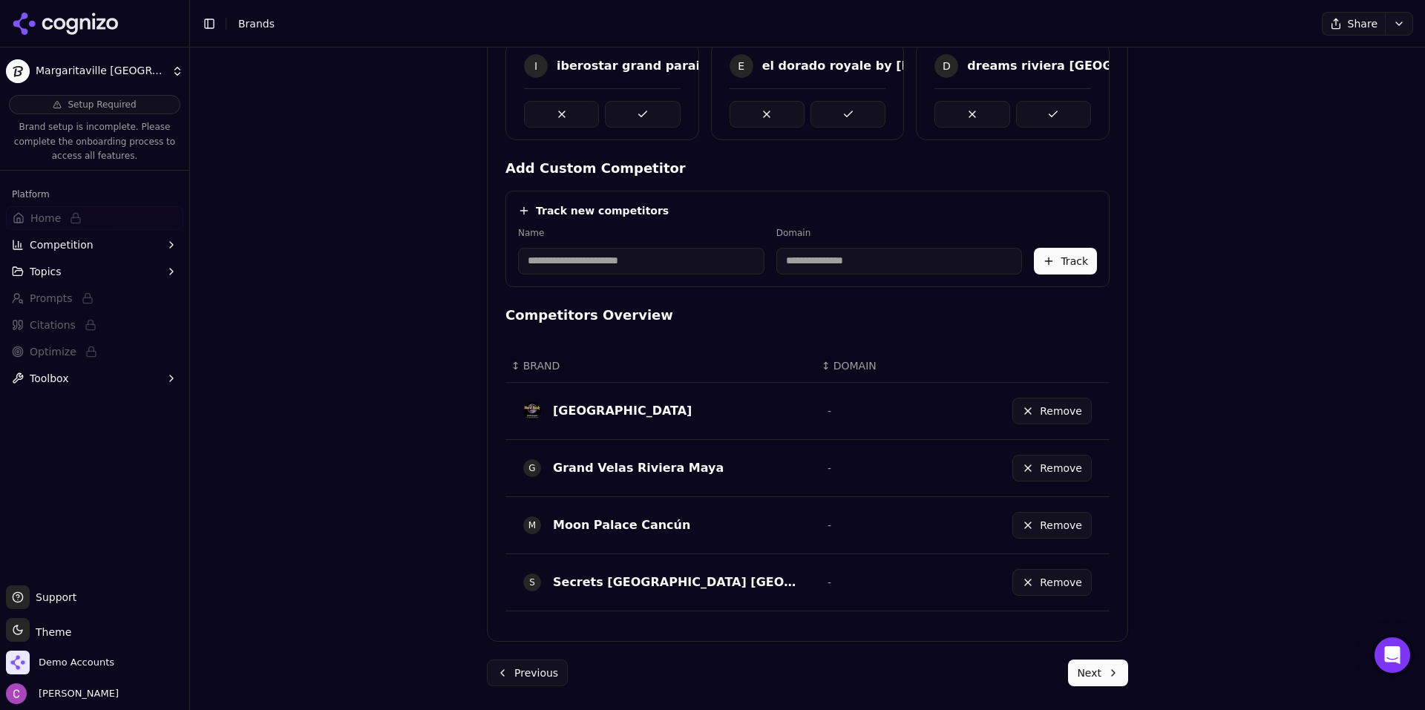
click at [537, 669] on button "Previous" at bounding box center [527, 673] width 81 height 27
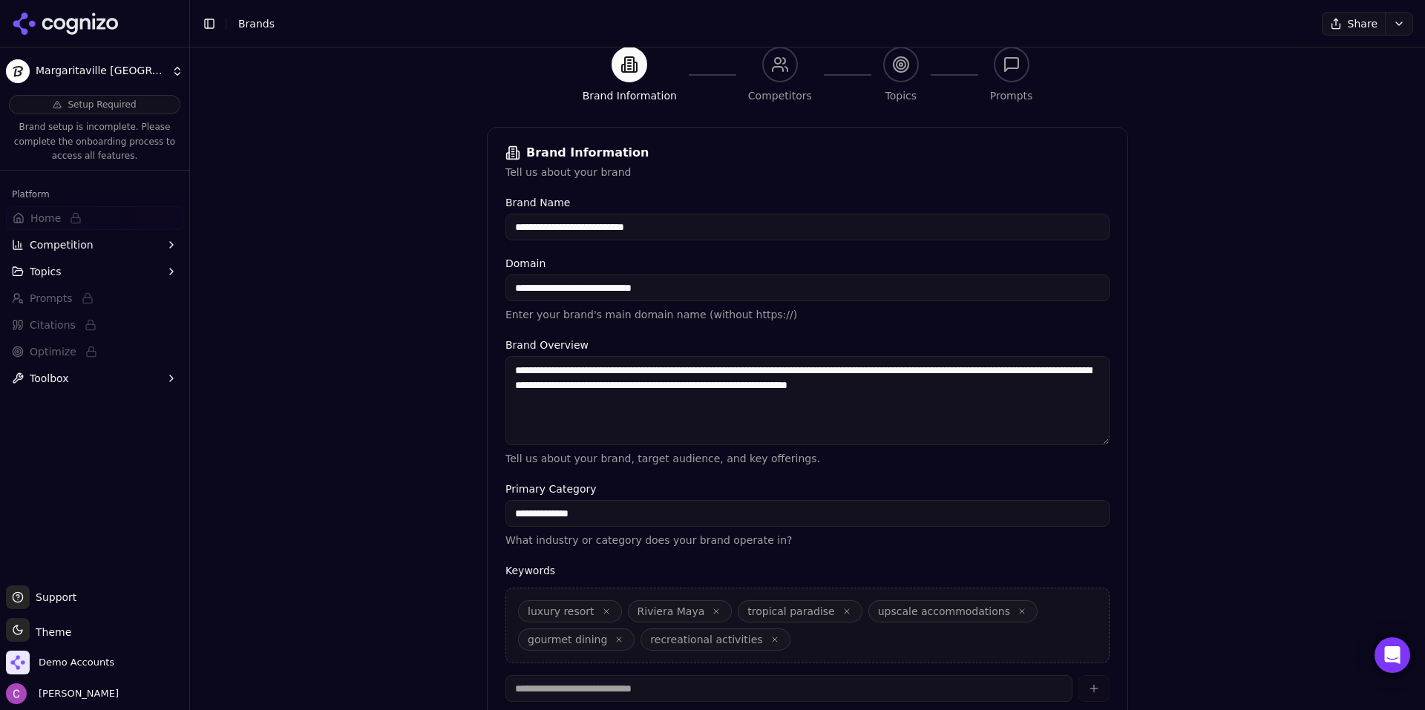
scroll to position [148, 0]
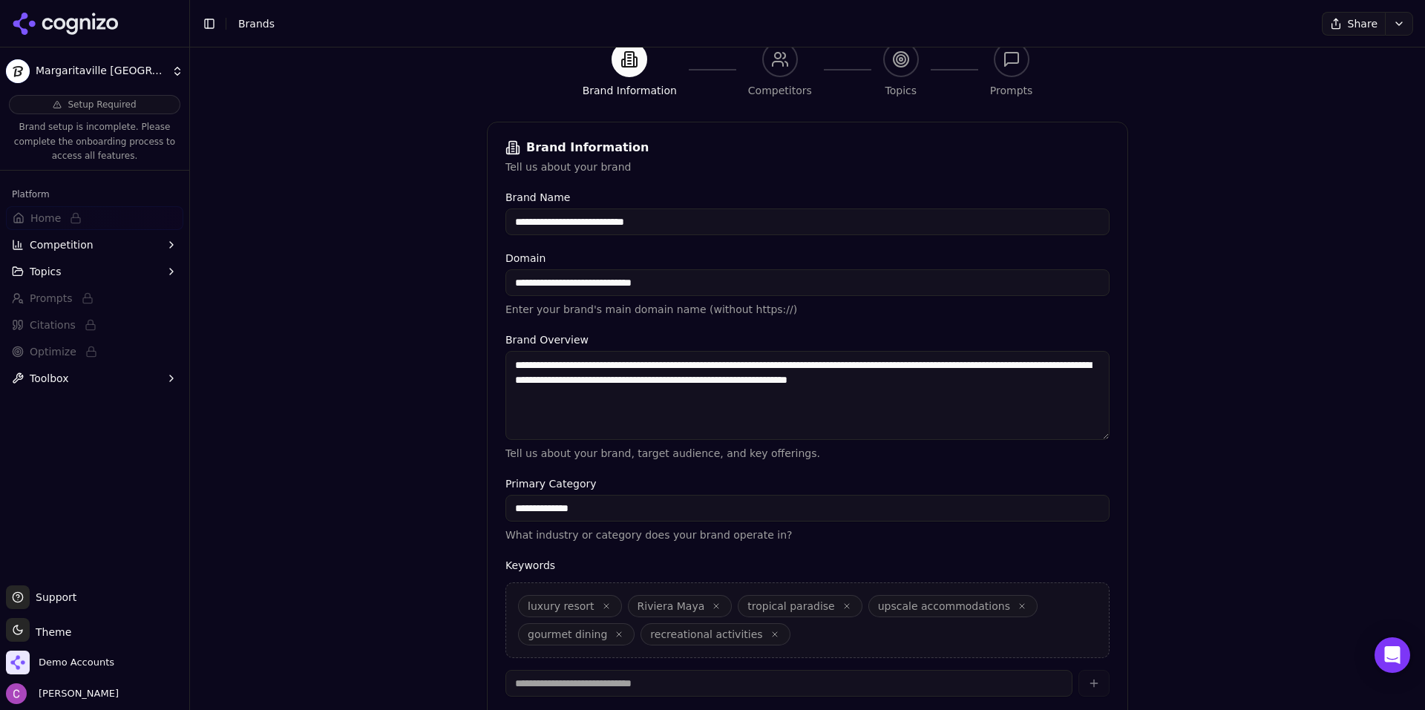
drag, startPoint x: 587, startPoint y: 378, endPoint x: 718, endPoint y: 387, distance: 130.9
click at [718, 387] on textarea "**********" at bounding box center [807, 395] width 604 height 89
click at [821, 384] on textarea "**********" at bounding box center [807, 395] width 604 height 89
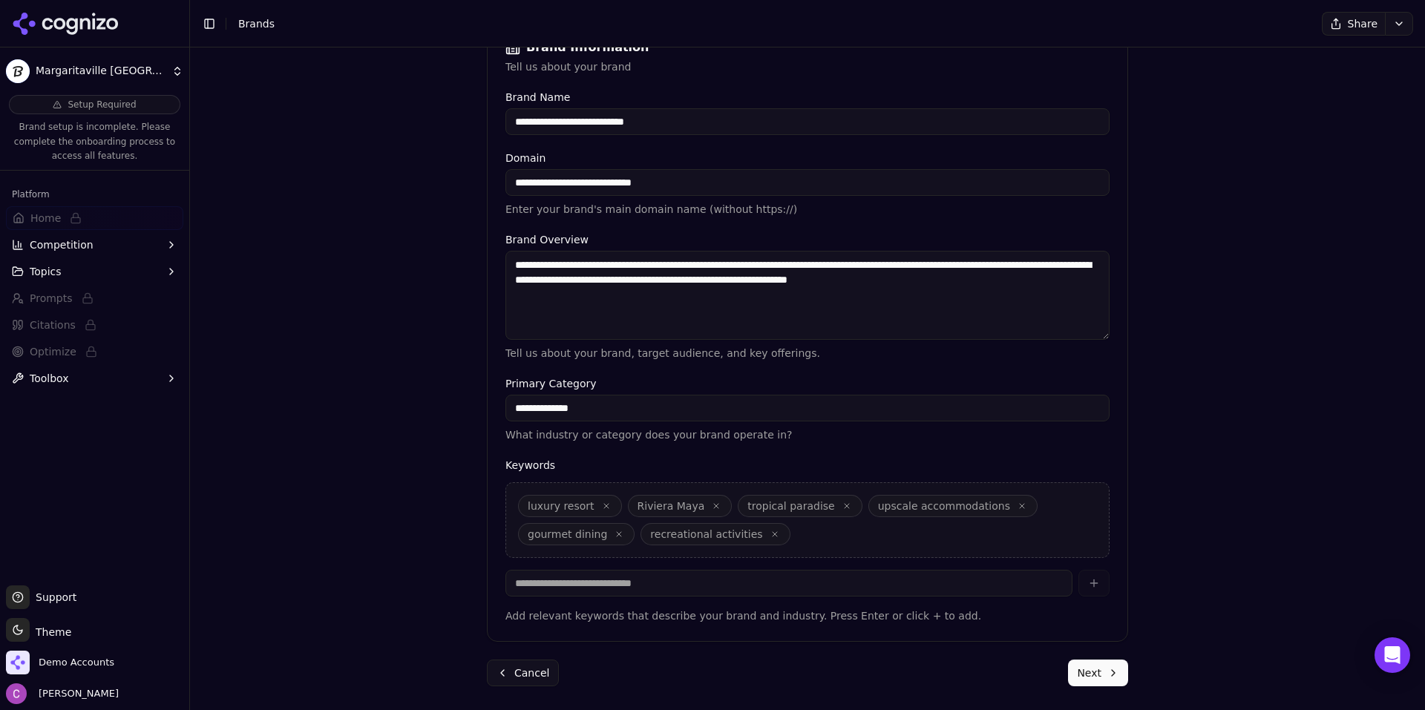
click at [1089, 672] on button "Next" at bounding box center [1098, 673] width 60 height 27
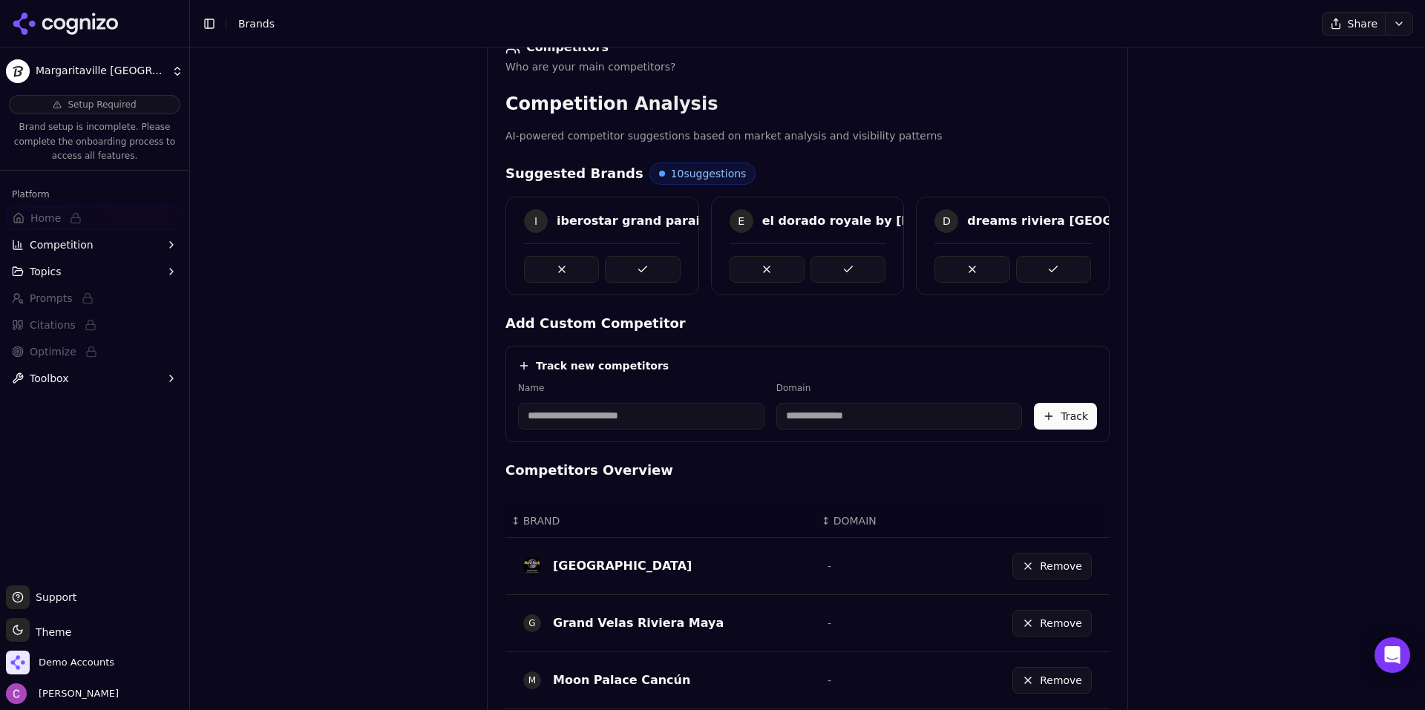
scroll to position [404, 0]
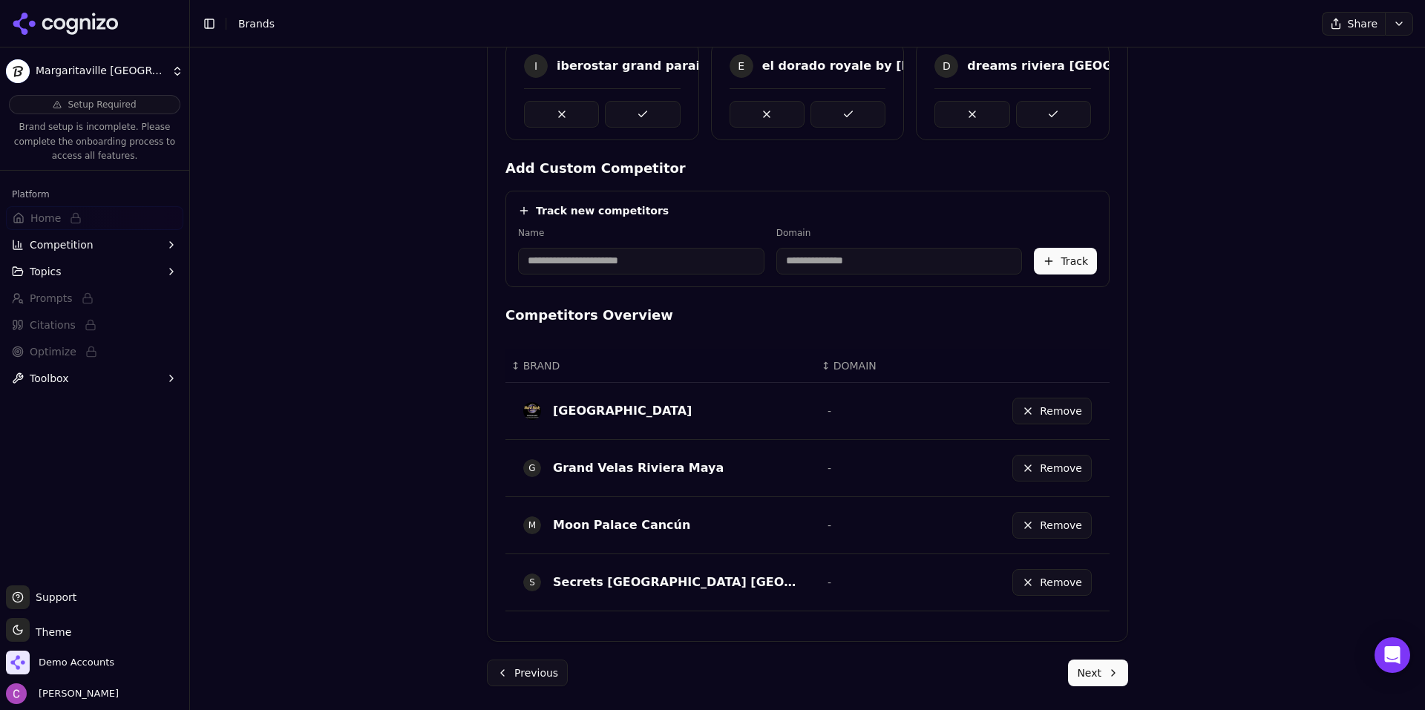
click at [1089, 677] on button "Next" at bounding box center [1098, 673] width 60 height 27
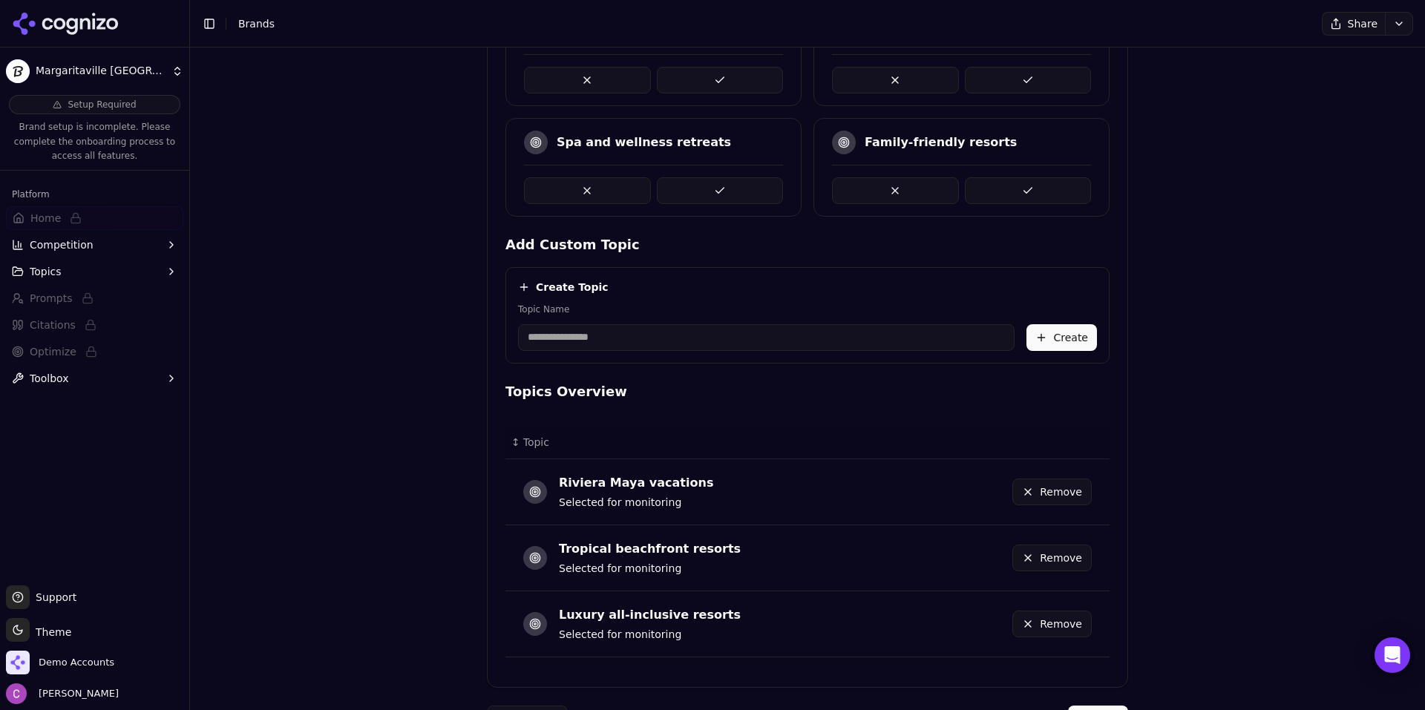
scroll to position [511, 0]
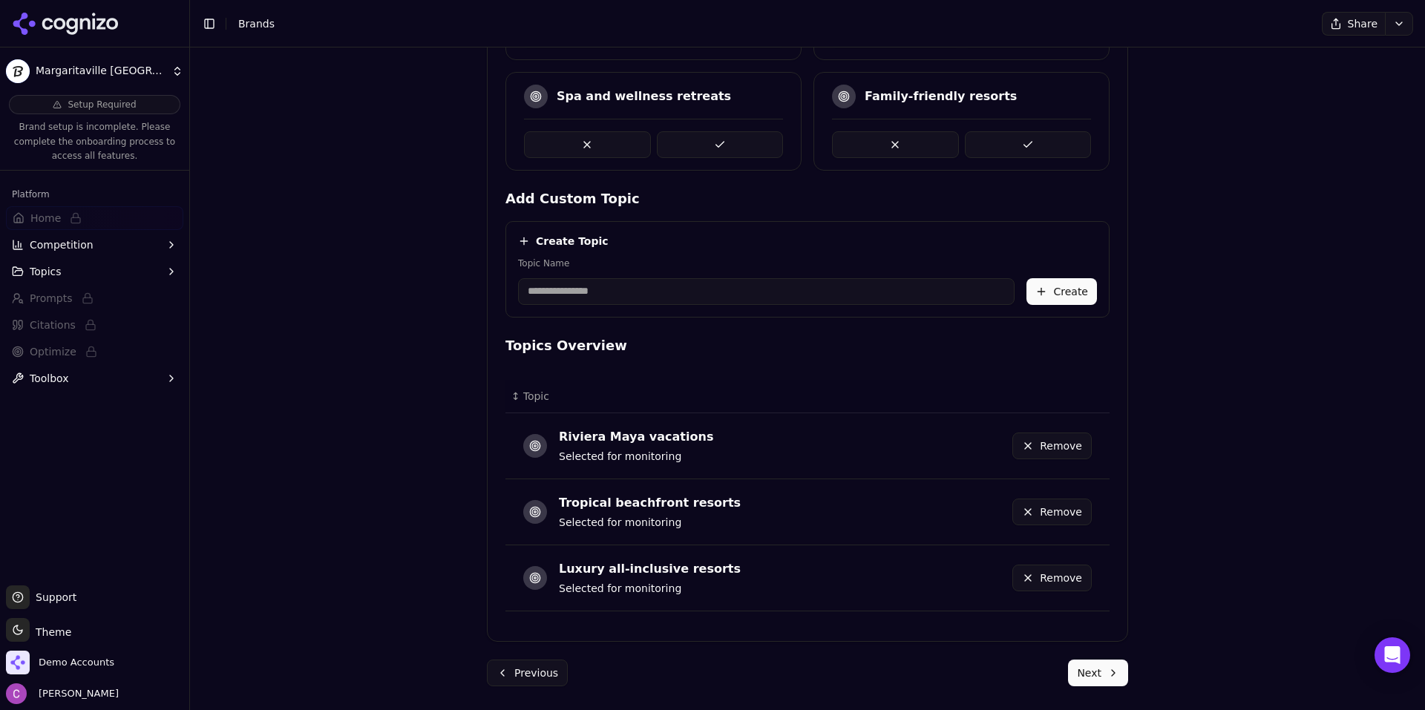
click at [1094, 679] on button "Next" at bounding box center [1098, 673] width 60 height 27
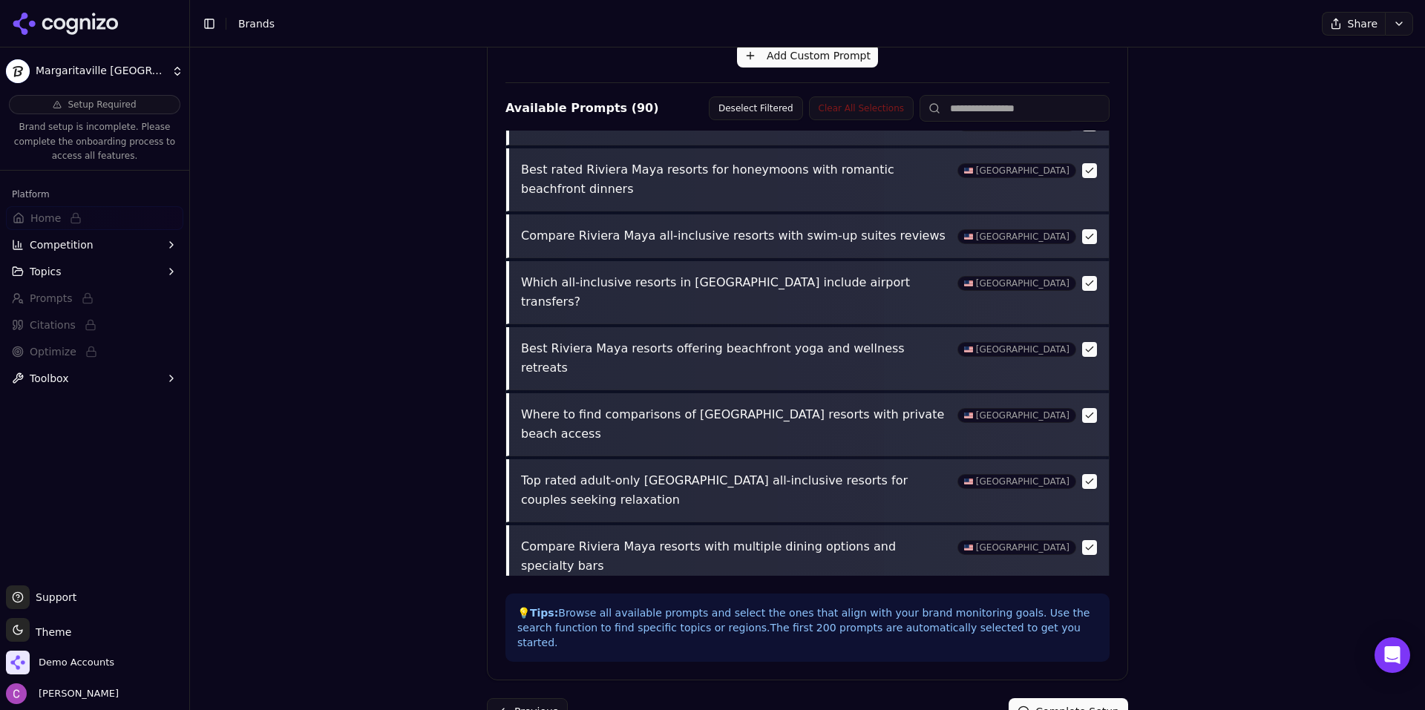
scroll to position [490, 0]
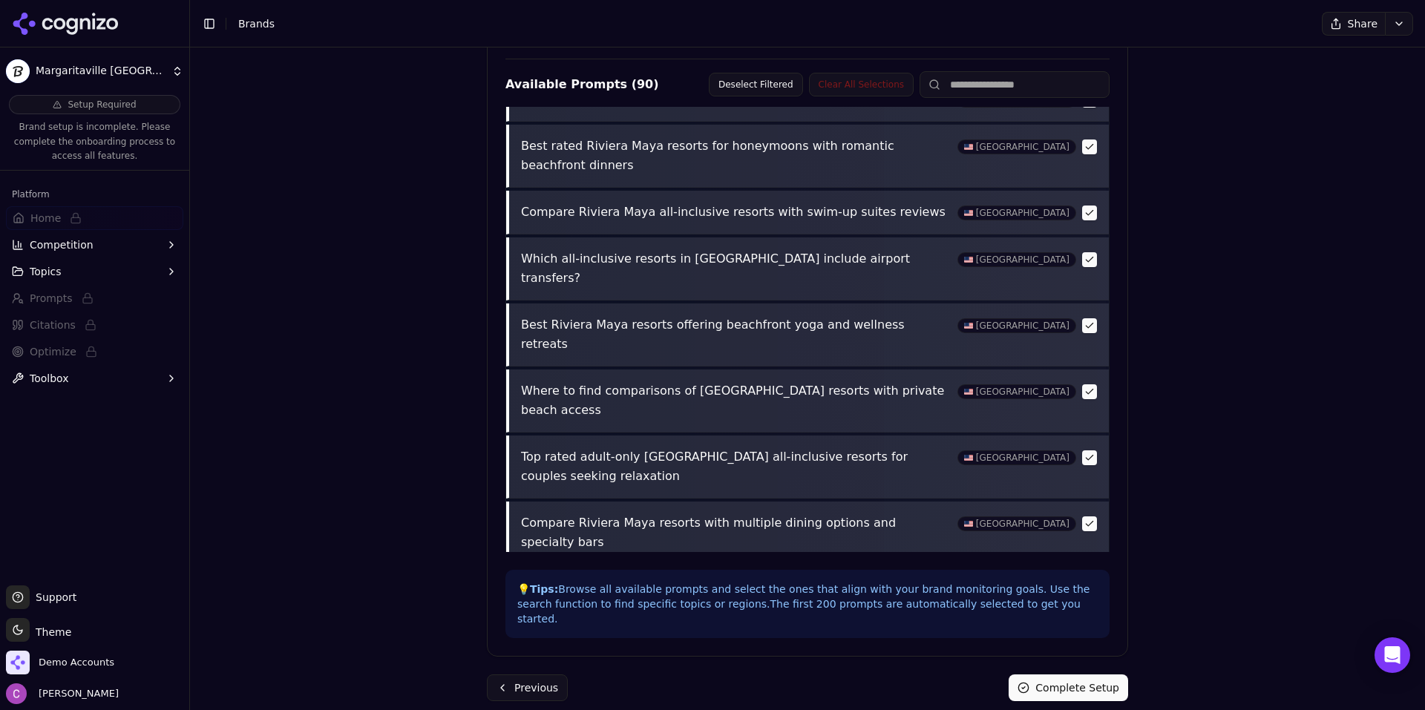
click at [1088, 675] on button "Complete Setup" at bounding box center [1068, 688] width 119 height 27
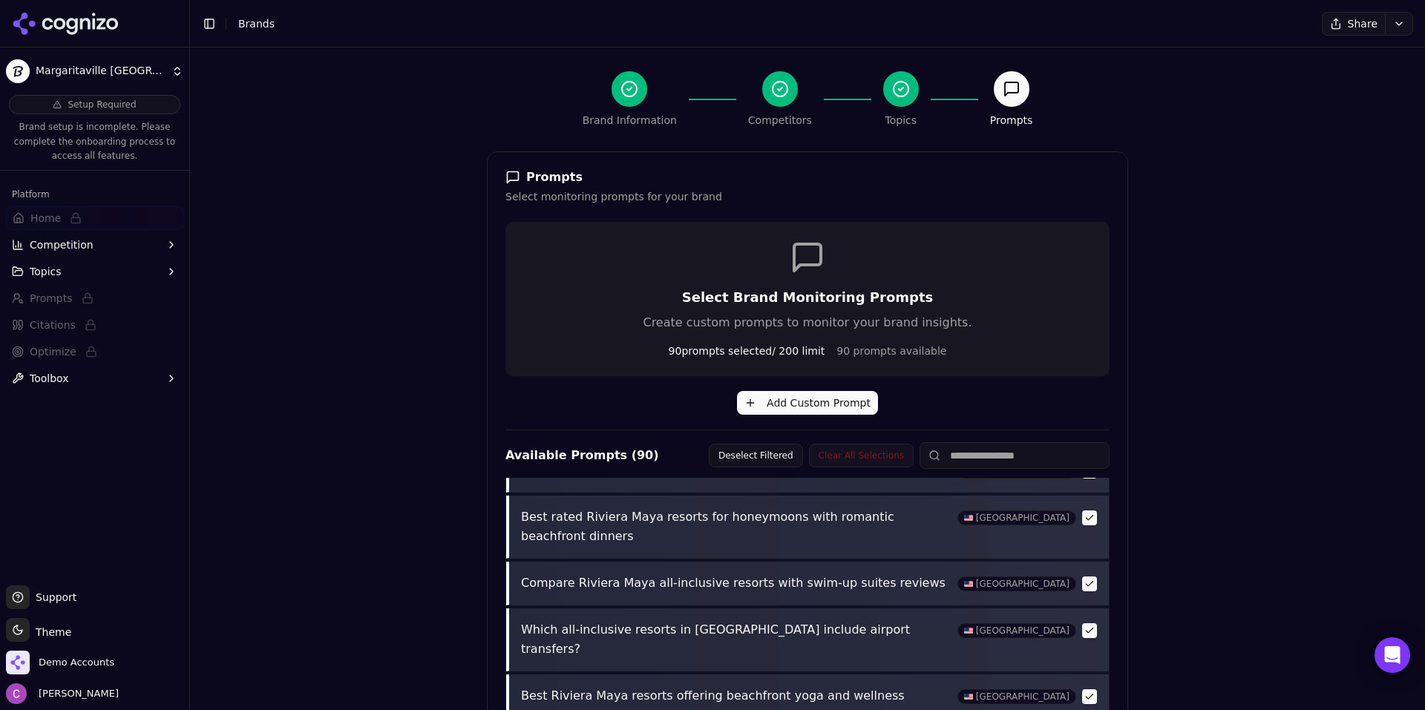
scroll to position [0, 0]
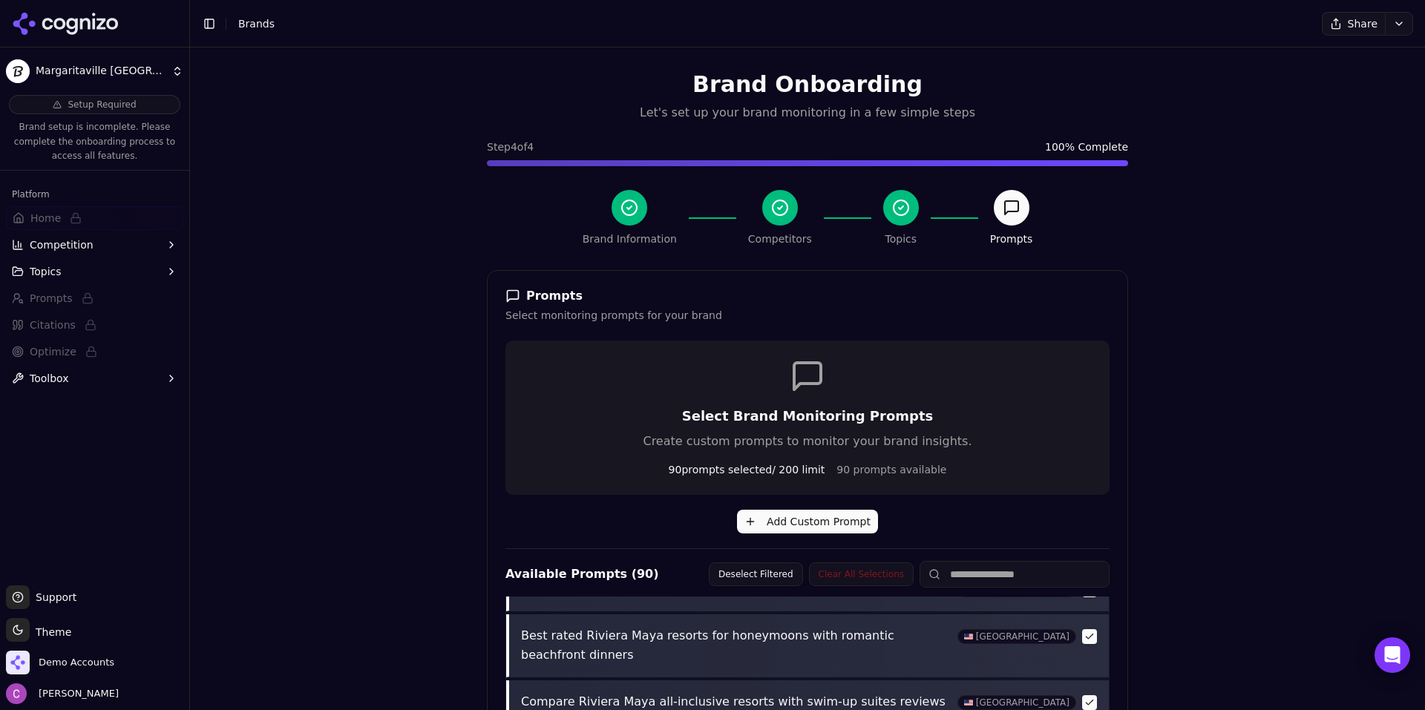
click at [1193, 412] on div "Brand Onboarding Let's set up your brand monitoring in a few simple steps Step …" at bounding box center [807, 402] width 1235 height 710
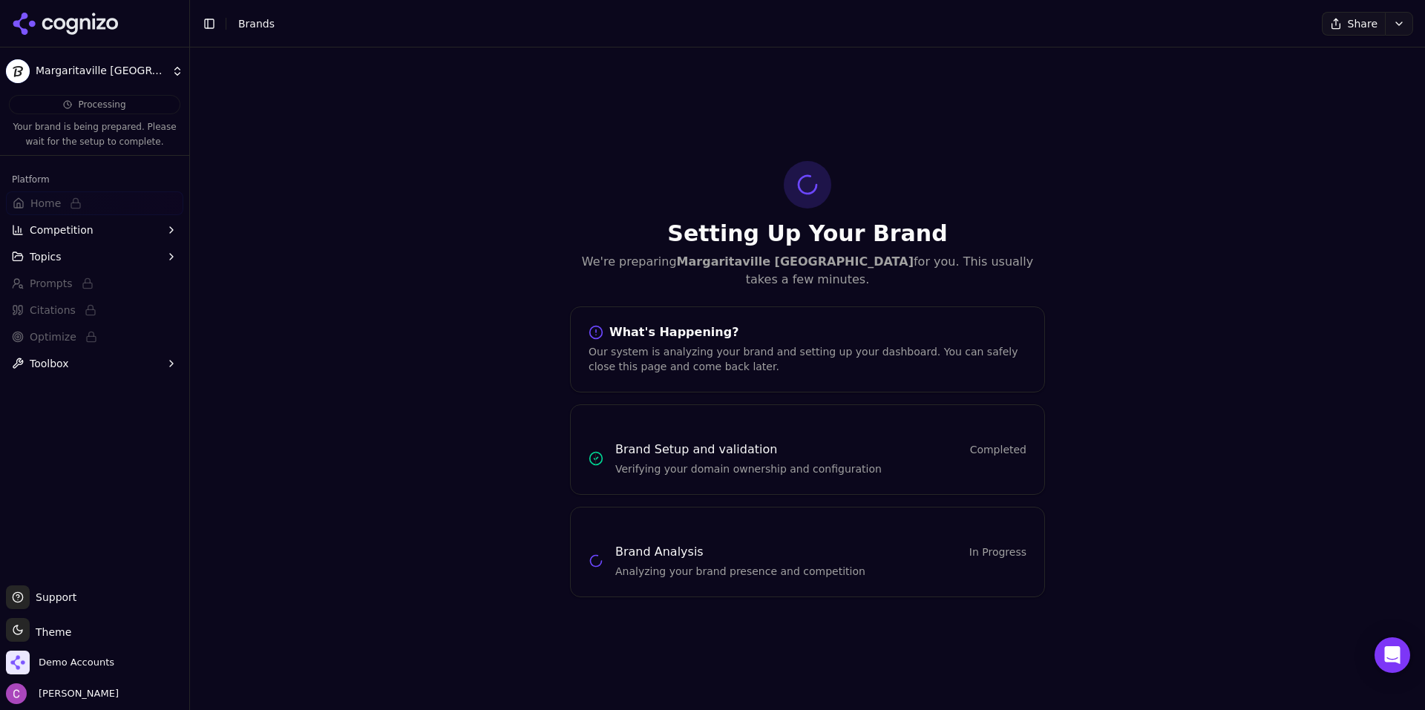
click at [73, 27] on icon at bounding box center [71, 26] width 11 height 17
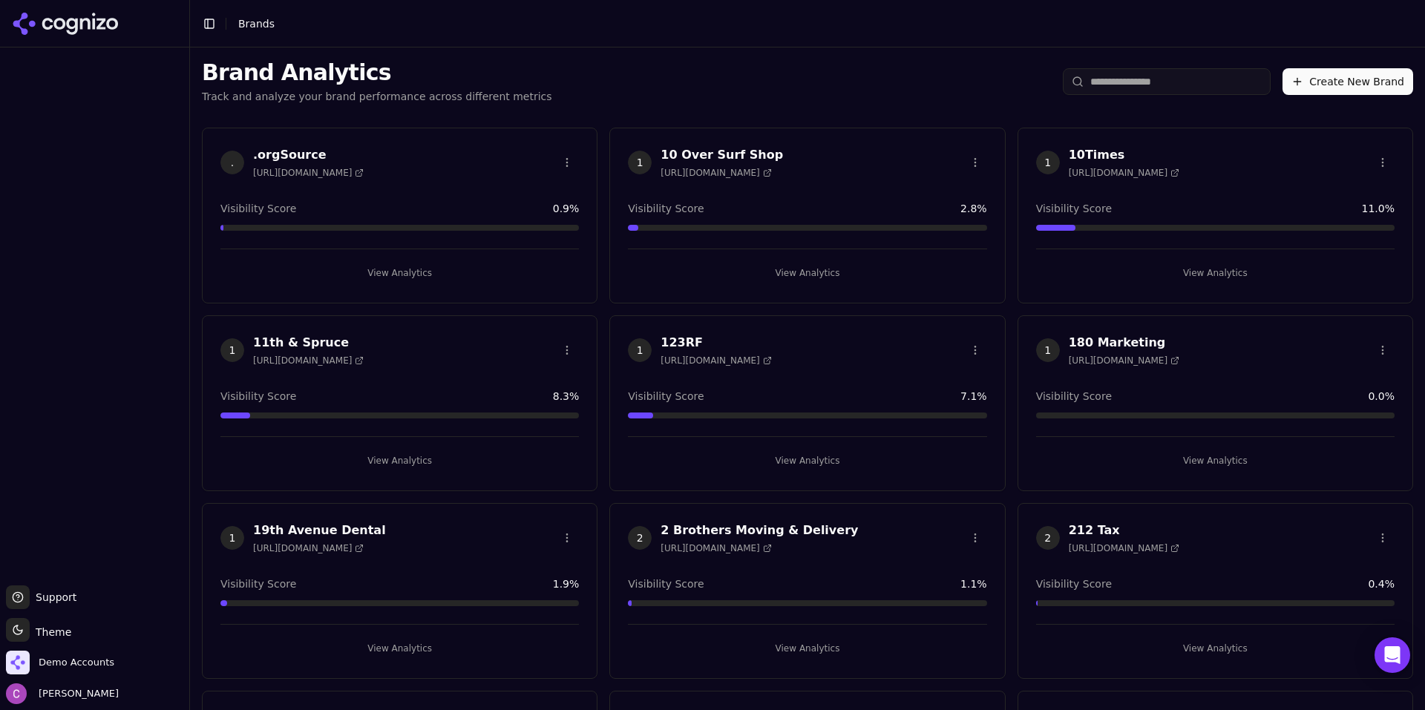
click at [1209, 83] on input "search" at bounding box center [1167, 81] width 208 height 27
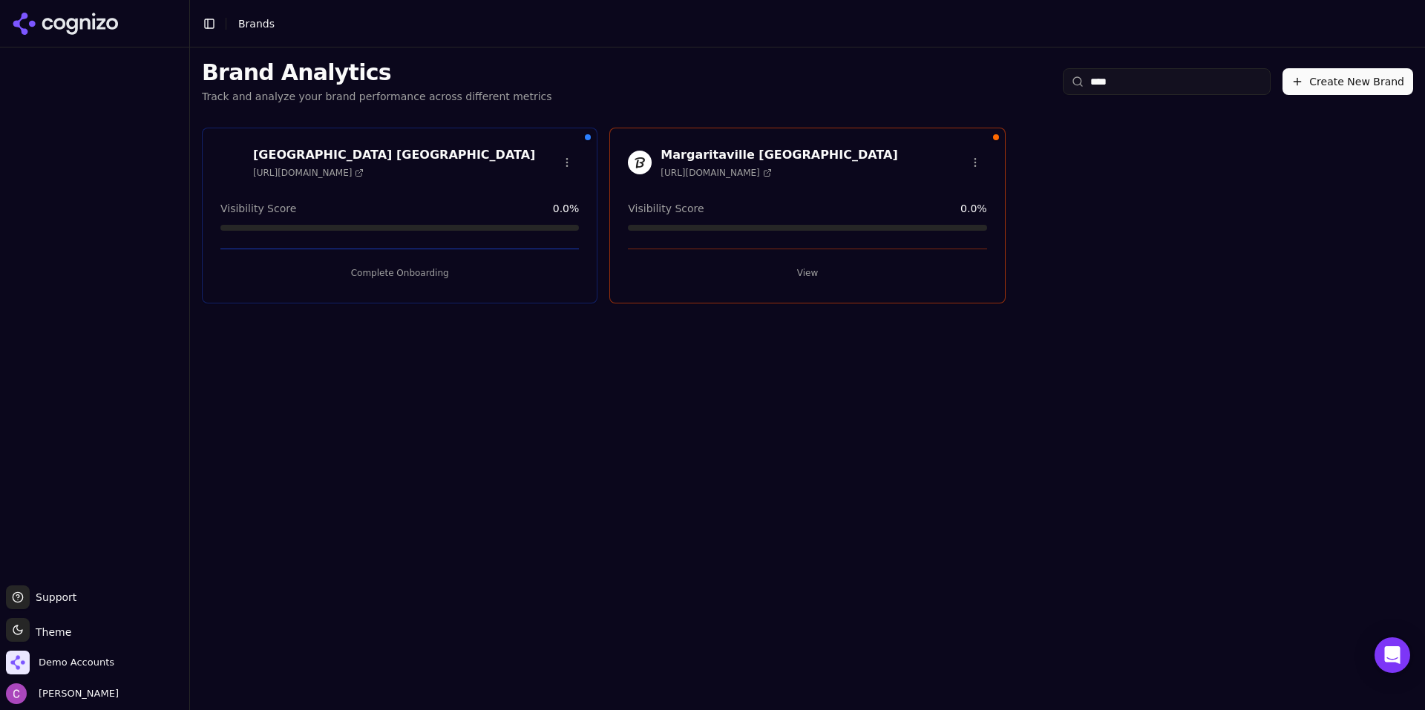
type input "****"
click at [444, 277] on button "Complete Onboarding" at bounding box center [399, 273] width 358 height 24
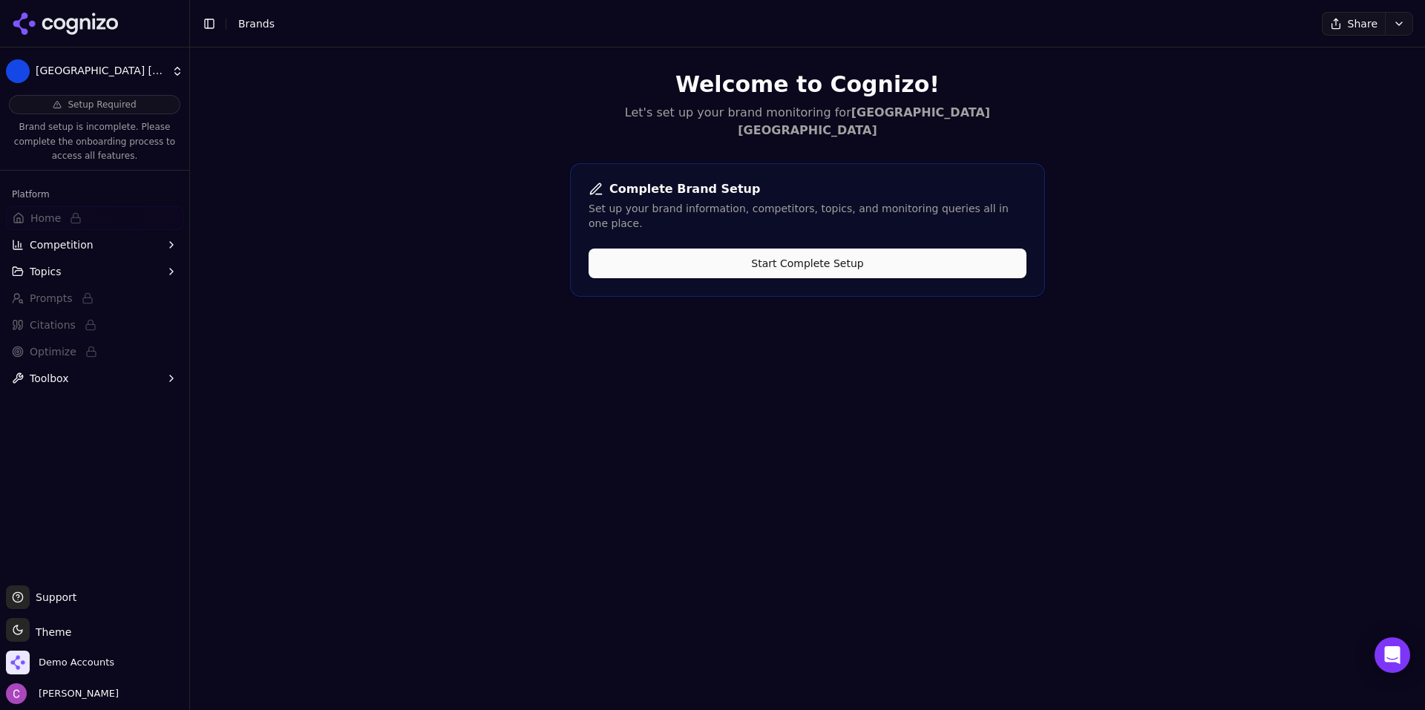
click at [761, 249] on button "Start Complete Setup" at bounding box center [807, 264] width 438 height 30
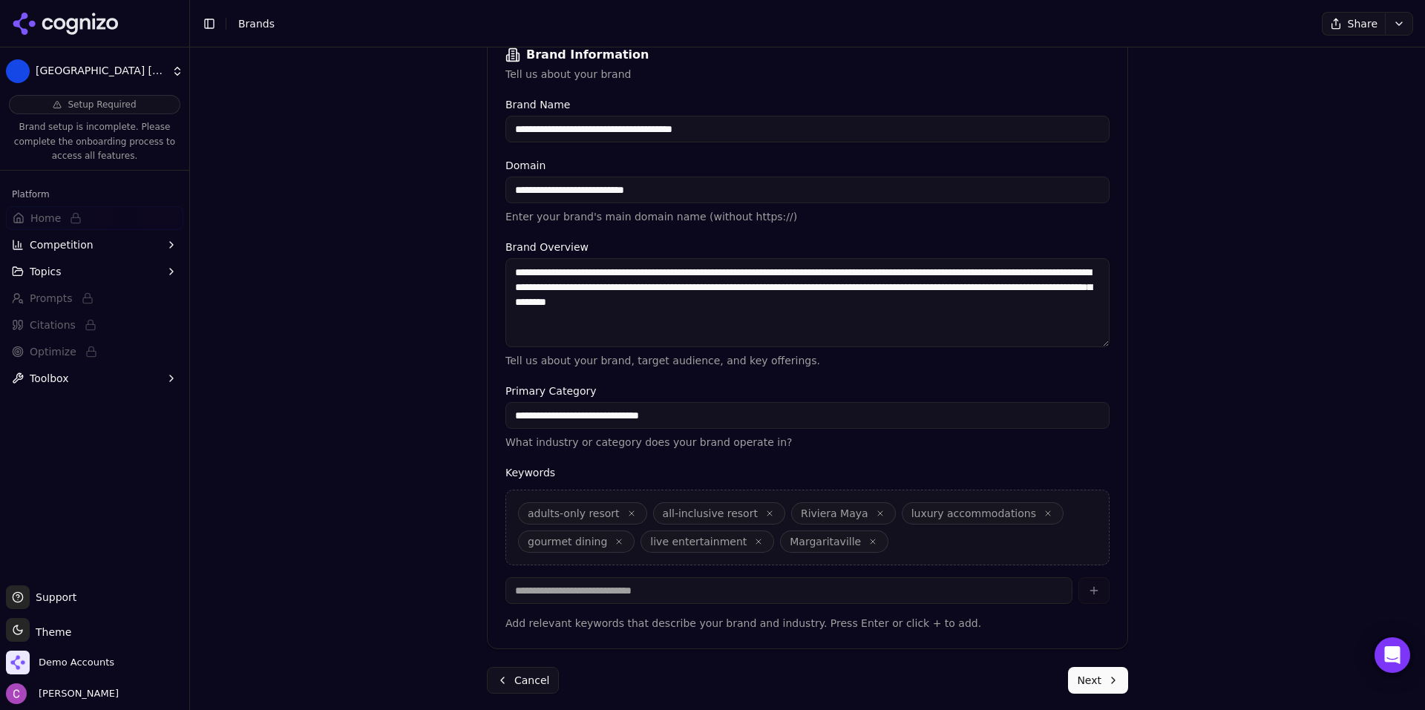
scroll to position [249, 0]
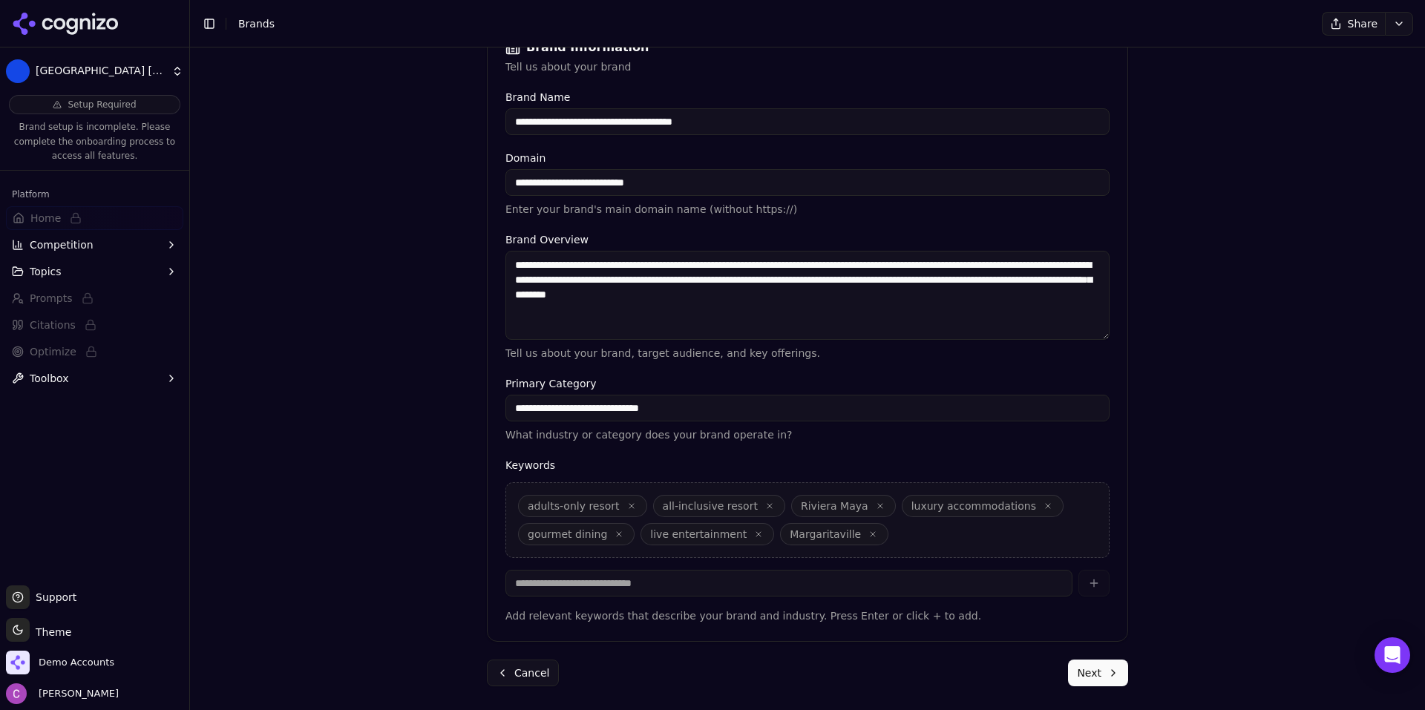
click at [1086, 678] on button "Next" at bounding box center [1098, 673] width 60 height 27
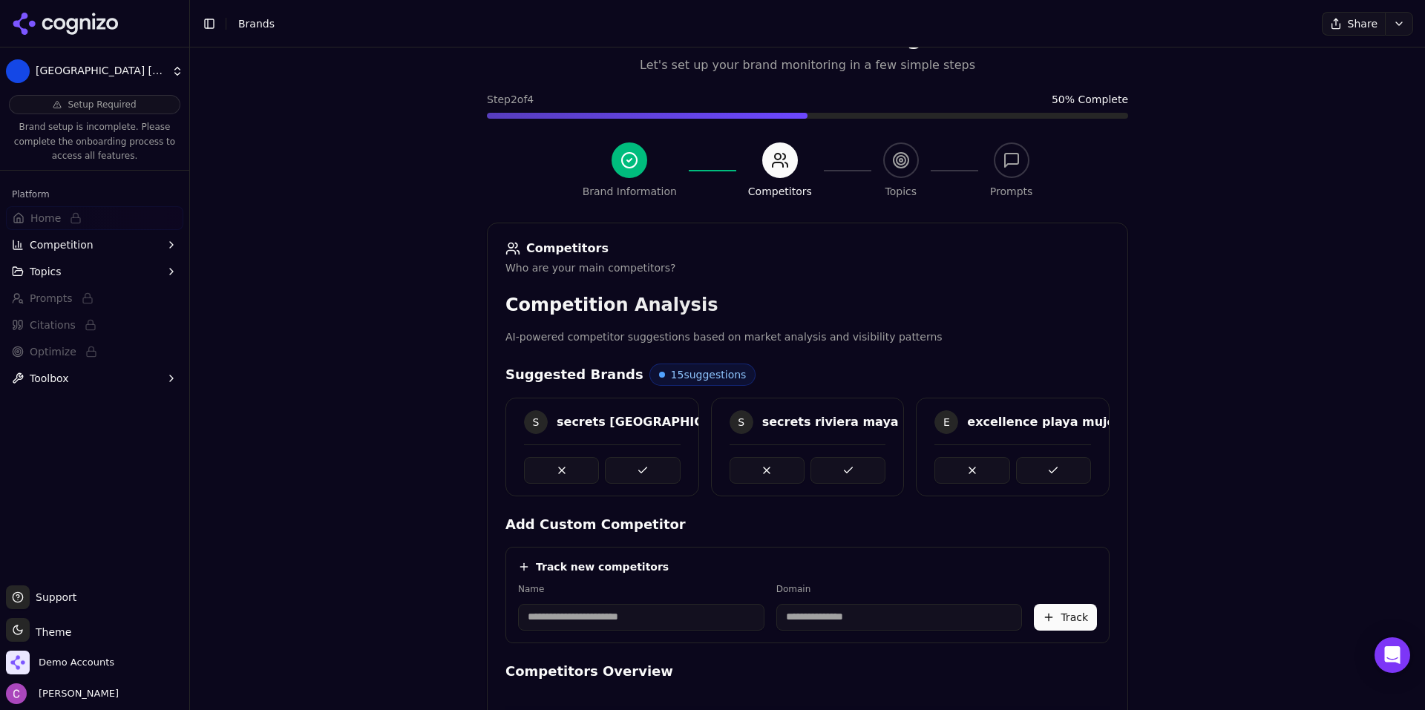
scroll to position [246, 0]
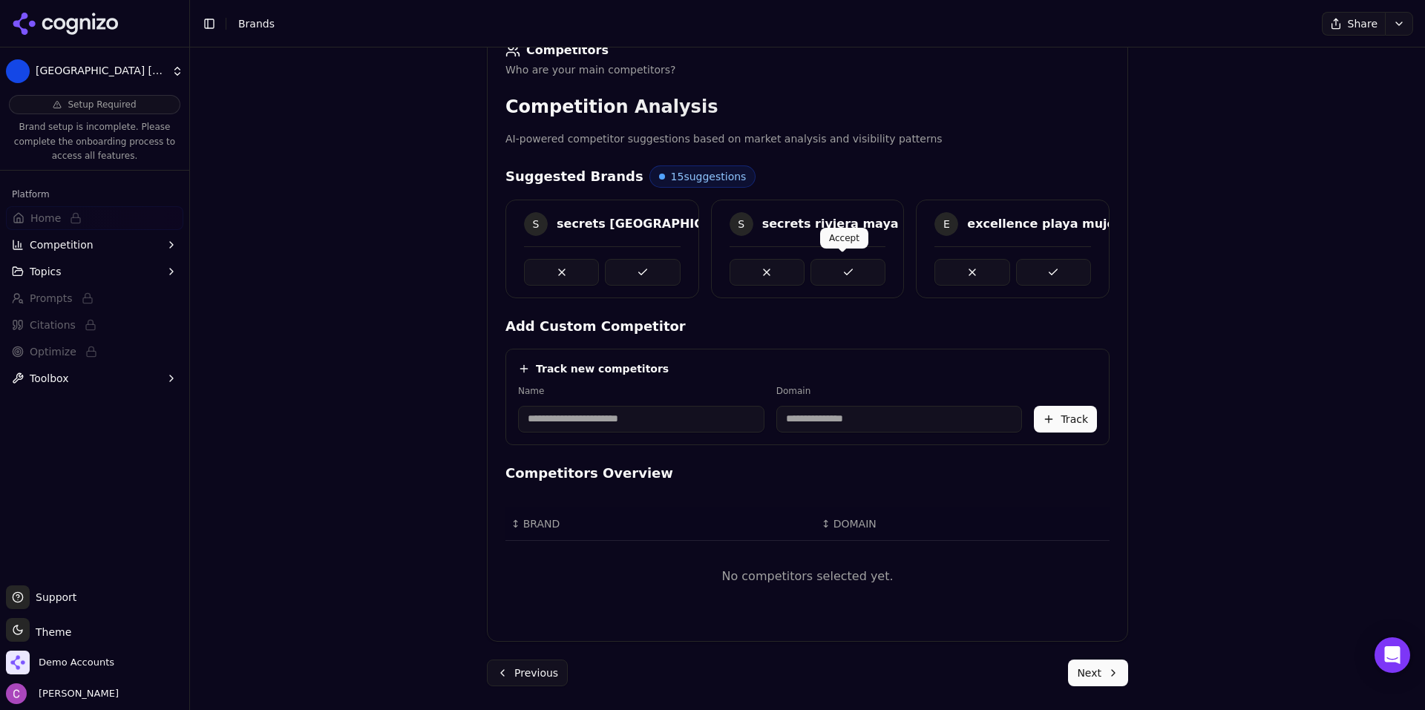
click at [831, 274] on button at bounding box center [847, 272] width 75 height 27
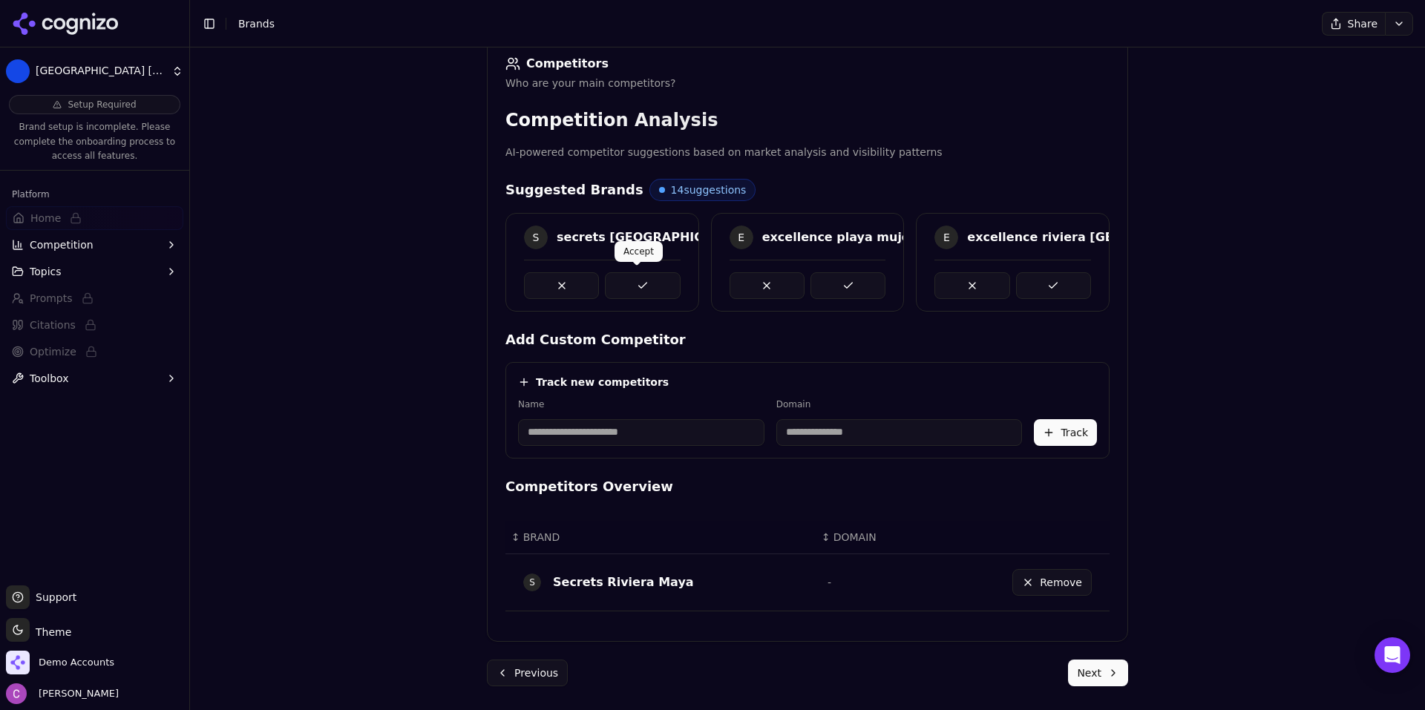
click at [663, 288] on button at bounding box center [642, 285] width 75 height 27
click at [838, 283] on button at bounding box center [847, 285] width 75 height 27
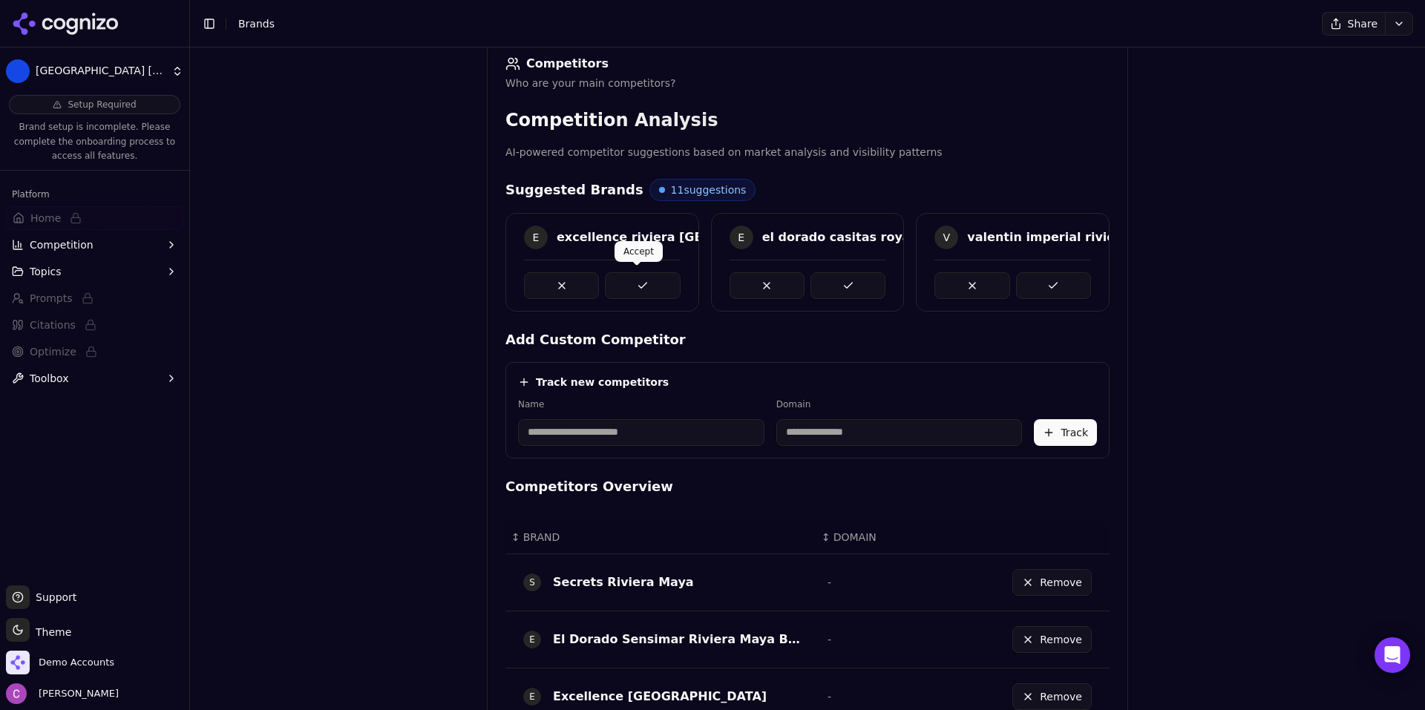
click at [639, 291] on button at bounding box center [642, 285] width 75 height 27
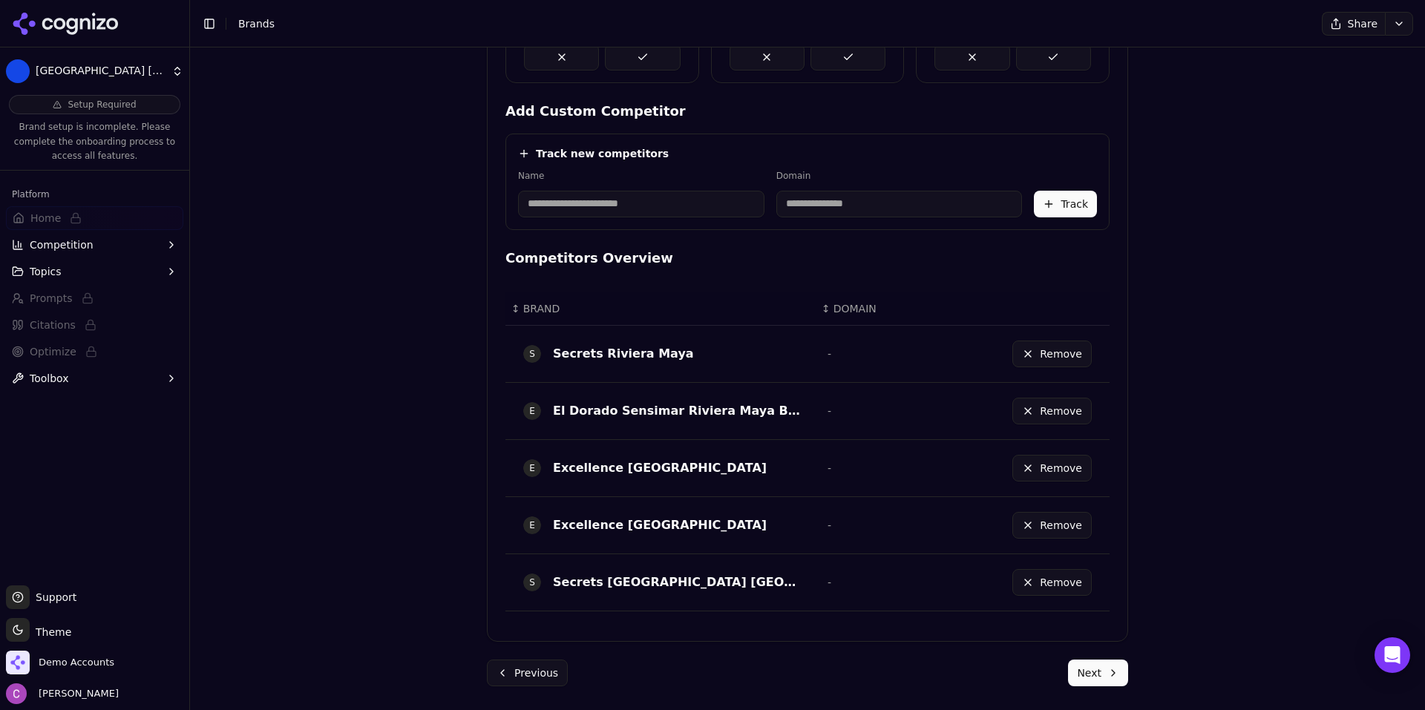
click at [1072, 660] on button "Next" at bounding box center [1098, 673] width 60 height 27
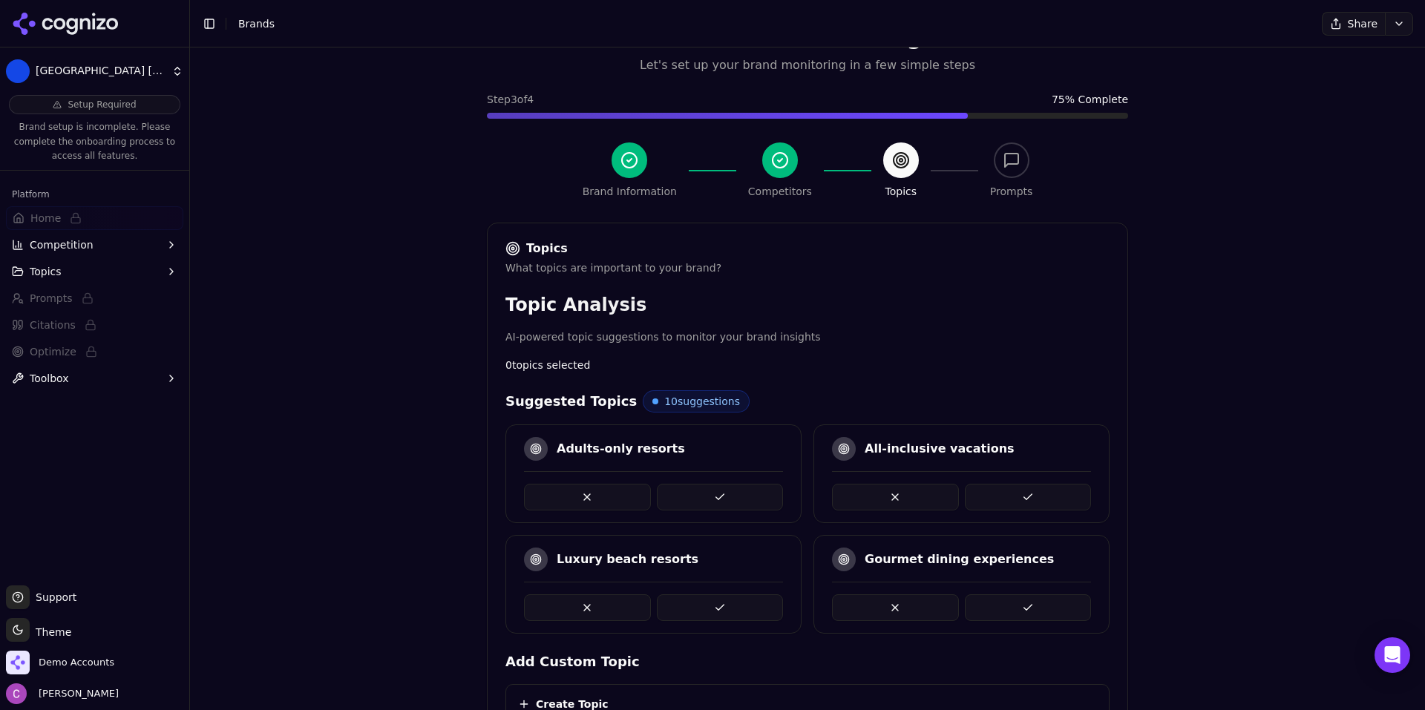
scroll to position [383, 0]
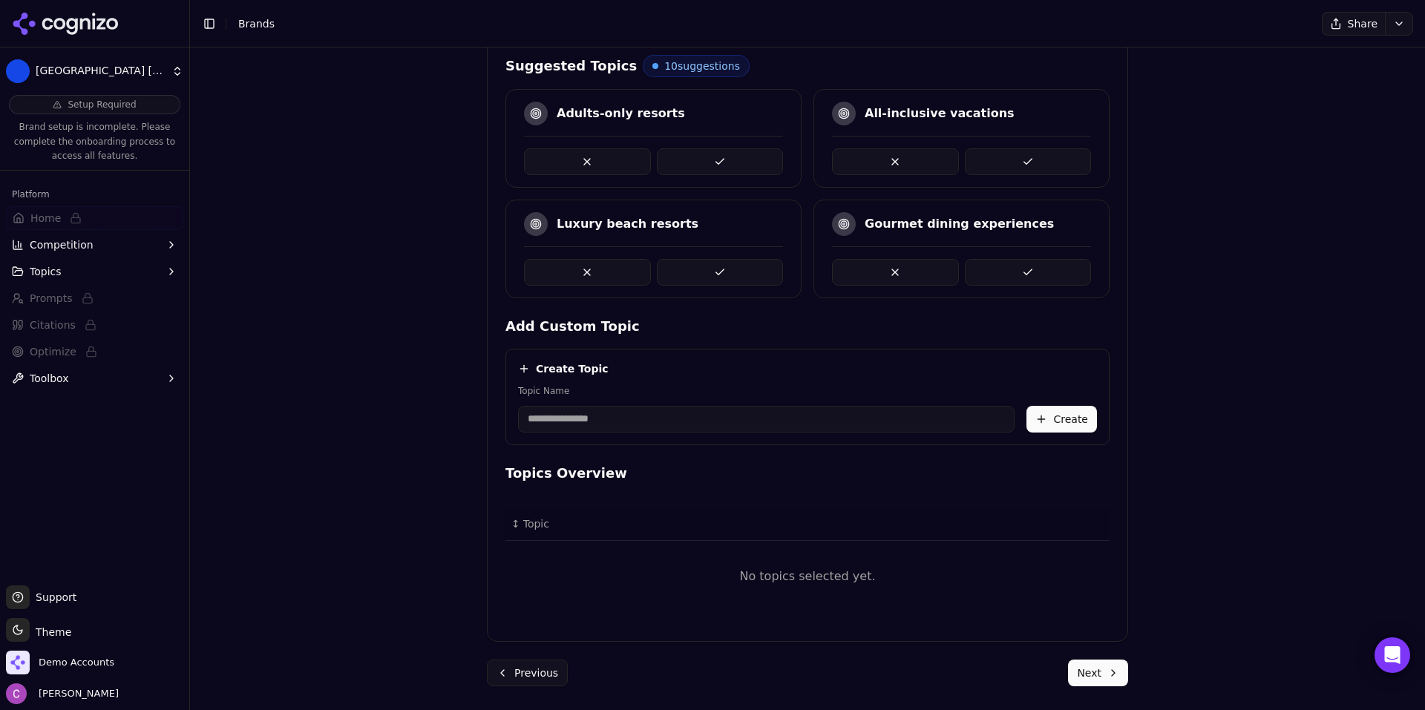
click at [702, 269] on button at bounding box center [720, 272] width 127 height 27
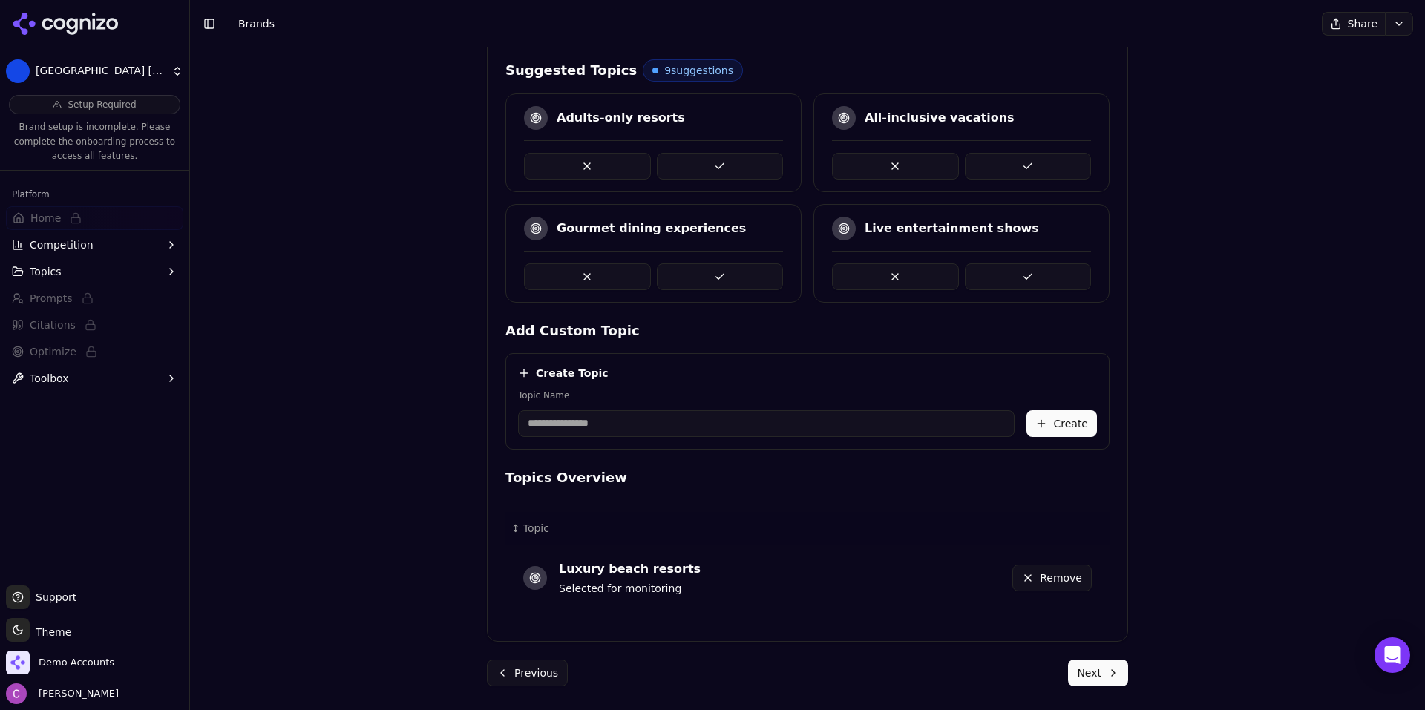
click at [997, 168] on button at bounding box center [1028, 166] width 127 height 27
click at [686, 158] on button at bounding box center [720, 166] width 127 height 27
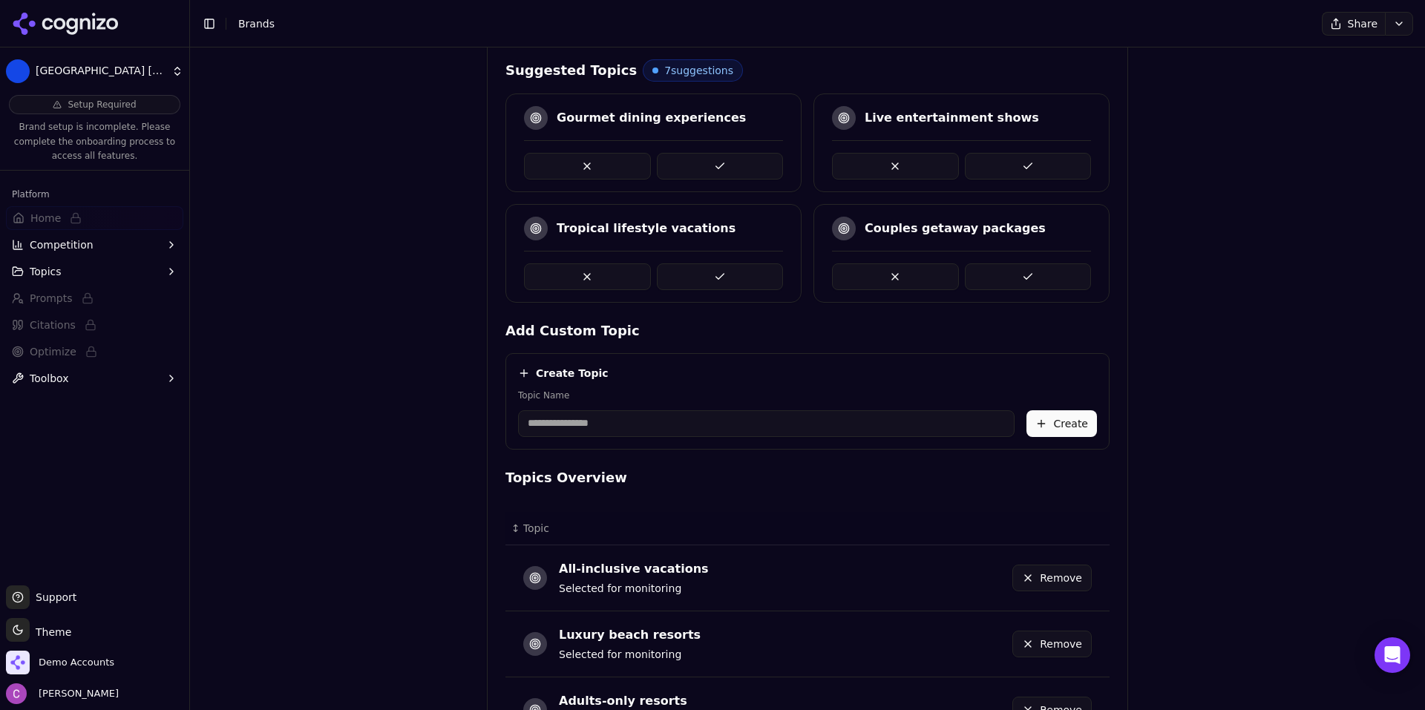
click at [735, 281] on button at bounding box center [720, 276] width 127 height 27
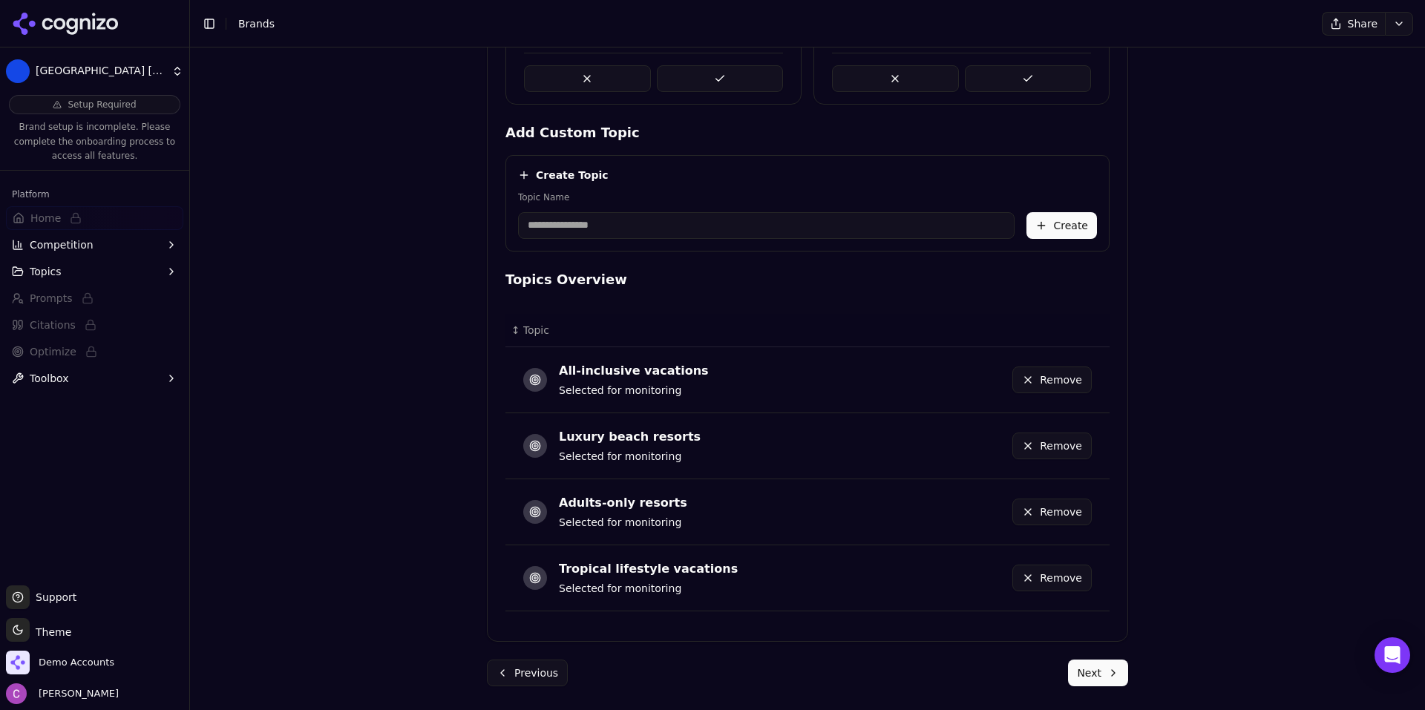
click at [1106, 668] on button "Next" at bounding box center [1098, 673] width 60 height 27
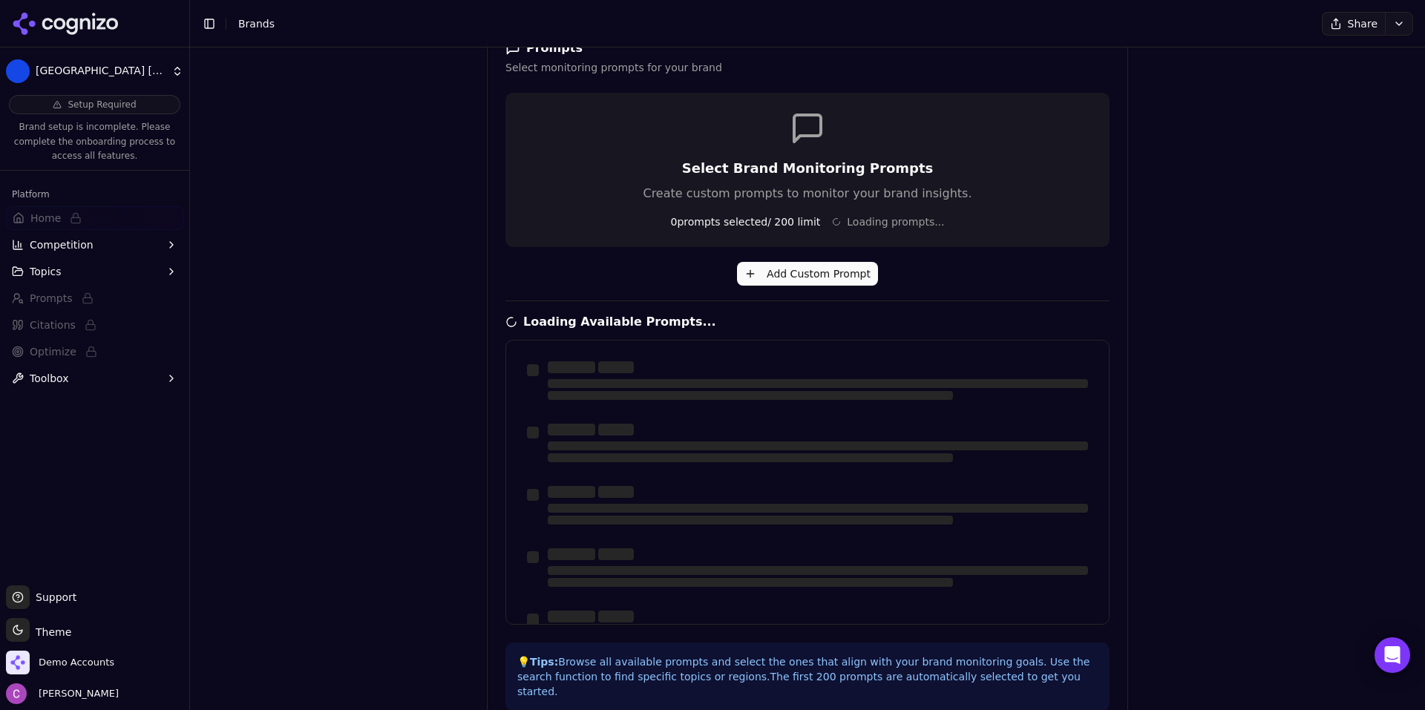
scroll to position [24, 0]
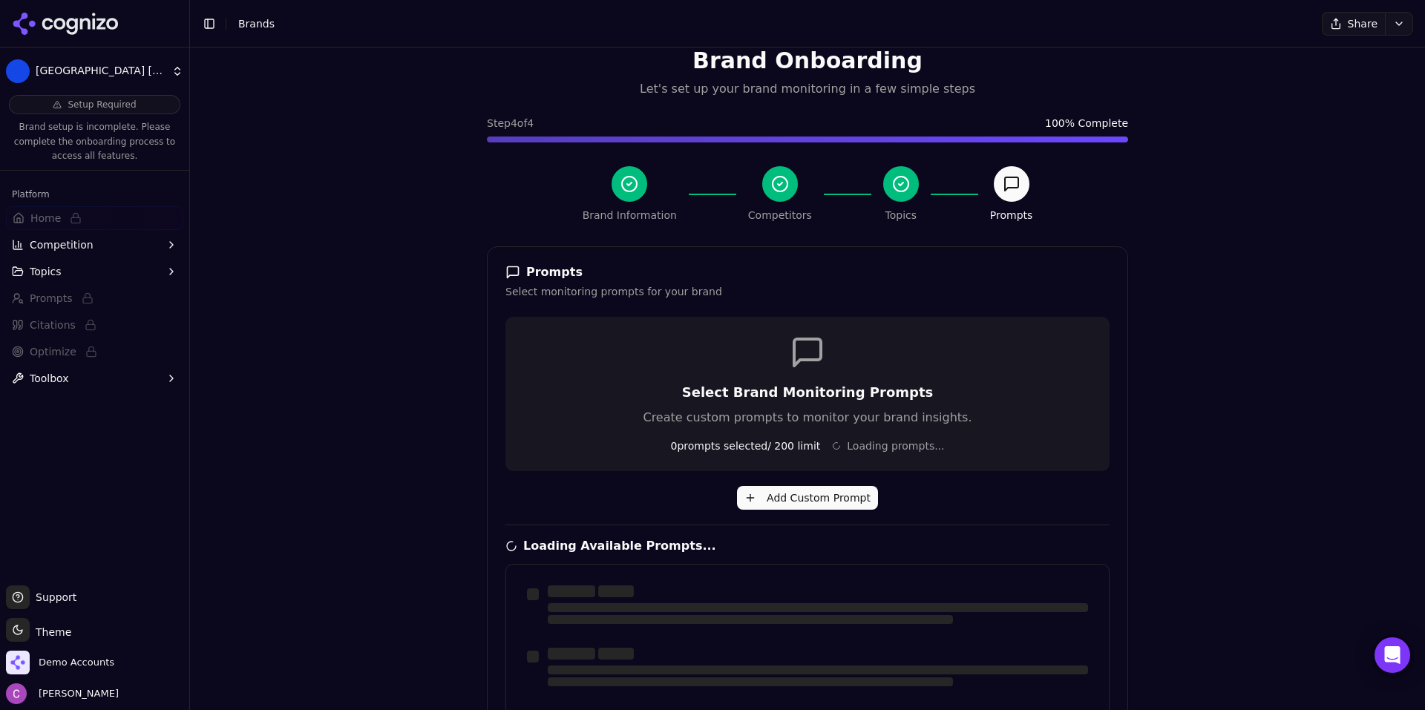
click at [419, 263] on div "Brand Onboarding Let's set up your brand monitoring in a few simple steps Step …" at bounding box center [807, 379] width 1235 height 710
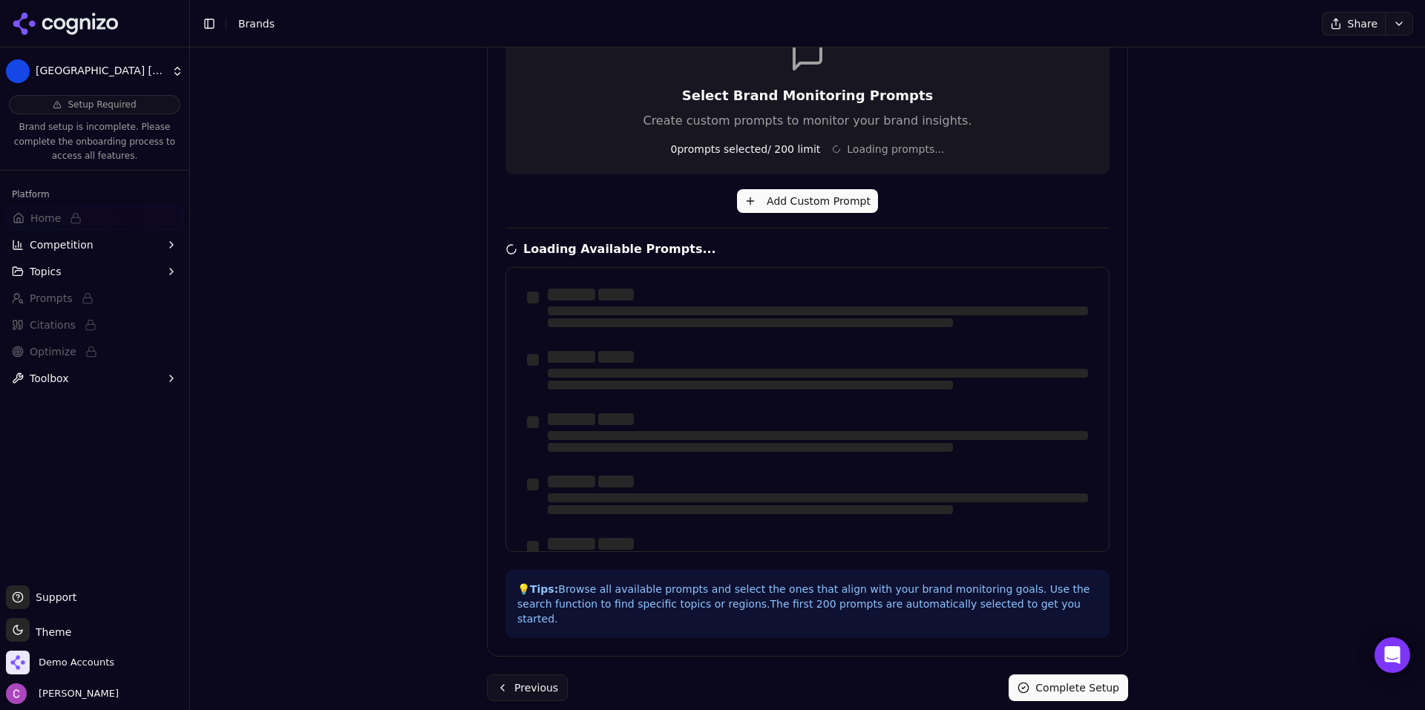
click at [527, 675] on button "Previous" at bounding box center [527, 688] width 81 height 27
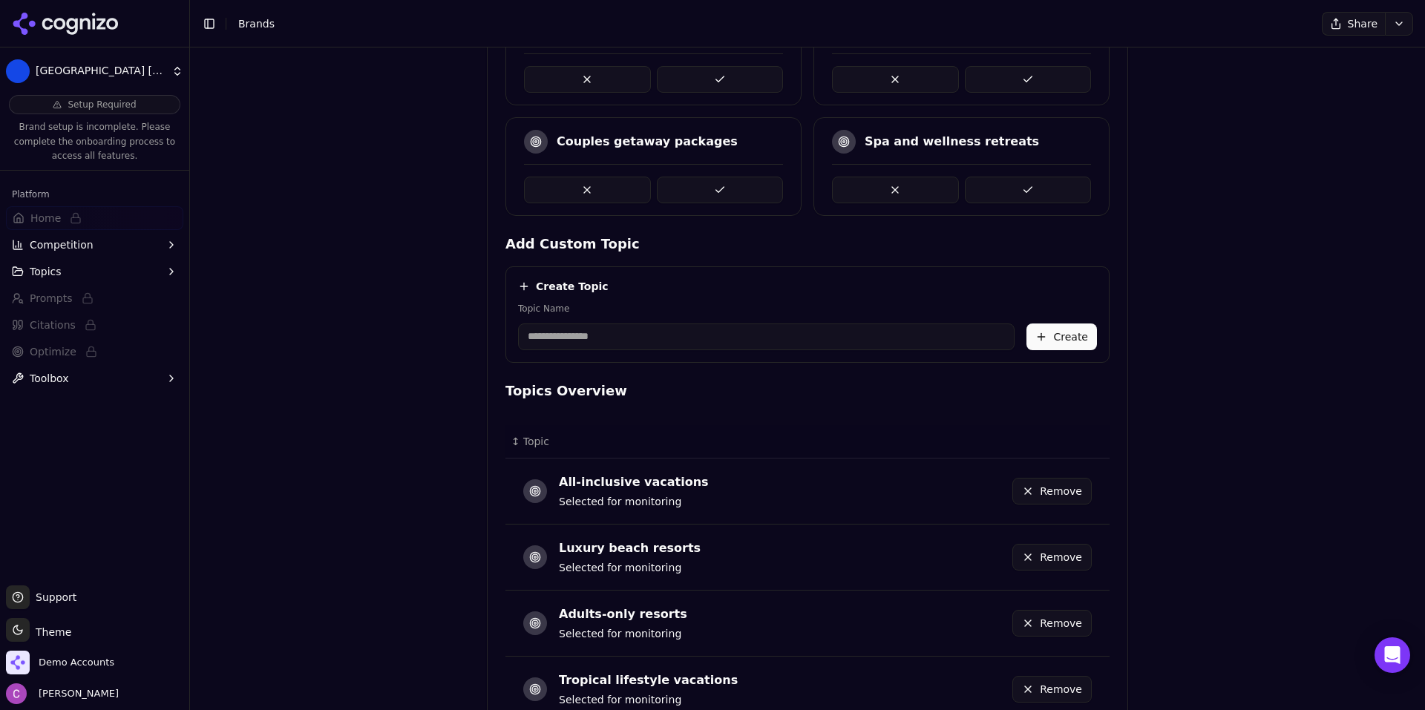
scroll to position [577, 0]
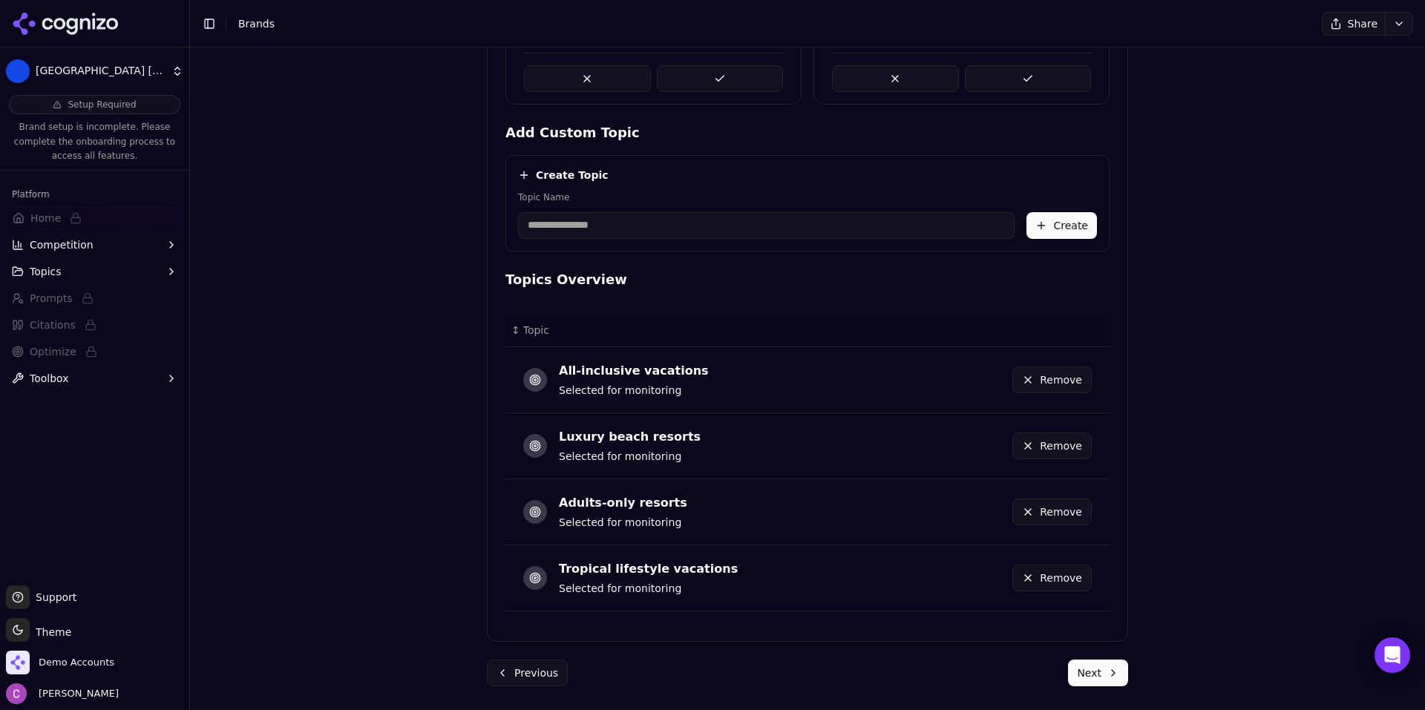
click at [1109, 689] on div "Brand Onboarding Let's set up your brand monitoring in a few simple steps Step …" at bounding box center [807, 90] width 665 height 1239
click at [1100, 680] on button "Next" at bounding box center [1098, 673] width 60 height 27
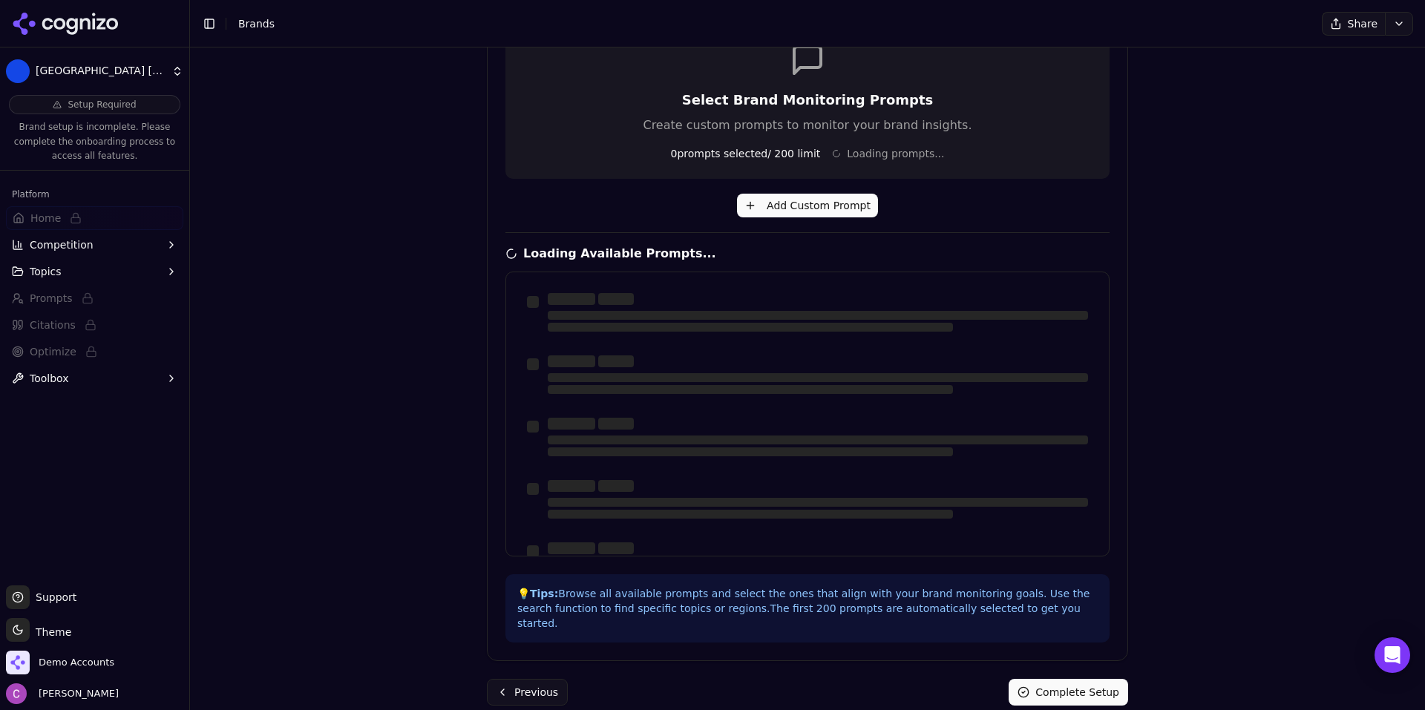
scroll to position [321, 0]
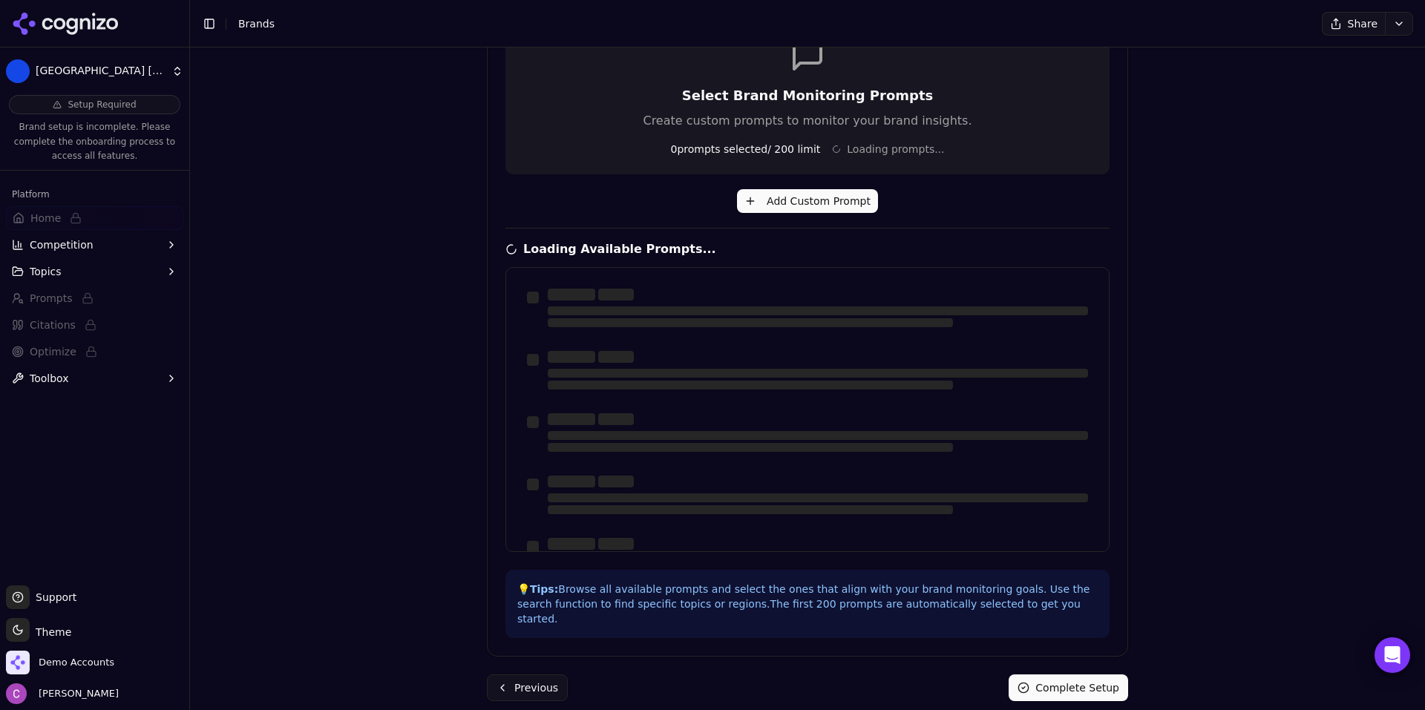
click at [379, 257] on div "Brand Onboarding Let's set up your brand monitoring in a few simple steps Step …" at bounding box center [807, 82] width 1235 height 710
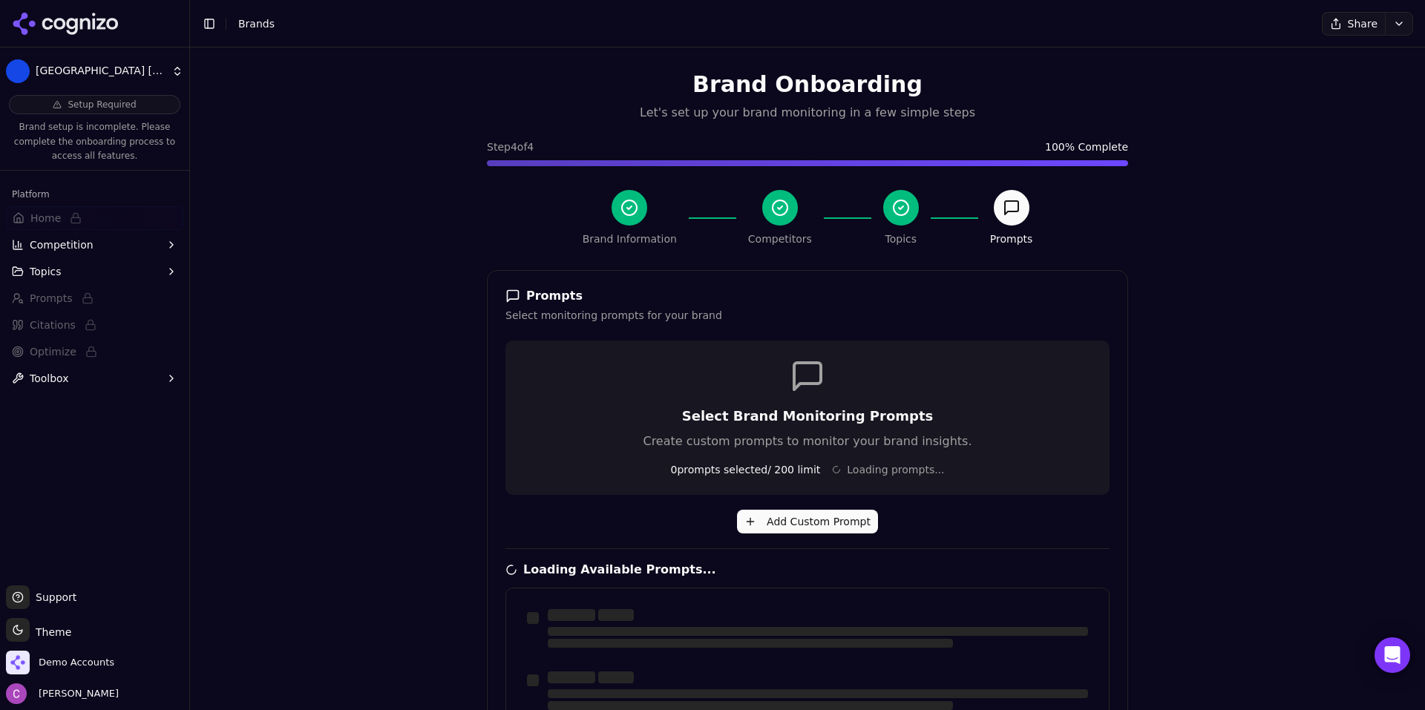
click at [373, 251] on div "Brand Onboarding Let's set up your brand monitoring in a few simple steps Step …" at bounding box center [807, 402] width 1235 height 710
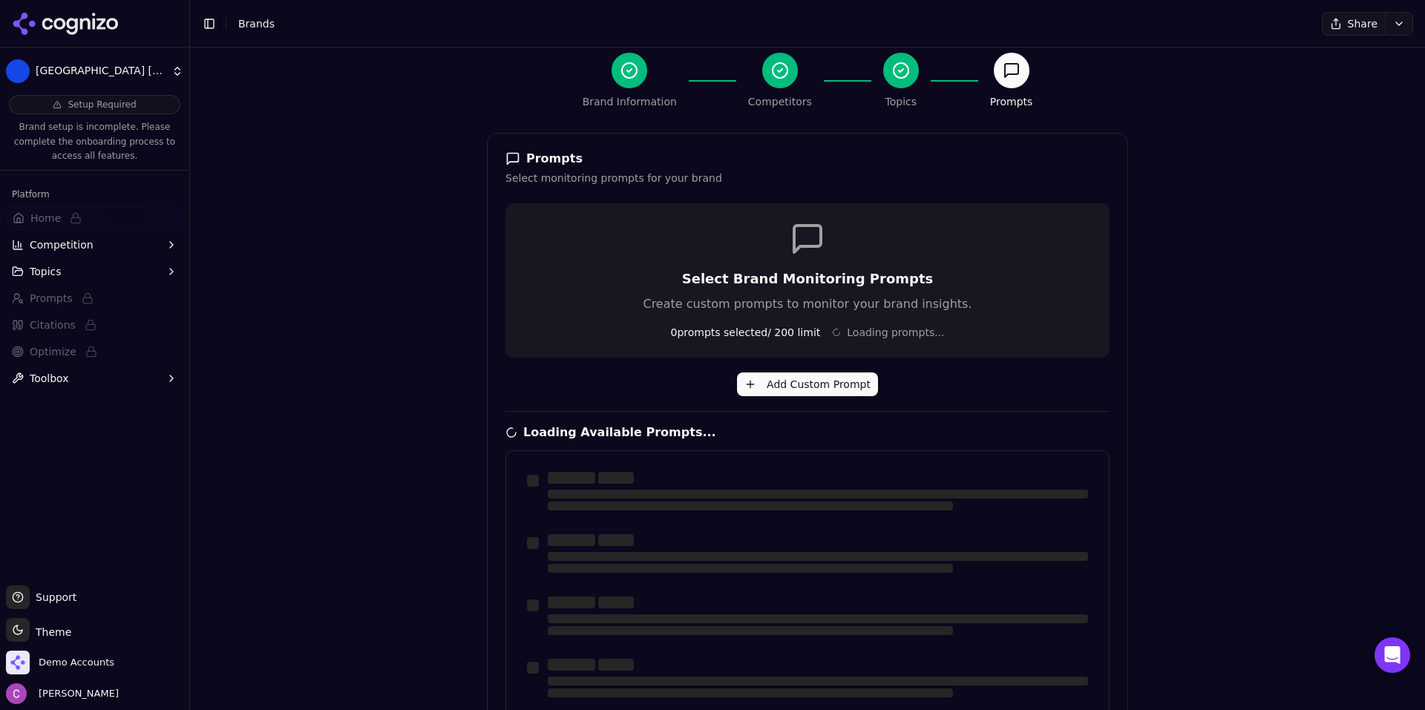
scroll to position [321, 0]
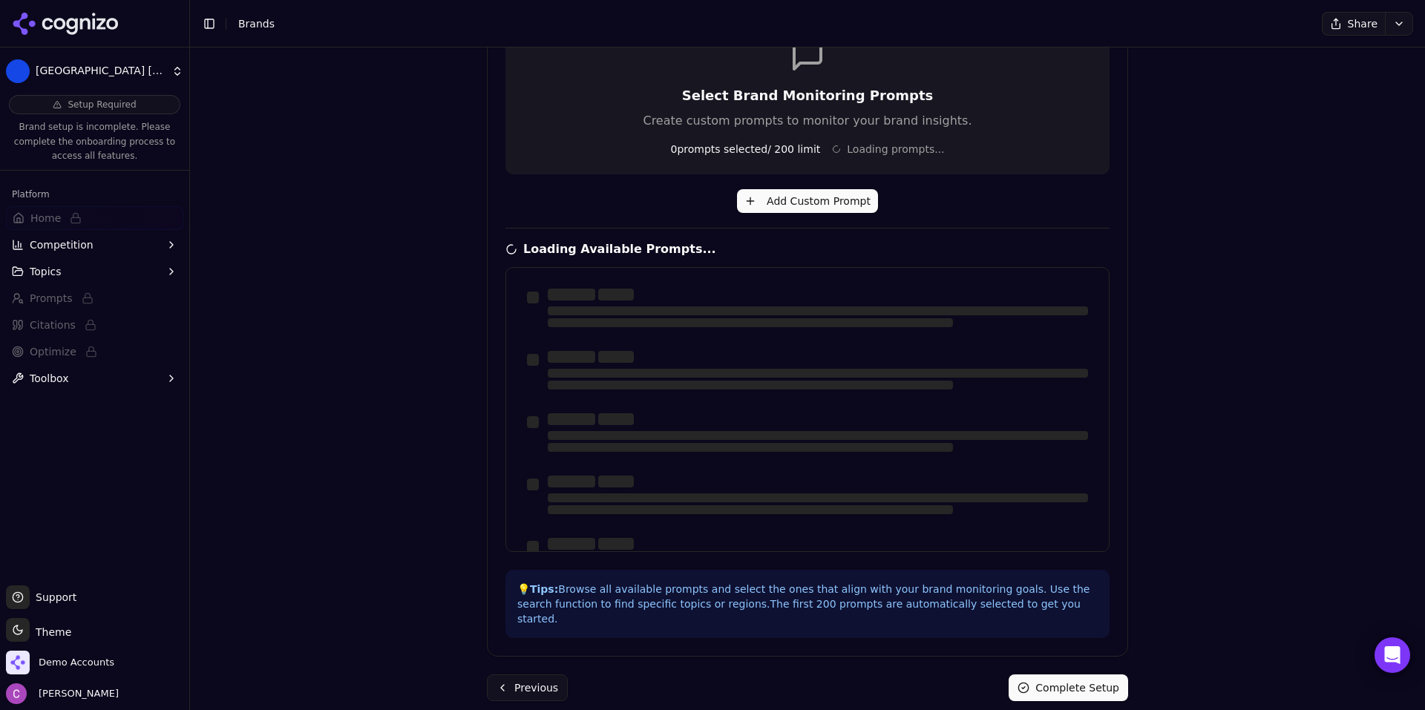
drag, startPoint x: 304, startPoint y: 540, endPoint x: 342, endPoint y: 542, distance: 37.9
click at [304, 540] on div "Brand Onboarding Let's set up your brand monitoring in a few simple steps Step …" at bounding box center [807, 378] width 1235 height 663
click at [606, 676] on div "Previous Complete Setup" at bounding box center [807, 688] width 641 height 27
click at [529, 675] on button "Previous" at bounding box center [527, 688] width 81 height 27
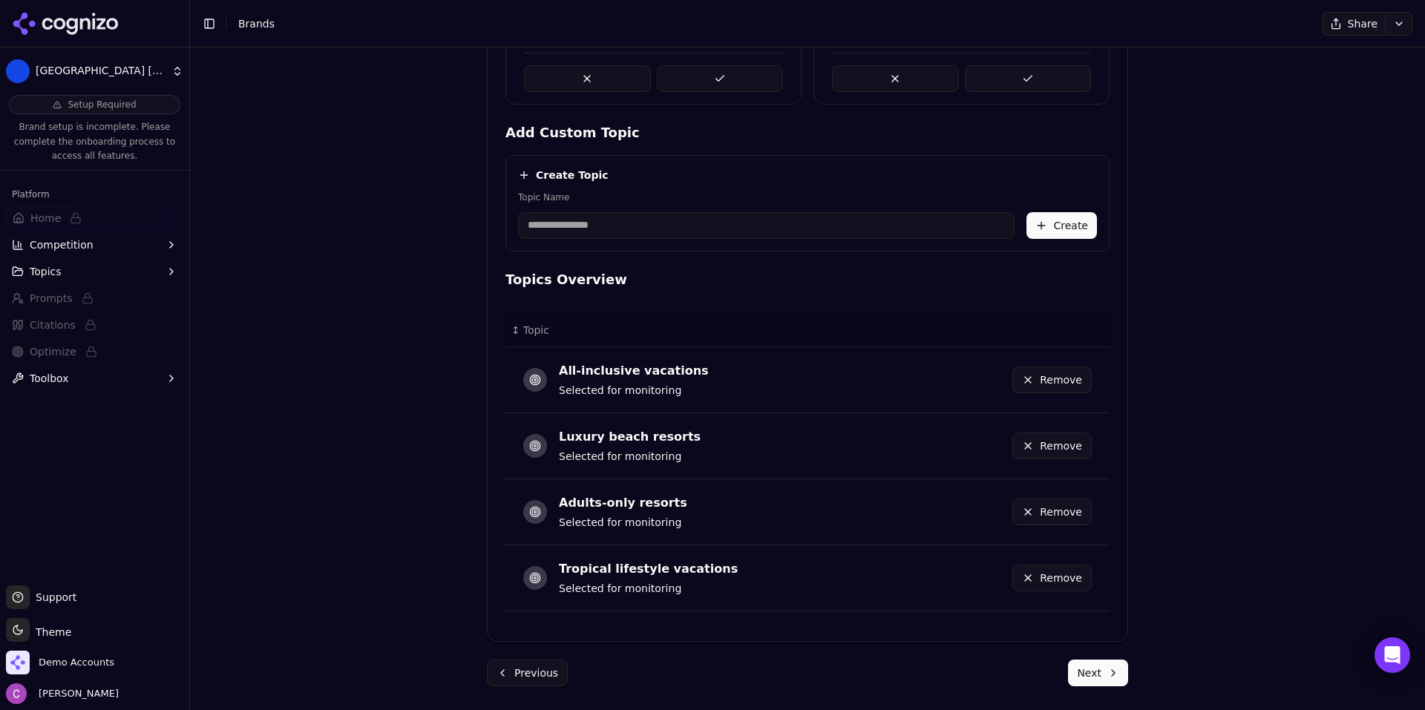
click at [1089, 672] on button "Next" at bounding box center [1098, 673] width 60 height 27
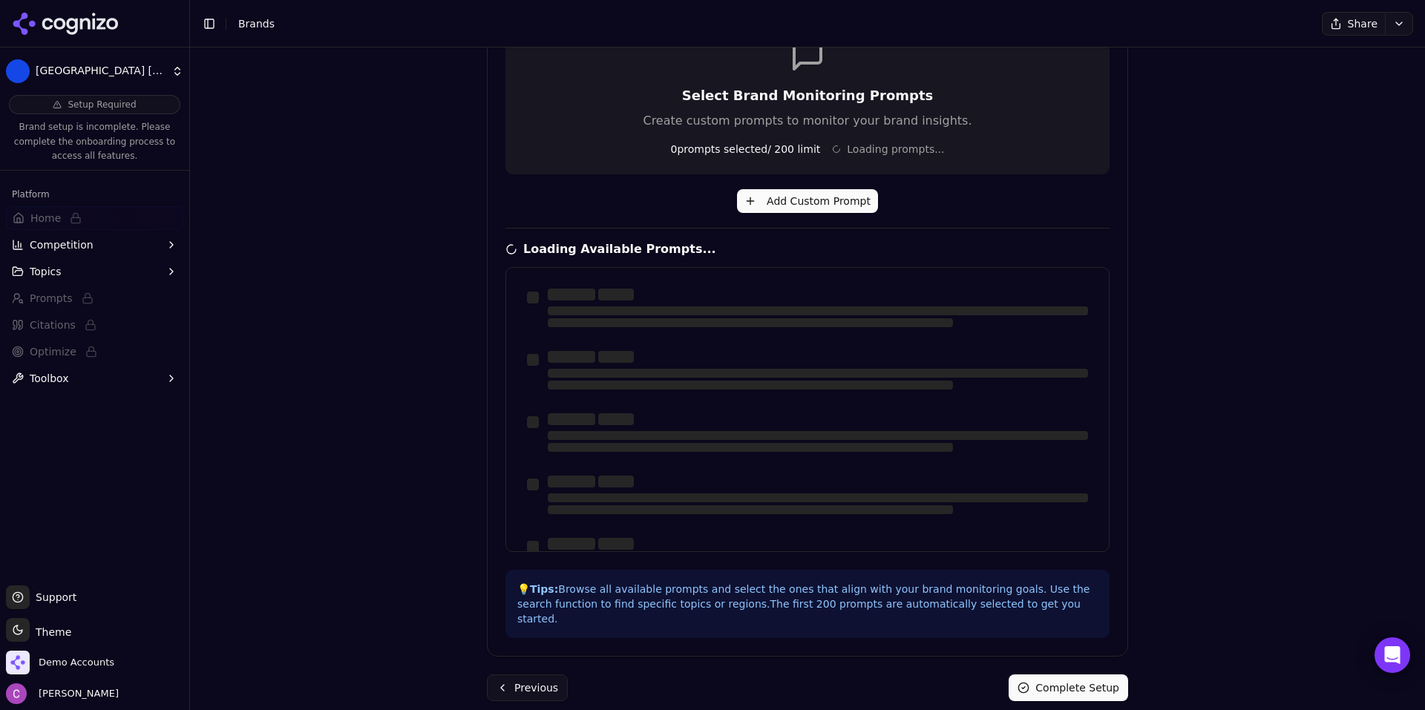
click at [370, 215] on div "Brand Onboarding Let's set up your brand monitoring in a few simple steps Step …" at bounding box center [807, 82] width 1235 height 710
click at [413, 180] on div "Brand Onboarding Let's set up your brand monitoring in a few simple steps Step …" at bounding box center [807, 82] width 1235 height 710
click at [415, 99] on div "Brand Onboarding Let's set up your brand monitoring in a few simple steps Step …" at bounding box center [807, 82] width 1235 height 710
click at [527, 681] on button "Previous" at bounding box center [527, 689] width 81 height 27
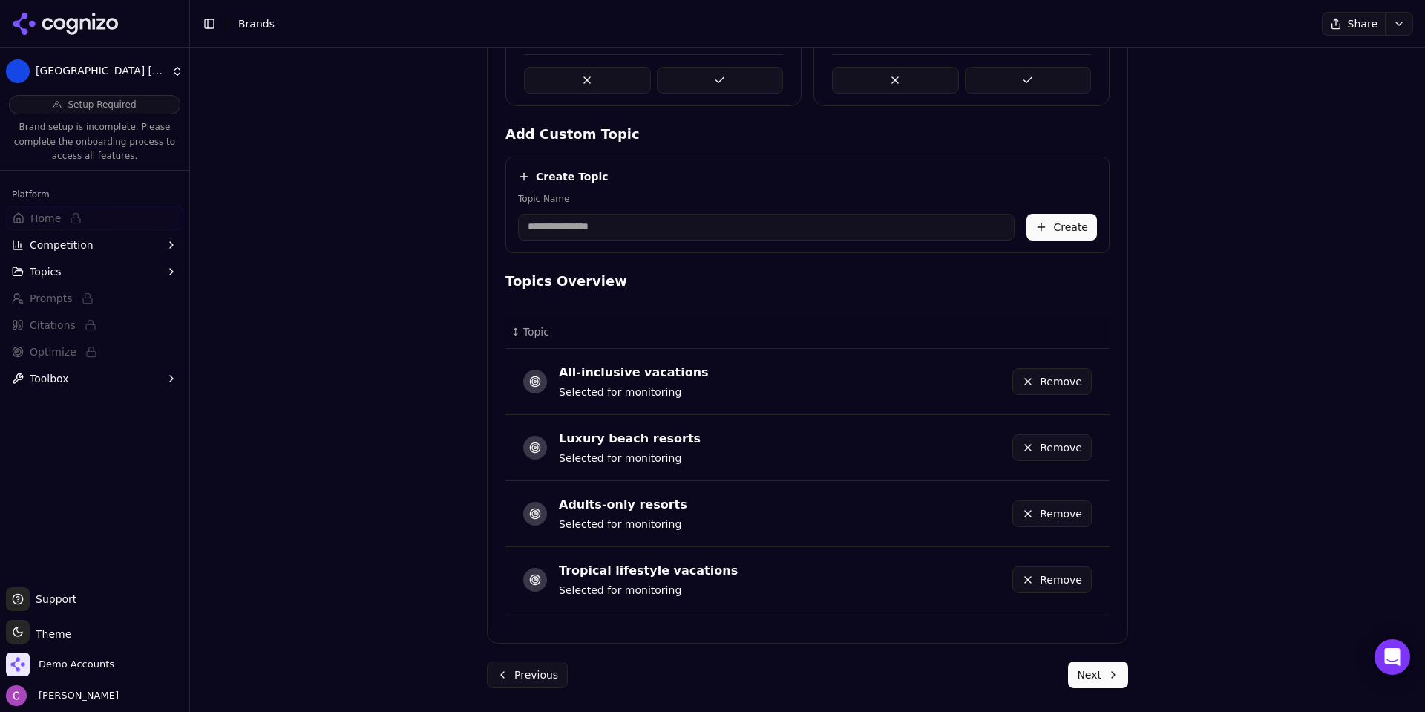
click at [1094, 681] on button "Next" at bounding box center [1098, 674] width 60 height 27
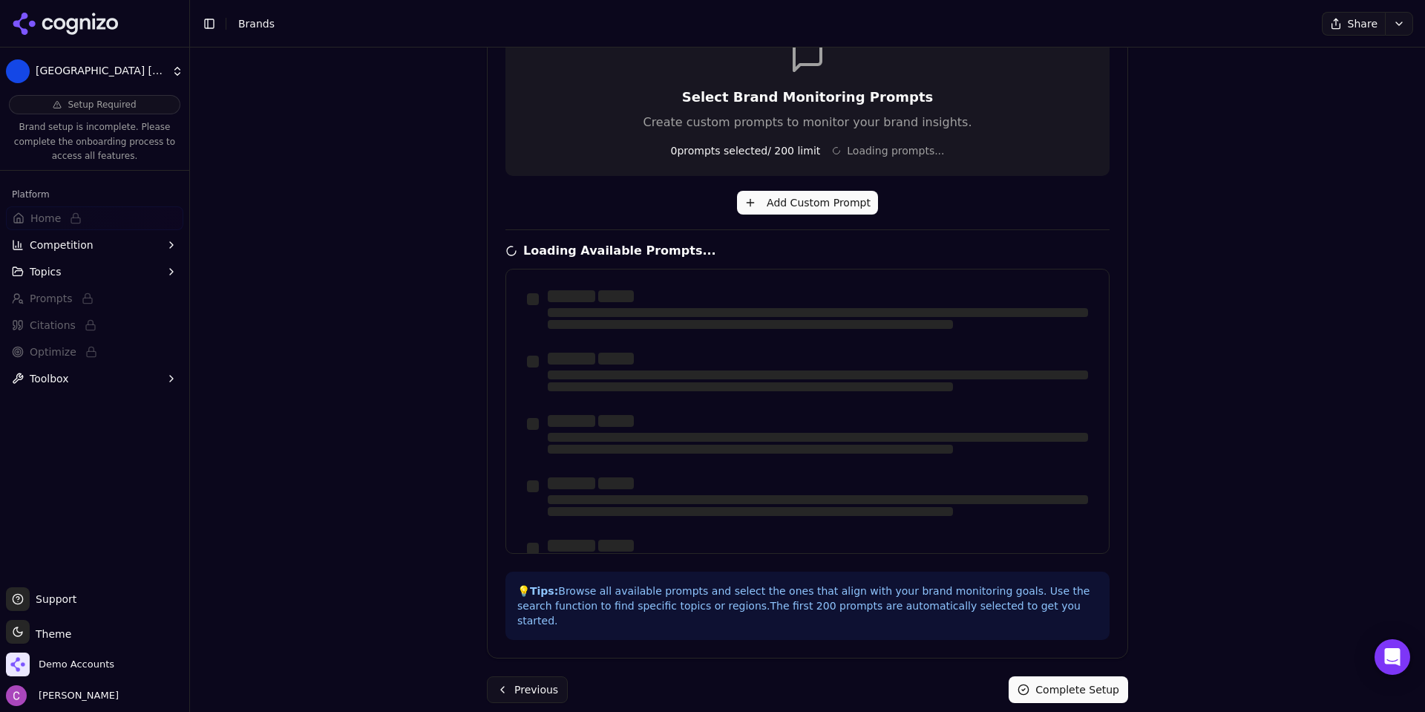
scroll to position [0, 0]
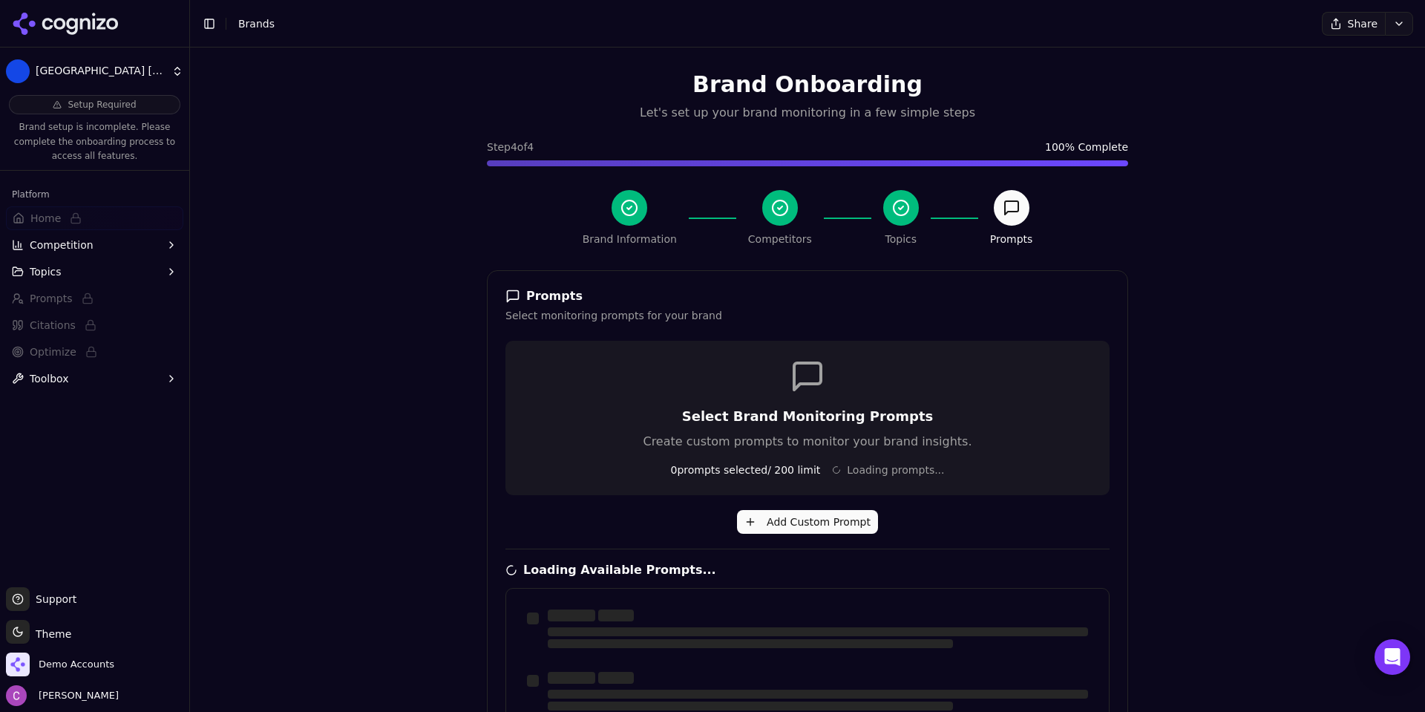
click at [1176, 302] on div "Brand Onboarding Let's set up your brand monitoring in a few simple steps Step …" at bounding box center [807, 403] width 1235 height 712
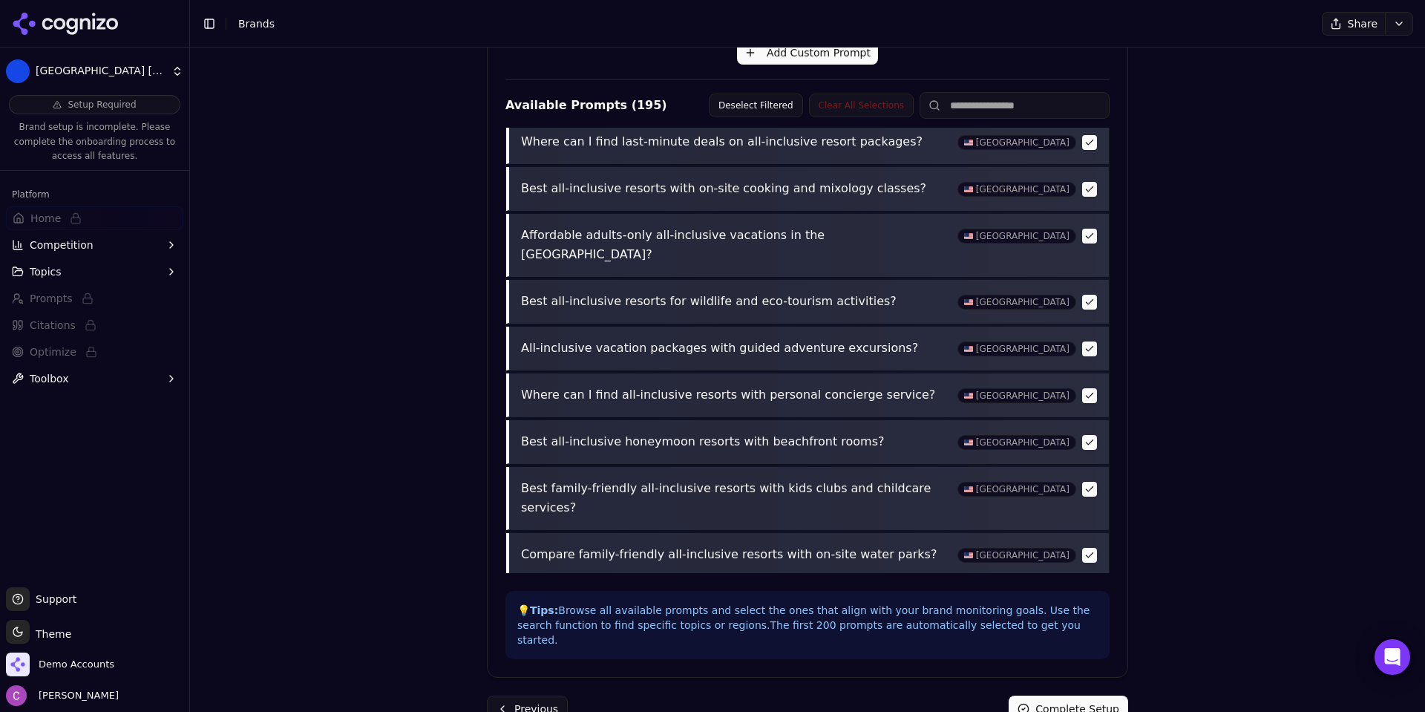
scroll to position [488, 0]
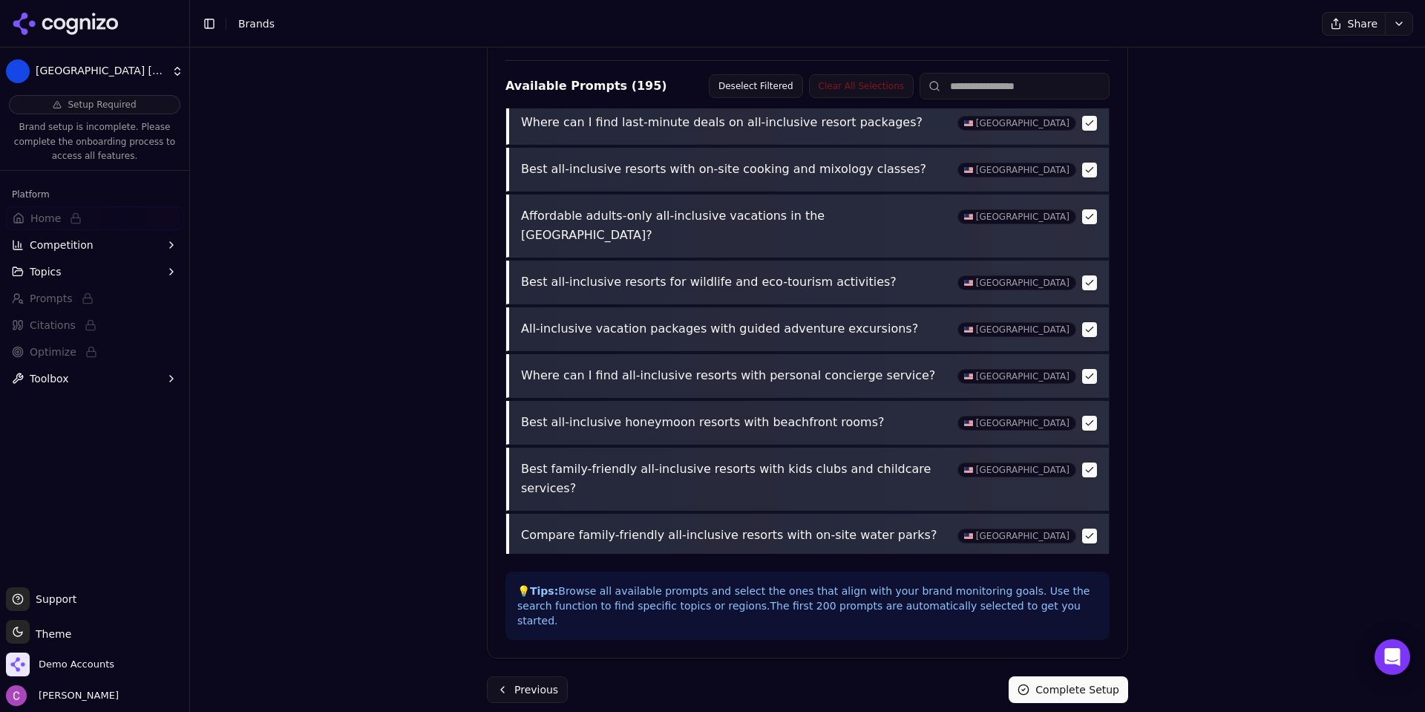
click at [1076, 676] on button "Complete Setup" at bounding box center [1068, 689] width 119 height 27
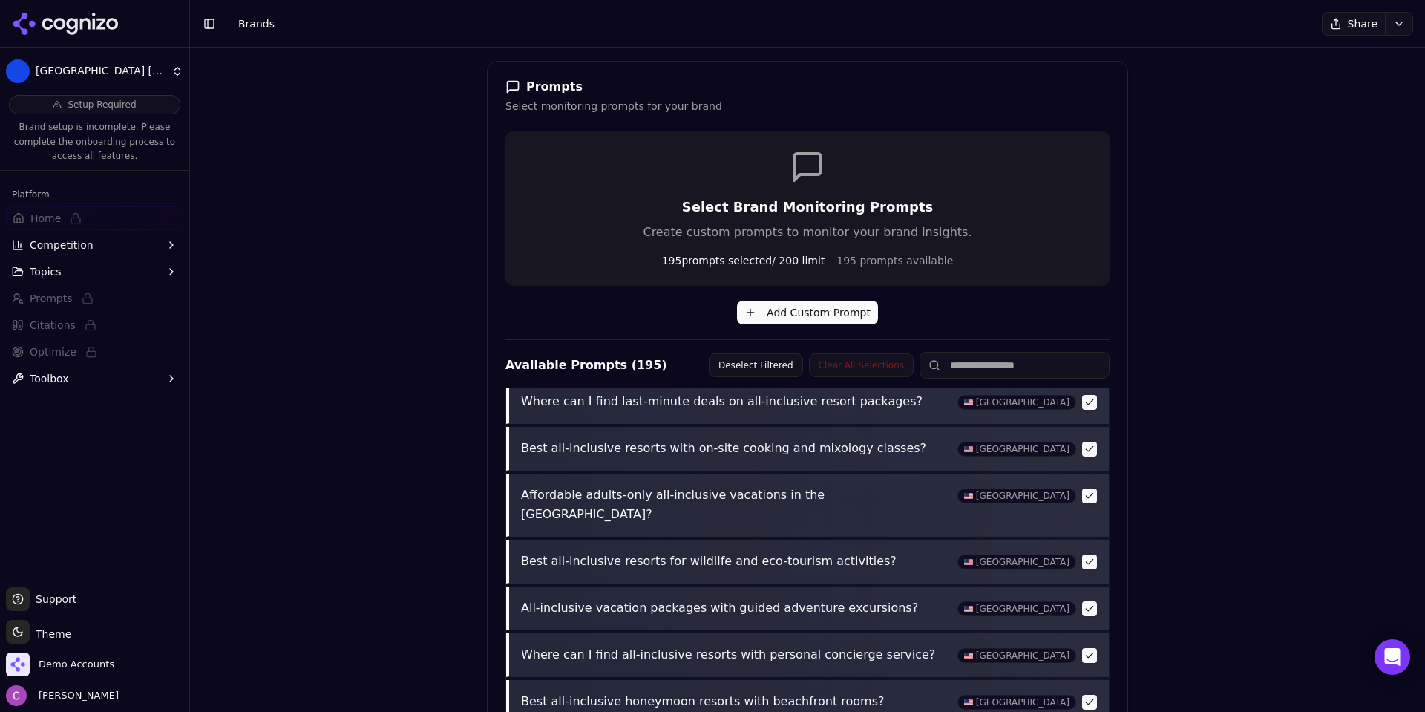
scroll to position [0, 0]
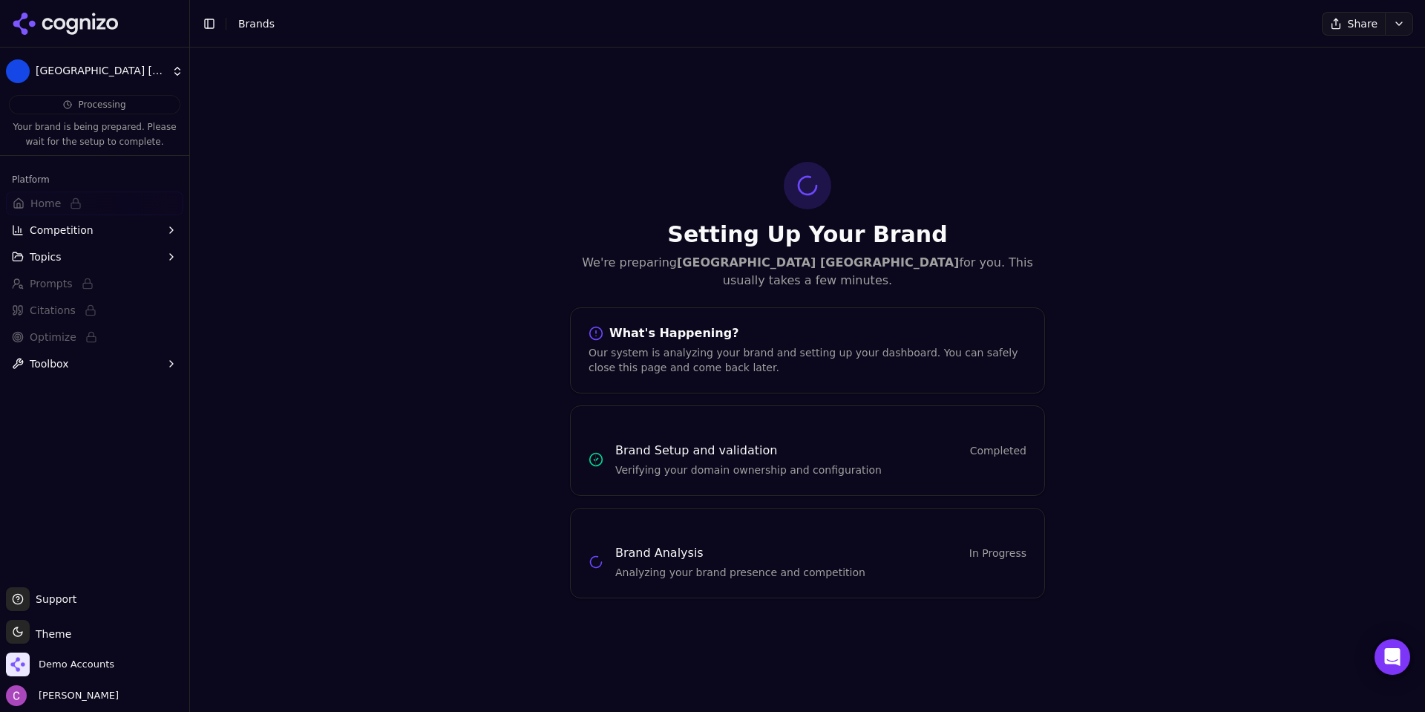
click at [488, 269] on div "Setting Up Your Brand We're preparing Margaritaville Island Reserve Riviera May…" at bounding box center [807, 379] width 1235 height 664
click at [63, 660] on span "Demo Accounts" at bounding box center [77, 664] width 76 height 13
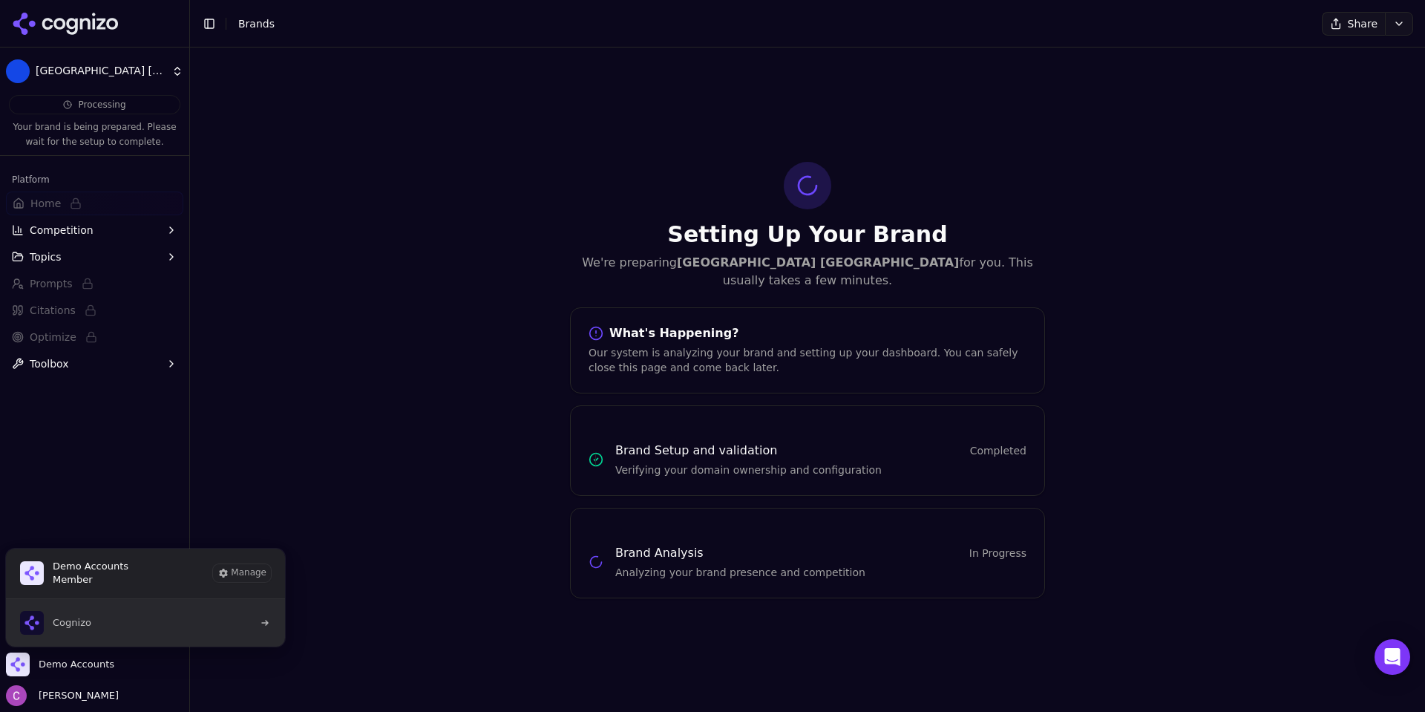
click at [81, 634] on button "Cognizo" at bounding box center [145, 622] width 281 height 47
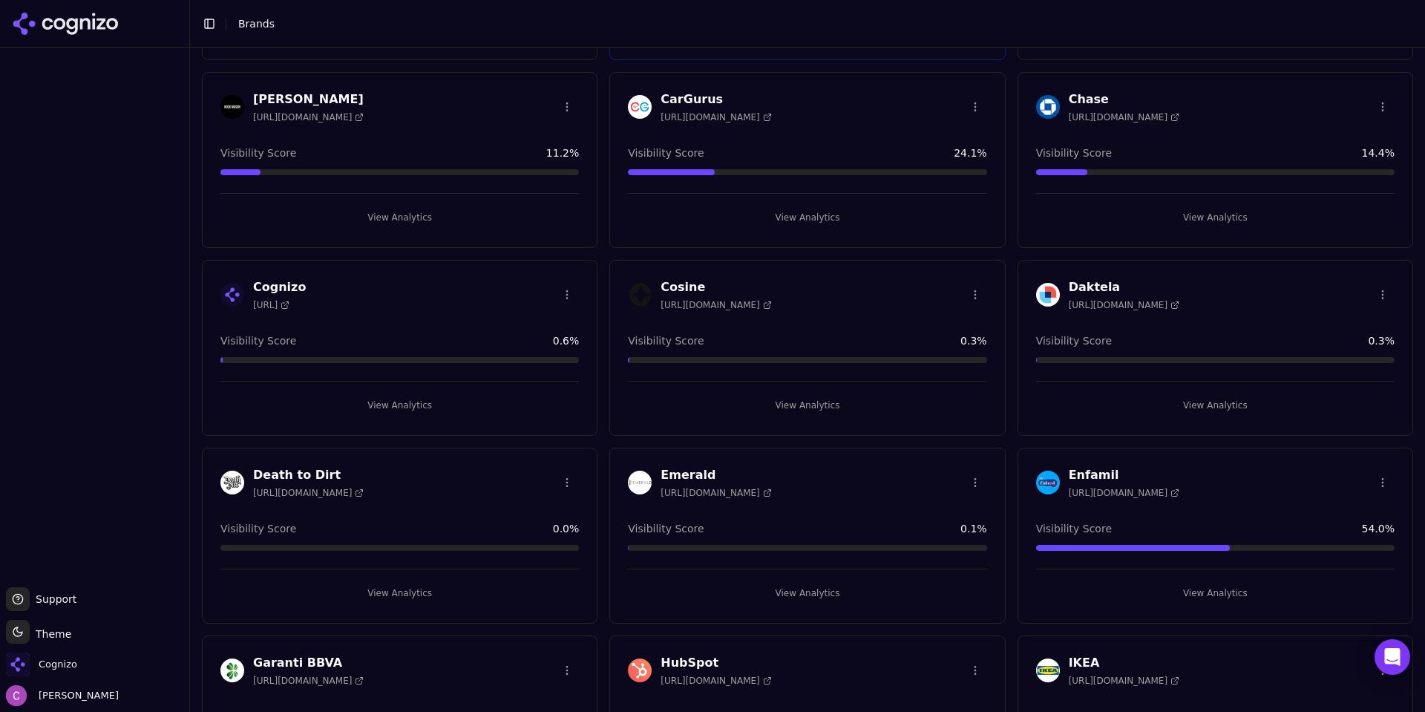
scroll to position [816, 0]
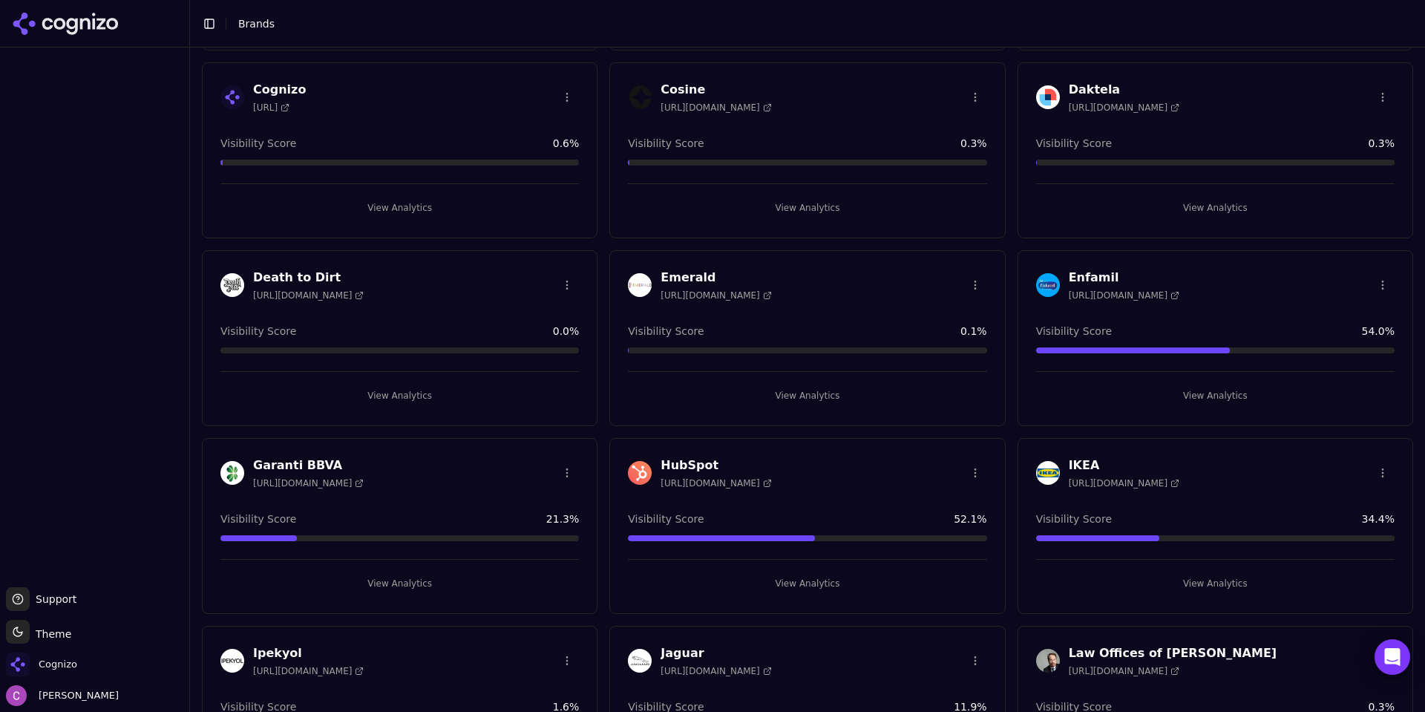
click at [782, 581] on button "View Analytics" at bounding box center [807, 583] width 358 height 24
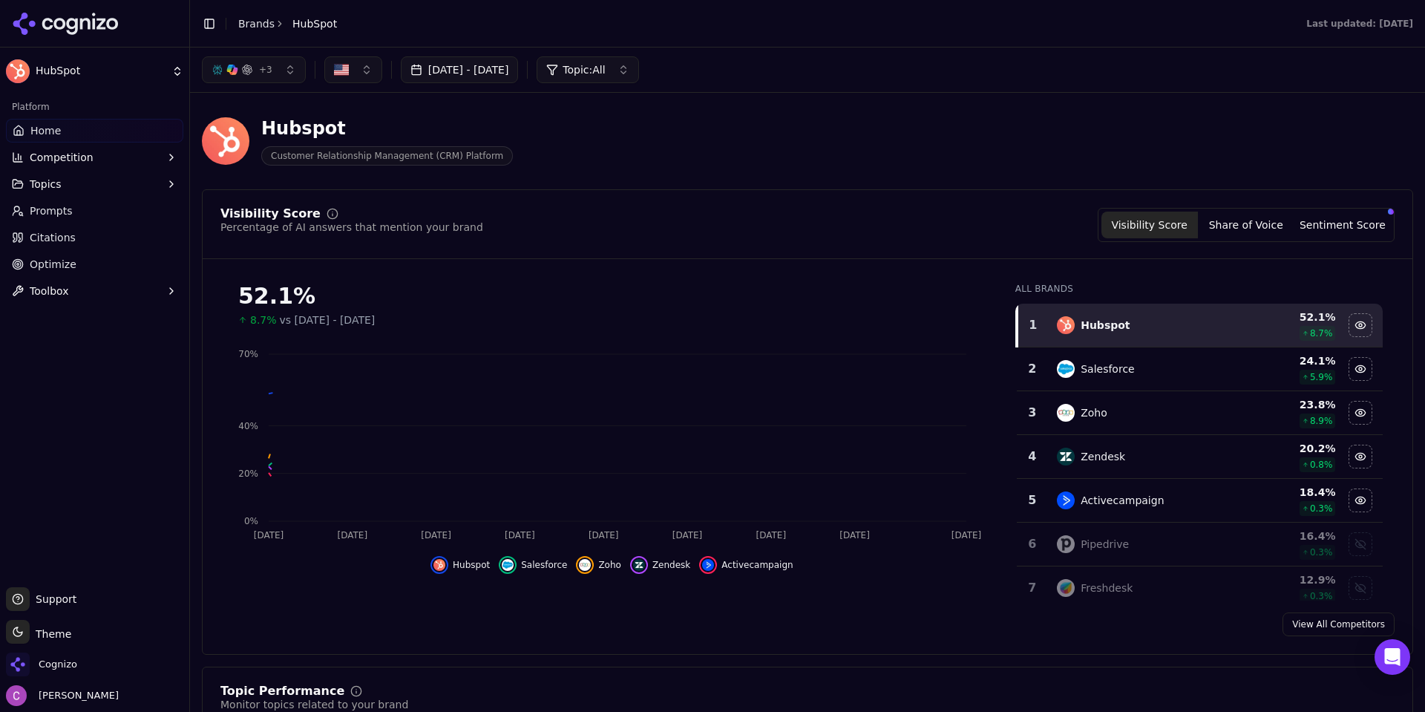
click at [694, 150] on div "Hubspot Customer Relationship Management (CRM) Platform" at bounding box center [534, 141] width 665 height 49
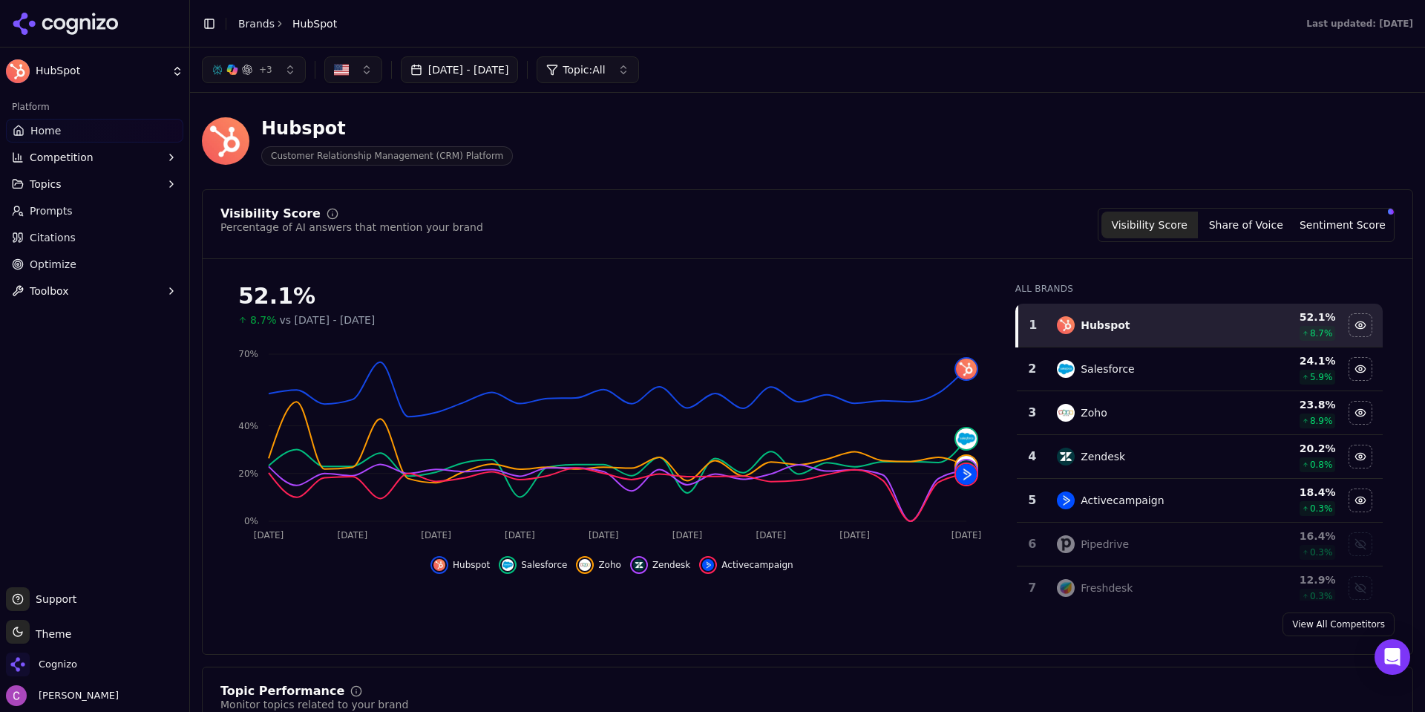
click at [93, 266] on link "Optimize" at bounding box center [94, 264] width 177 height 24
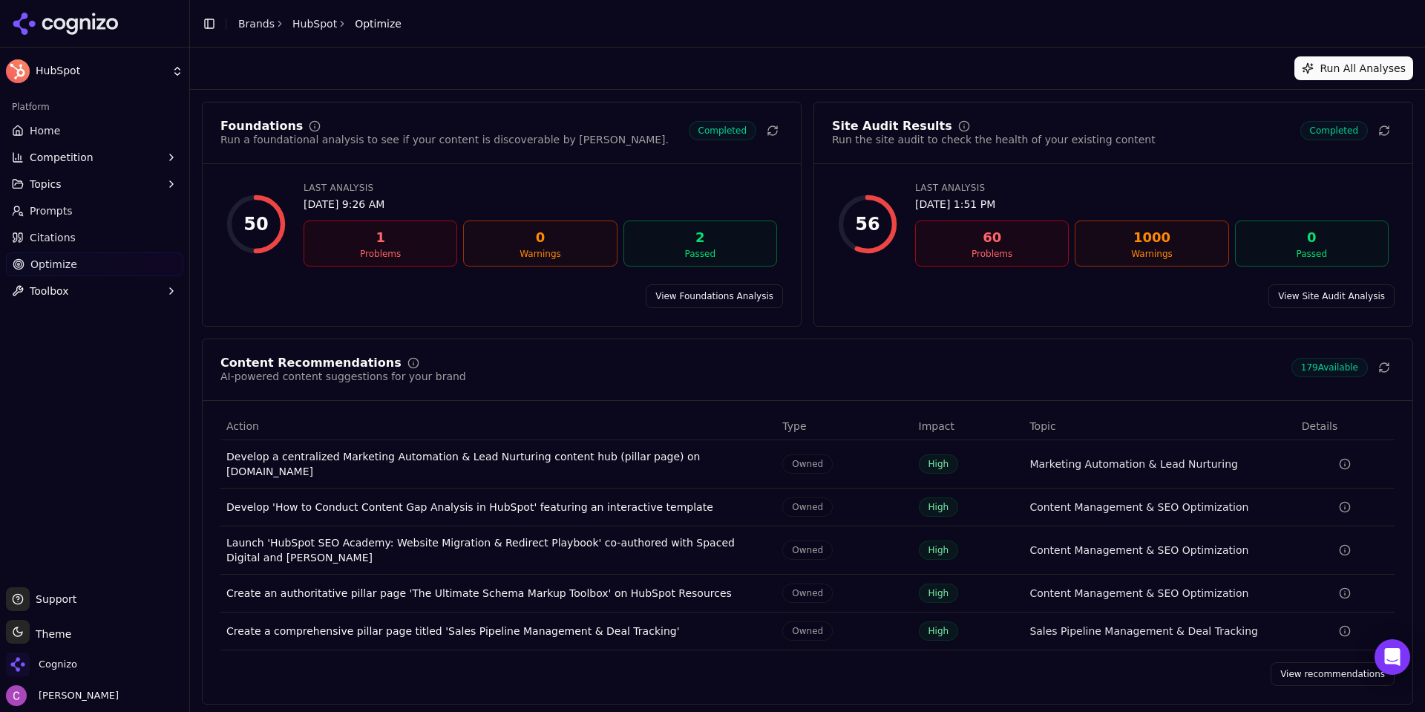
click at [81, 212] on link "Prompts" at bounding box center [94, 211] width 177 height 24
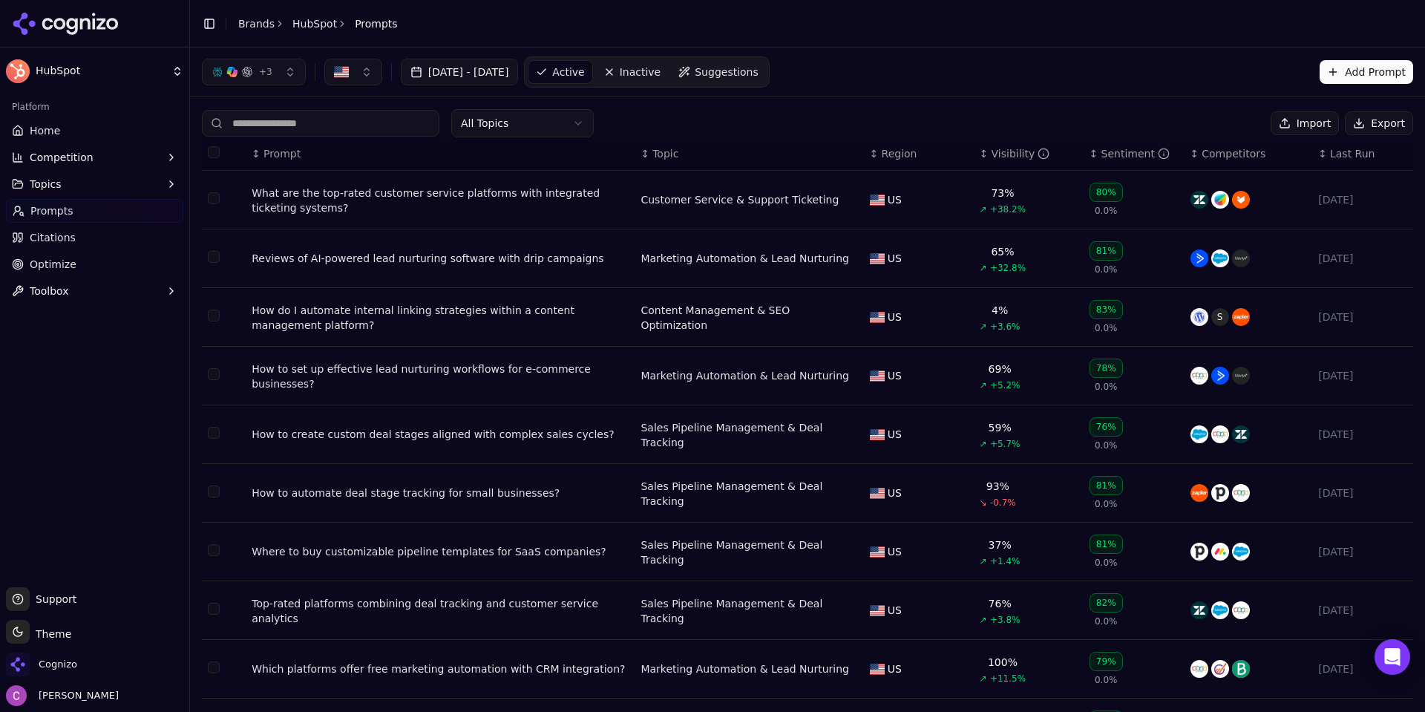
click at [758, 73] on span "Suggestions" at bounding box center [727, 72] width 64 height 15
